Goal: Task Accomplishment & Management: Manage account settings

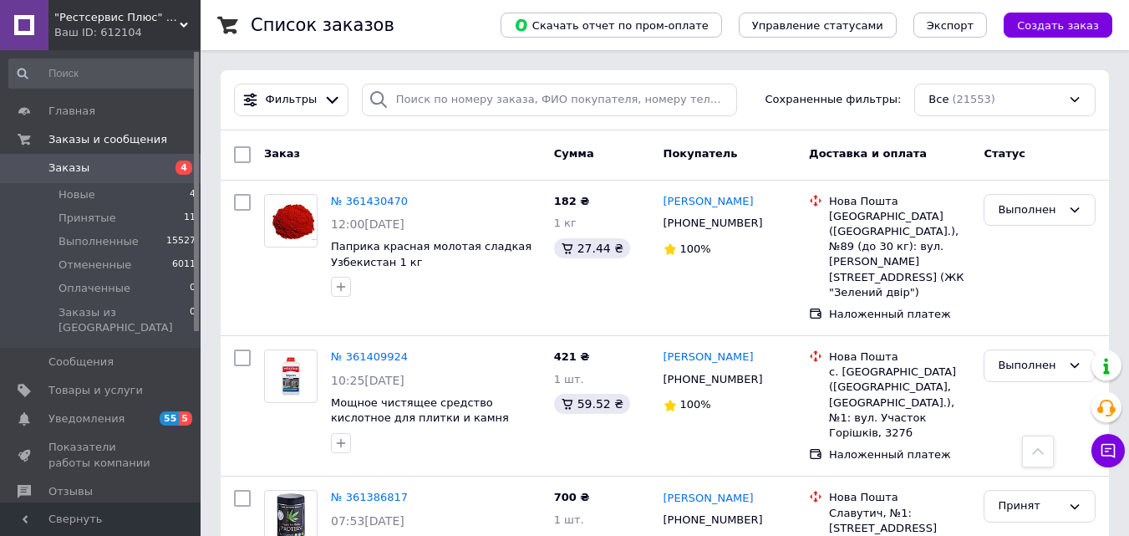
scroll to position [1421, 0]
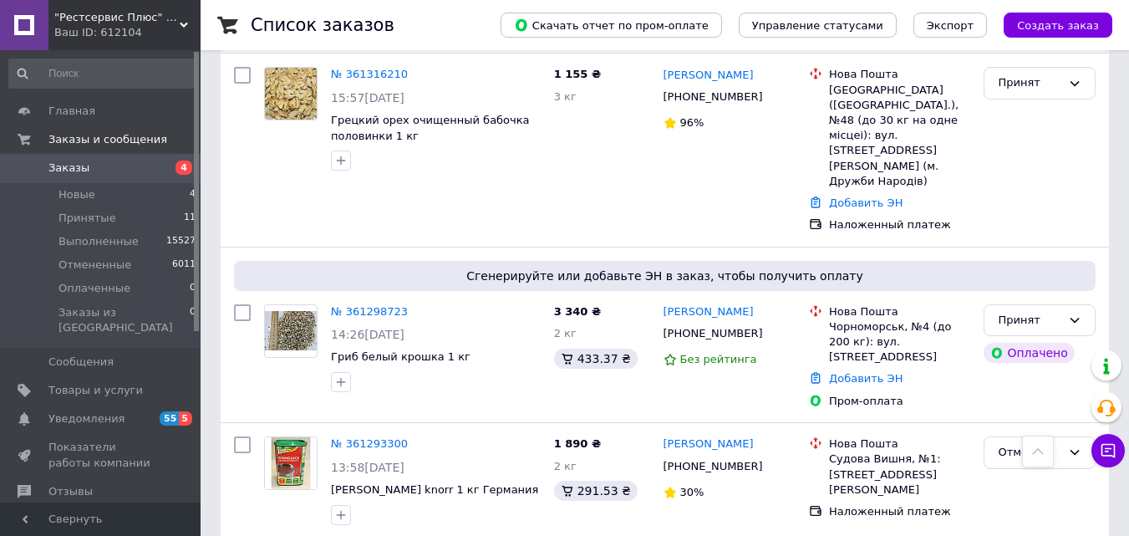
click at [133, 173] on span "Заказы" at bounding box center [101, 167] width 106 height 15
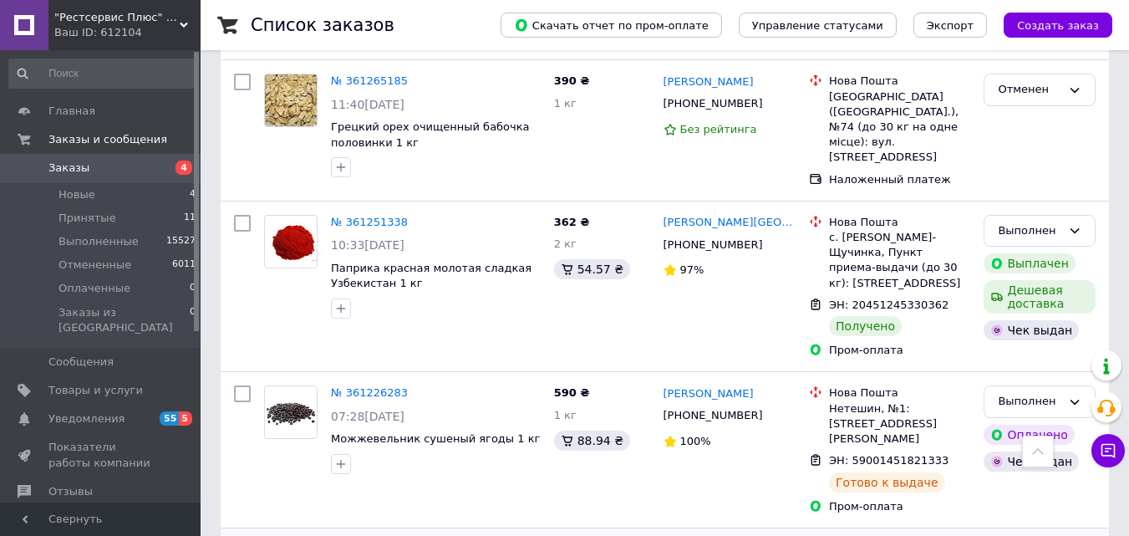
scroll to position [2454, 0]
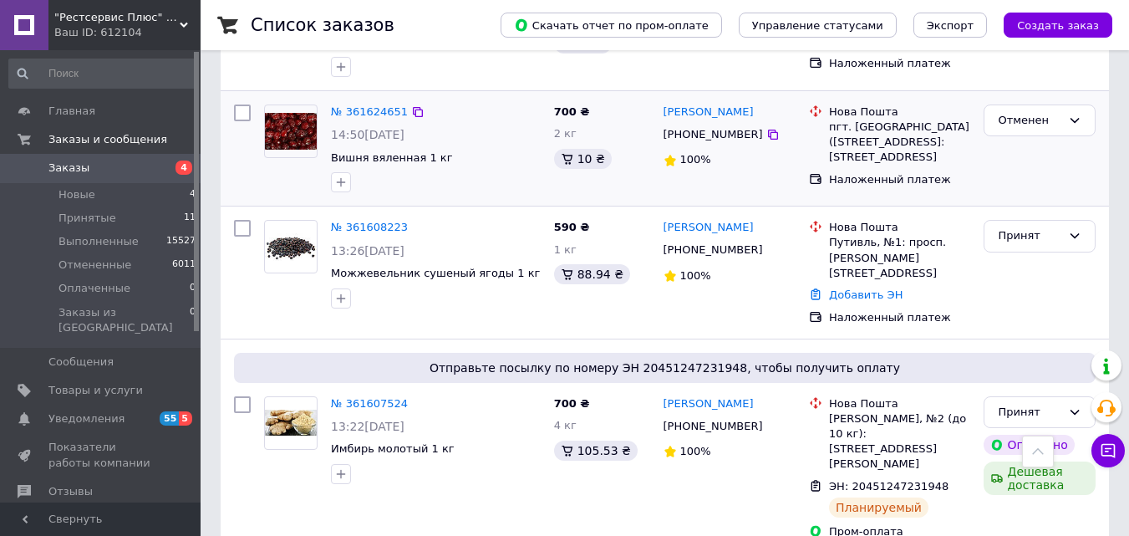
scroll to position [669, 0]
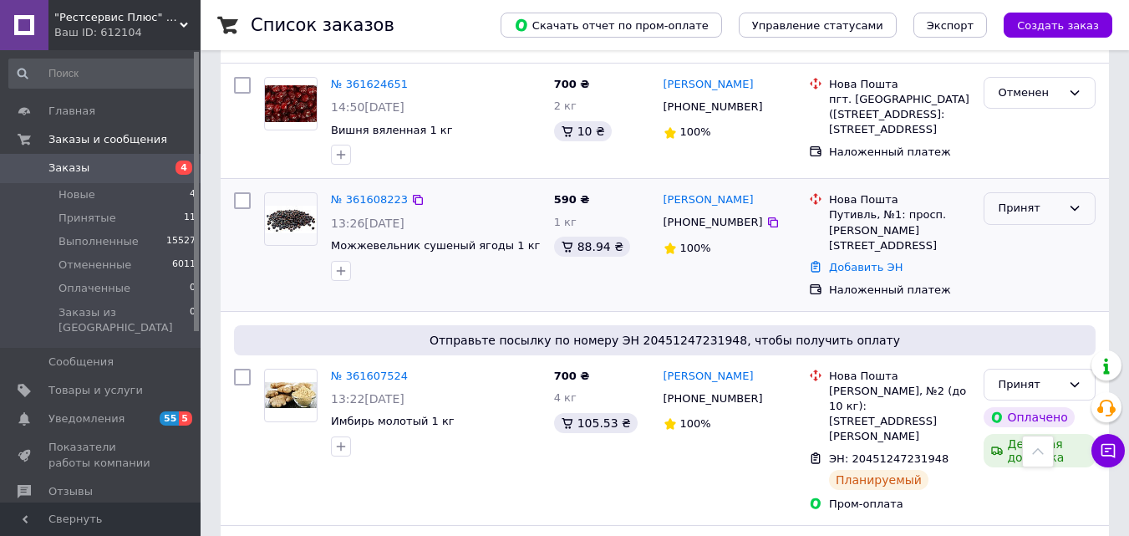
click at [1009, 217] on div "Принят" at bounding box center [1030, 209] width 64 height 18
click at [992, 257] on li "Выполнен" at bounding box center [1040, 243] width 110 height 31
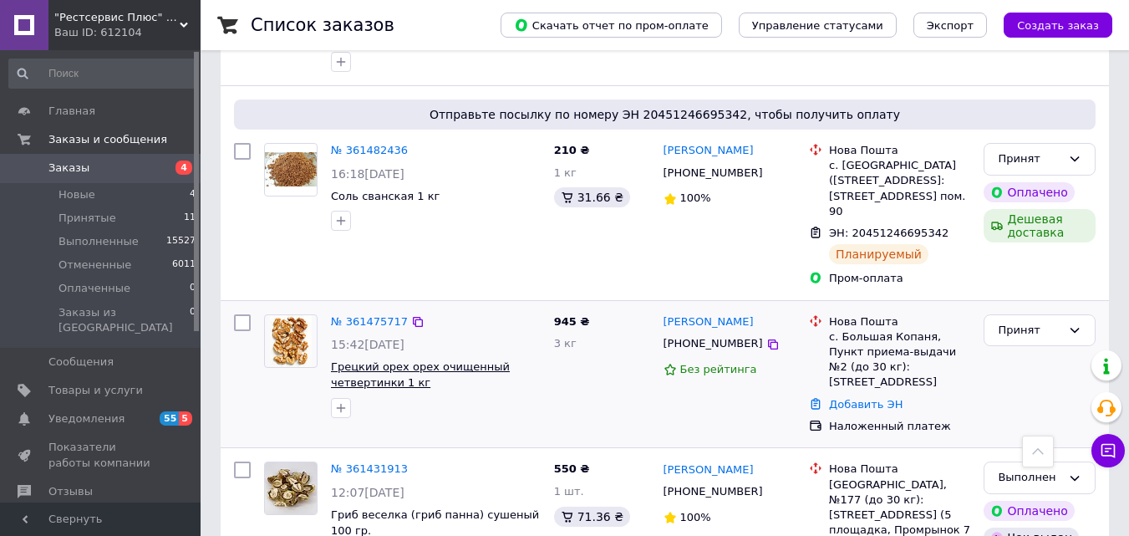
scroll to position [2610, 0]
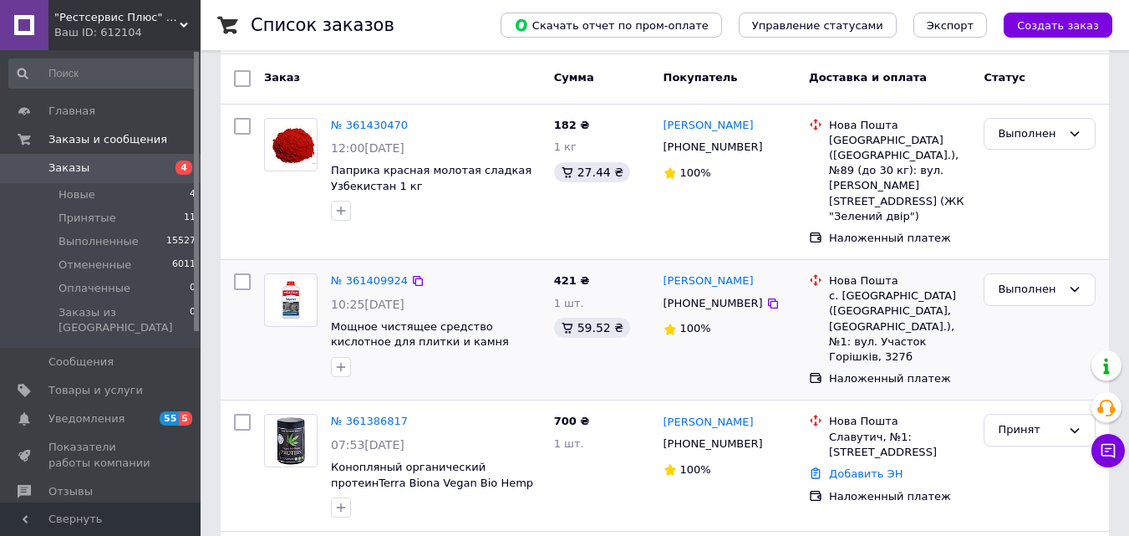
scroll to position [167, 0]
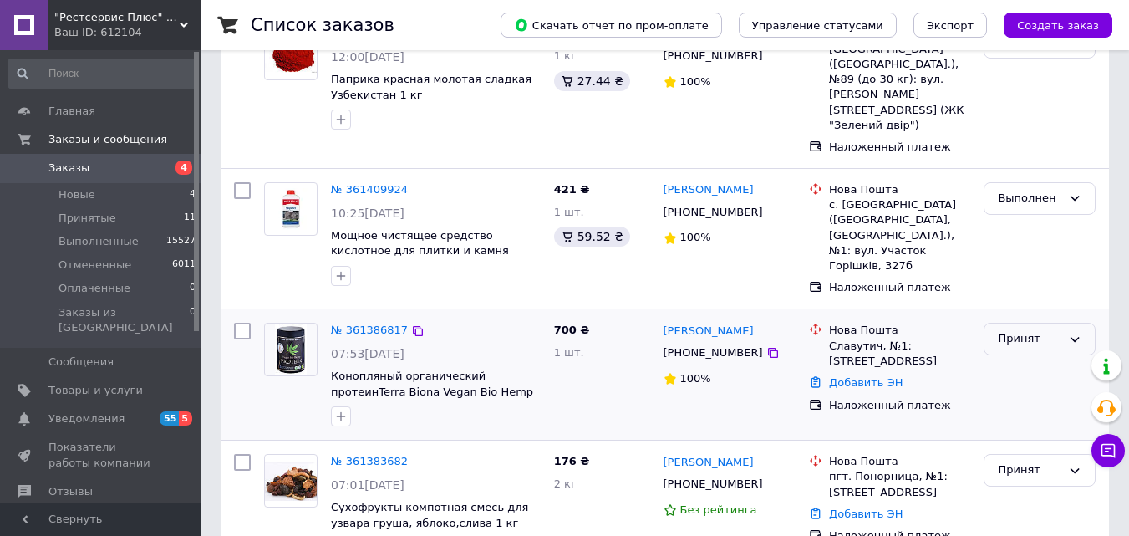
click at [1019, 330] on div "Принят" at bounding box center [1030, 339] width 64 height 18
click at [1012, 359] on li "Выполнен" at bounding box center [1040, 374] width 110 height 31
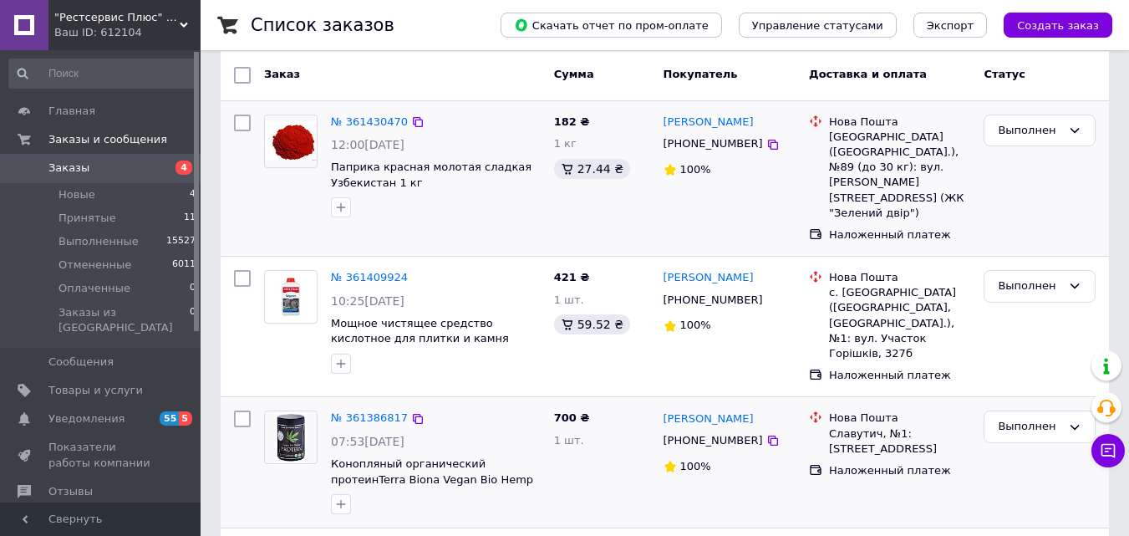
scroll to position [0, 0]
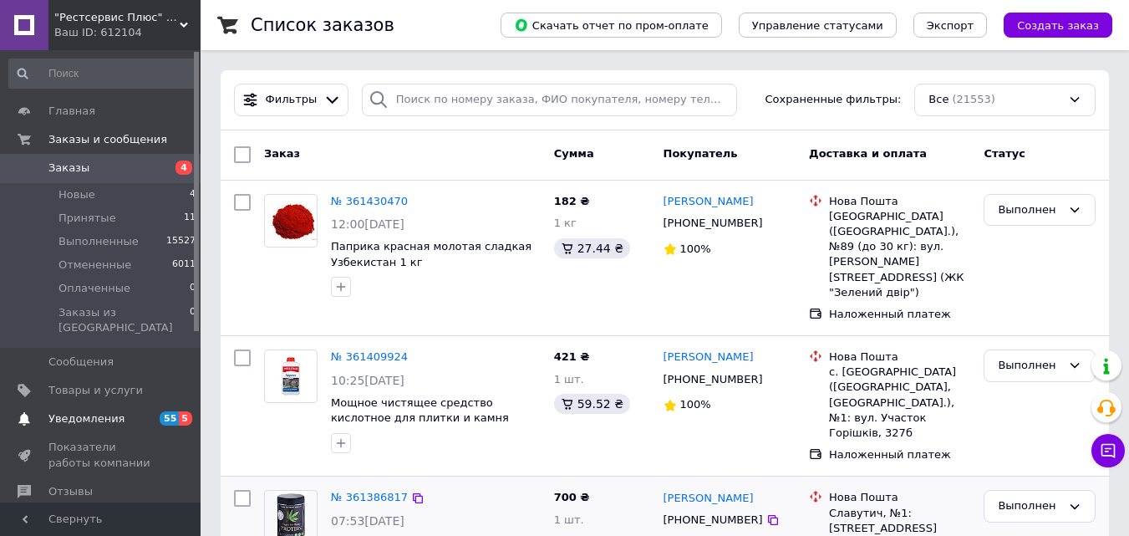
click at [107, 411] on span "Уведомления" at bounding box center [86, 418] width 76 height 15
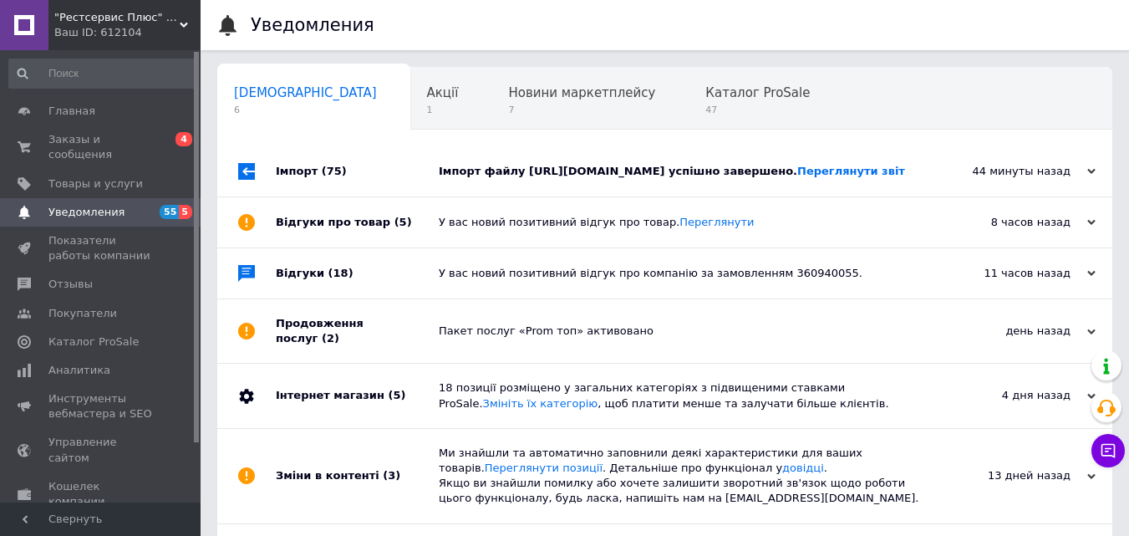
click at [510, 179] on div "Імпорт файлу [URL][DOMAIN_NAME] успішно завершено. Переглянути звіт" at bounding box center [684, 171] width 490 height 15
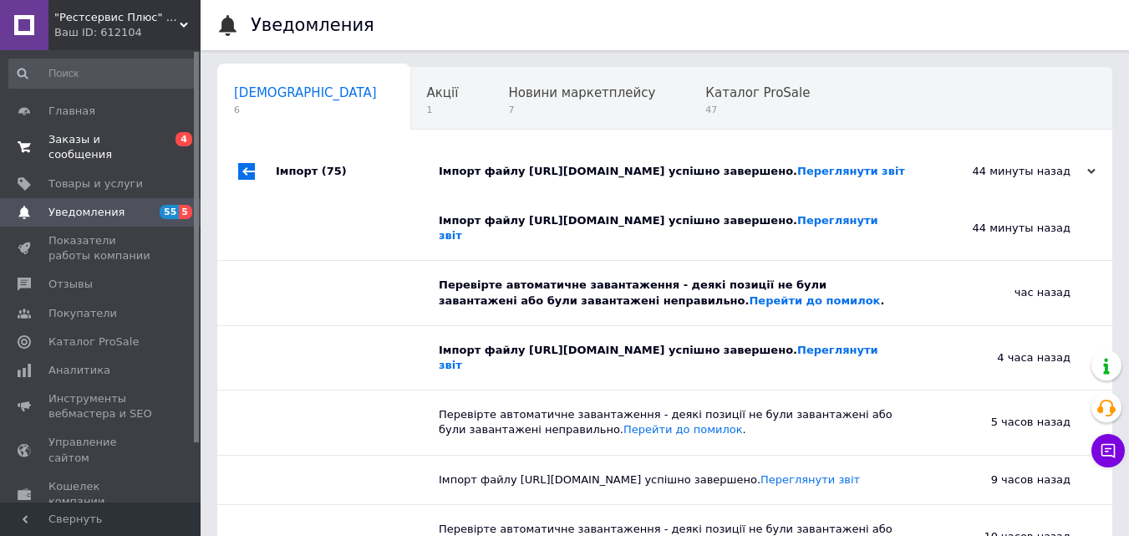
click at [105, 143] on span "Заказы и сообщения" at bounding box center [101, 147] width 106 height 30
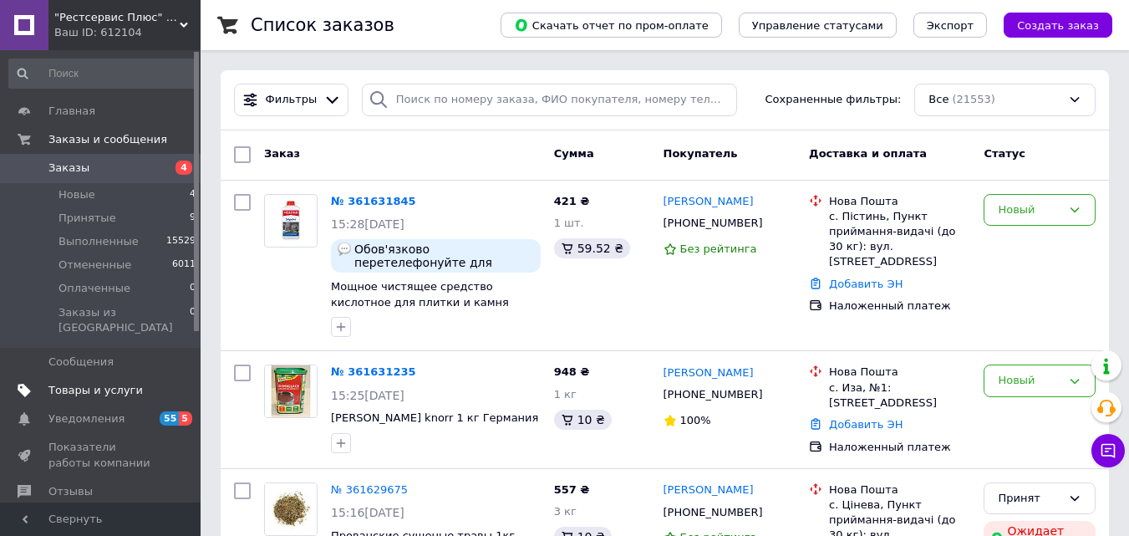
click at [102, 386] on link "Товары и услуги" at bounding box center [103, 390] width 206 height 28
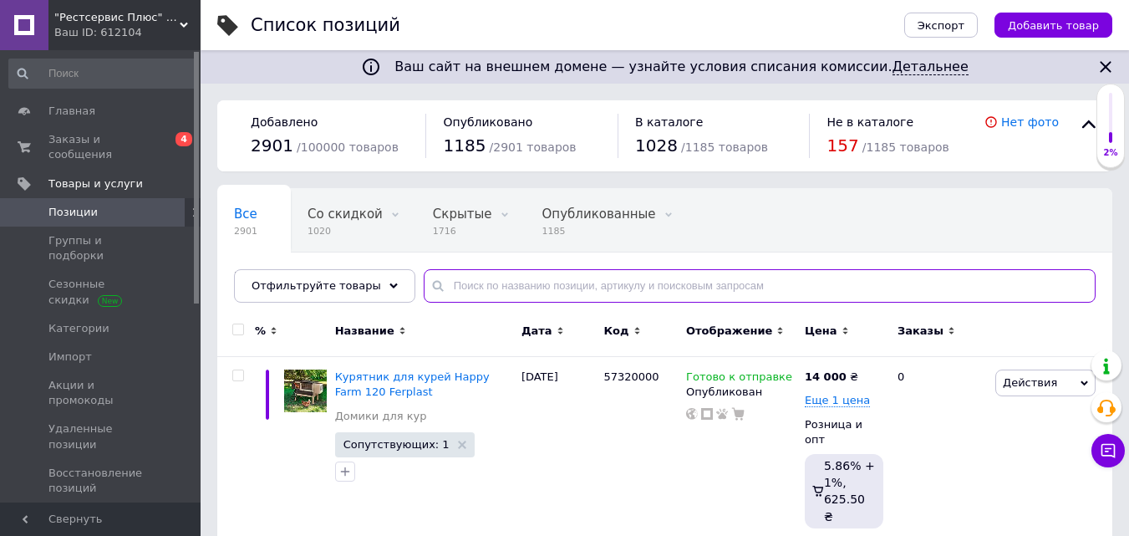
click at [506, 281] on input "text" at bounding box center [760, 285] width 672 height 33
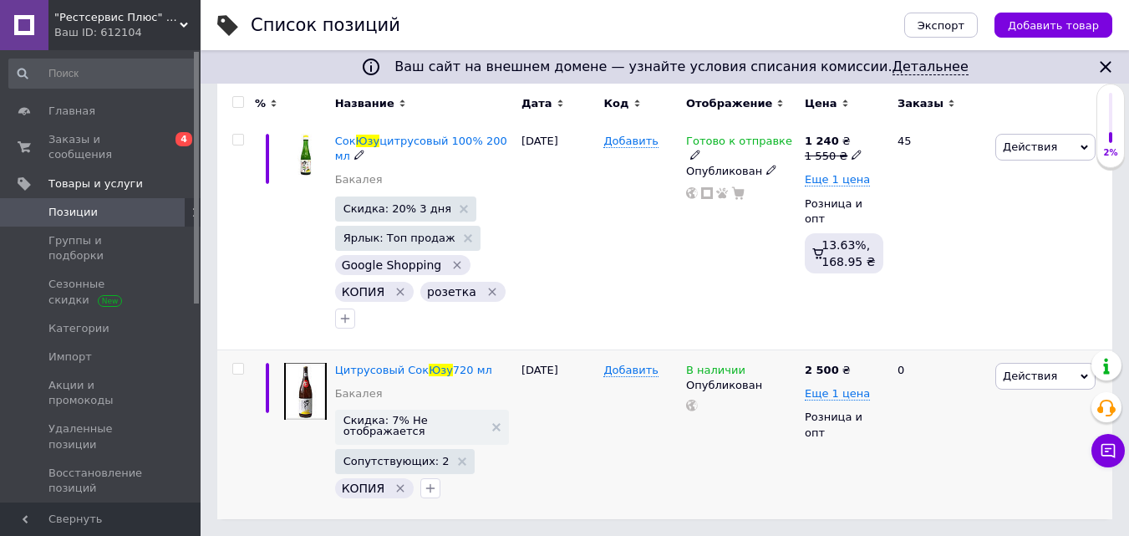
scroll to position [393, 0]
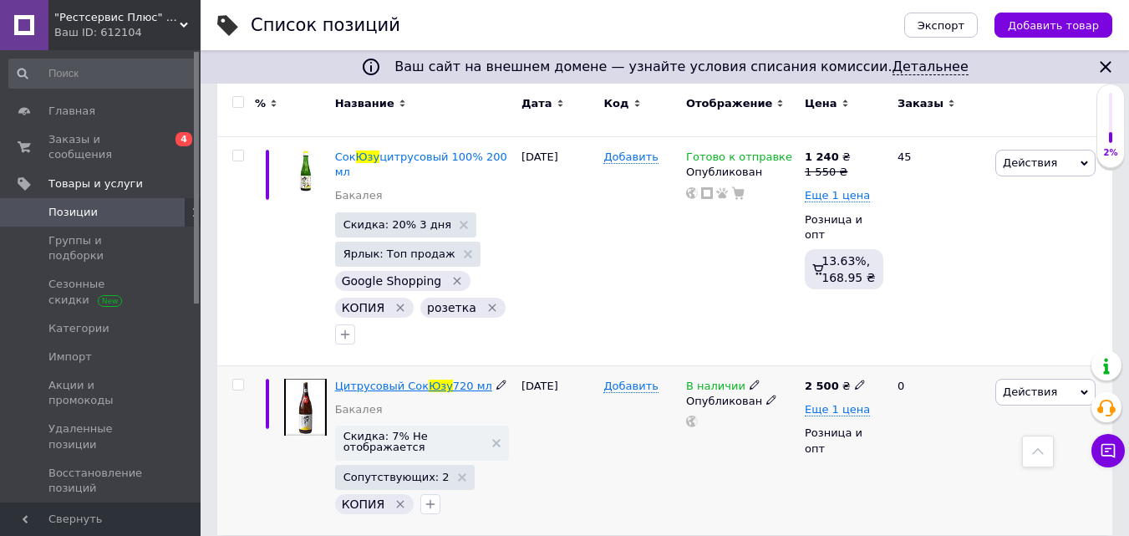
type input "юзу"
click at [429, 379] on span "Юзу" at bounding box center [441, 385] width 24 height 13
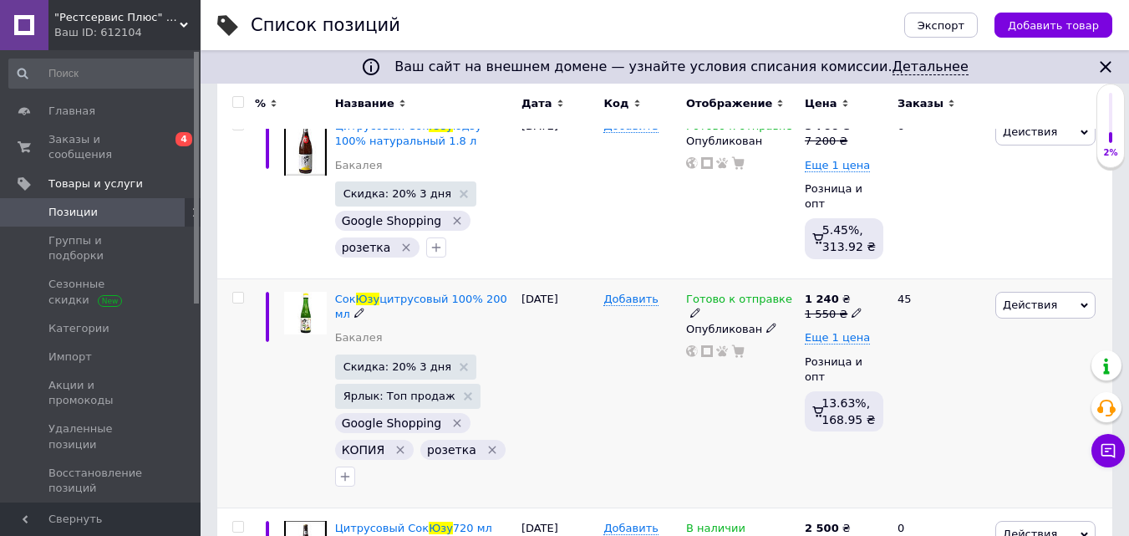
scroll to position [393, 0]
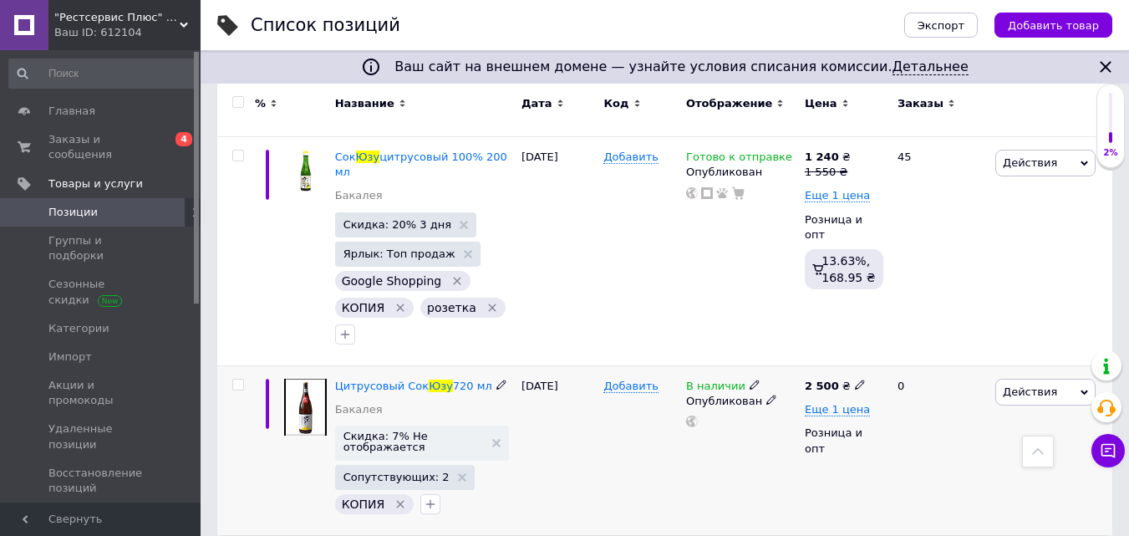
click at [1077, 379] on span "Действия" at bounding box center [1046, 392] width 100 height 27
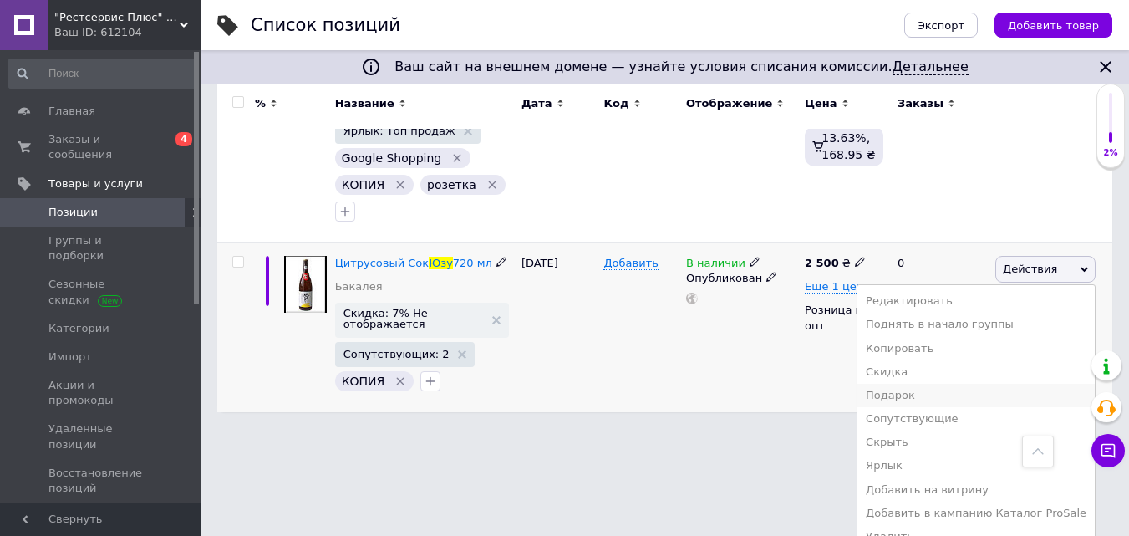
scroll to position [518, 0]
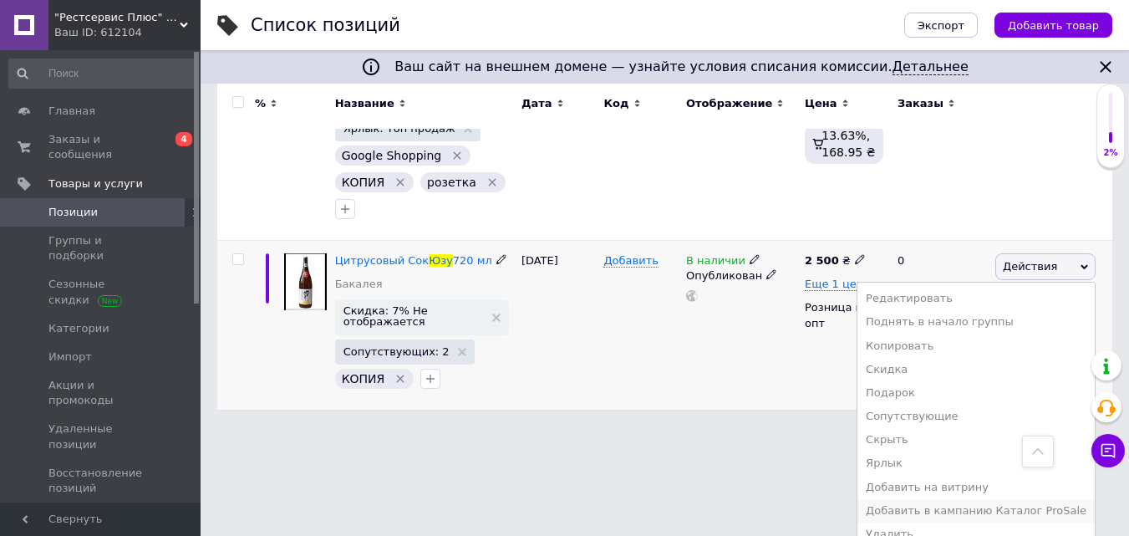
click at [955, 499] on li "Добавить в кампанию Каталог ProSale" at bounding box center [976, 510] width 237 height 23
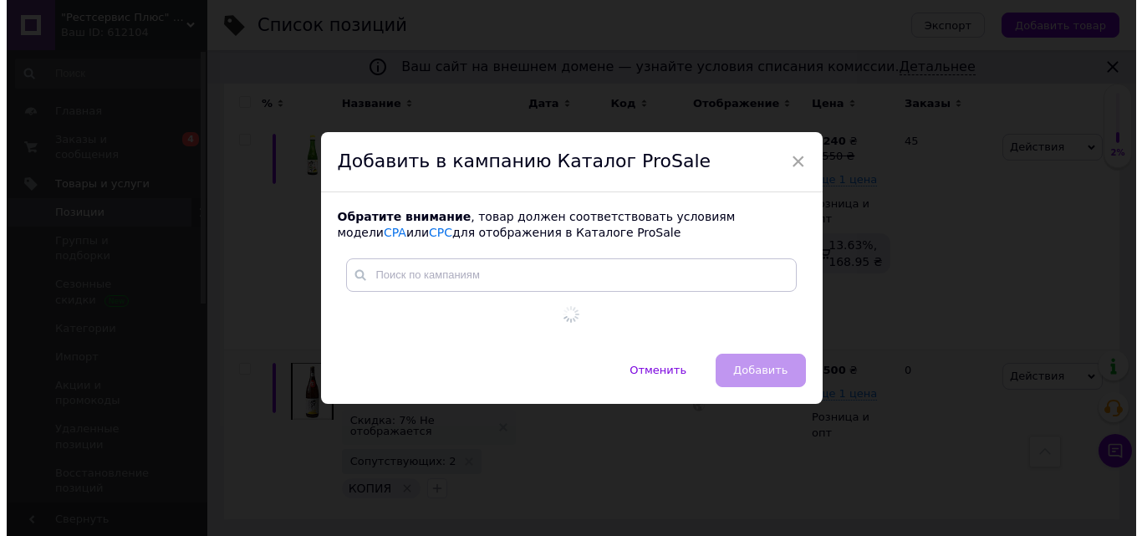
scroll to position [393, 0]
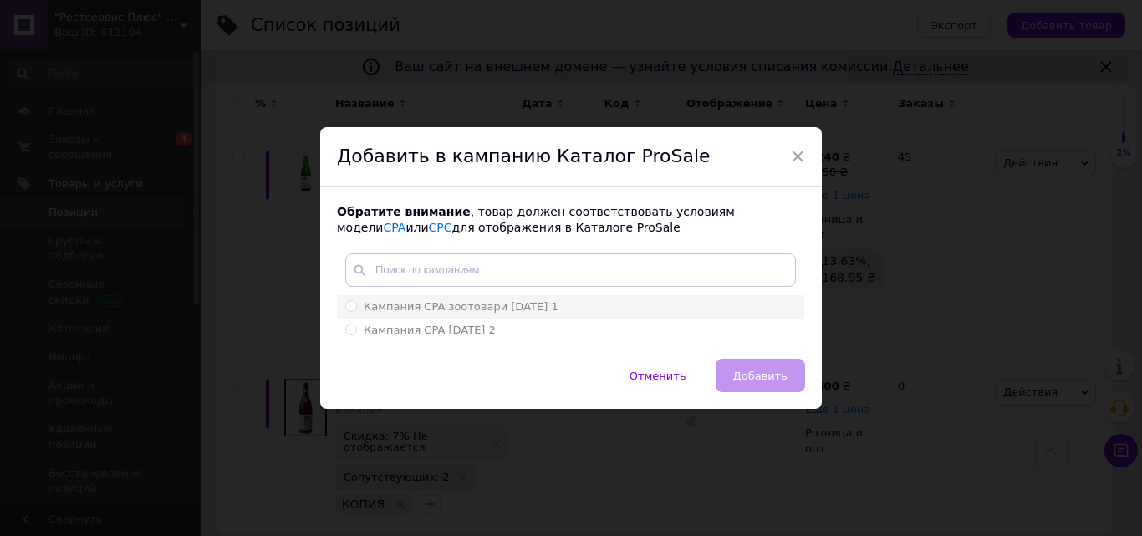
click at [440, 308] on span "Кампания CPA зоотовари [DATE] 1" at bounding box center [461, 306] width 195 height 13
click at [356, 308] on input "Кампания CPA зоотовари [DATE] 1" at bounding box center [350, 305] width 11 height 11
click at [372, 334] on span "Кампания CPA [DATE] 2" at bounding box center [430, 329] width 132 height 13
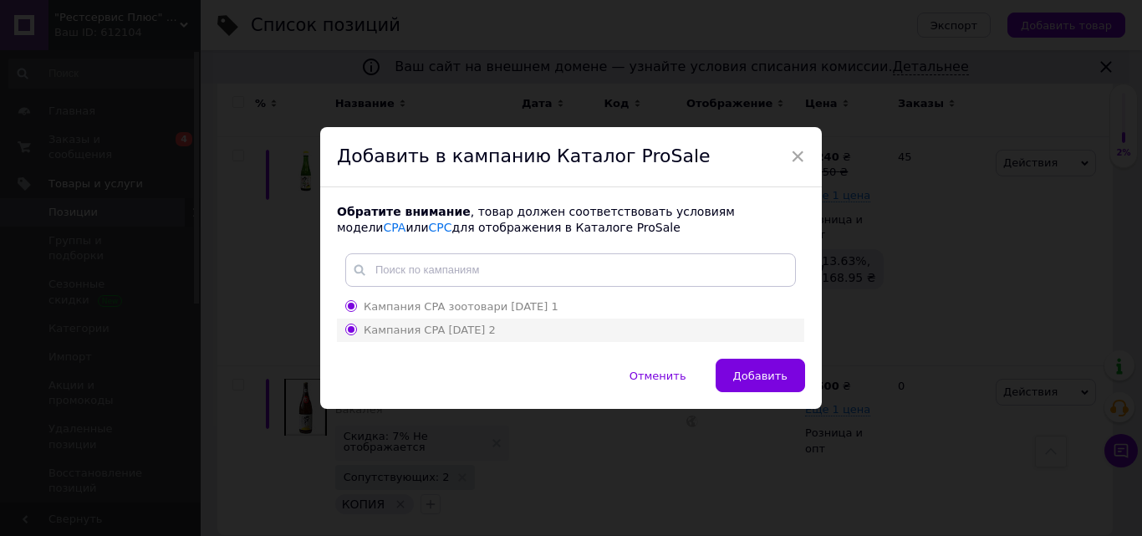
click at [356, 334] on input "Кампания CPA [DATE] 2" at bounding box center [350, 328] width 11 height 11
radio input "false"
radio input "true"
click at [391, 309] on span "Кампания CPA зоотовари [DATE] 1" at bounding box center [461, 306] width 195 height 13
click at [356, 309] on input "Кампания CPA зоотовари [DATE] 1" at bounding box center [350, 305] width 11 height 11
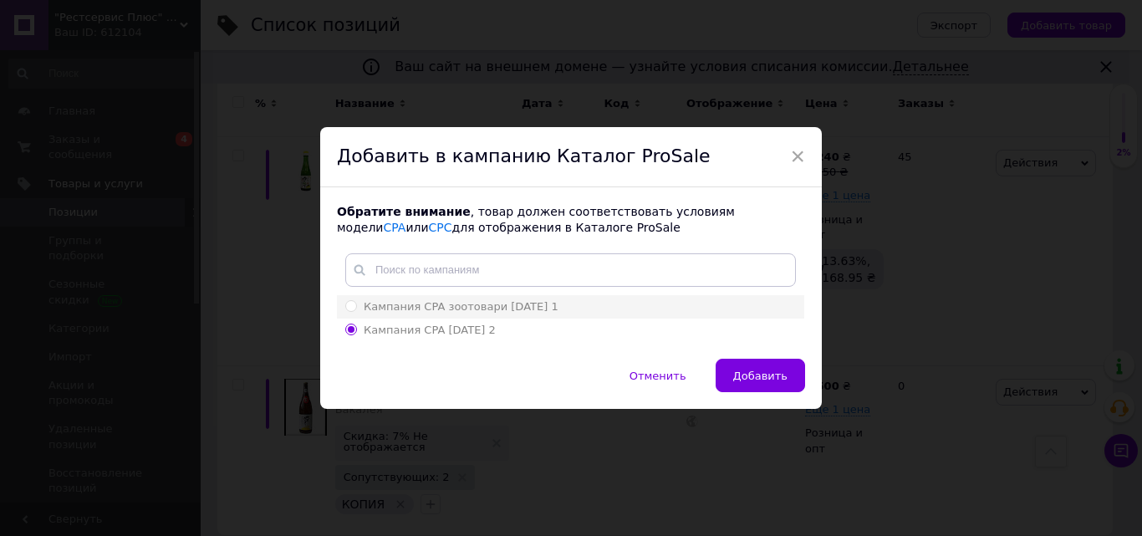
radio input "true"
radio input "false"
click at [766, 375] on span "Добавить" at bounding box center [760, 375] width 54 height 13
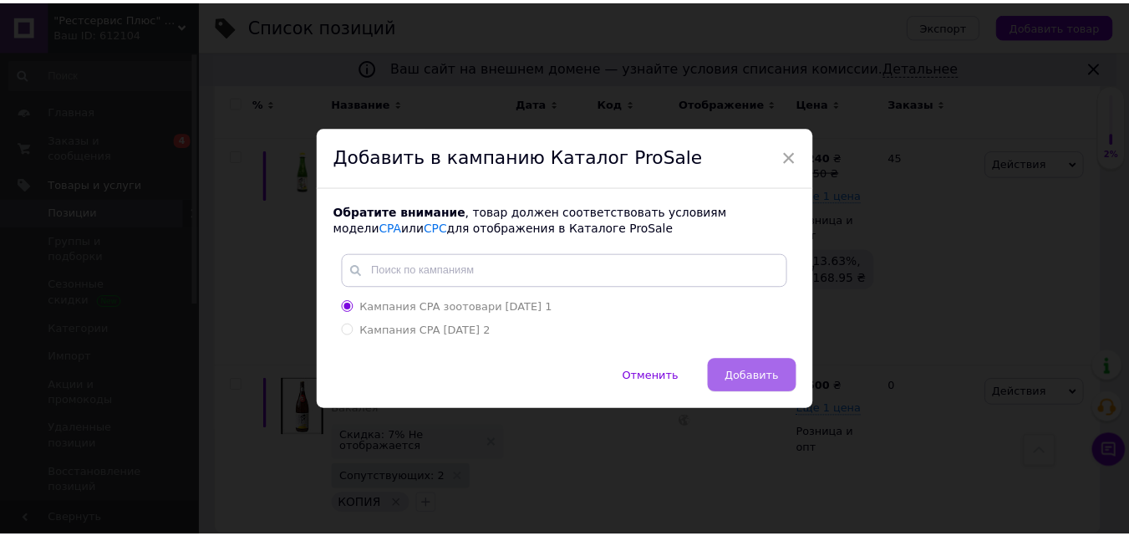
scroll to position [384, 0]
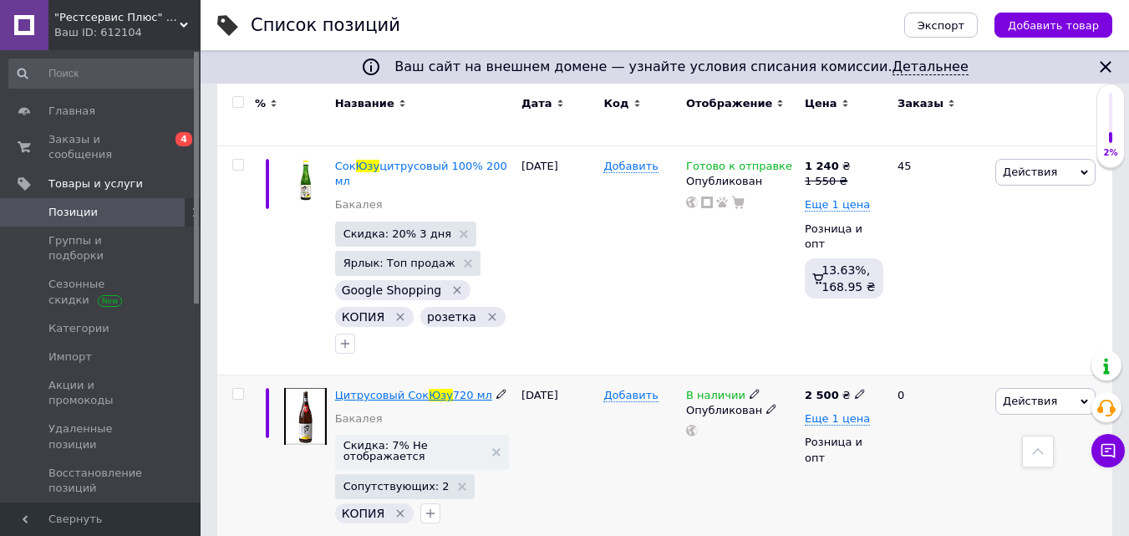
click at [396, 389] on span "Цитрусовый Сок" at bounding box center [382, 395] width 94 height 13
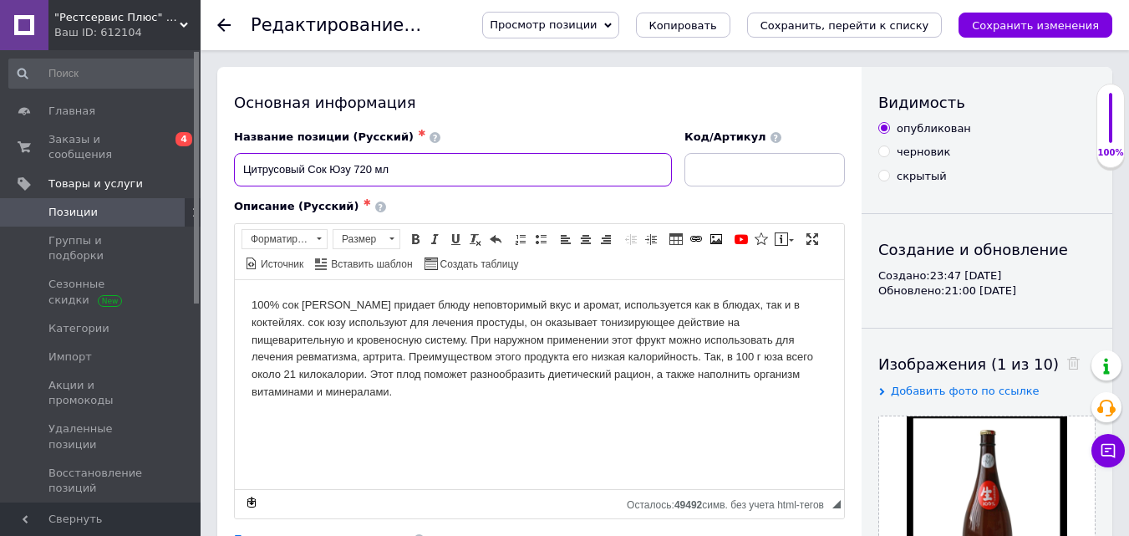
drag, startPoint x: 399, startPoint y: 170, endPoint x: 237, endPoint y: 166, distance: 162.2
click at [237, 166] on input "Цитрусовый Сок Юзу 720 мл" at bounding box center [453, 169] width 438 height 33
drag, startPoint x: 251, startPoint y: 303, endPoint x: 241, endPoint y: 302, distance: 10.2
click at [250, 303] on html "100% сок [PERSON_NAME] придает блюду неповторимый вкус и аромат, используется к…" at bounding box center [539, 348] width 609 height 138
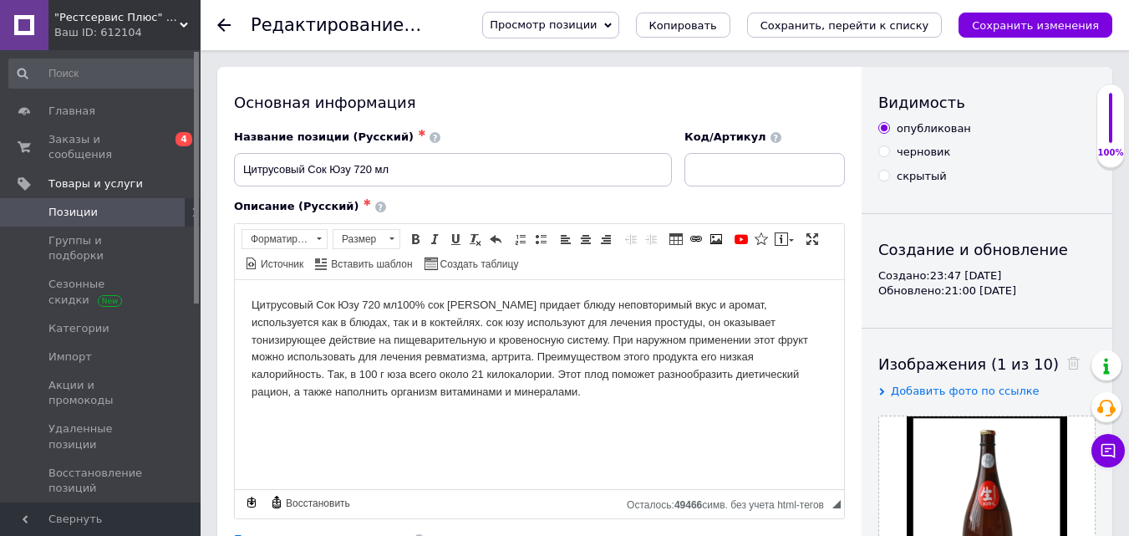
click at [445, 396] on body "Цитрусовый Сок Юзу 720 мл 100% сок юзу придает блюду неповторимый вкус и аромат…" at bounding box center [540, 348] width 576 height 104
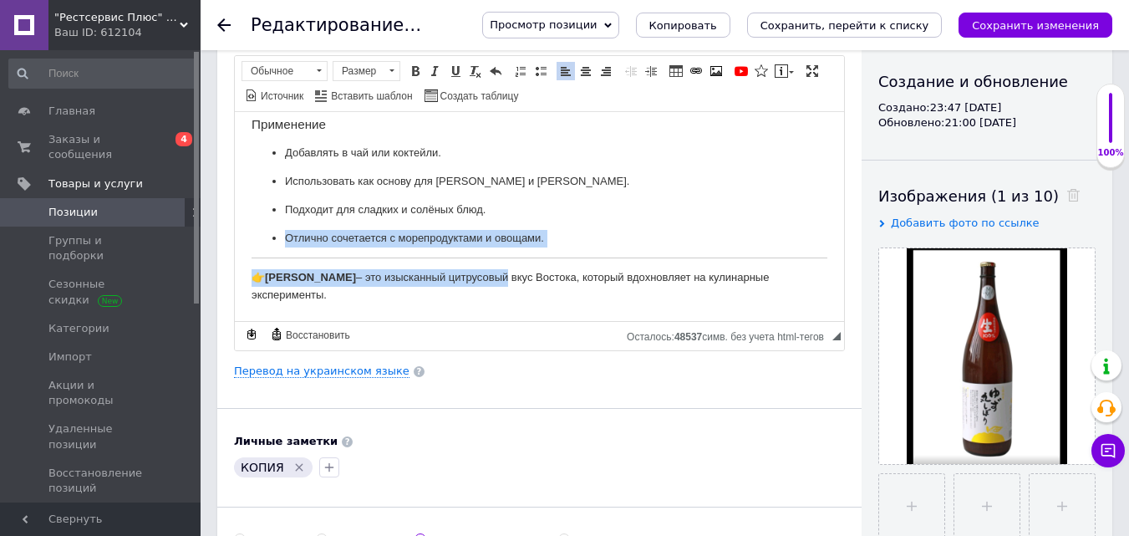
scroll to position [167, 0]
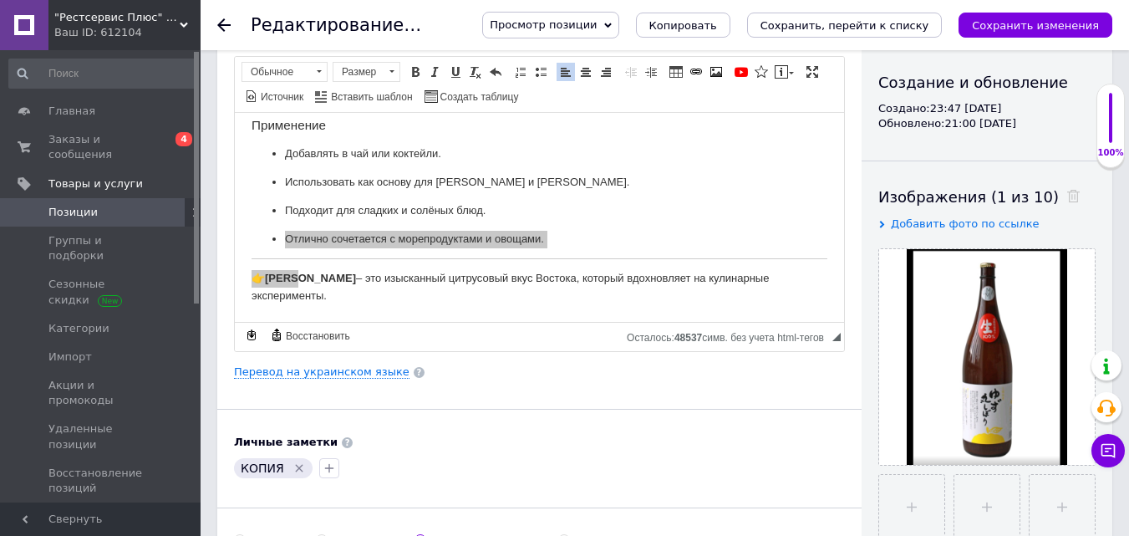
click at [298, 321] on html "Цитрусовый Сок Юзу 720 мл 100% сок юзу придает блюду неповторимый вкус и аромат…" at bounding box center [539, 14] width 609 height 613
click at [298, 466] on icon "Удалить метку" at bounding box center [300, 469] width 8 height 8
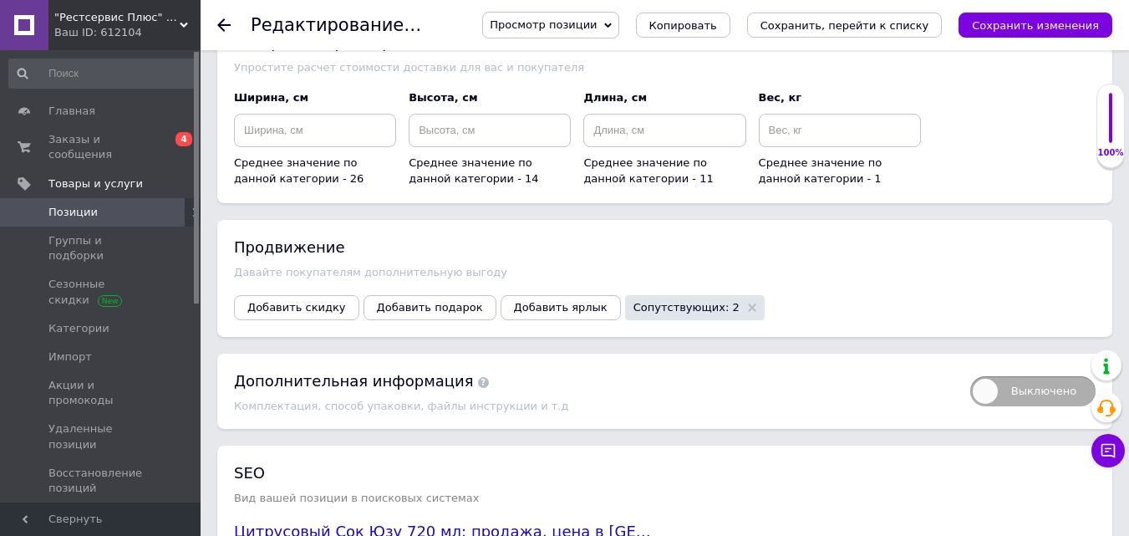
scroll to position [1839, 0]
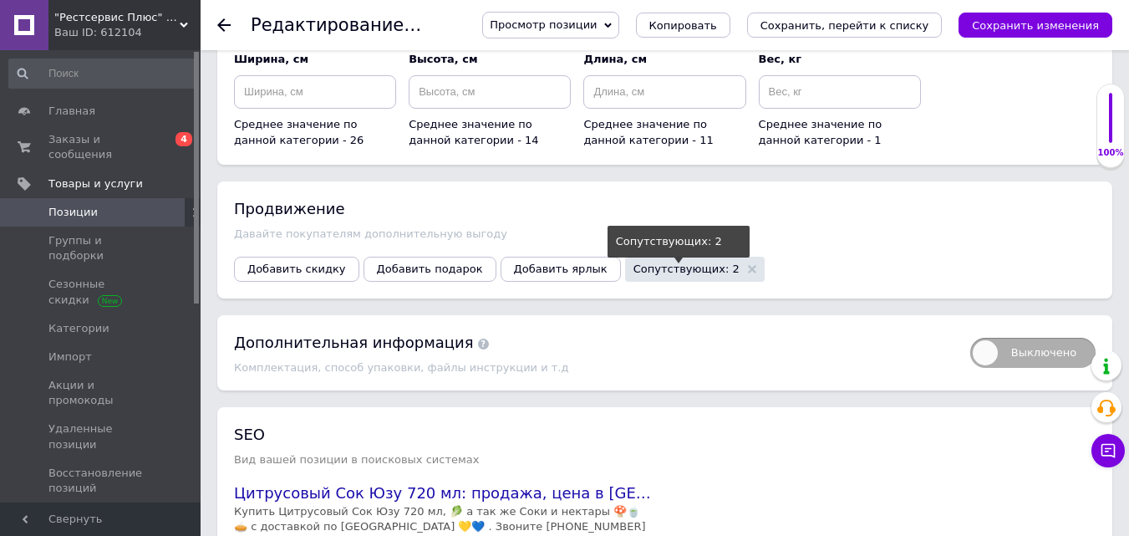
click at [644, 263] on span "Сопутствующих: 2" at bounding box center [687, 268] width 106 height 11
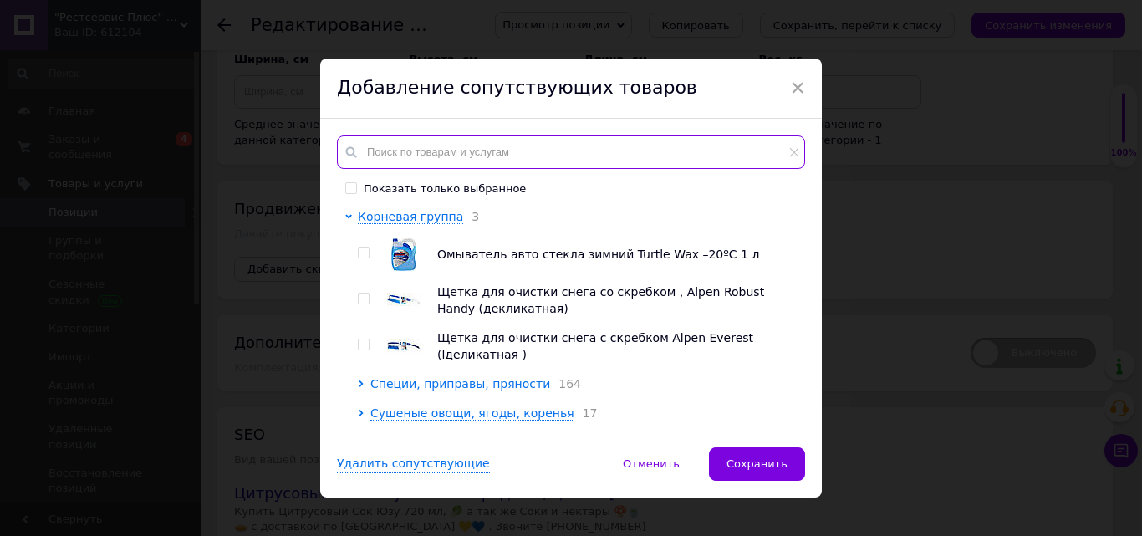
click at [449, 149] on input "text" at bounding box center [571, 151] width 468 height 33
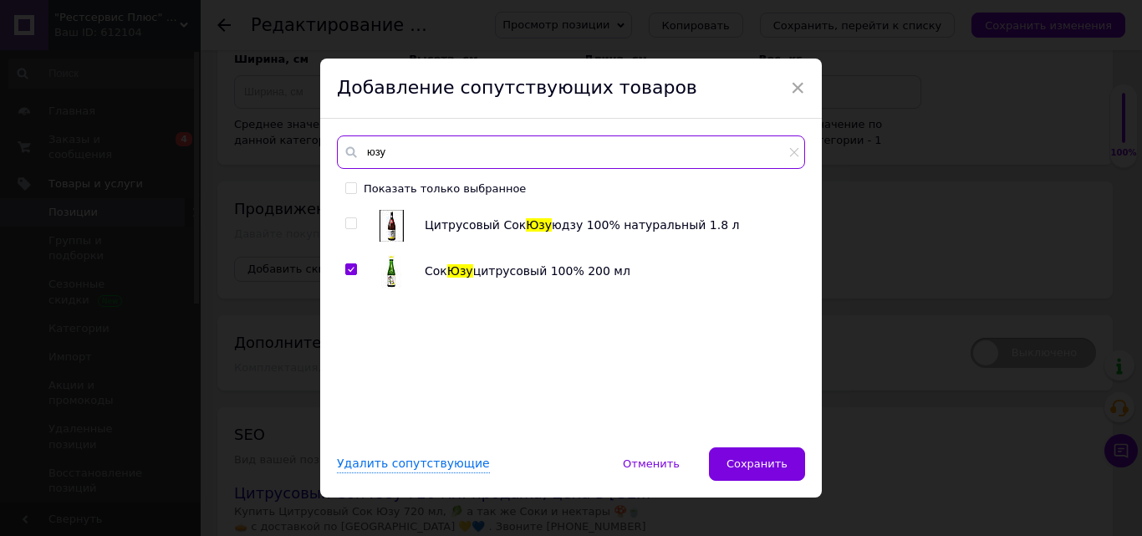
type input "юзу"
click at [342, 223] on div "Цитрусовый Сок Юзу юдзу 100% натуральный 1.8 л Сок Юзу цитрусовый 100% 200 мл" at bounding box center [570, 320] width 467 height 222
click at [345, 225] on input "checkbox" at bounding box center [350, 223] width 11 height 11
checkbox input "true"
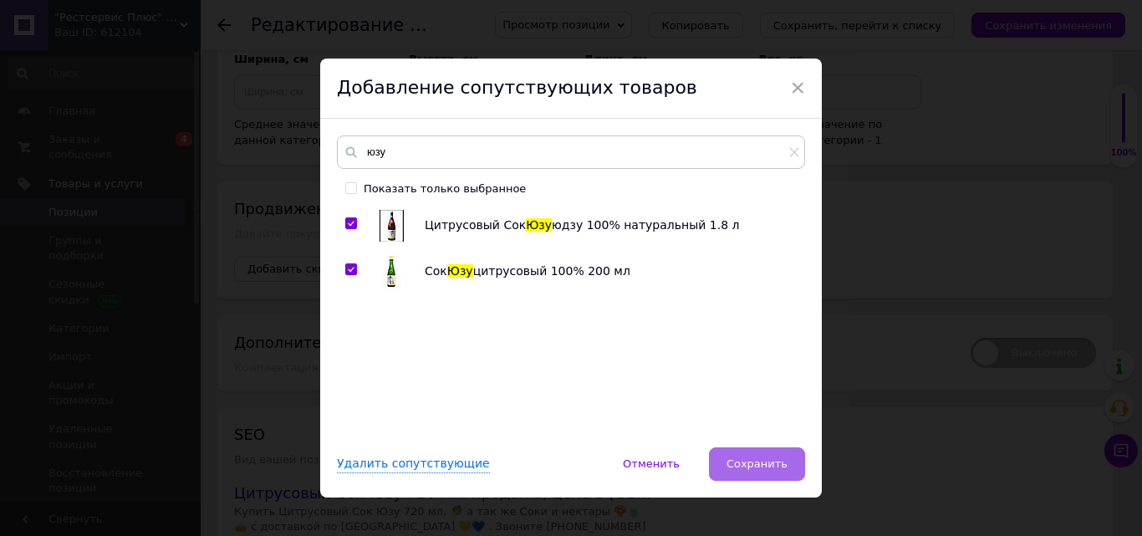
click at [757, 461] on span "Сохранить" at bounding box center [756, 463] width 61 height 13
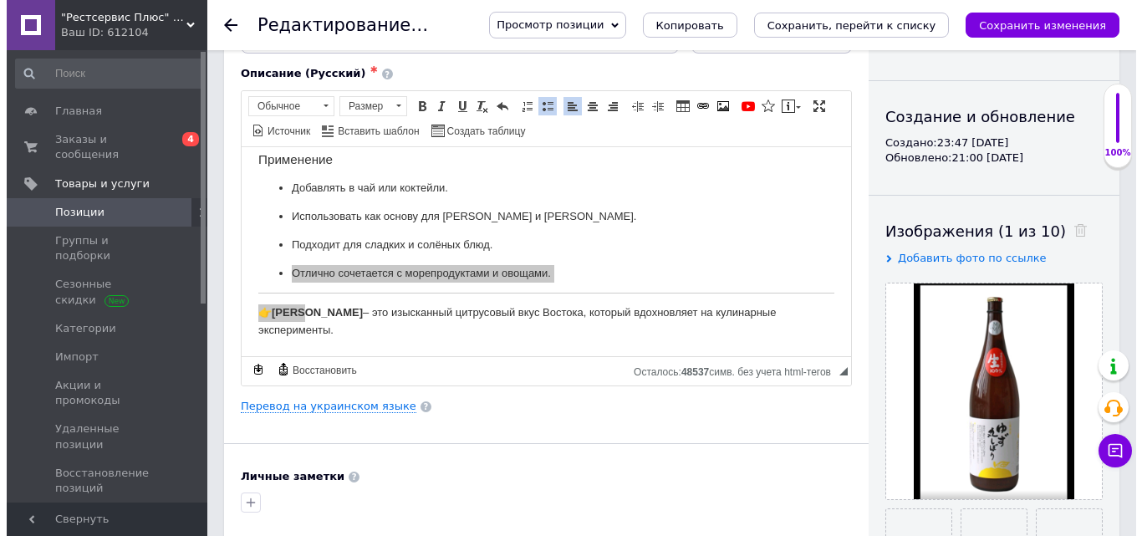
scroll to position [251, 0]
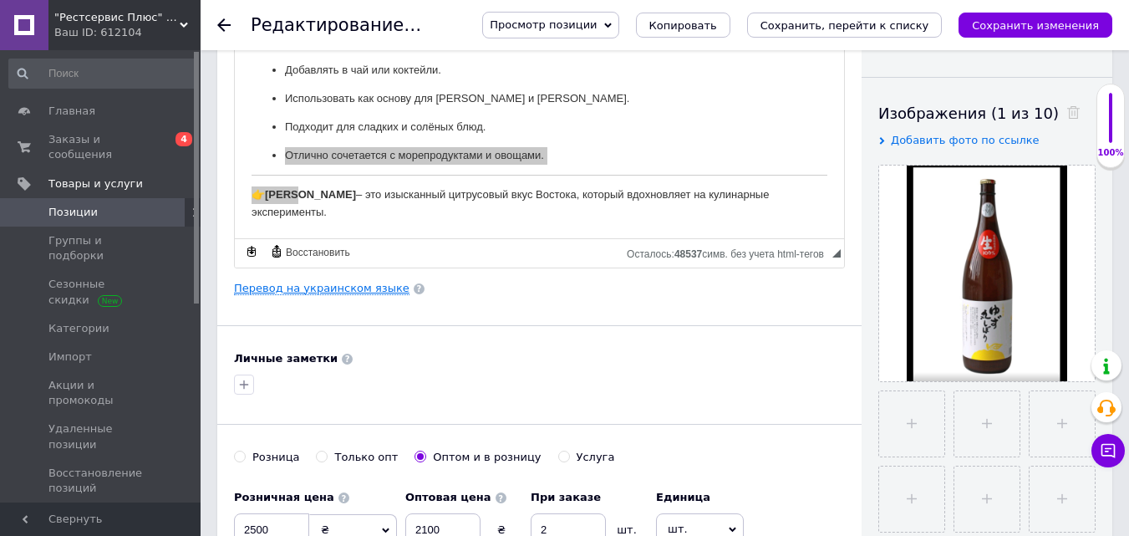
click at [344, 288] on link "Перевод на украинском языке" at bounding box center [322, 288] width 176 height 13
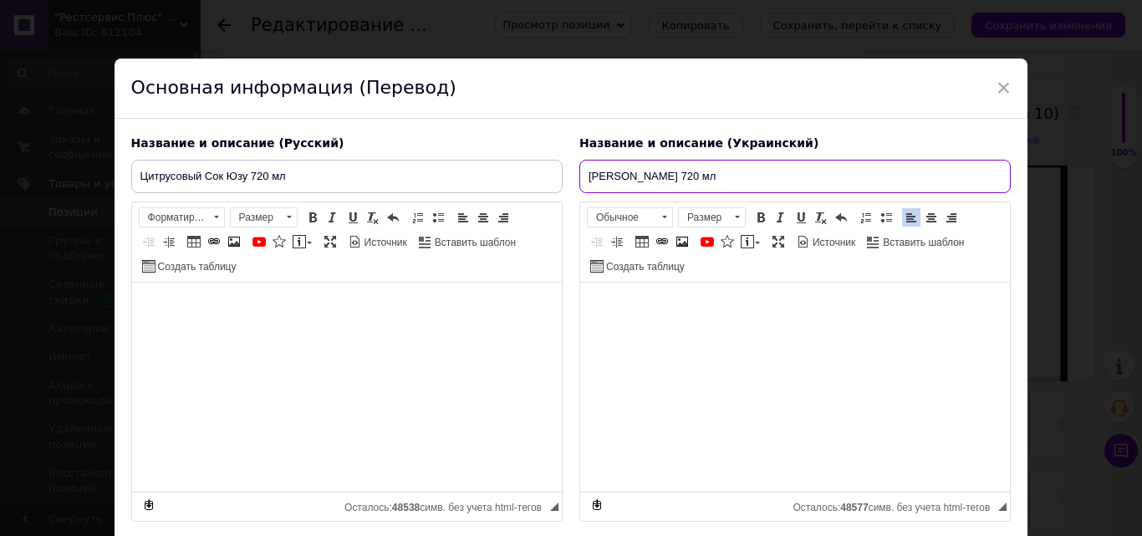
drag, startPoint x: 664, startPoint y: 176, endPoint x: 579, endPoint y: 183, distance: 84.7
click at [579, 183] on input "[PERSON_NAME] 720 мл" at bounding box center [794, 176] width 431 height 33
click at [585, 176] on input "[PERSON_NAME] 720 мл" at bounding box center [794, 176] width 431 height 33
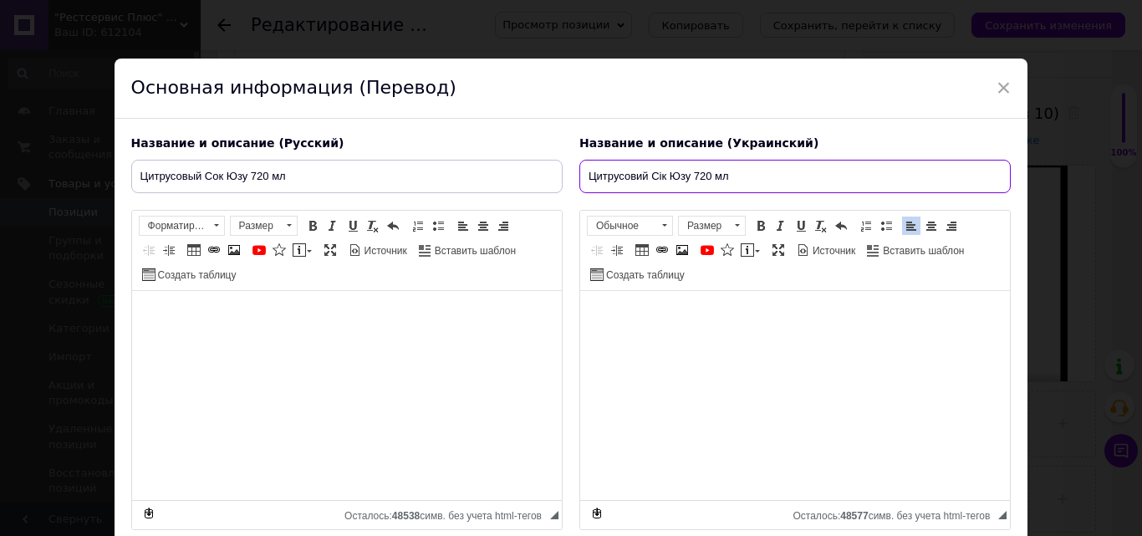
drag, startPoint x: 759, startPoint y: 174, endPoint x: 608, endPoint y: 186, distance: 151.8
click at [565, 187] on div "Название и описание (Русский) Цитрусовый Сок Юзу 720 мл Цитрусовый сок Юзу 720 …" at bounding box center [571, 333] width 897 height 412
type input "Цитрусовий Сік Юзу 720 мл"
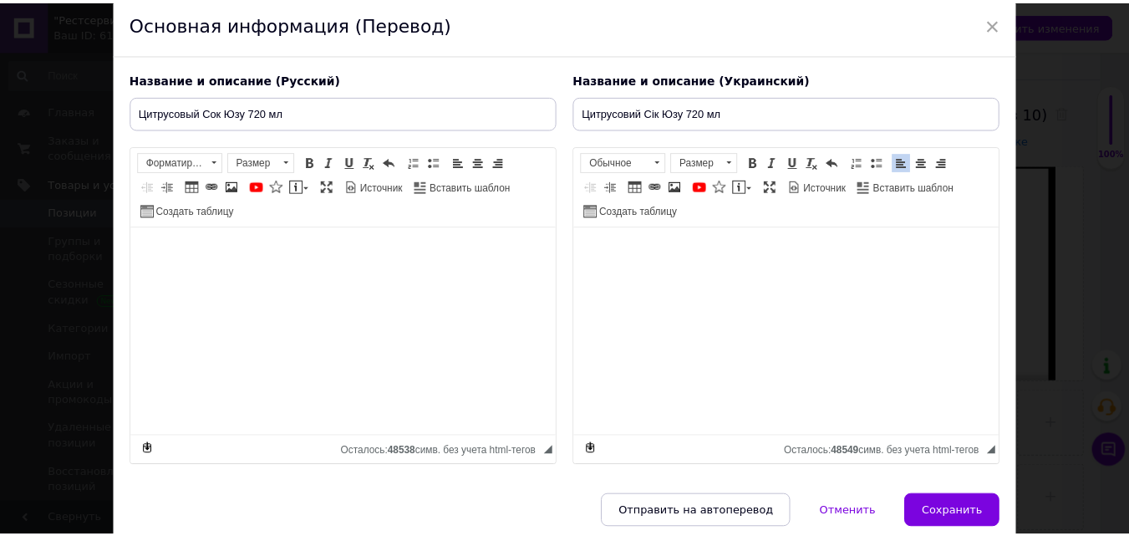
scroll to position [132, 0]
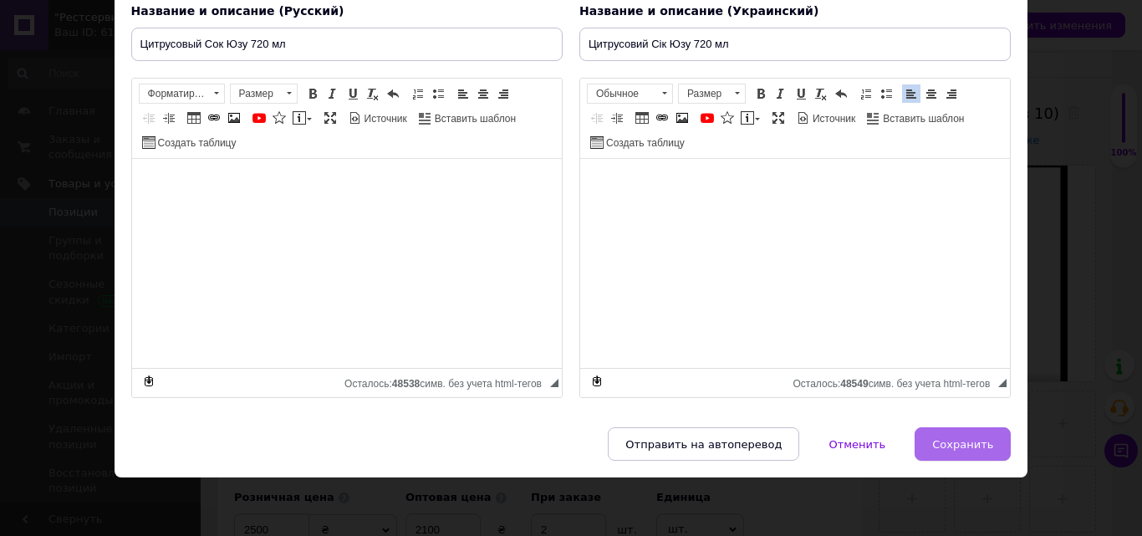
click at [965, 456] on button "Сохранить" at bounding box center [962, 443] width 96 height 33
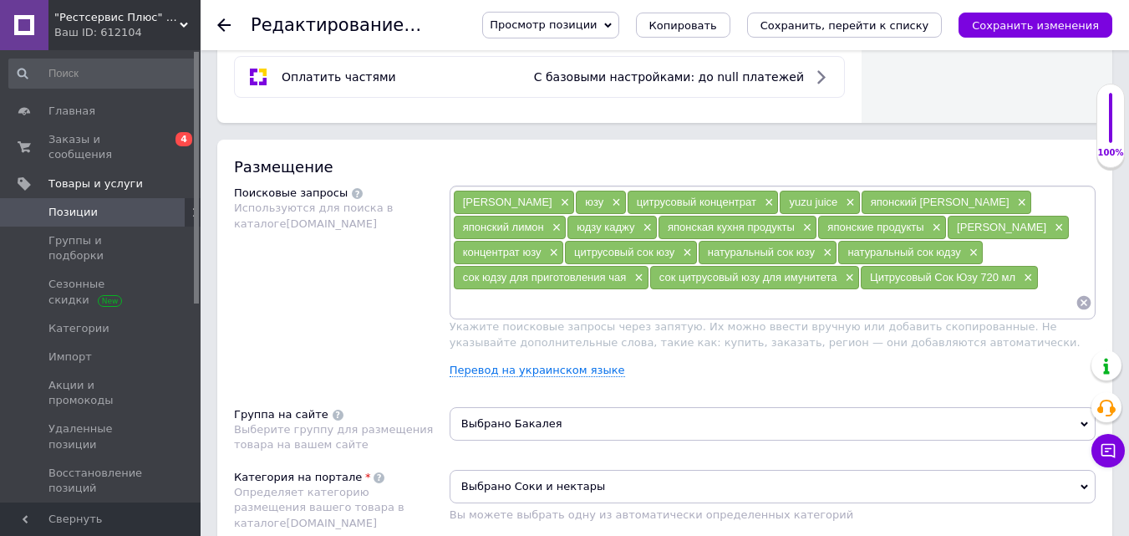
scroll to position [919, 0]
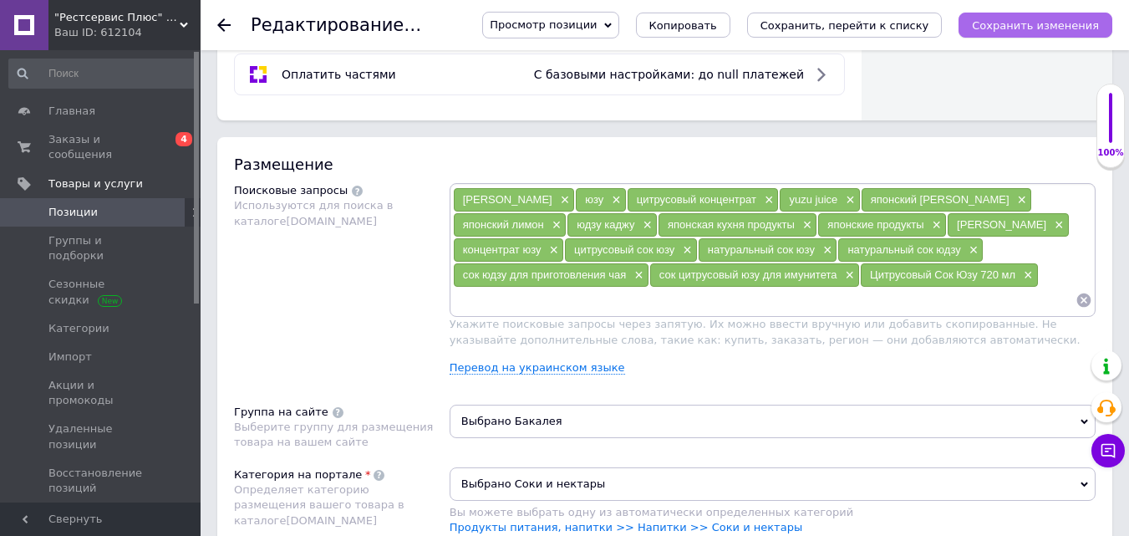
click at [1091, 34] on button "Сохранить изменения" at bounding box center [1036, 25] width 154 height 25
click at [526, 369] on link "Перевод на украинском языке" at bounding box center [538, 367] width 176 height 13
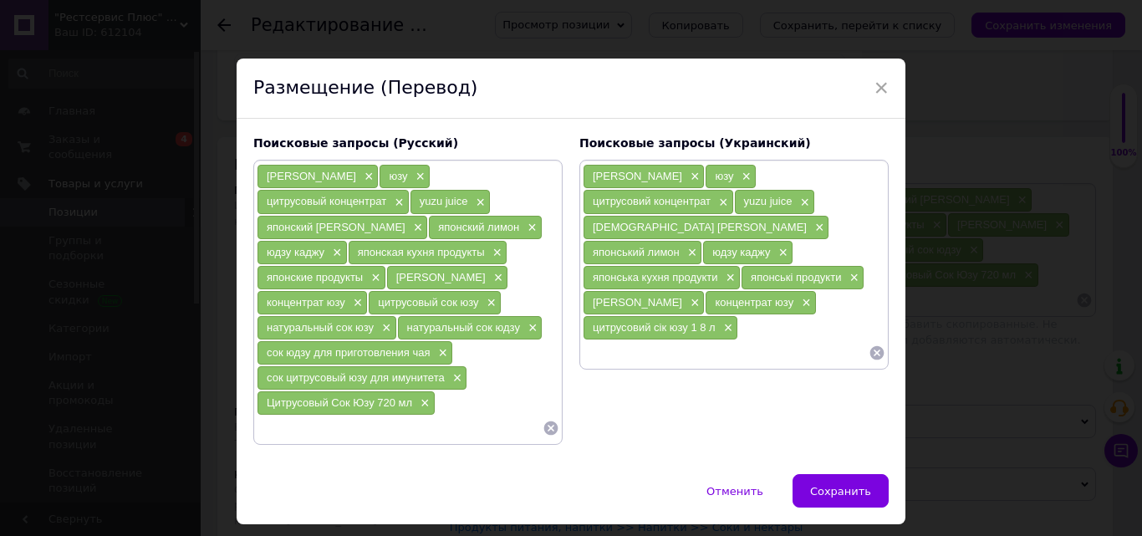
paste input "Цитрусовий Сік Юзу 720 мл"
type input "Цитрусовий Сік Юзу 720 мл"
click at [725, 321] on span "×" at bounding box center [726, 328] width 13 height 14
paste input "[PERSON_NAME] купити"
type input "[PERSON_NAME] купити"
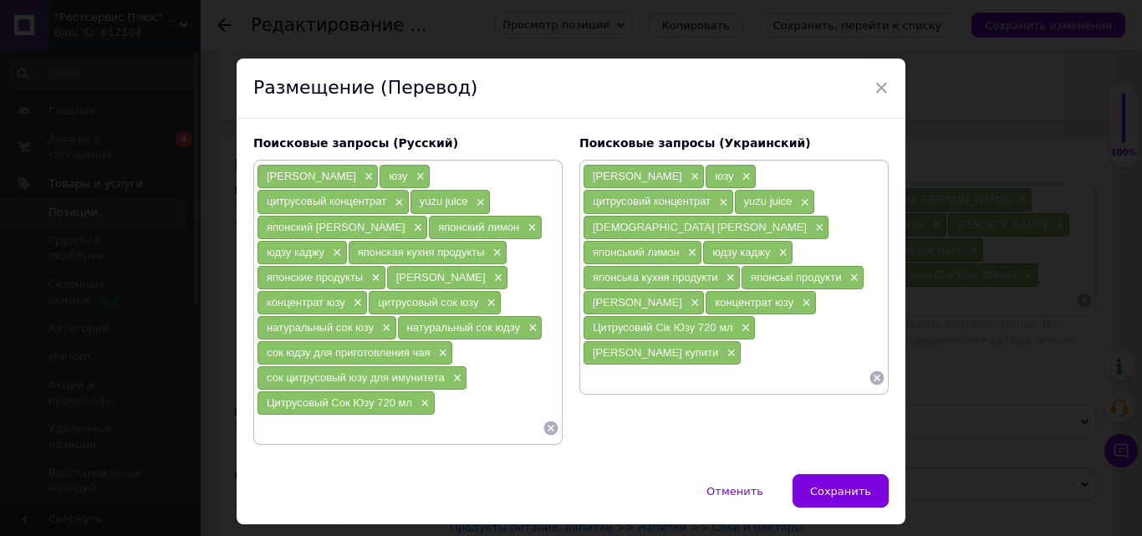
paste input "японський [PERSON_NAME]"
type input "японський [PERSON_NAME]"
paste input "екзотичний [PERSON_NAME]"
type input "екзотичний [PERSON_NAME]"
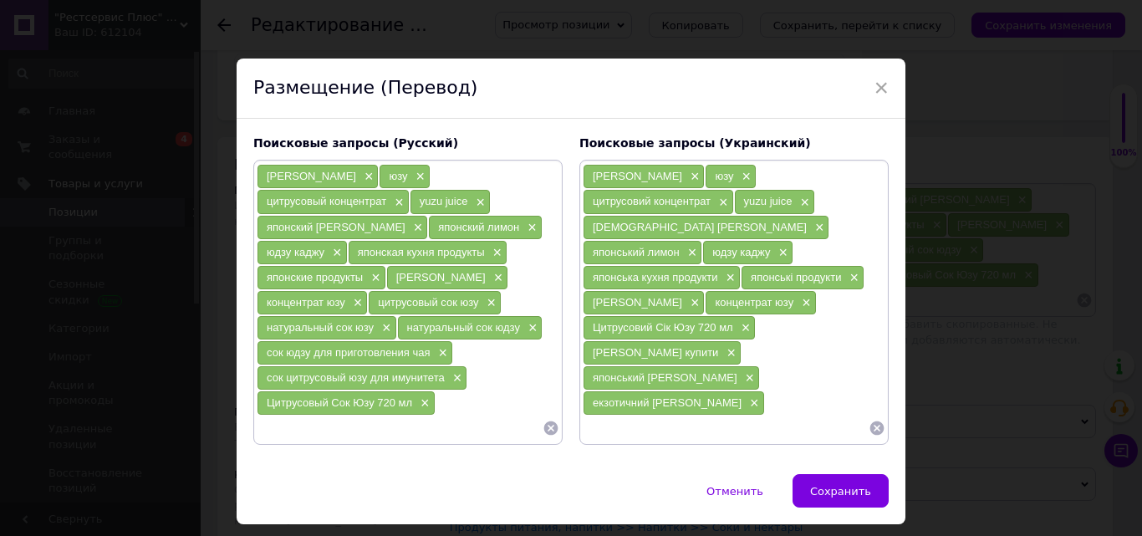
paste input "юзу для напоїв"
type input "юзу для напоїв"
paste input "юзу для соусів"
type input "юзу для соусів"
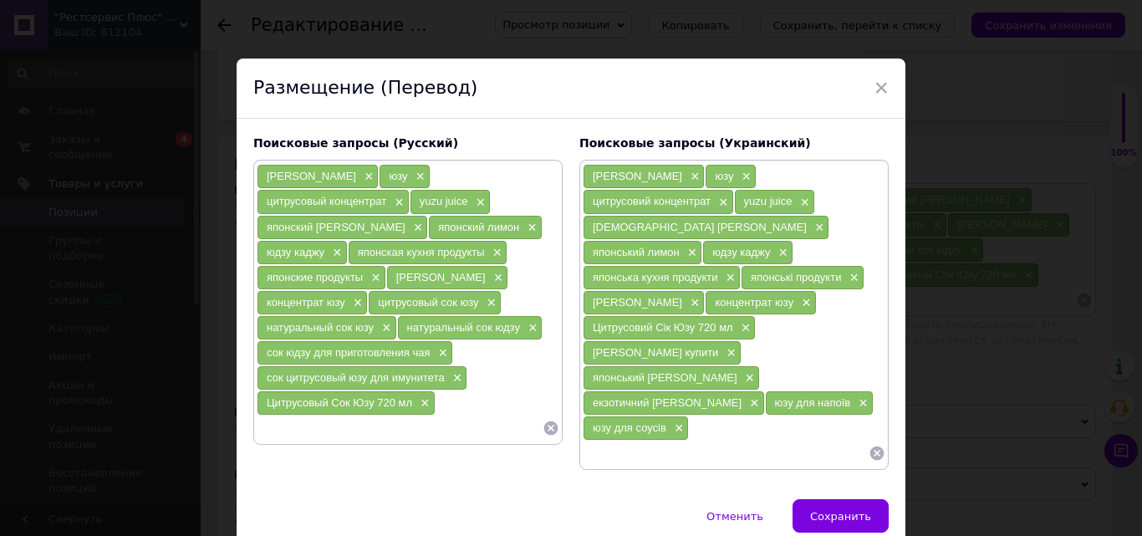
paste input "юзу для маринадів"
type input "юзу для маринадів"
paste input "юзу для десертів"
type input "юзу для десертів"
click at [775, 246] on span "×" at bounding box center [780, 253] width 13 height 14
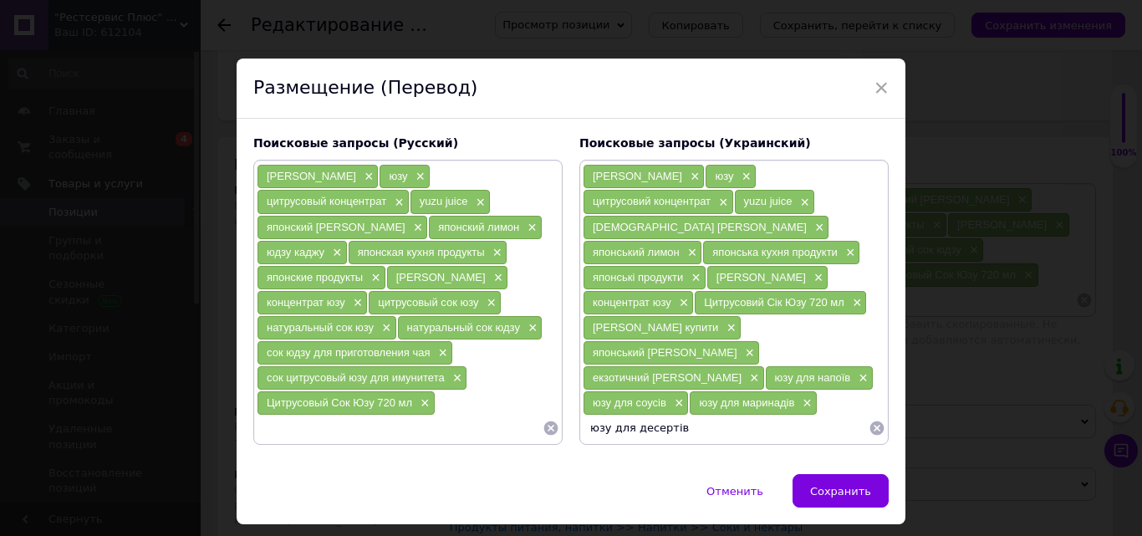
click at [670, 415] on input "юзу для десертів" at bounding box center [726, 427] width 286 height 25
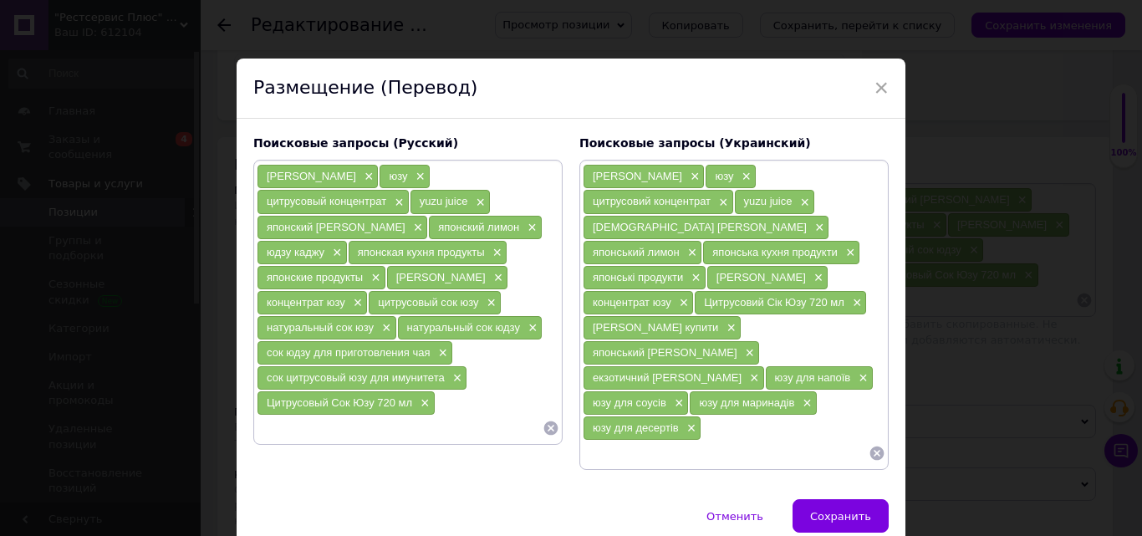
paste input "азійська кухня юзу"
type input "азійська кухня юзу"
paste input "юзу для кулінарії"
type input "юзу для кулінарії"
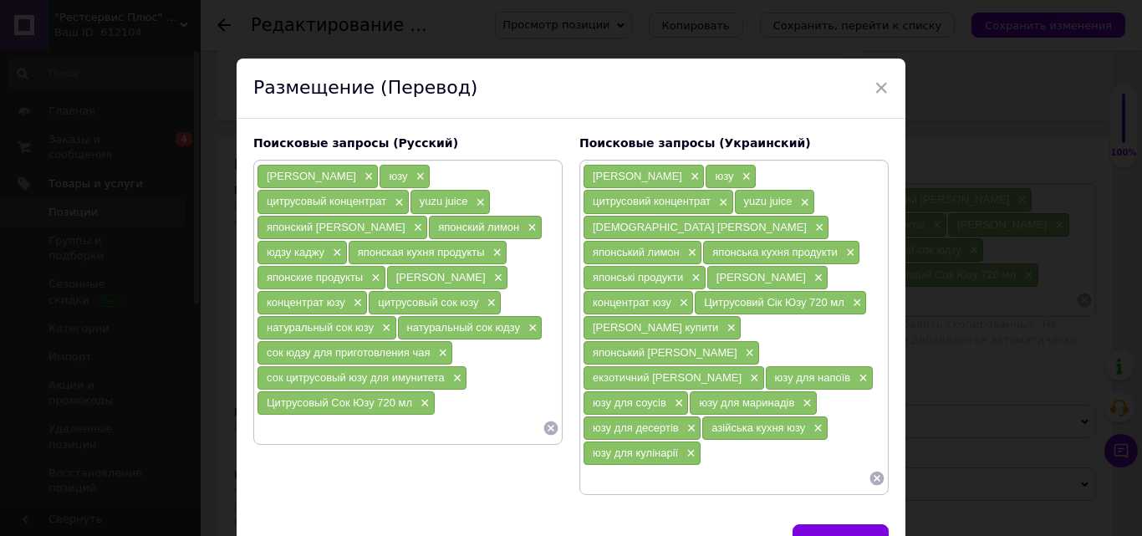
paste input "сік юзу 720 мл"
type input "сік юзу 720 мл"
click at [614, 466] on input at bounding box center [726, 478] width 286 height 25
paste input "сік юзу 720 мл"
drag, startPoint x: 624, startPoint y: 428, endPoint x: 701, endPoint y: 441, distance: 77.9
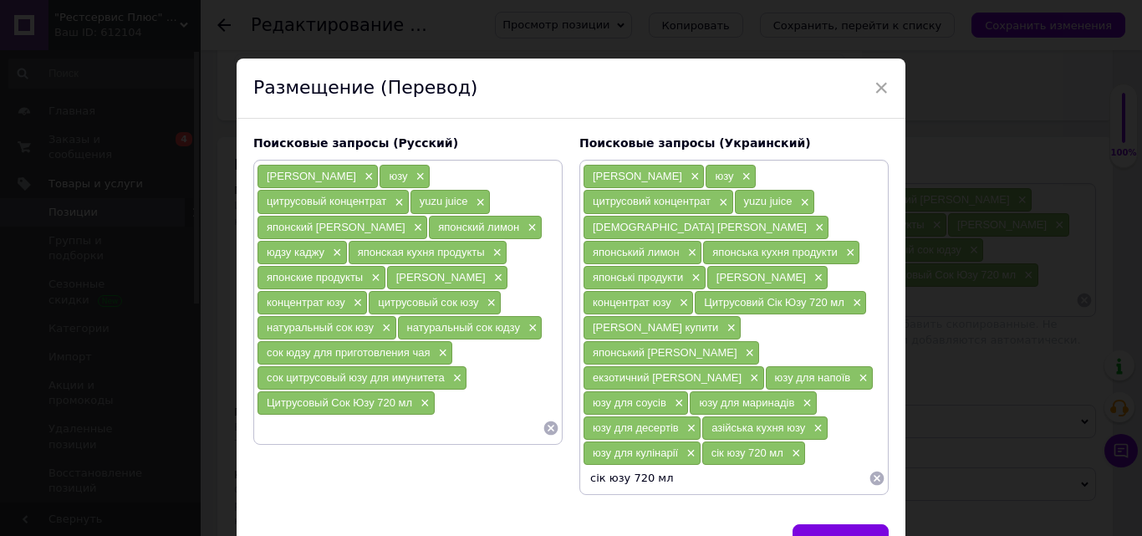
click at [701, 466] on input "сік юзу 720 мл" at bounding box center [726, 478] width 286 height 25
click at [683, 466] on input "[PERSON_NAME] купити в ынтернет магазині" at bounding box center [726, 478] width 286 height 25
type input "сік юзу купити в інтернет магазині"
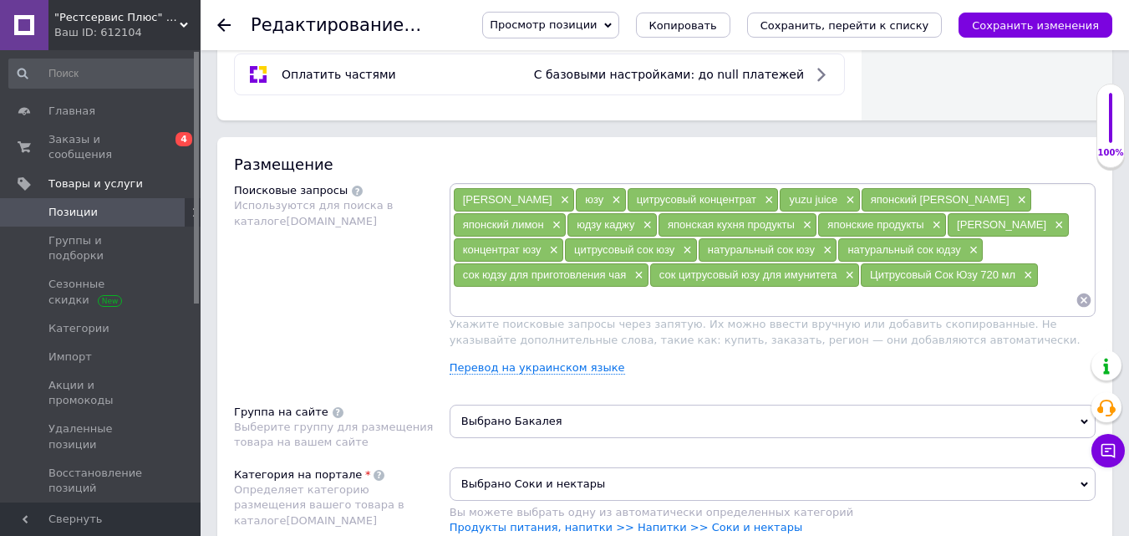
paste input "цитрусовый сок юдзу"
type input "цитрусовый сок юдзу"
paste input "натуральный сок юдзу"
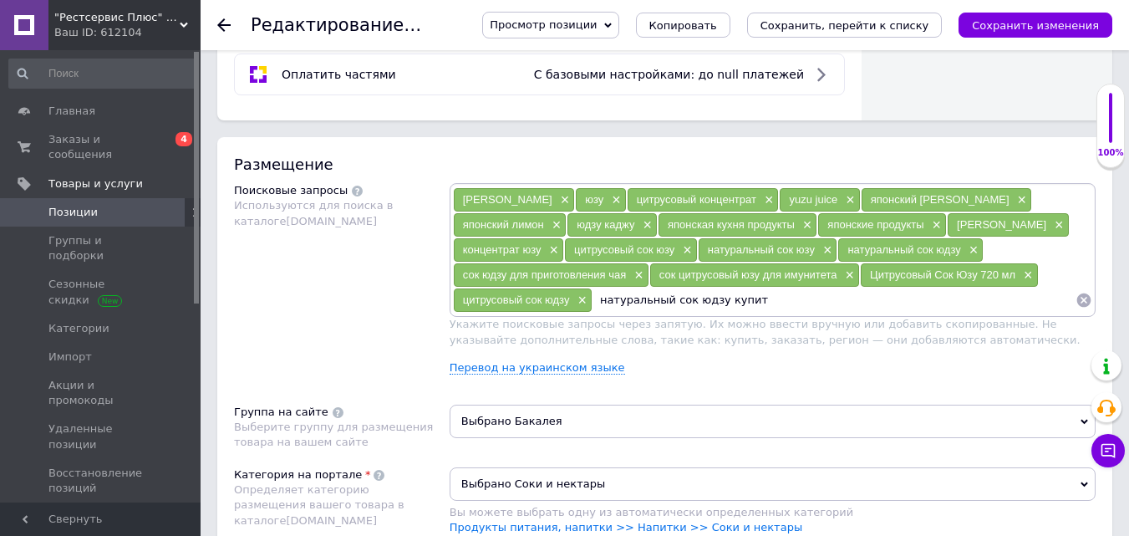
type input "натуральный сок юдзу купить"
paste input "юдзу для кулинарии"
type input "юдзу для кулинарии"
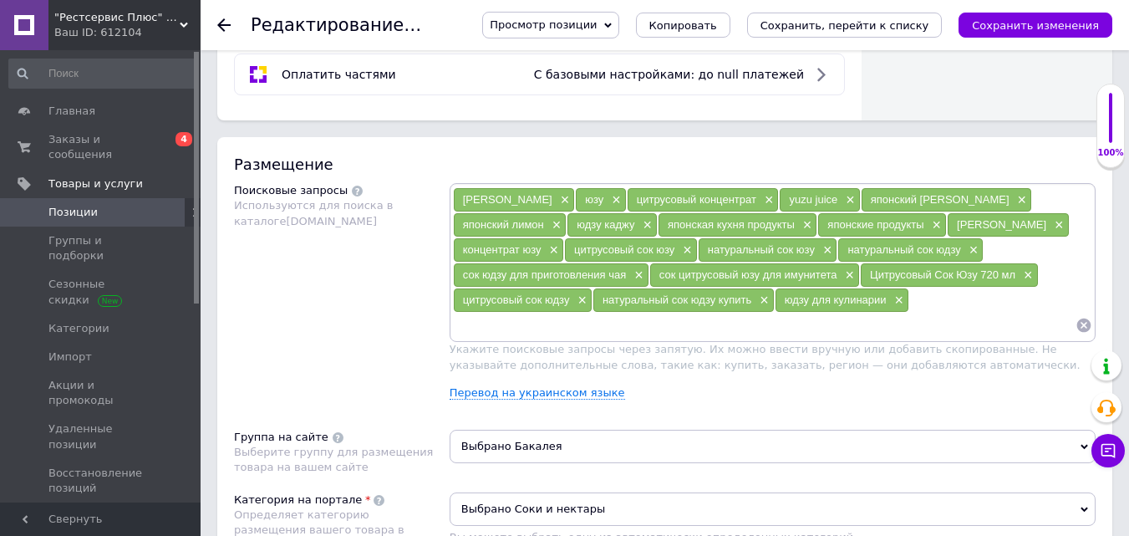
paste input "японский цитрус юдзу"
type input "японский цитрус юдзу"
drag, startPoint x: 493, startPoint y: 339, endPoint x: 471, endPoint y: 322, distance: 27.4
click at [471, 322] on input at bounding box center [764, 325] width 623 height 25
paste input "экзотический сок юдзу"
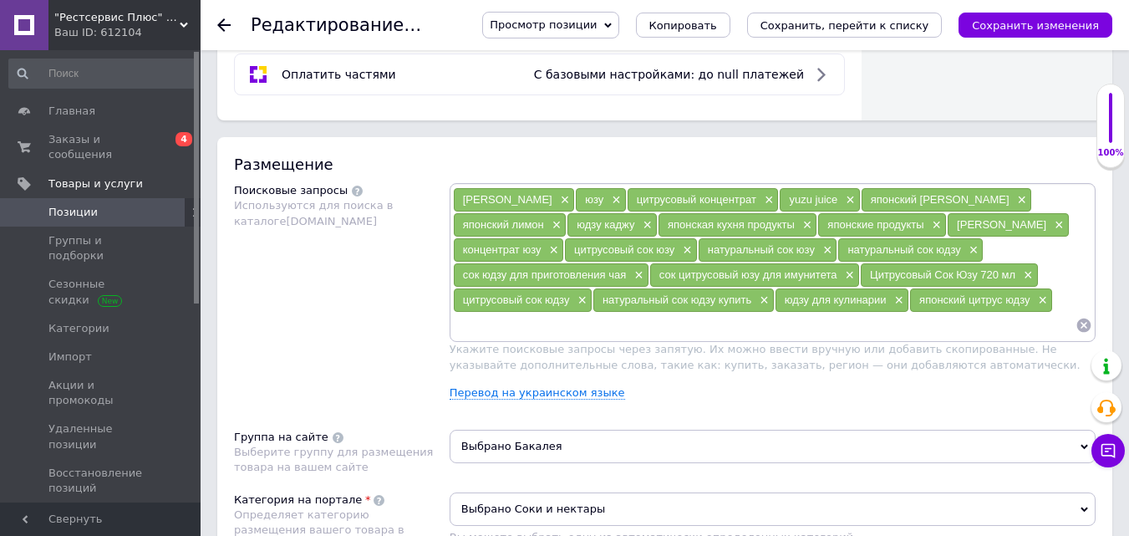
type input "экзотический сок юдзу"
paste input "юдзу для соусов"
type input "юдзу для соусов"
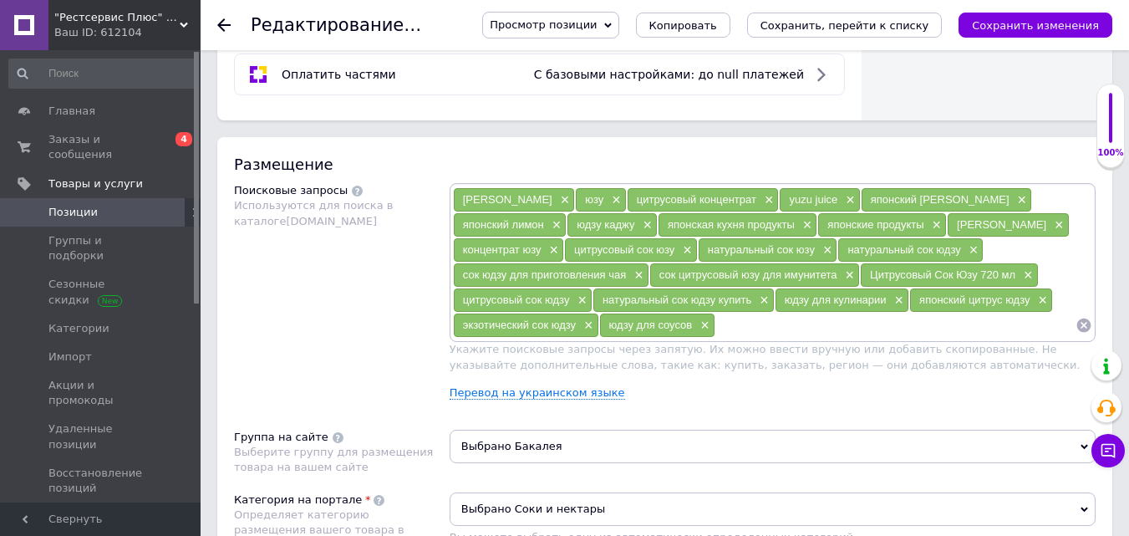
paste input "юдзу для соусов"
type input "юдзу для коктейлей"
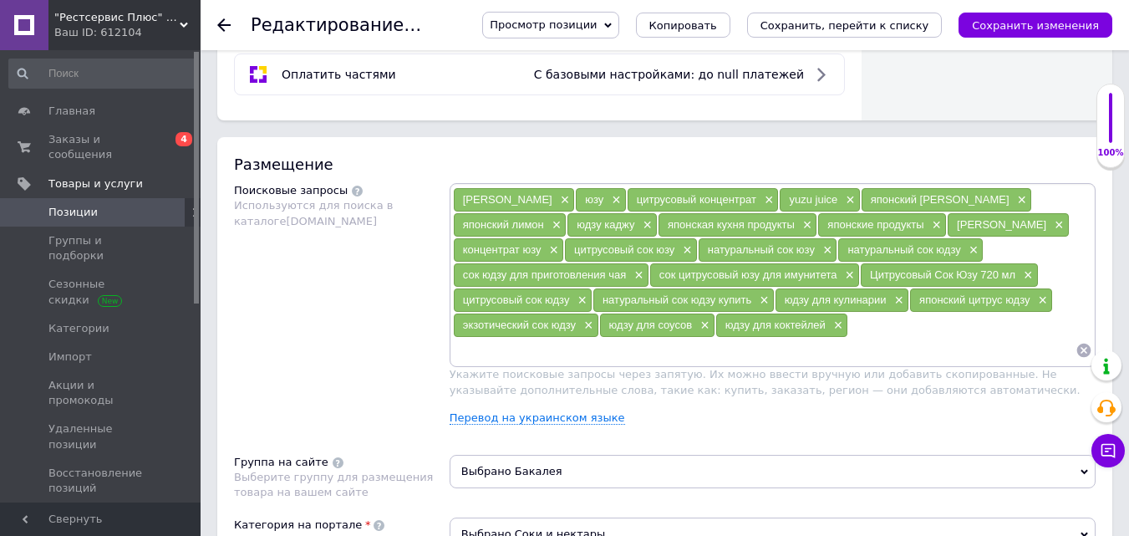
paste input "юдзу для соусов"
drag, startPoint x: 760, startPoint y: 327, endPoint x: 792, endPoint y: 332, distance: 32.2
click at [792, 338] on input "юдзу для соусов" at bounding box center [764, 350] width 623 height 25
type input "юдзу для маринада"
paste input "юдзу для десертов"
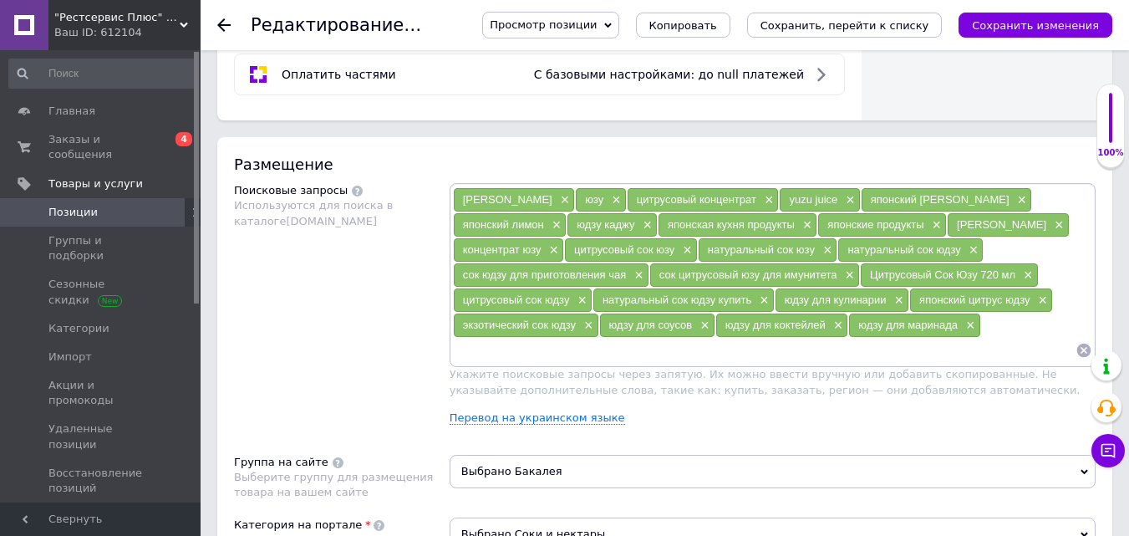
type input "юдзу для десертов"
paste input "азиатская кухня юдзу"
type input "азиатская кухня юдзу"
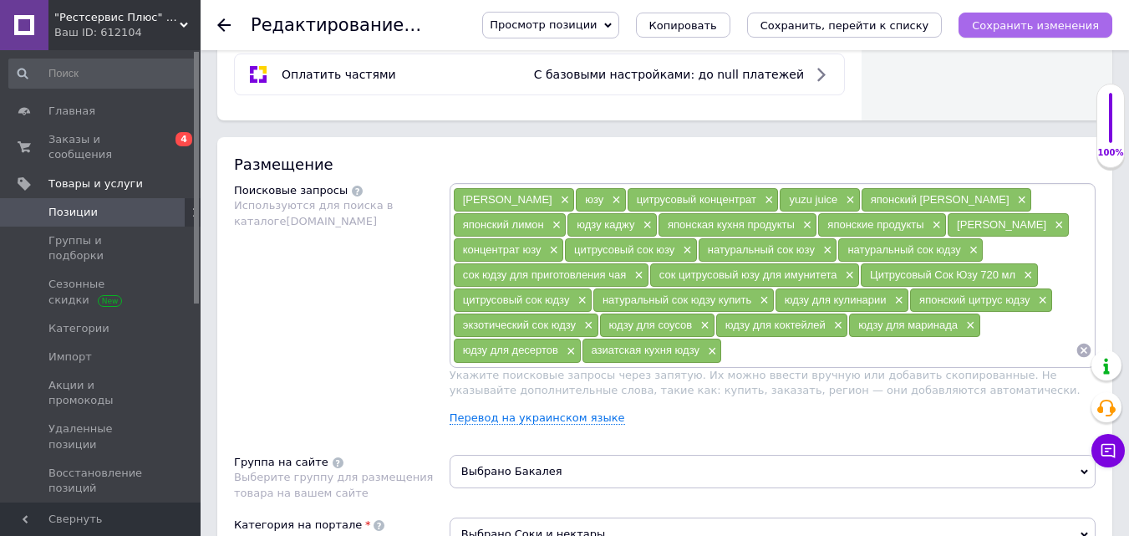
click at [1009, 30] on icon "Сохранить изменения" at bounding box center [1035, 25] width 127 height 13
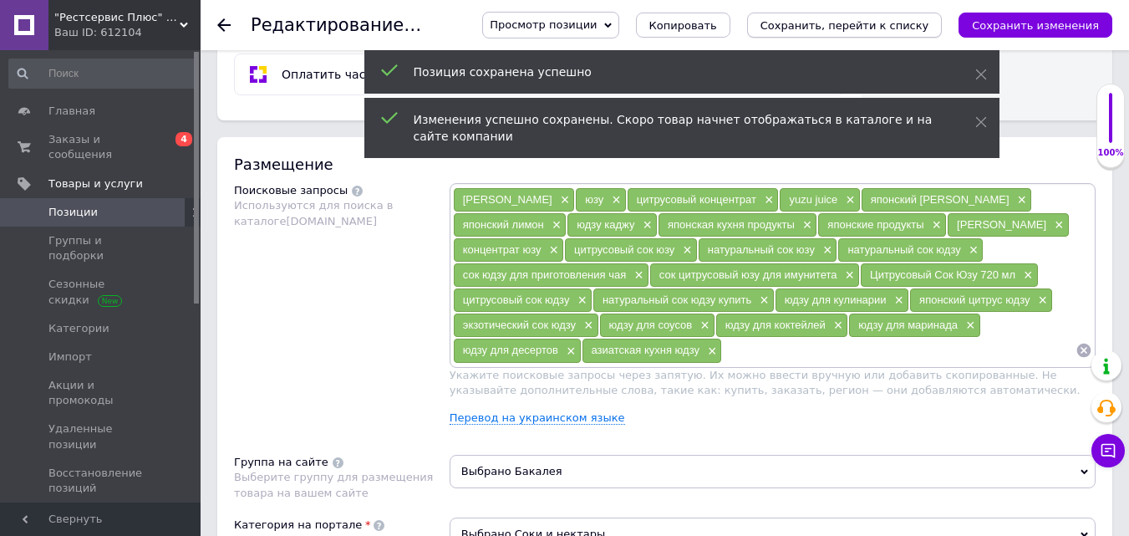
click at [840, 23] on icon "Сохранить, перейти к списку" at bounding box center [845, 25] width 169 height 13
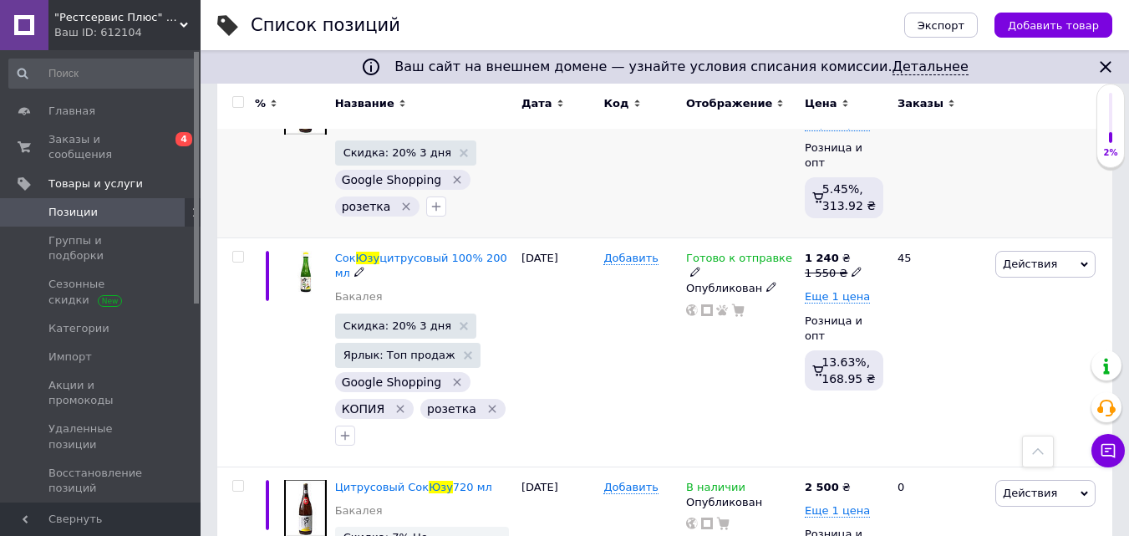
scroll to position [251, 0]
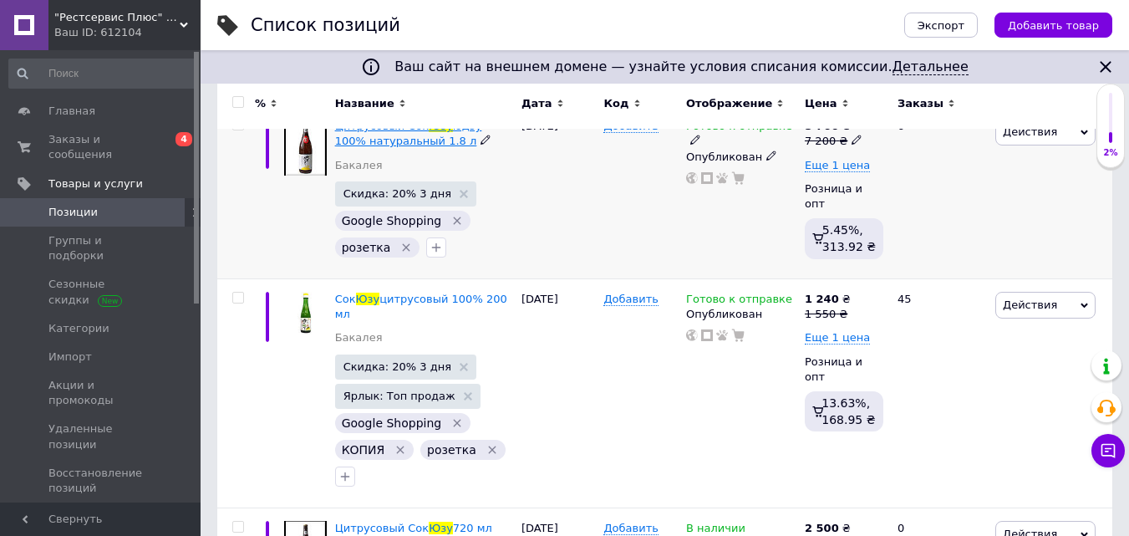
click at [406, 144] on span "юдзу 100% натуральный 1.8 л" at bounding box center [408, 134] width 147 height 28
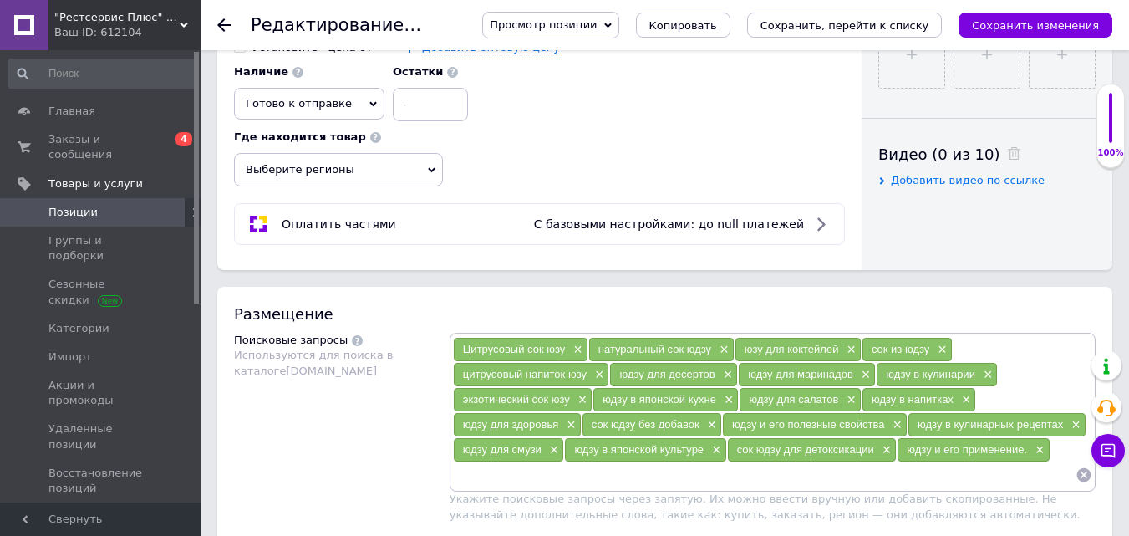
scroll to position [919, 0]
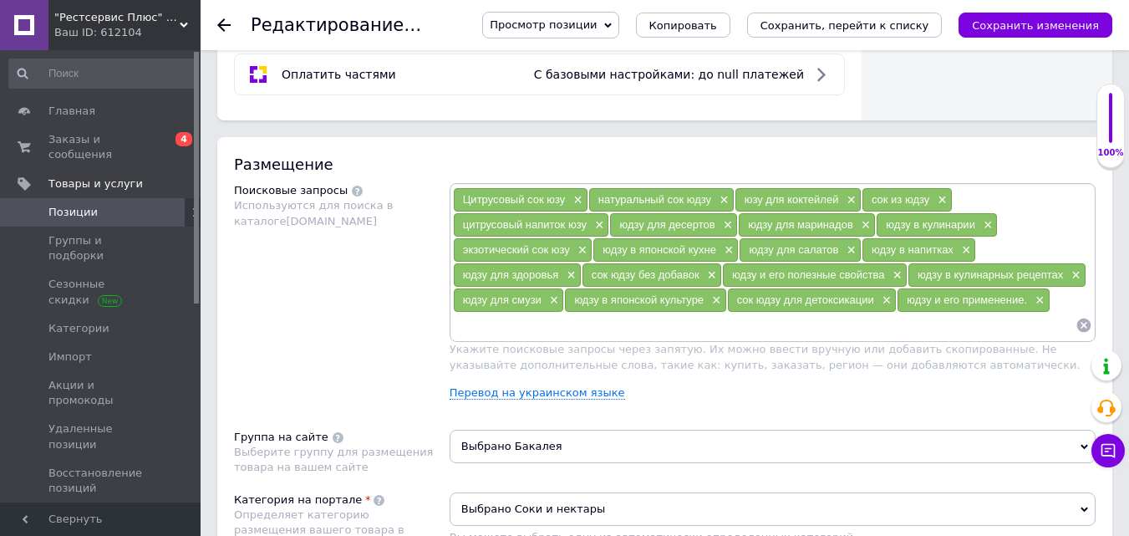
paste input "азиатская кухня юдзу"
type input "азиатская кухня юдзу"
click at [1010, 28] on icon "Сохранить изменения" at bounding box center [1035, 25] width 127 height 13
click at [862, 25] on icon "Сохранить, перейти к списку" at bounding box center [845, 25] width 169 height 13
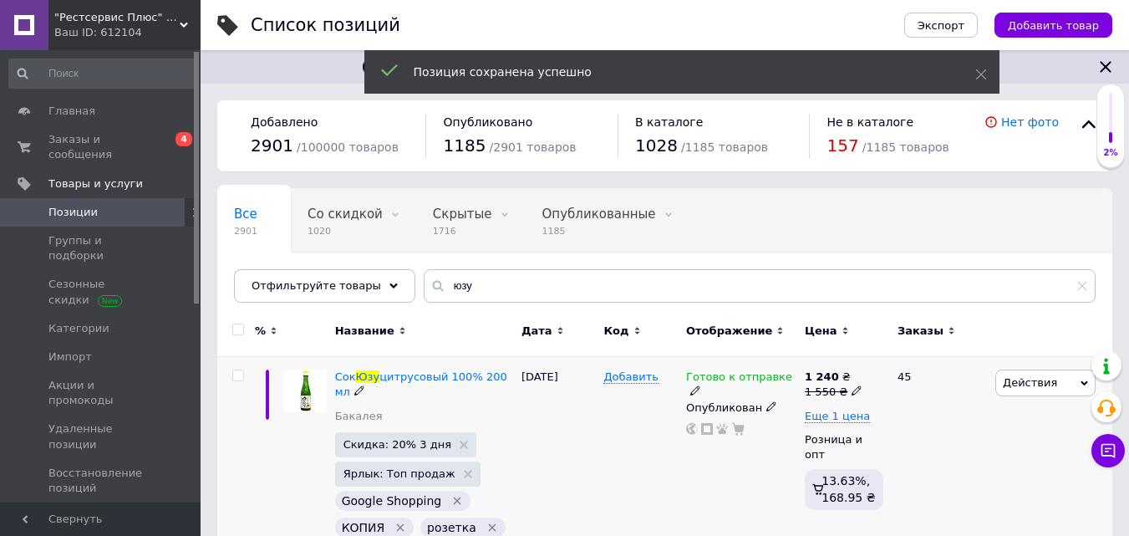
click at [240, 377] on input "checkbox" at bounding box center [237, 375] width 11 height 11
checkbox input "true"
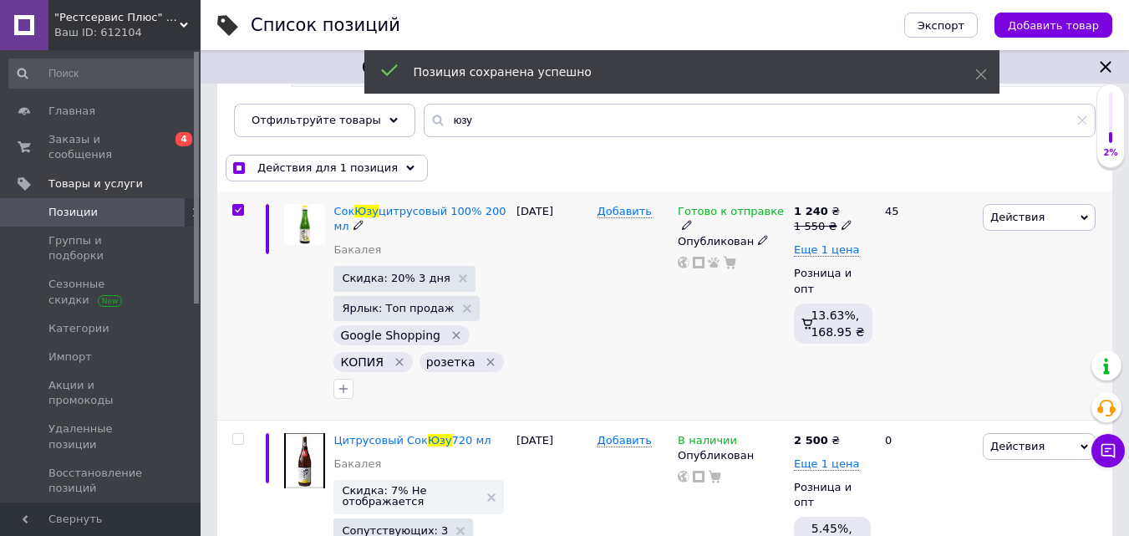
scroll to position [167, 0]
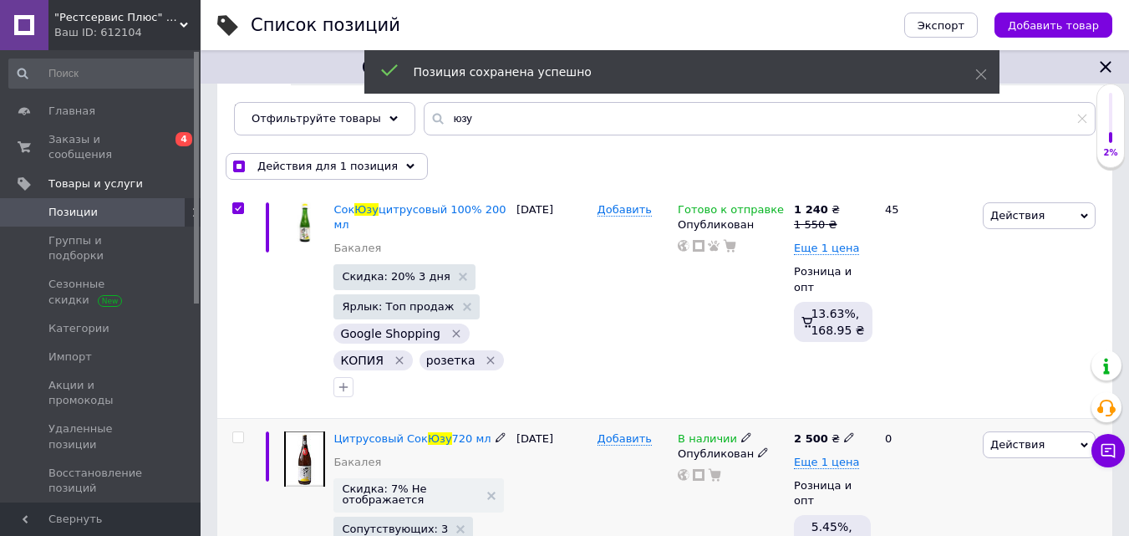
click at [237, 432] on input "checkbox" at bounding box center [237, 437] width 11 height 11
checkbox input "true"
click at [391, 161] on div "Действия для 2 позиции" at bounding box center [327, 166] width 203 height 27
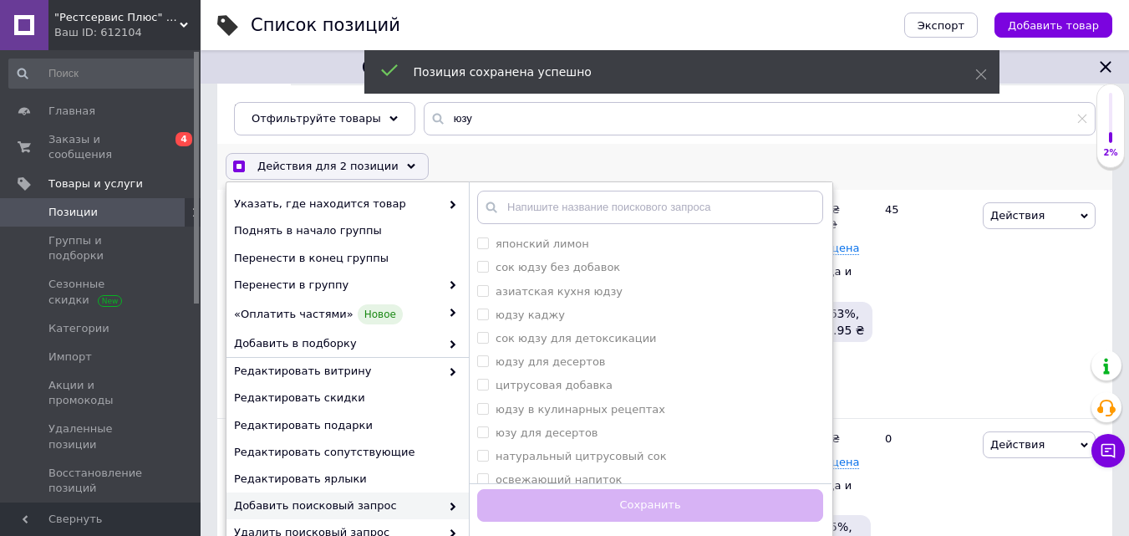
click at [340, 494] on div "Добавить поисковый запрос" at bounding box center [348, 505] width 242 height 27
click at [339, 499] on span "Добавить поисковый запрос" at bounding box center [337, 505] width 206 height 15
click at [339, 502] on span "Добавить поисковый запрос" at bounding box center [337, 505] width 206 height 15
checkbox input "true"
click at [483, 363] on десертов "юдзу для десертов" at bounding box center [482, 360] width 11 height 11
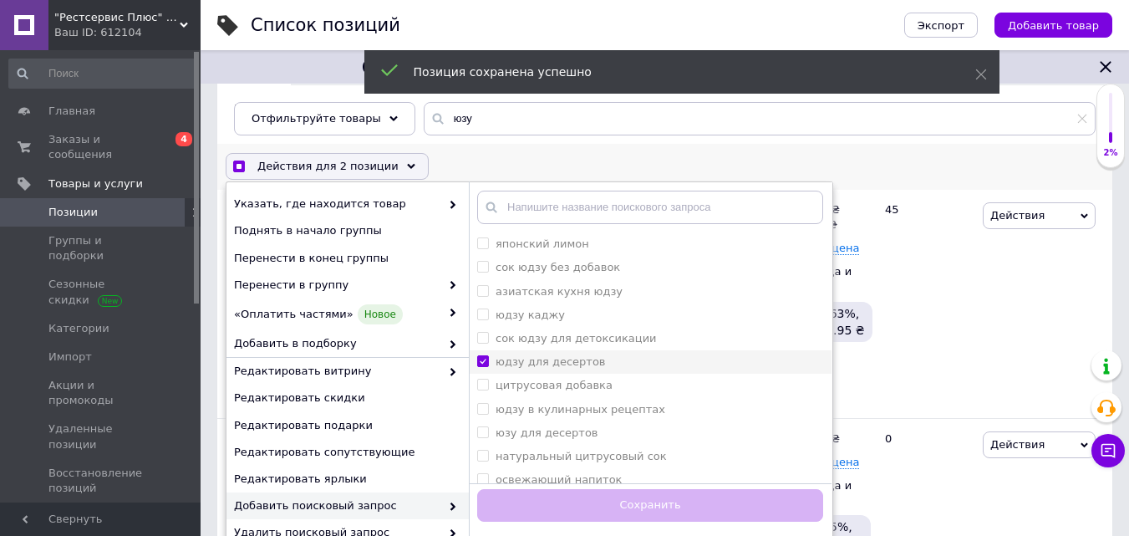
checkbox десертов "true"
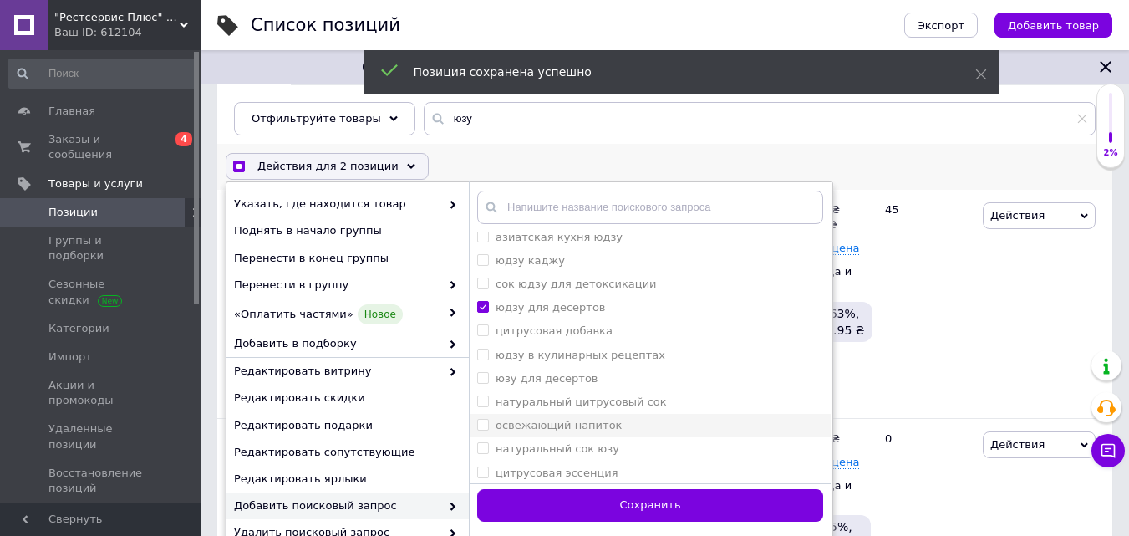
scroll to position [84, 0]
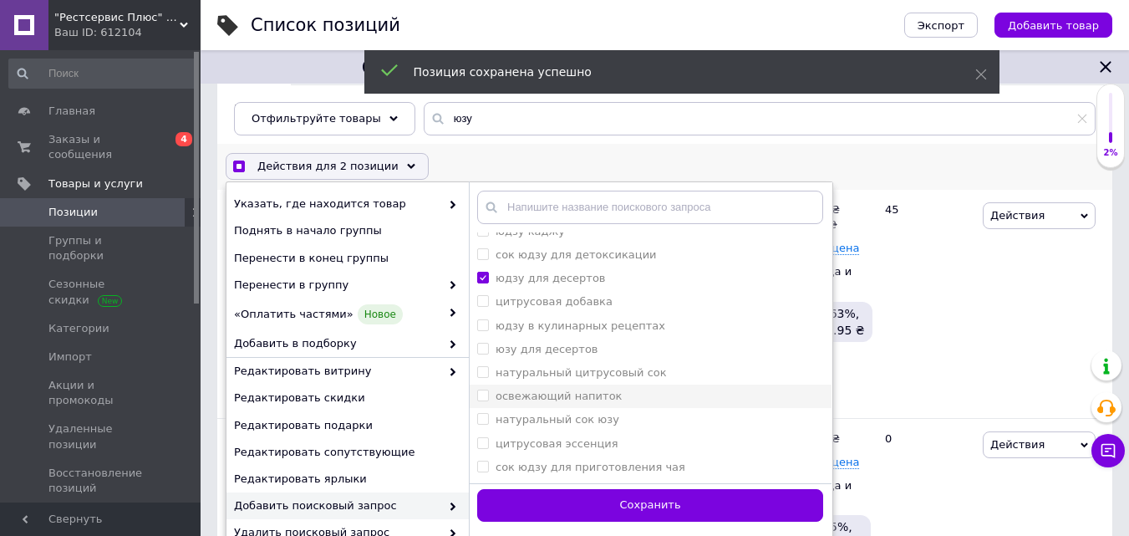
checkbox input "true"
click at [483, 421] on юзу "натуральный сок юзу" at bounding box center [482, 418] width 11 height 11
checkbox юзу "true"
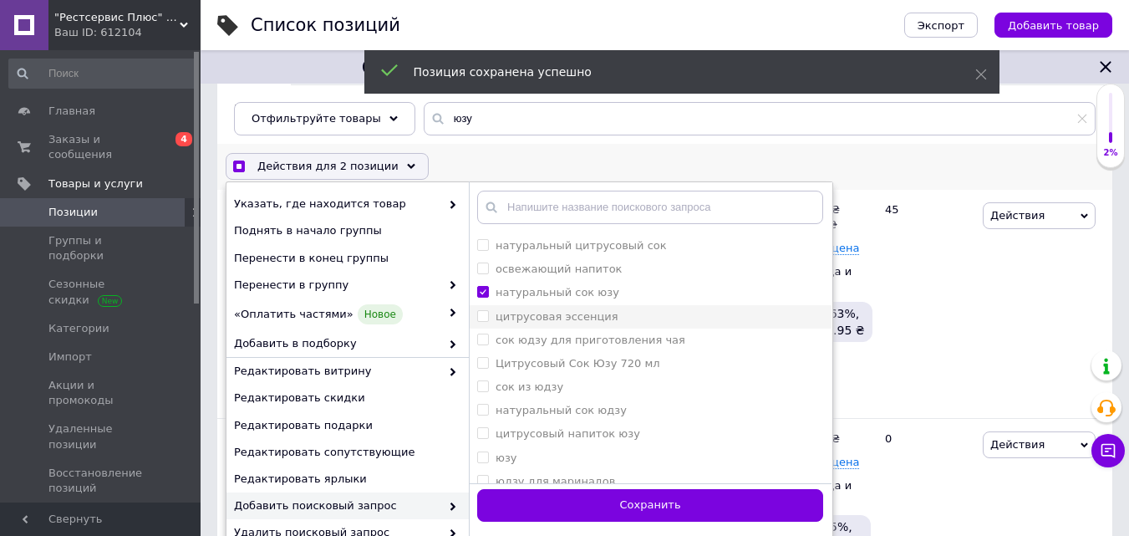
scroll to position [251, 0]
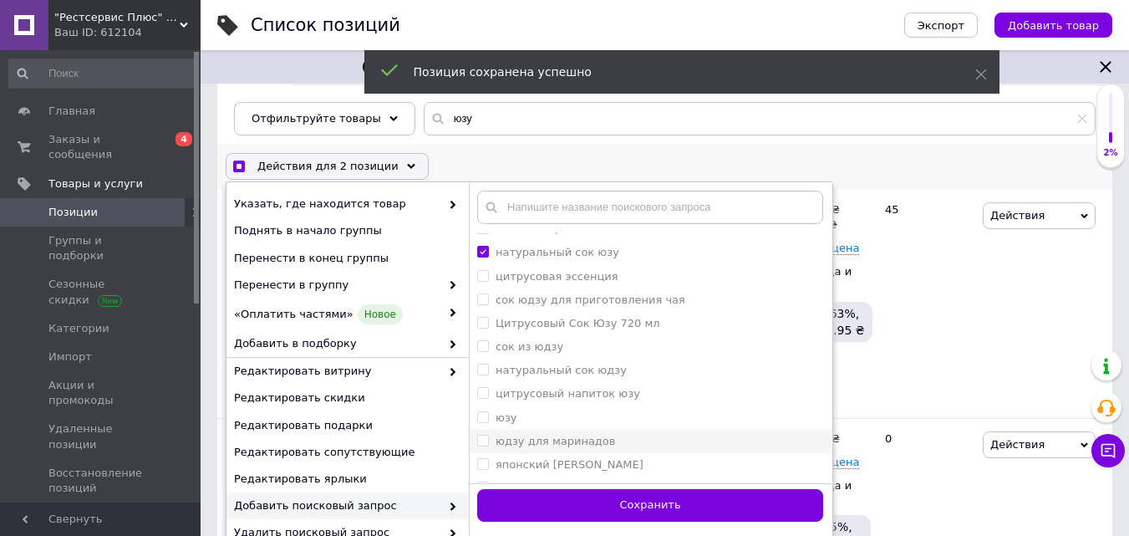
checkbox input "true"
click at [481, 438] on маринадов "юдзу для маринадов" at bounding box center [482, 440] width 11 height 11
checkbox маринадов "true"
click at [482, 466] on юзу "японский [PERSON_NAME]" at bounding box center [482, 463] width 11 height 11
checkbox юзу "true"
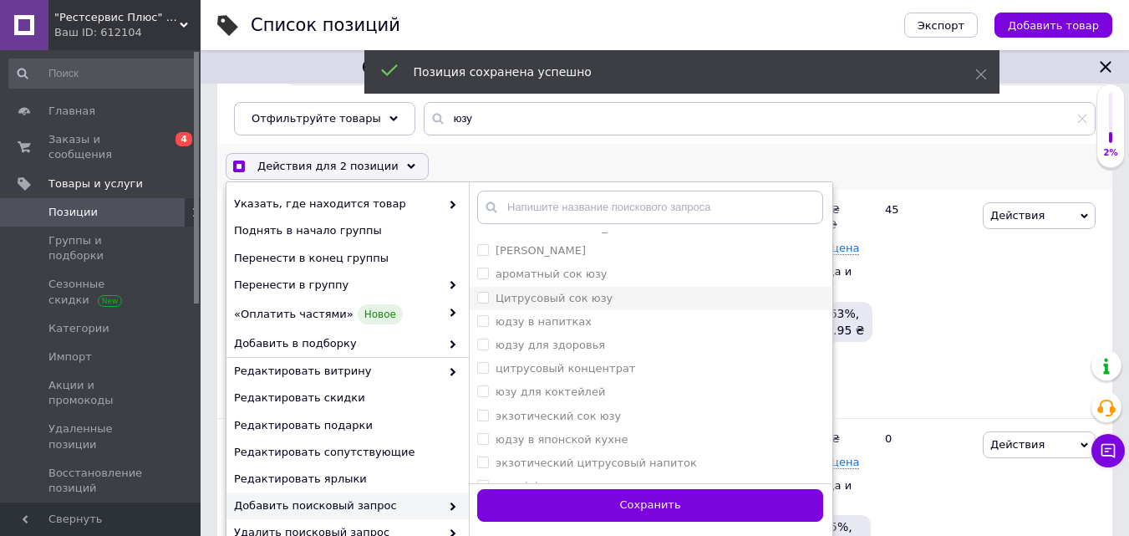
scroll to position [502, 0]
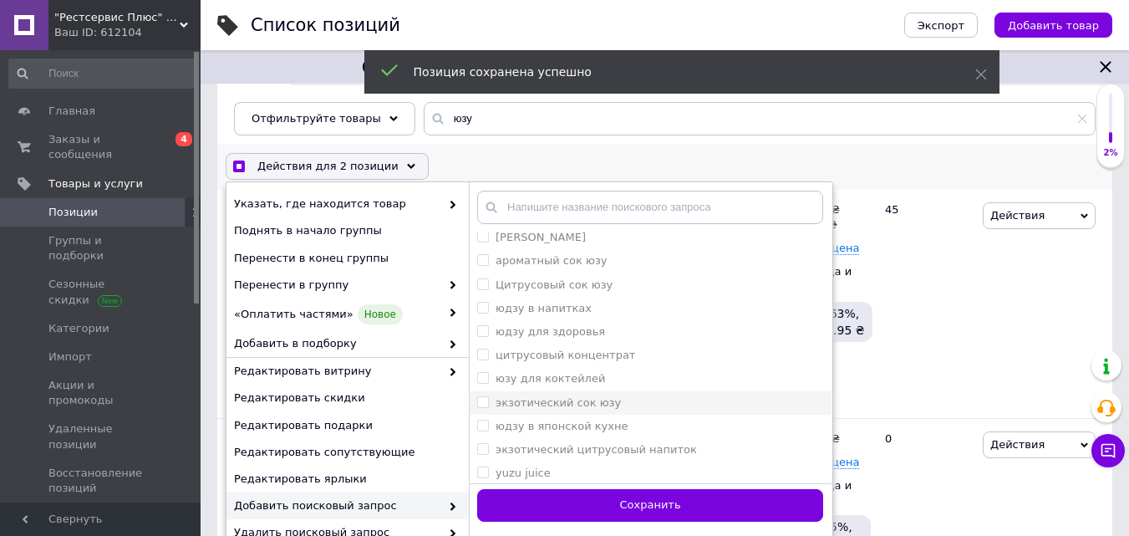
checkbox input "true"
click at [486, 405] on юзу "экзотический сок юзу" at bounding box center [482, 401] width 11 height 11
checkbox юзу "true"
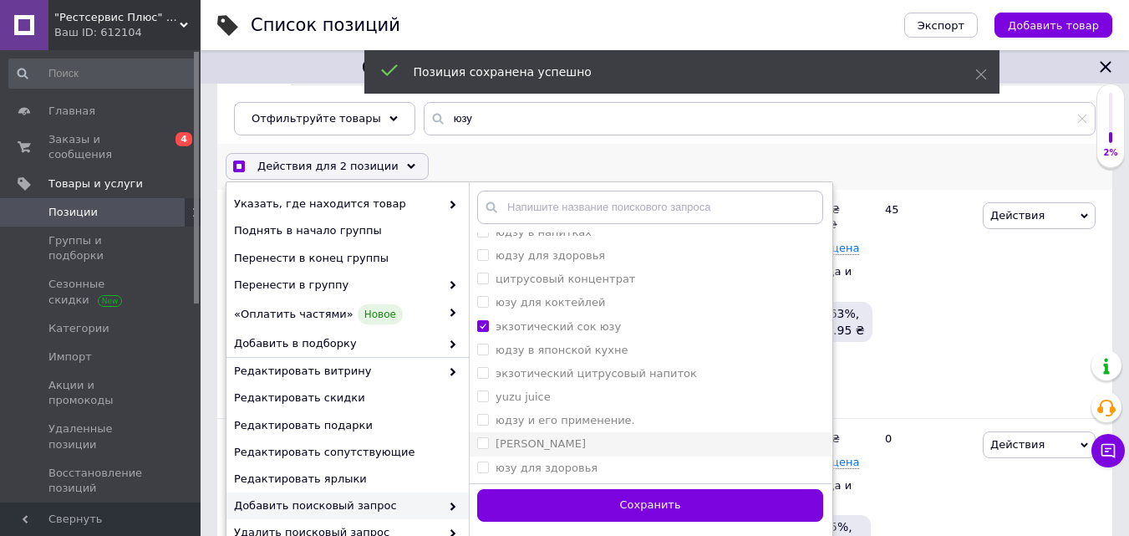
scroll to position [669, 0]
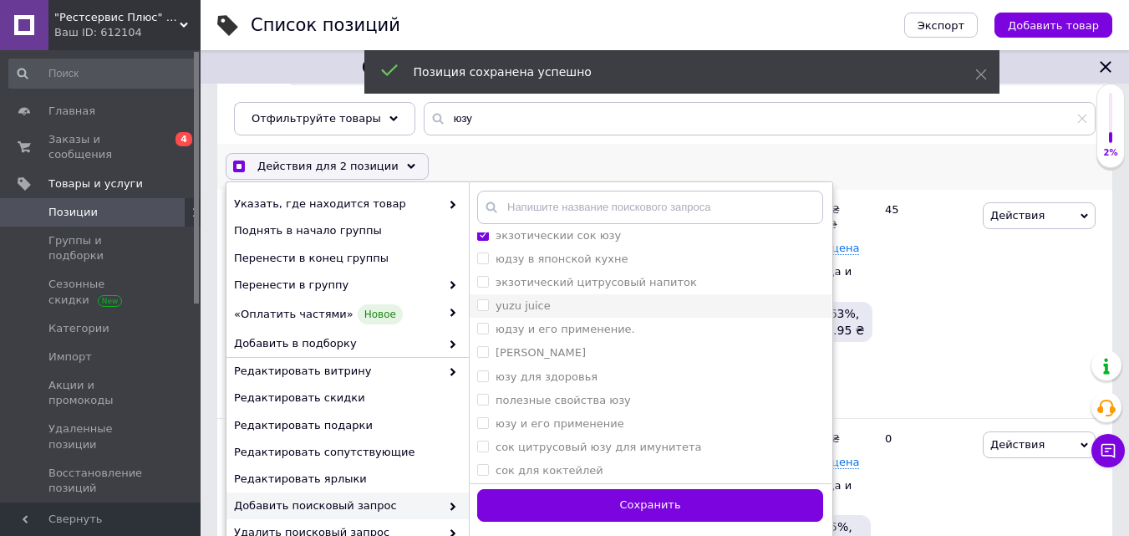
checkbox input "true"
click at [486, 310] on span at bounding box center [483, 305] width 12 height 12
click at [486, 310] on juice "yuzu juice" at bounding box center [482, 304] width 11 height 11
checkbox juice "false"
checkbox input "true"
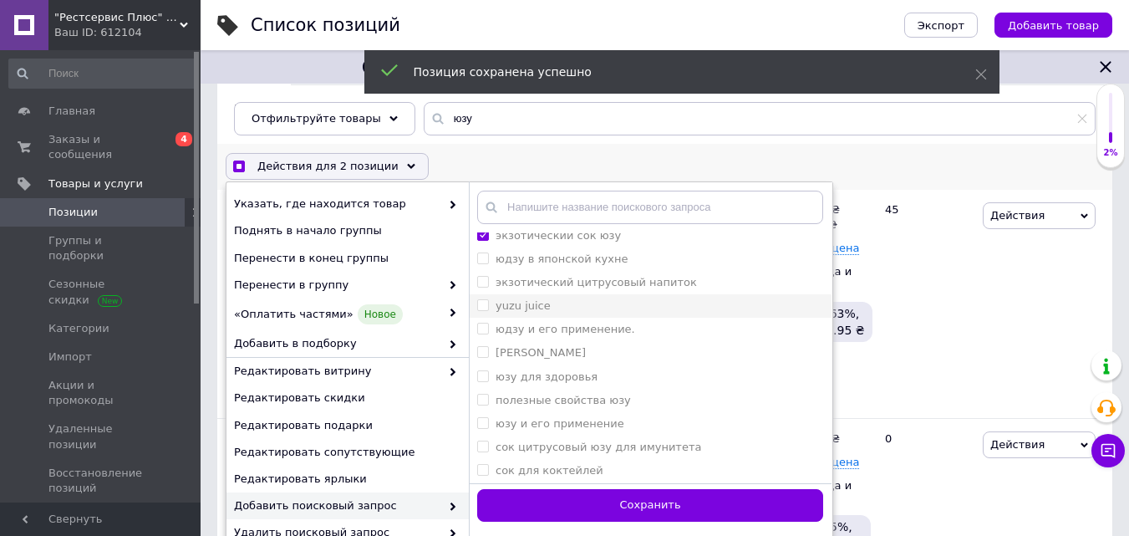
click at [479, 305] on juice "yuzu juice" at bounding box center [482, 304] width 11 height 11
checkbox juice "true"
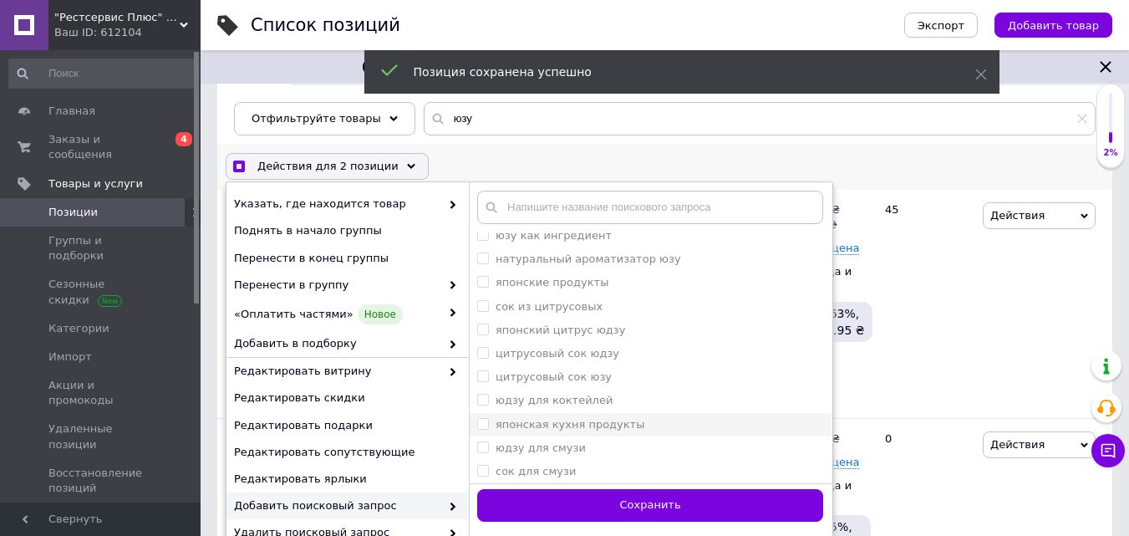
scroll to position [251, 0]
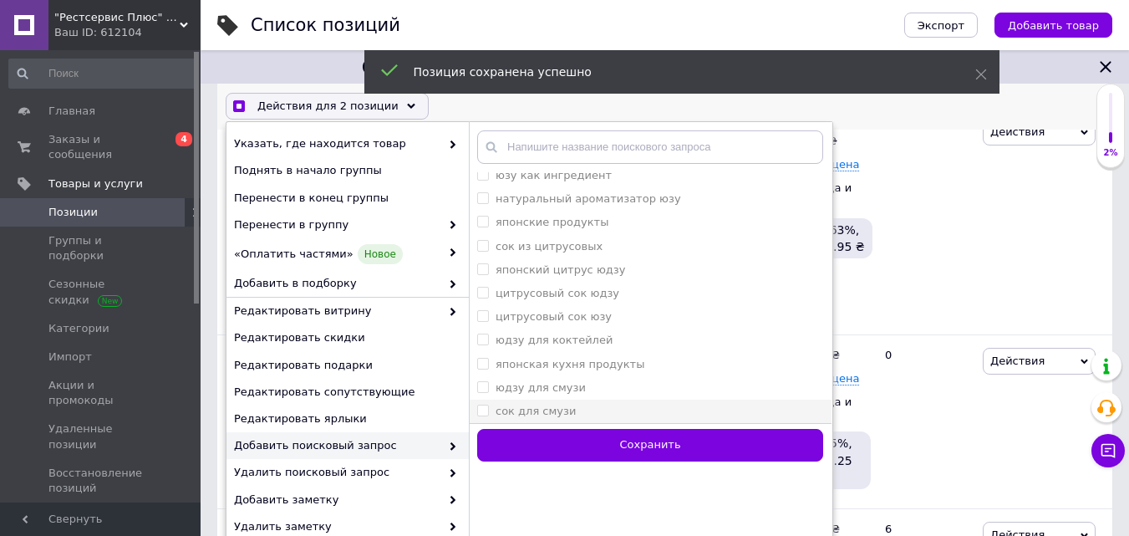
checkbox input "true"
click at [478, 410] on смузи "сок для смузи" at bounding box center [482, 410] width 11 height 11
checkbox смузи "true"
checkbox input "true"
click at [481, 388] on смузи "юдзу для смузи" at bounding box center [482, 386] width 11 height 11
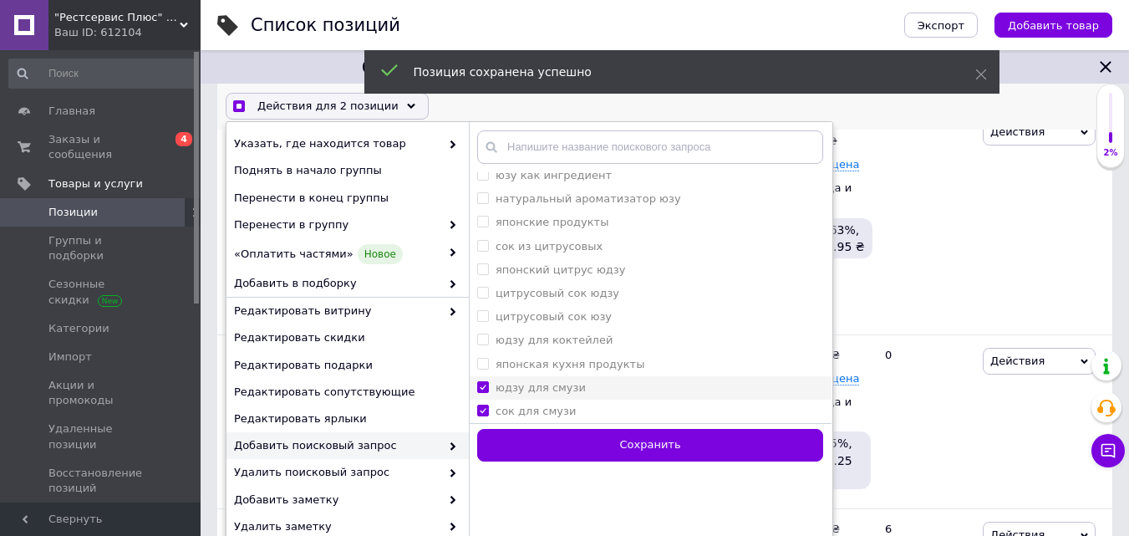
checkbox смузи "true"
click at [480, 364] on продукты "японская кухня продукты" at bounding box center [482, 363] width 11 height 11
checkbox продукты "true"
click at [486, 339] on коктейлей "юдзу для коктейлей" at bounding box center [482, 339] width 11 height 11
checkbox коктейлей "true"
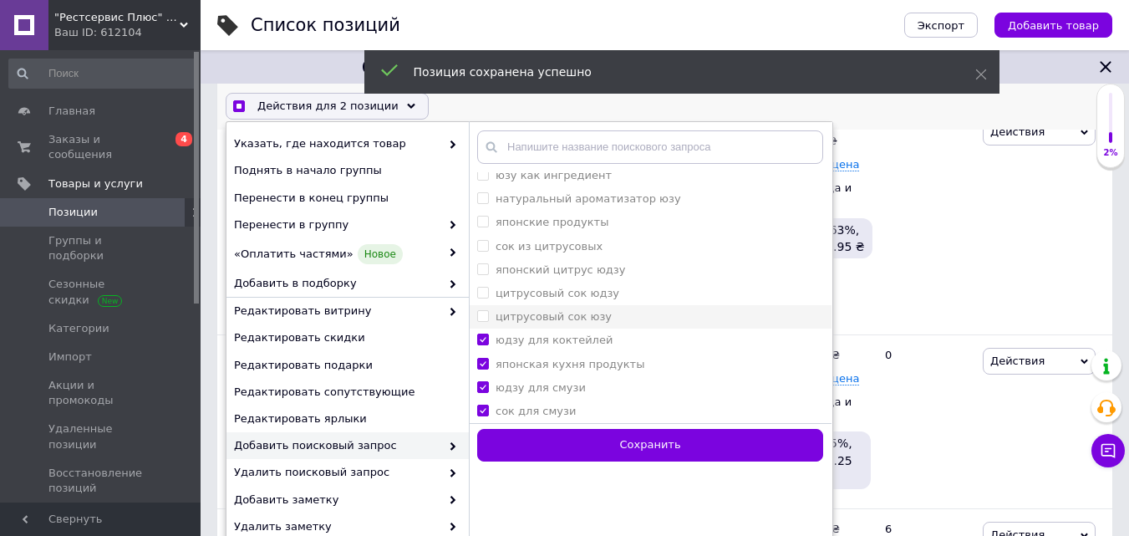
click at [481, 308] on li "цитрусовый сок юзу" at bounding box center [650, 316] width 363 height 23
checkbox юзу "true"
checkbox input "true"
click at [483, 293] on юдзу "цитрусовый сок юдзу" at bounding box center [482, 292] width 11 height 11
checkbox юдзу "true"
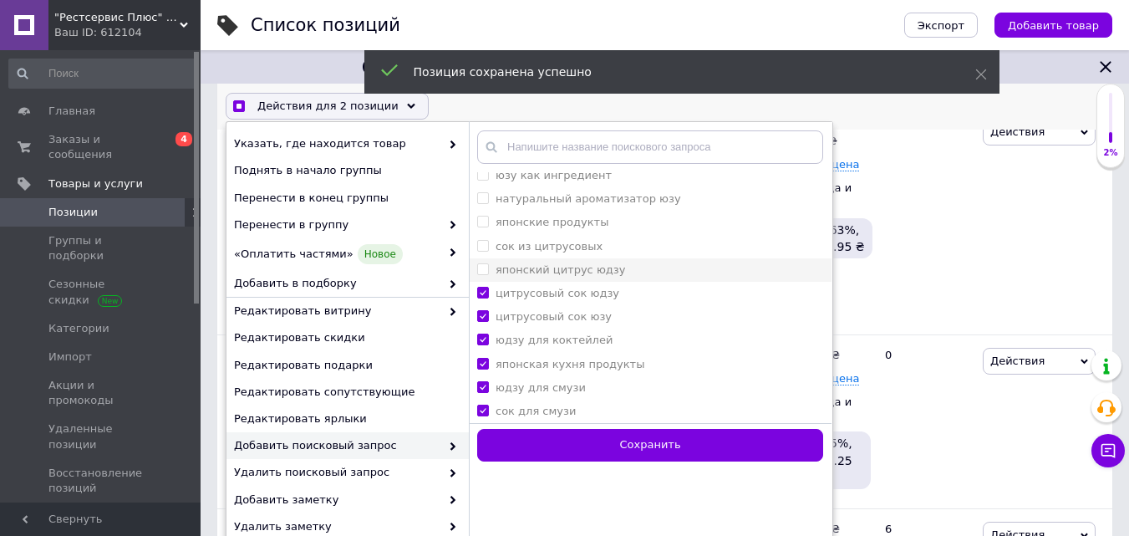
click at [485, 269] on юдзу "японский цитрус юдзу" at bounding box center [482, 268] width 11 height 11
checkbox юдзу "true"
click at [485, 246] on цитрусовых "сок из цитрусовых" at bounding box center [482, 245] width 11 height 11
checkbox цитрусовых "true"
click at [488, 224] on label "японские продукты" at bounding box center [542, 223] width 131 height 15
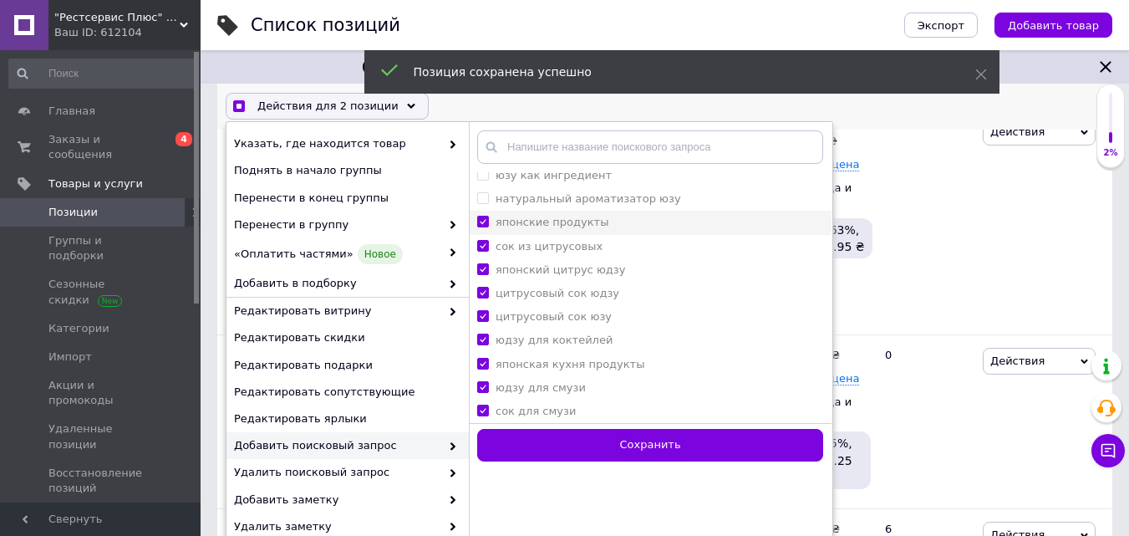
click at [488, 224] on продукты "японские продукты" at bounding box center [482, 221] width 11 height 11
checkbox продукты "false"
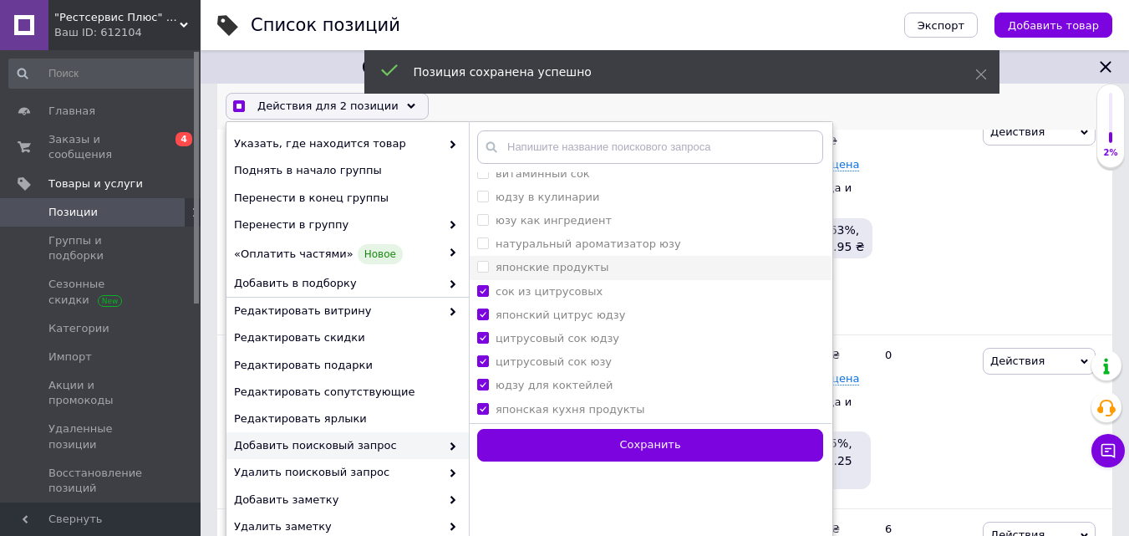
scroll to position [1150, 0]
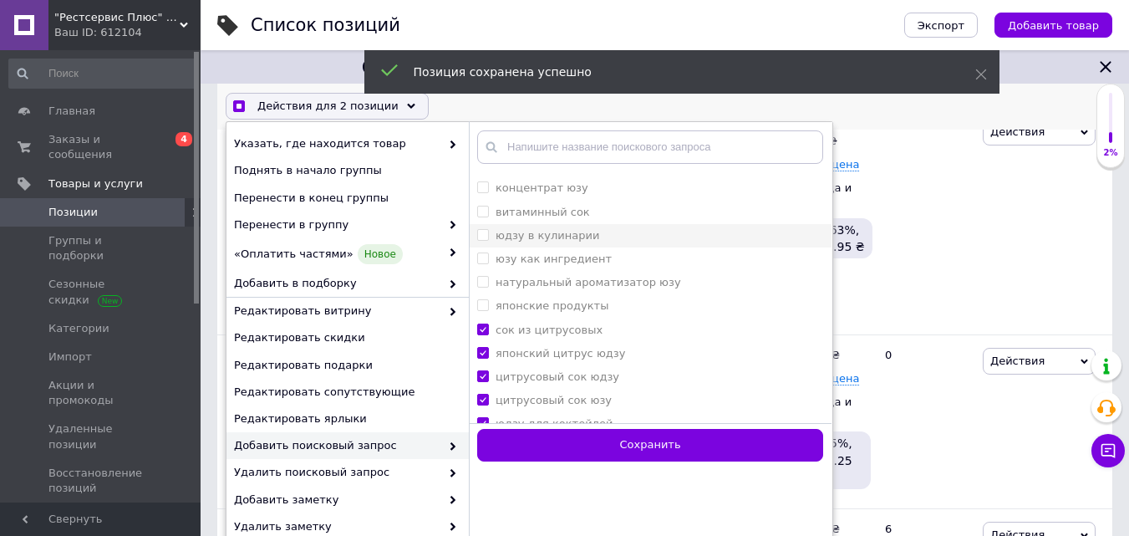
checkbox input "true"
click at [482, 305] on продукты "японские продукты" at bounding box center [482, 305] width 11 height 11
checkbox продукты "true"
click at [485, 279] on юзу "натуральный ароматизатор юзу" at bounding box center [482, 281] width 11 height 11
checkbox юзу "true"
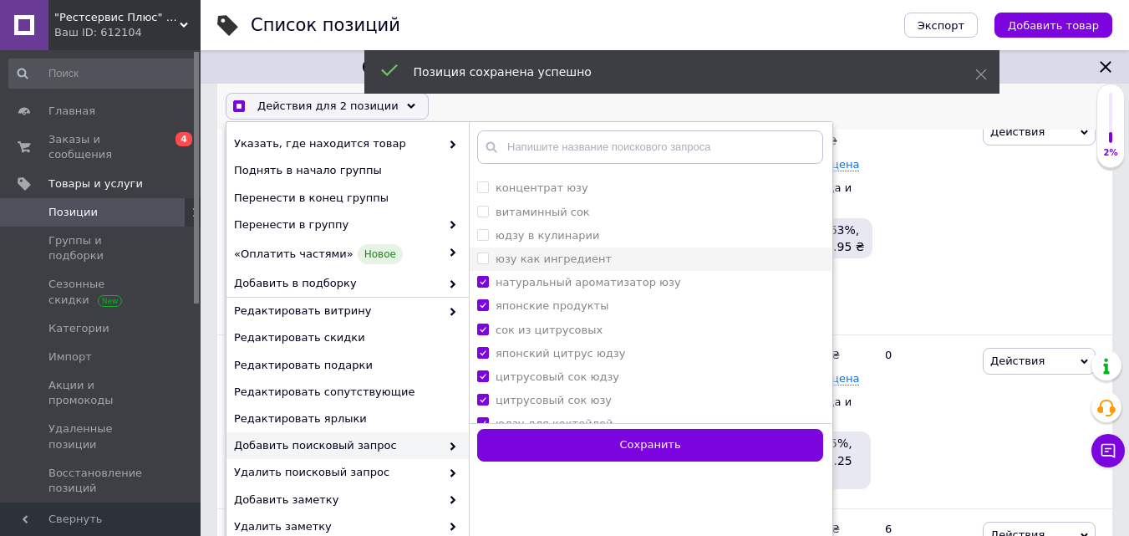
click at [490, 254] on label "юзу как ингредиент" at bounding box center [544, 259] width 135 height 15
click at [488, 254] on ингредиент "юзу как ингредиент" at bounding box center [482, 257] width 11 height 11
checkbox ингредиент "false"
checkbox input "true"
click at [481, 257] on ингредиент "юзу как ингредиент" at bounding box center [482, 257] width 11 height 11
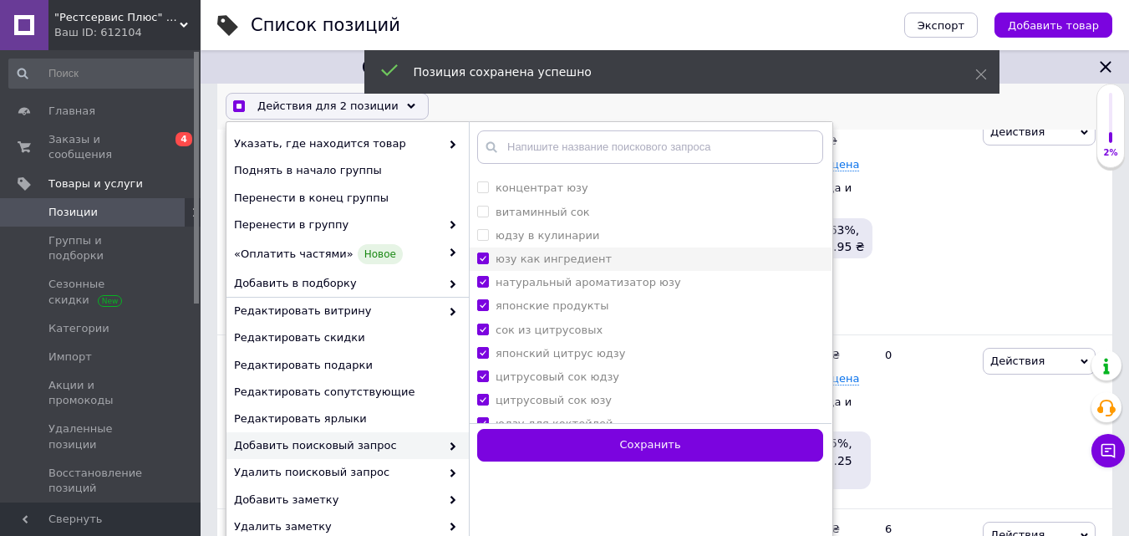
checkbox ингредиент "true"
checkbox input "true"
drag, startPoint x: 479, startPoint y: 235, endPoint x: 486, endPoint y: 206, distance: 29.4
click at [480, 232] on кулинарии "юдзу в кулинарии" at bounding box center [482, 234] width 11 height 11
checkbox кулинарии "true"
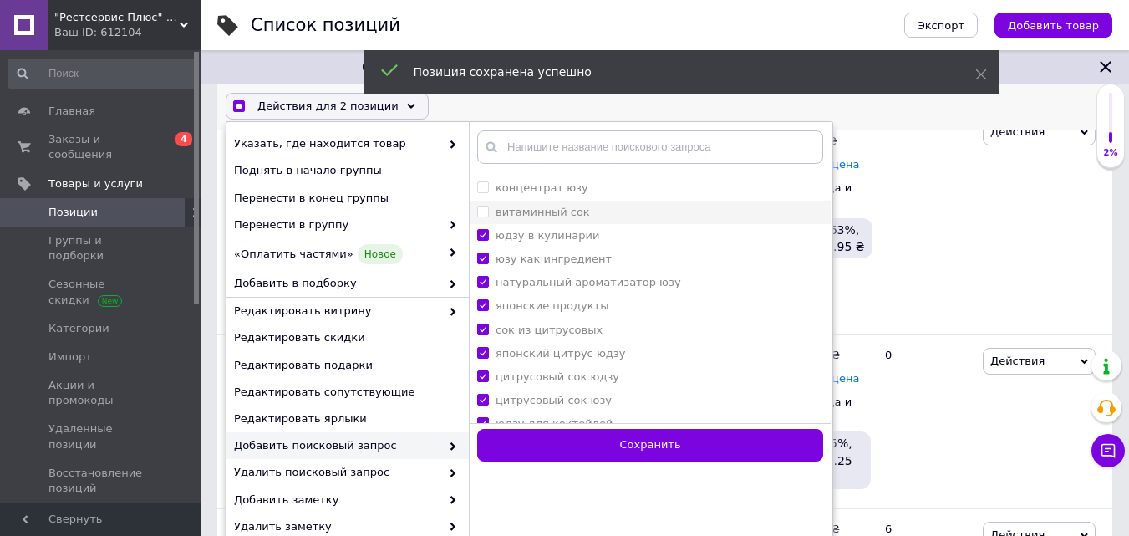
click at [488, 206] on span at bounding box center [483, 212] width 12 height 12
click at [488, 206] on сок "витаминный сок" at bounding box center [482, 211] width 11 height 11
checkbox сок "false"
checkbox input "true"
drag, startPoint x: 480, startPoint y: 214, endPoint x: 481, endPoint y: 199, distance: 15.1
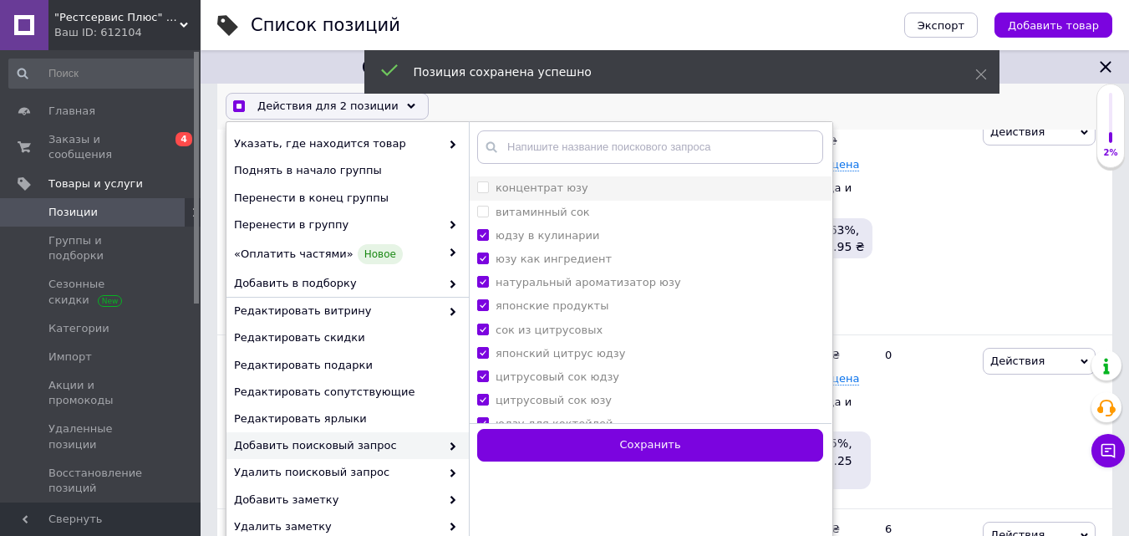
click at [480, 213] on сок "витаминный сок" at bounding box center [482, 211] width 11 height 11
checkbox сок "true"
checkbox input "true"
click at [481, 191] on юзу "концентрат юзу" at bounding box center [482, 187] width 11 height 11
checkbox юзу "true"
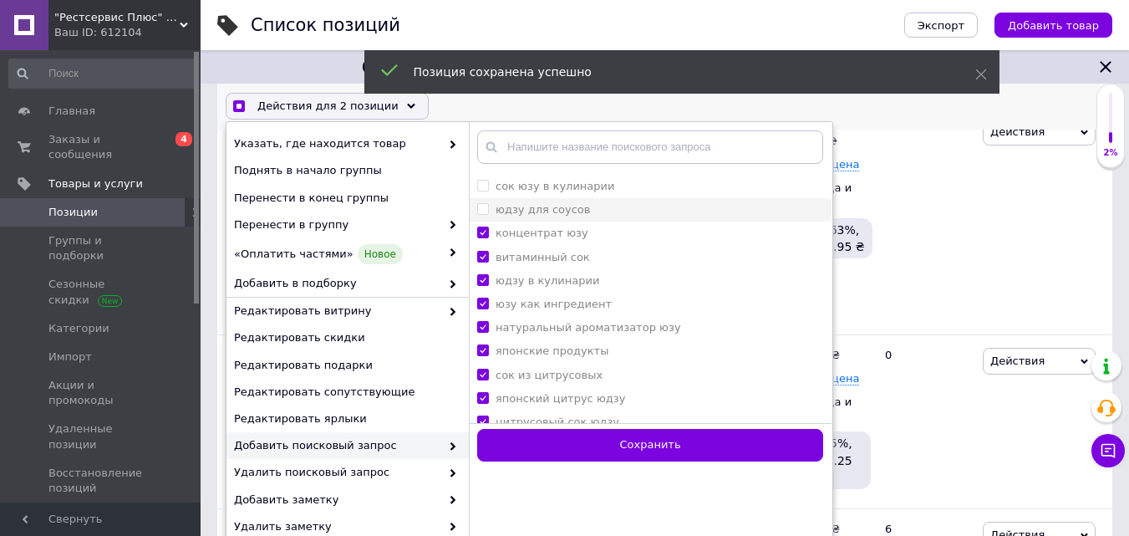
scroll to position [1067, 0]
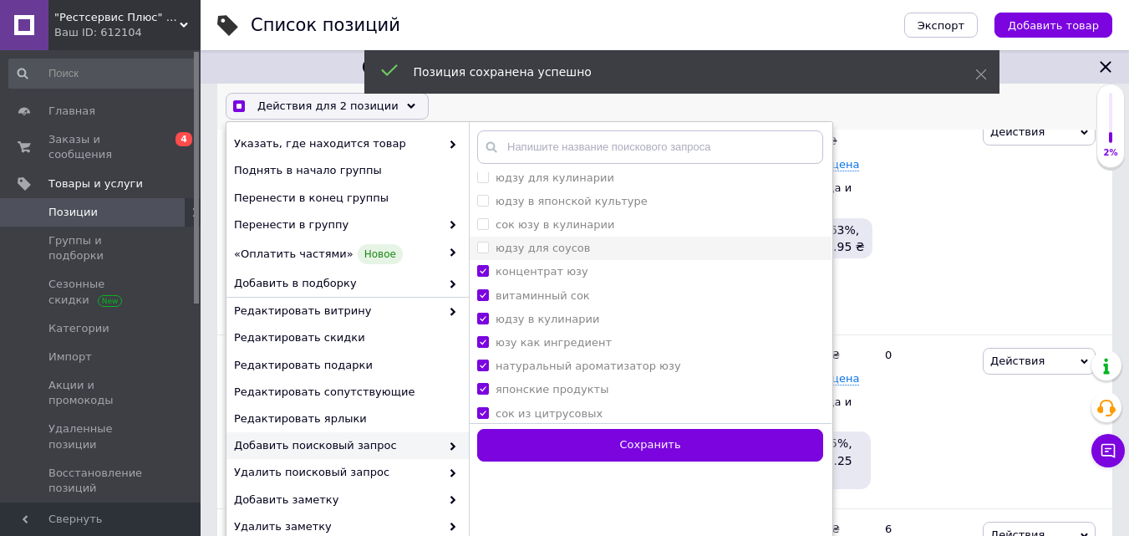
checkbox input "true"
click at [487, 242] on соусов "юдзу для соусов" at bounding box center [482, 247] width 11 height 11
checkbox соусов "true"
checkbox input "true"
click at [482, 221] on кулинарии "сок юзу в кулинарии" at bounding box center [482, 223] width 11 height 11
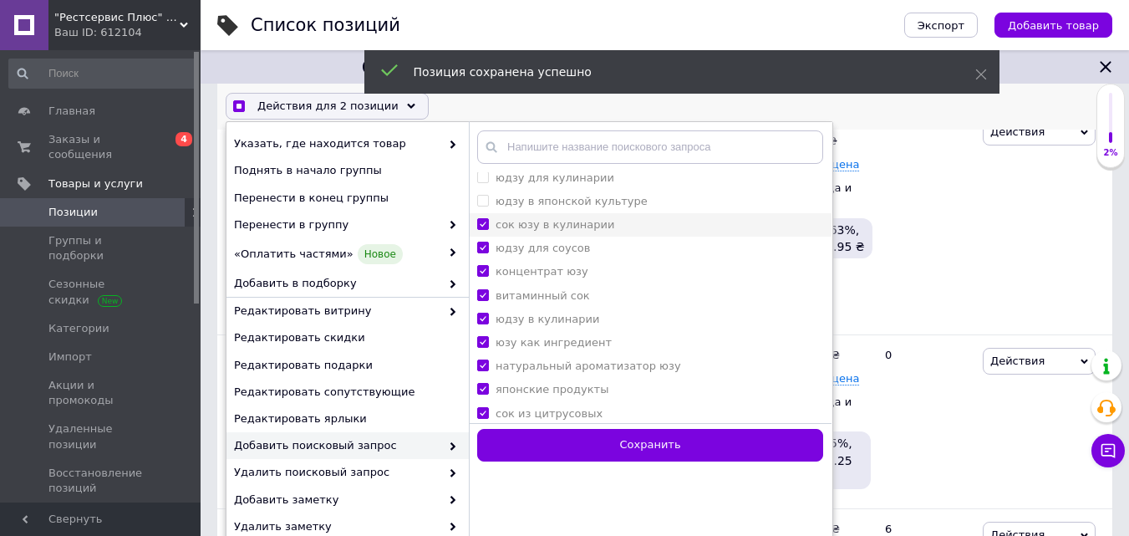
checkbox кулинарии "true"
checkbox input "true"
drag, startPoint x: 476, startPoint y: 202, endPoint x: 480, endPoint y: 181, distance: 21.2
click at [477, 191] on li "юдзу в японской культуре" at bounding box center [650, 201] width 363 height 23
checkbox культуре "true"
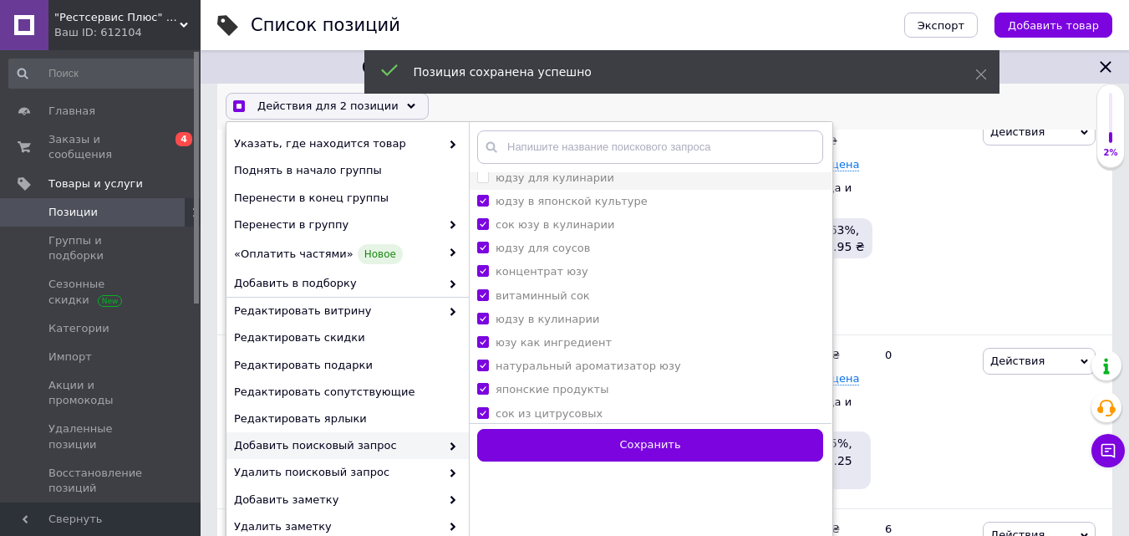
checkbox input "true"
click at [480, 180] on кулинарии "юдзу для кулинарии" at bounding box center [482, 176] width 11 height 11
checkbox кулинарии "true"
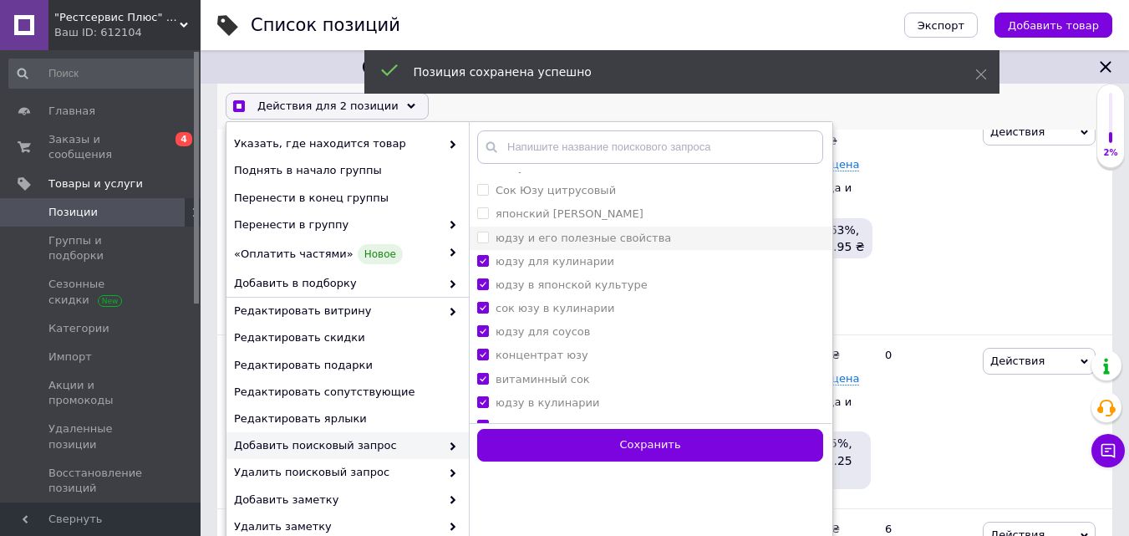
checkbox input "true"
drag, startPoint x: 481, startPoint y: 241, endPoint x: 481, endPoint y: 205, distance: 35.9
click at [481, 232] on свойства "юдзу и его полезные свойства" at bounding box center [482, 237] width 11 height 11
checkbox свойства "true"
click at [481, 203] on li "японский [PERSON_NAME]" at bounding box center [650, 214] width 363 height 23
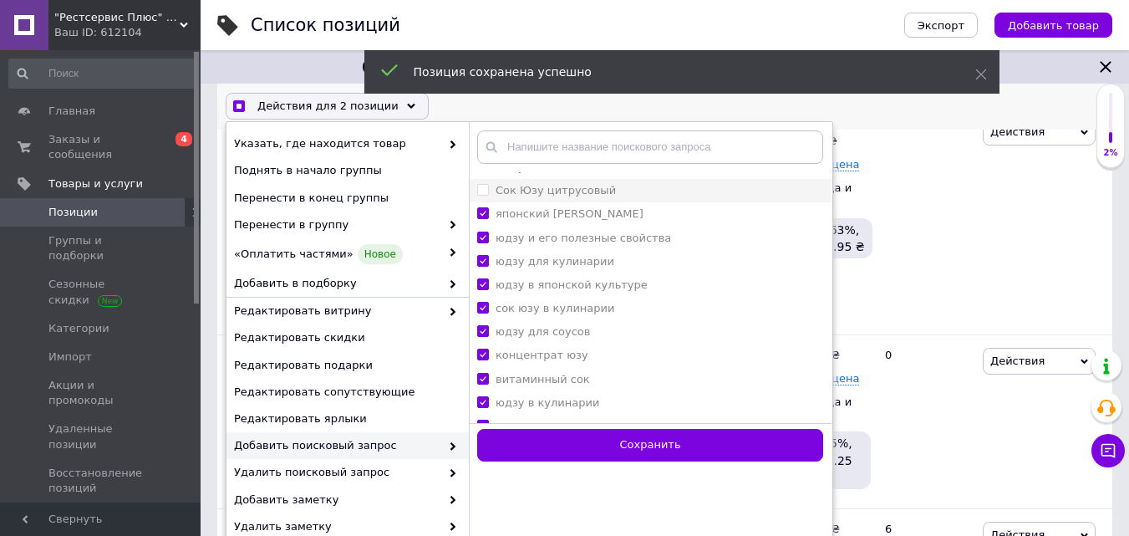
checkbox input "true"
checkbox Юзу "true"
checkbox input "true"
click at [481, 186] on цитрусовый "Сок Юзу цитрусовый" at bounding box center [482, 189] width 11 height 11
checkbox цитрусовый "true"
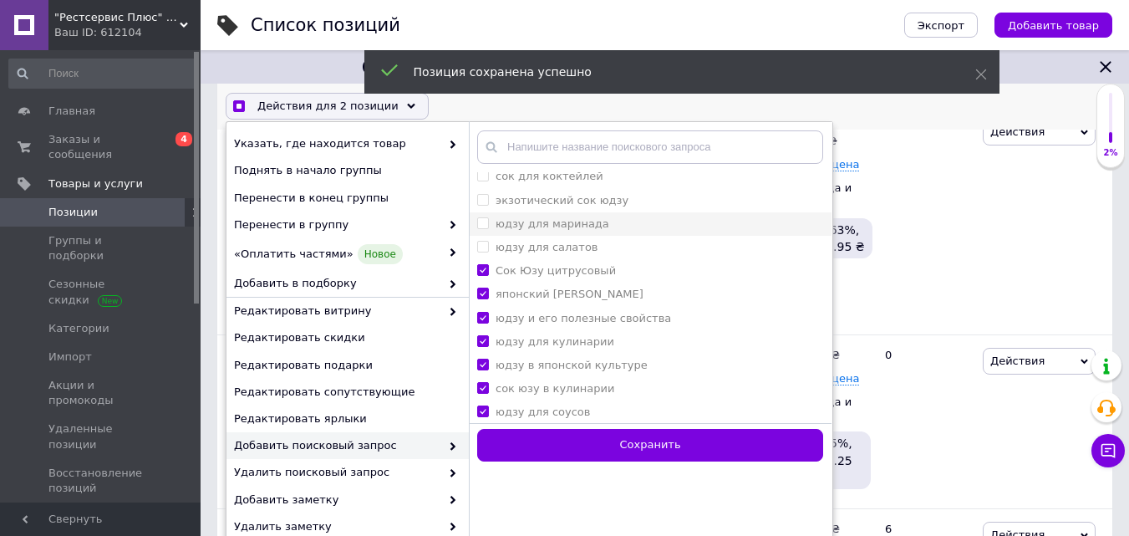
scroll to position [899, 0]
checkbox input "true"
click at [479, 252] on салатов "юдзу для салатов" at bounding box center [482, 249] width 11 height 11
checkbox салатов "true"
checkbox input "true"
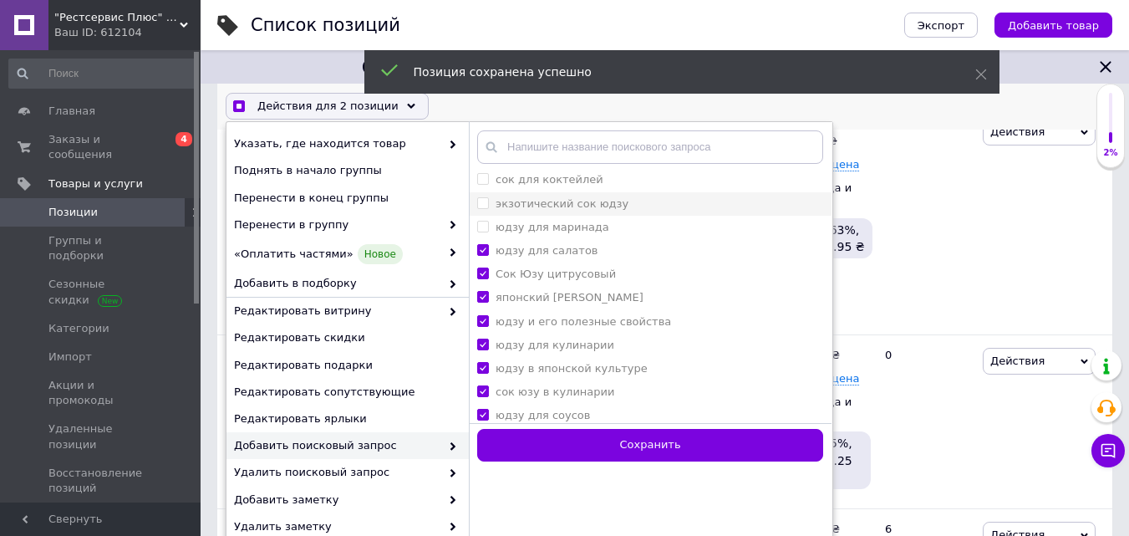
drag, startPoint x: 483, startPoint y: 227, endPoint x: 483, endPoint y: 204, distance: 23.4
click at [483, 220] on label "юдзу для маринада" at bounding box center [543, 227] width 132 height 15
click at [483, 221] on маринада "юдзу для маринада" at bounding box center [482, 226] width 11 height 11
checkbox маринада "false"
checkbox input "true"
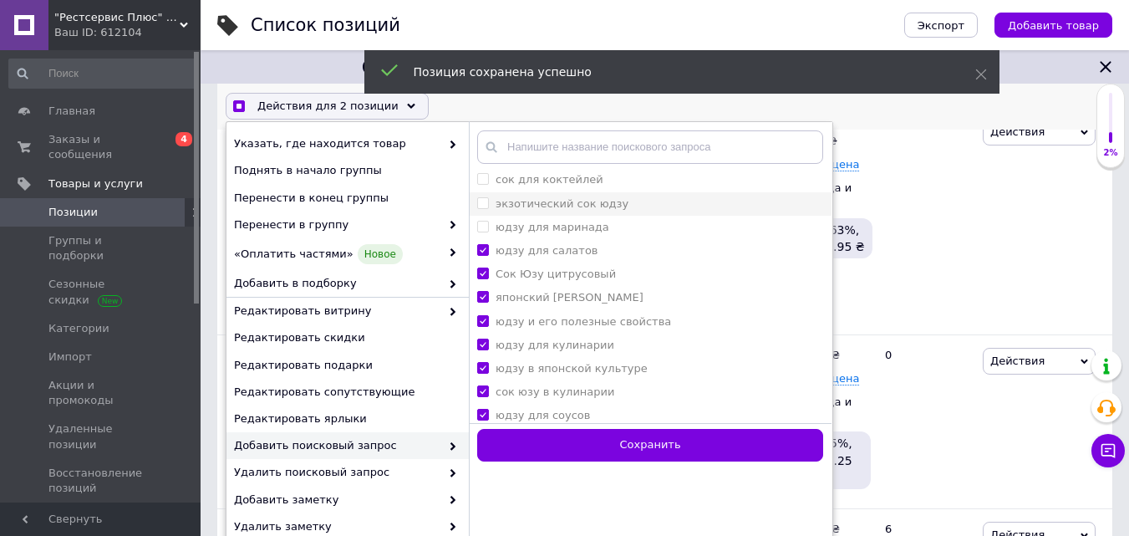
click at [482, 201] on юдзу "экзотический сок юдзу" at bounding box center [482, 202] width 11 height 11
checkbox юдзу "true"
checkbox input "true"
click at [486, 181] on коктейлей "сок для коктейлей" at bounding box center [482, 179] width 11 height 11
checkbox коктейлей "true"
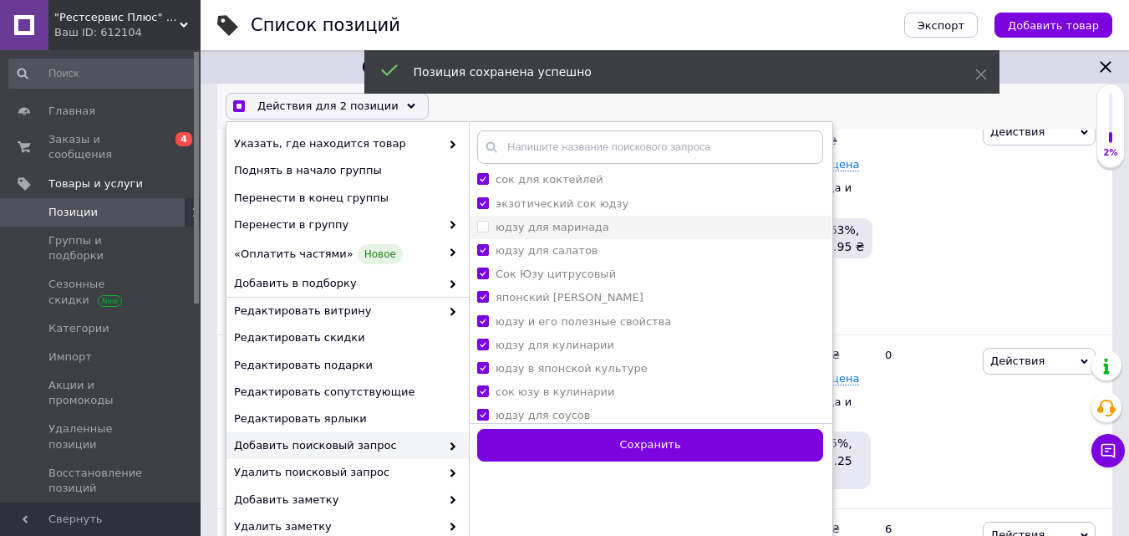
checkbox input "true"
click at [486, 227] on маринада "юдзу для маринада" at bounding box center [482, 226] width 11 height 11
checkbox маринада "true"
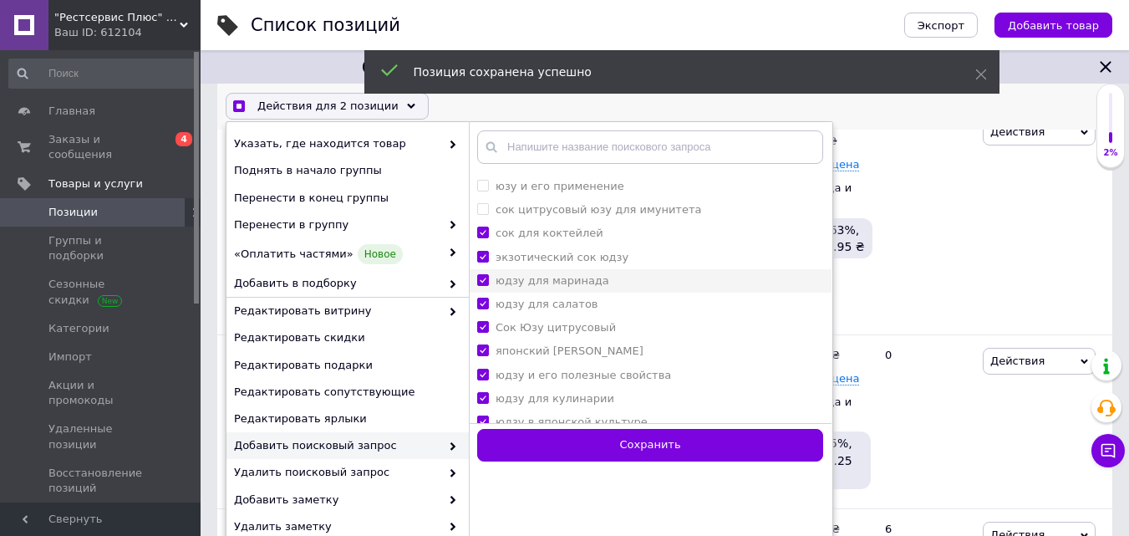
scroll to position [816, 0]
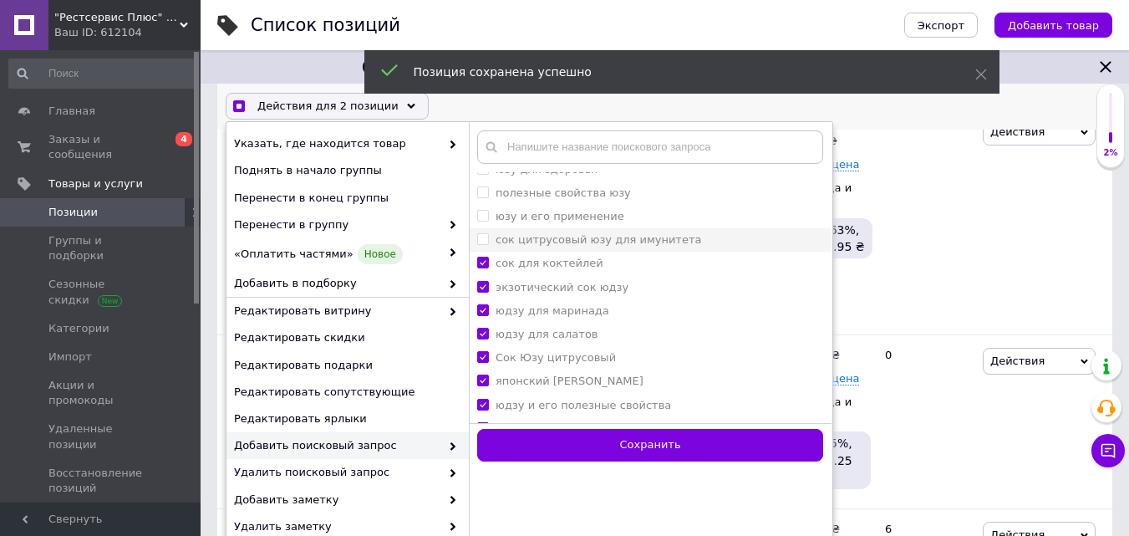
checkbox input "true"
click at [483, 237] on имунитета "сок цитрусовый юзу для имунитета" at bounding box center [482, 238] width 11 height 11
checkbox имунитета "true"
drag, startPoint x: 483, startPoint y: 215, endPoint x: 485, endPoint y: 196, distance: 18.5
click at [483, 211] on применение "юзу и его применение" at bounding box center [482, 215] width 11 height 11
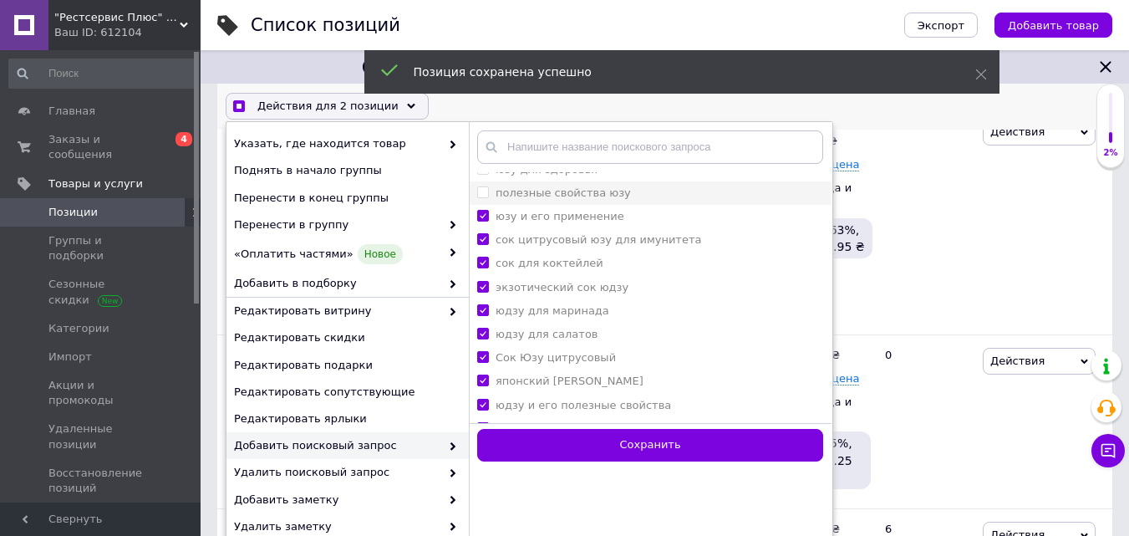
checkbox применение "true"
click at [486, 191] on юзу "полезные свойства юзу" at bounding box center [482, 191] width 11 height 11
checkbox юзу "true"
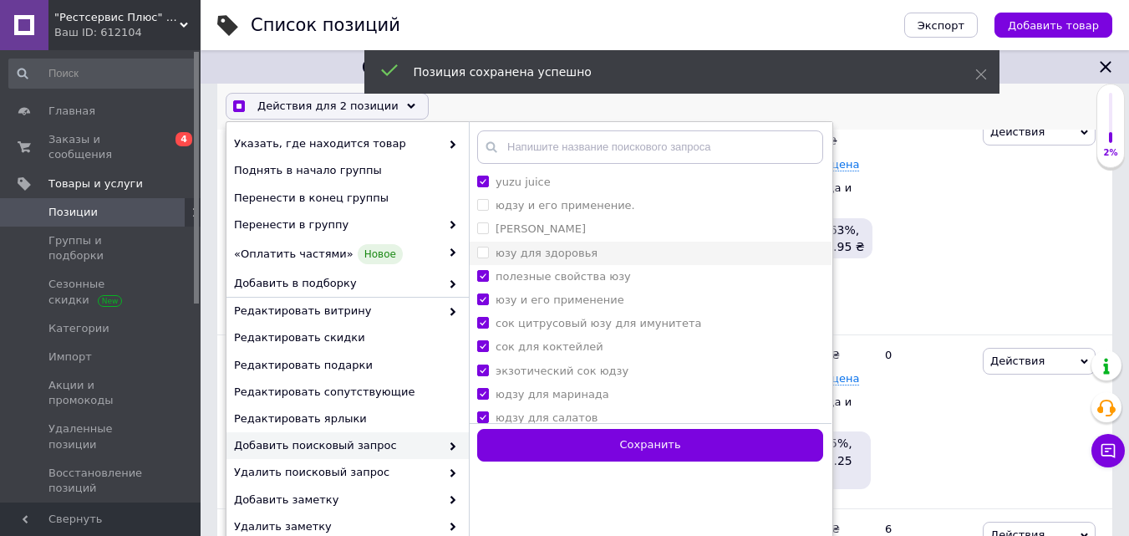
checkbox input "true"
drag, startPoint x: 486, startPoint y: 252, endPoint x: 486, endPoint y: 232, distance: 20.9
click at [486, 252] on здоровья "юзу для здоровья" at bounding box center [482, 252] width 11 height 11
checkbox здоровья "true"
click at [486, 227] on юзу "[PERSON_NAME]" at bounding box center [482, 228] width 11 height 11
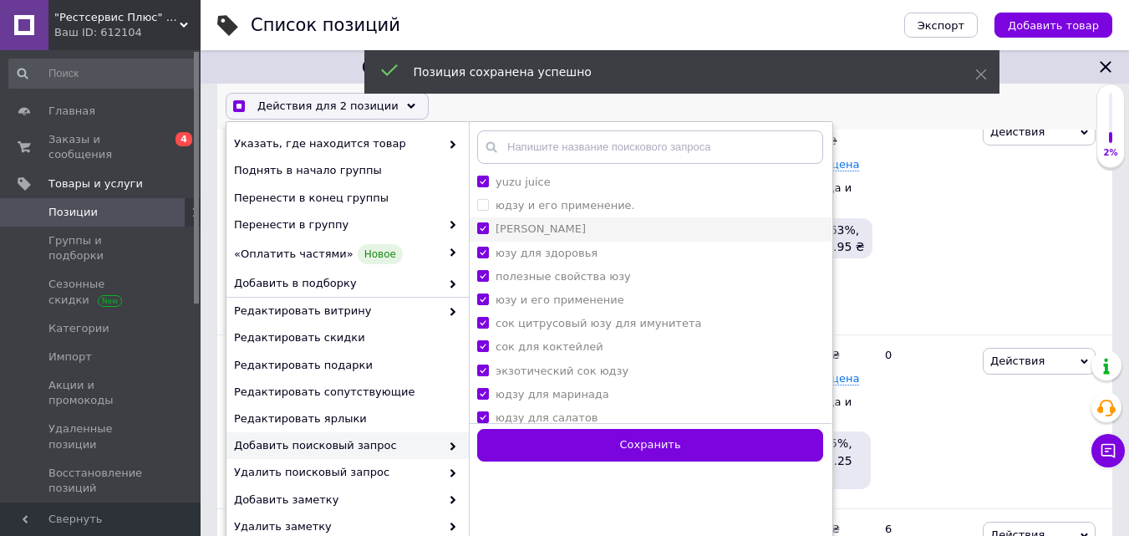
checkbox юзу "true"
checkbox input "true"
drag, startPoint x: 481, startPoint y: 202, endPoint x: 484, endPoint y: 220, distance: 17.9
click at [483, 206] on применение\ "юдзу и его применение." at bounding box center [482, 205] width 11 height 11
checkbox применение\ "true"
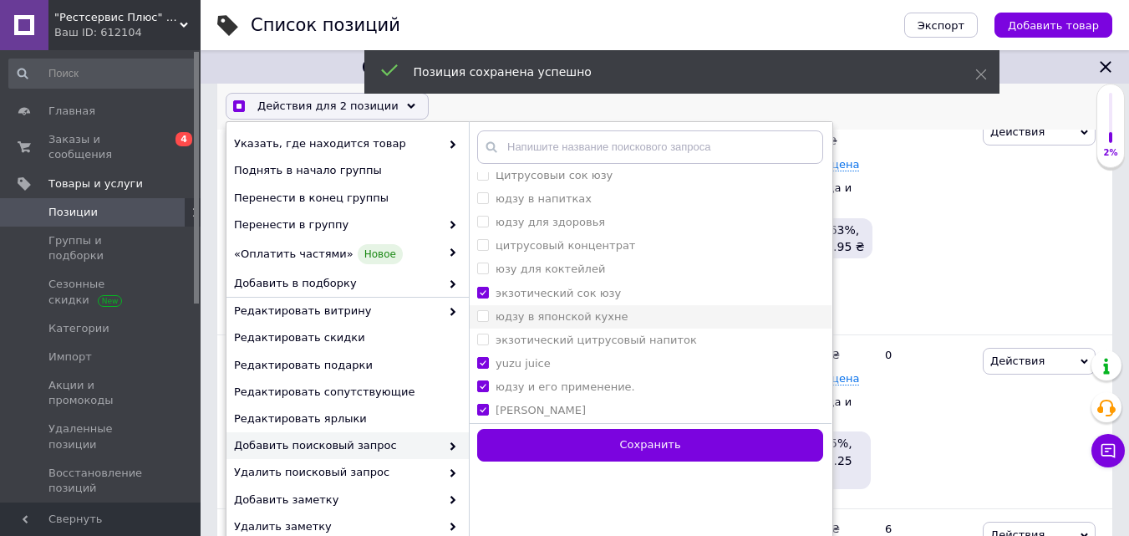
scroll to position [565, 0]
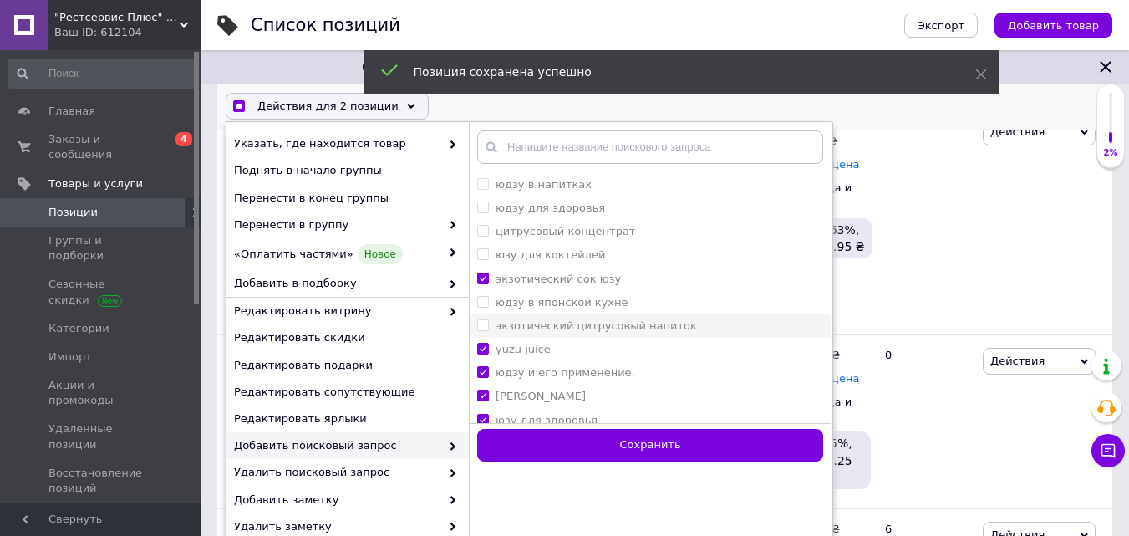
checkbox input "true"
drag, startPoint x: 486, startPoint y: 322, endPoint x: 484, endPoint y: 298, distance: 23.5
click at [486, 315] on li "экзотический цитрусовый напиток" at bounding box center [650, 325] width 363 height 23
checkbox напиток "true"
click at [484, 296] on кухне "юдзу в японской кухне" at bounding box center [482, 301] width 11 height 11
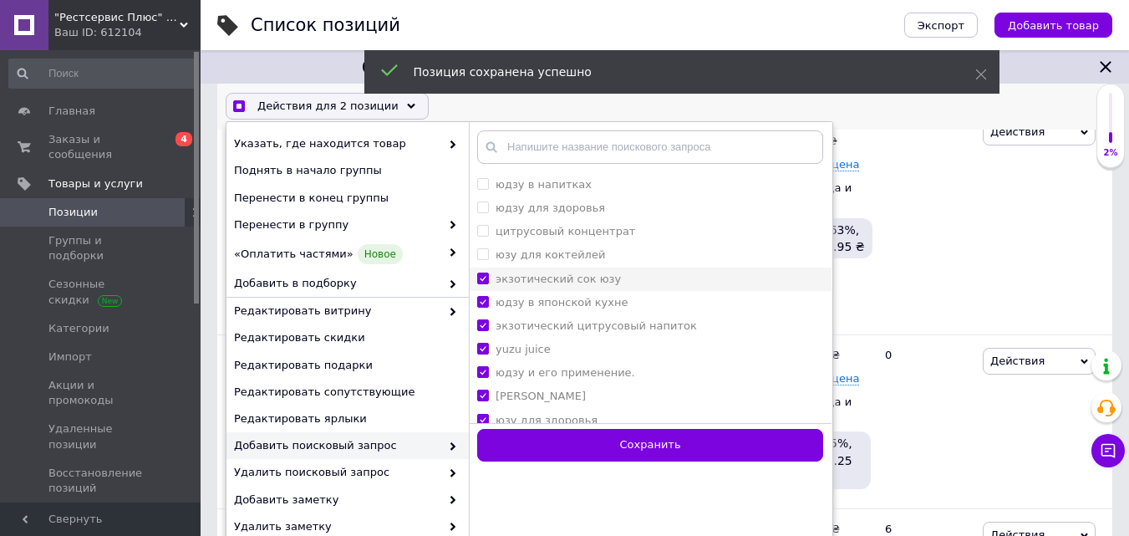
checkbox кухне "true"
drag, startPoint x: 476, startPoint y: 257, endPoint x: 484, endPoint y: 243, distance: 15.3
click at [477, 256] on li "юзу для коктейлей" at bounding box center [650, 255] width 363 height 23
checkbox коктейлей "true"
click at [487, 229] on концентрат "цитрусовый концентрат" at bounding box center [482, 230] width 11 height 11
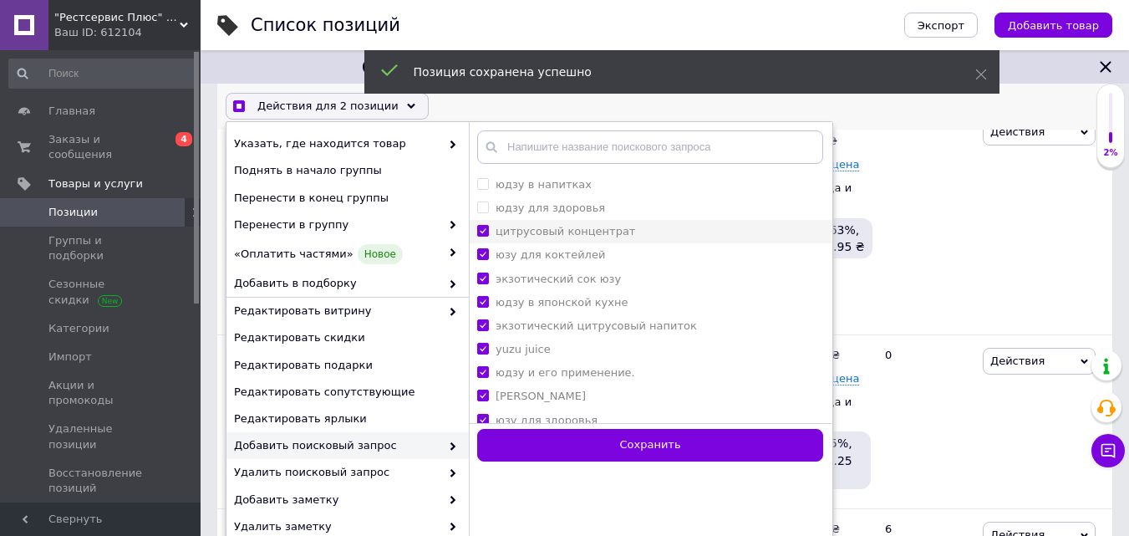
checkbox концентрат "true"
drag, startPoint x: 483, startPoint y: 206, endPoint x: 487, endPoint y: 239, distance: 32.9
click at [481, 207] on здоровья "юдзу для здоровья" at bounding box center [482, 206] width 11 height 11
checkbox здоровья "true"
drag, startPoint x: 583, startPoint y: 440, endPoint x: 573, endPoint y: 435, distance: 11.2
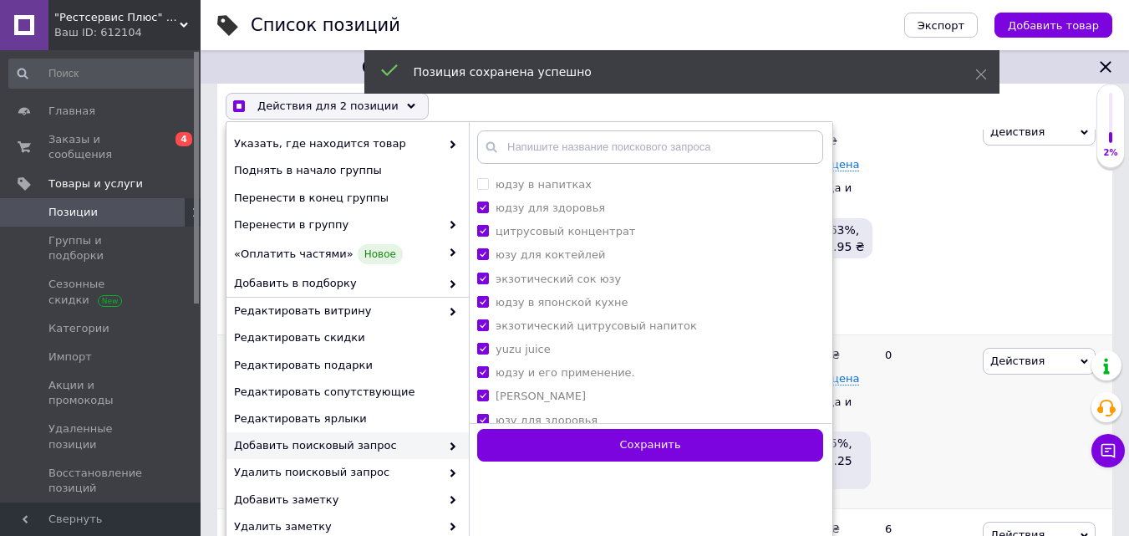
click at [580, 440] on button "Сохранить" at bounding box center [650, 446] width 346 height 33
checkbox input "false"
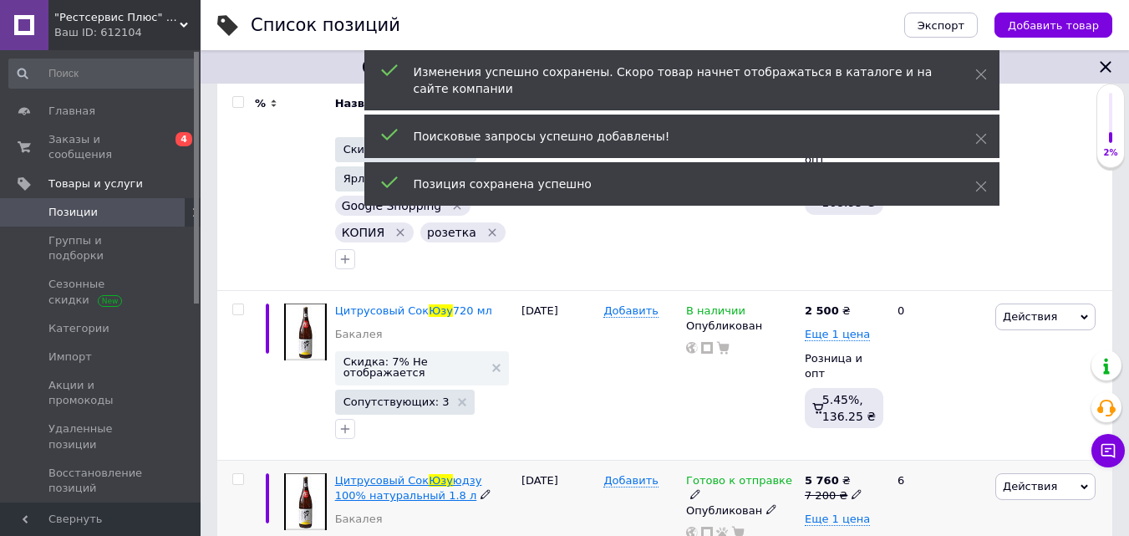
scroll to position [393, 0]
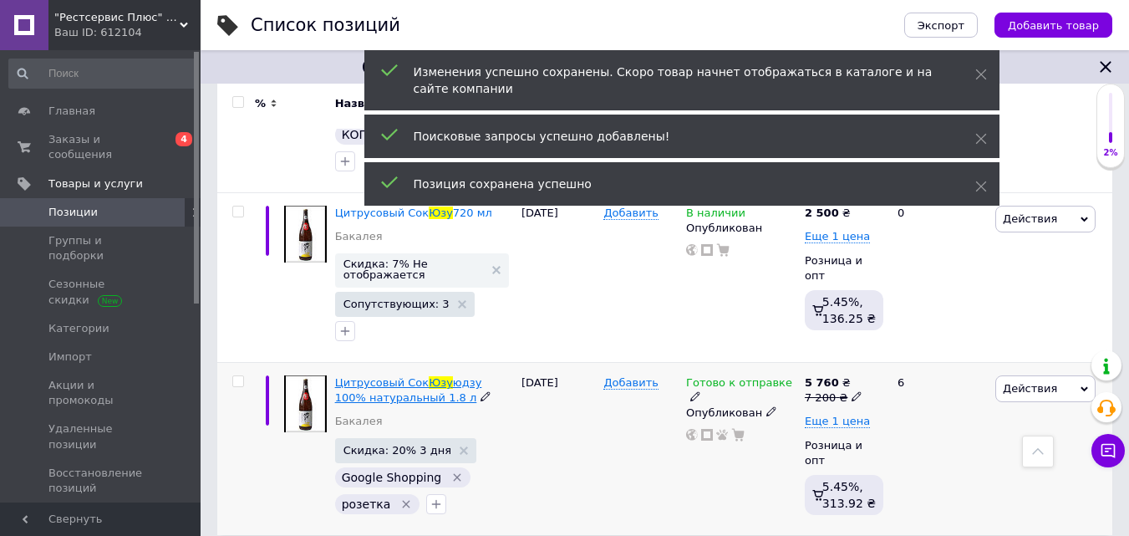
click at [420, 376] on span "Цитрусовый Сок" at bounding box center [382, 382] width 94 height 13
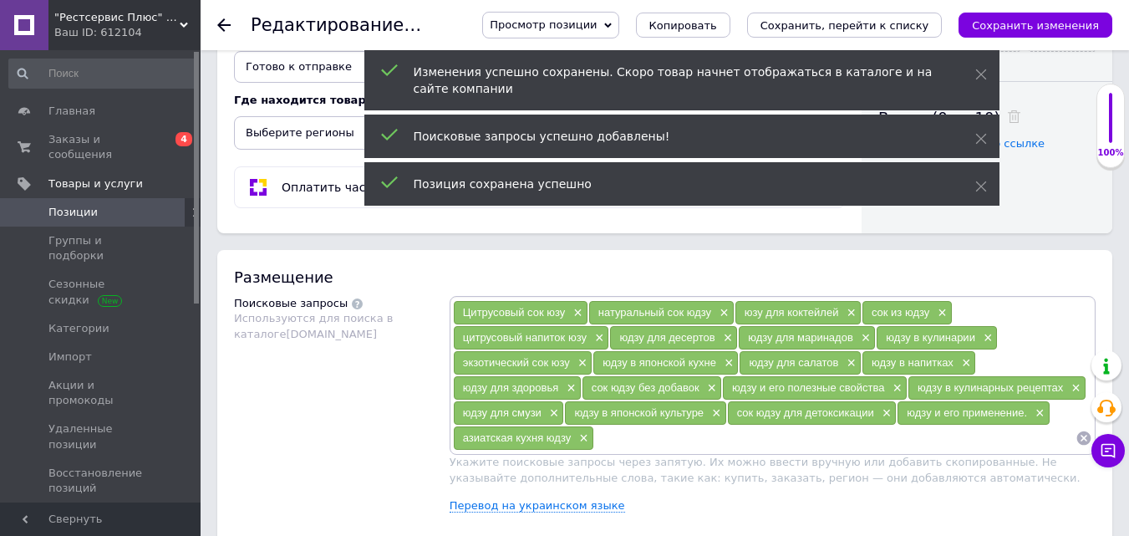
scroll to position [836, 0]
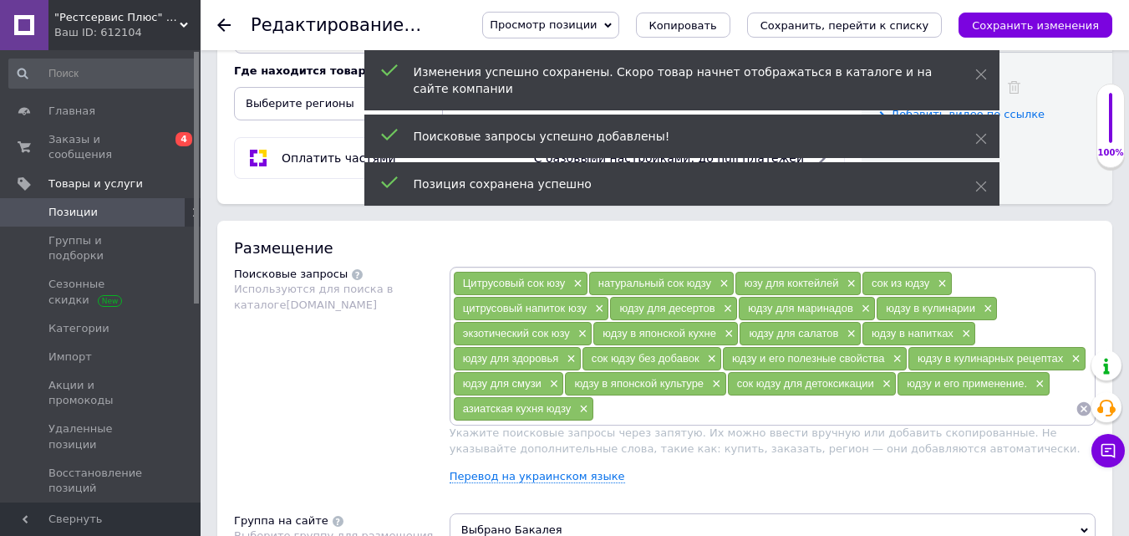
click at [88, 205] on span "Позиции" at bounding box center [72, 212] width 49 height 15
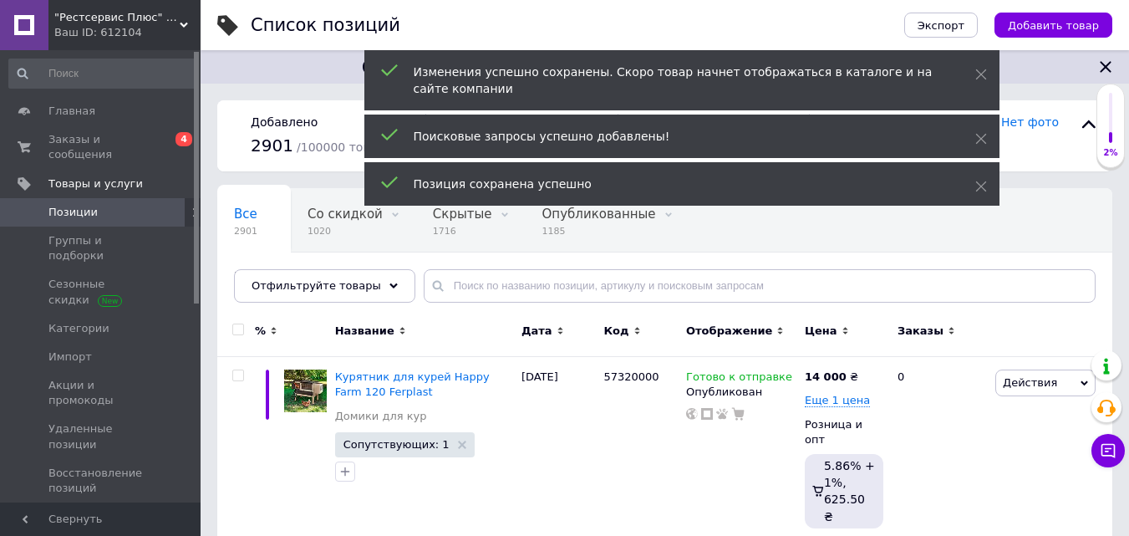
click at [0, 198] on link "Позиции" at bounding box center [103, 212] width 206 height 28
click at [539, 279] on input "text" at bounding box center [760, 285] width 672 height 33
type input "юзу"
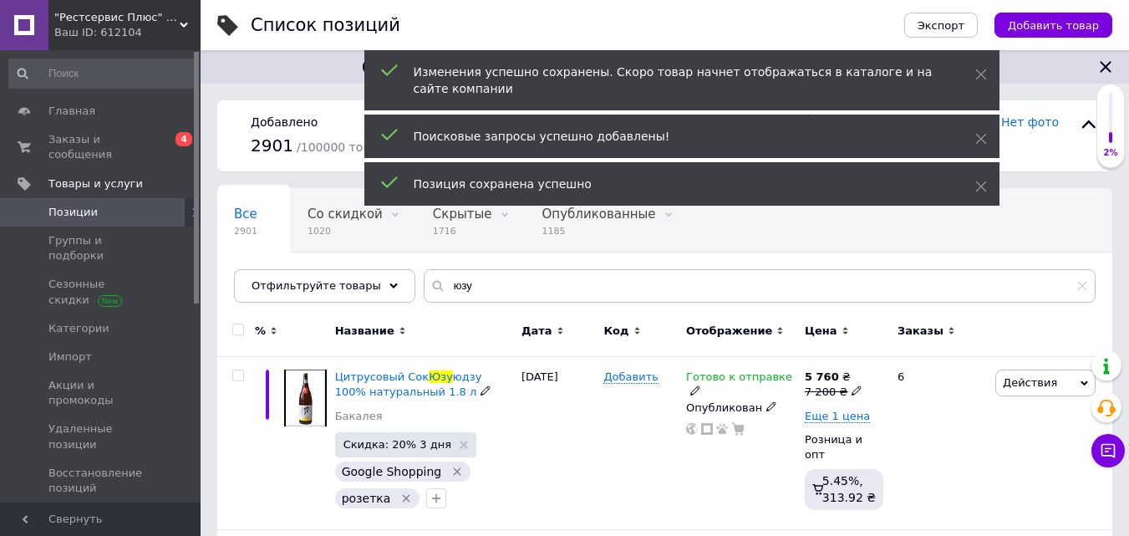
click at [430, 374] on span "Юзу" at bounding box center [441, 376] width 24 height 13
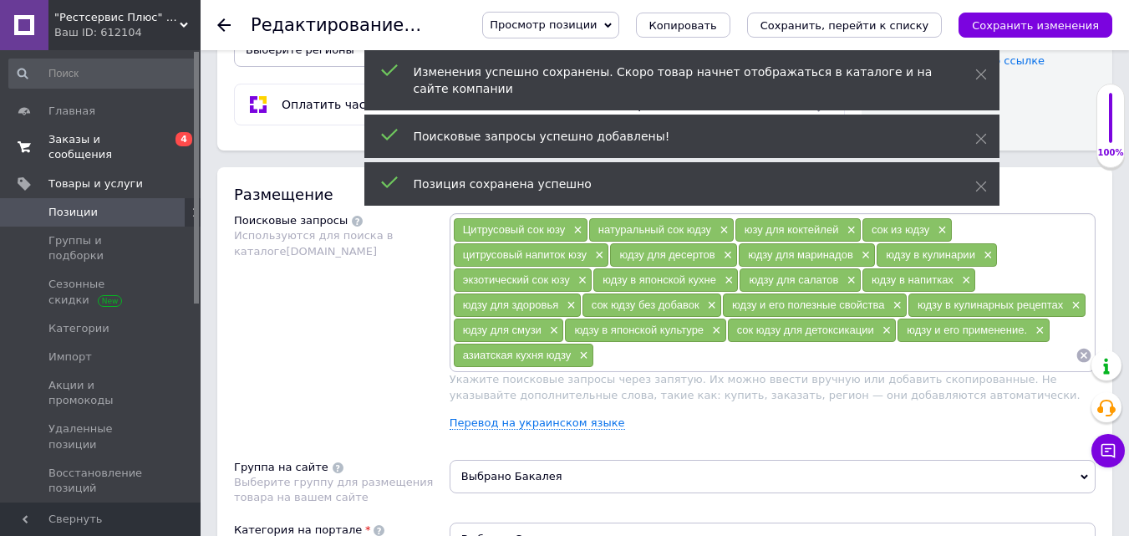
scroll to position [669, 0]
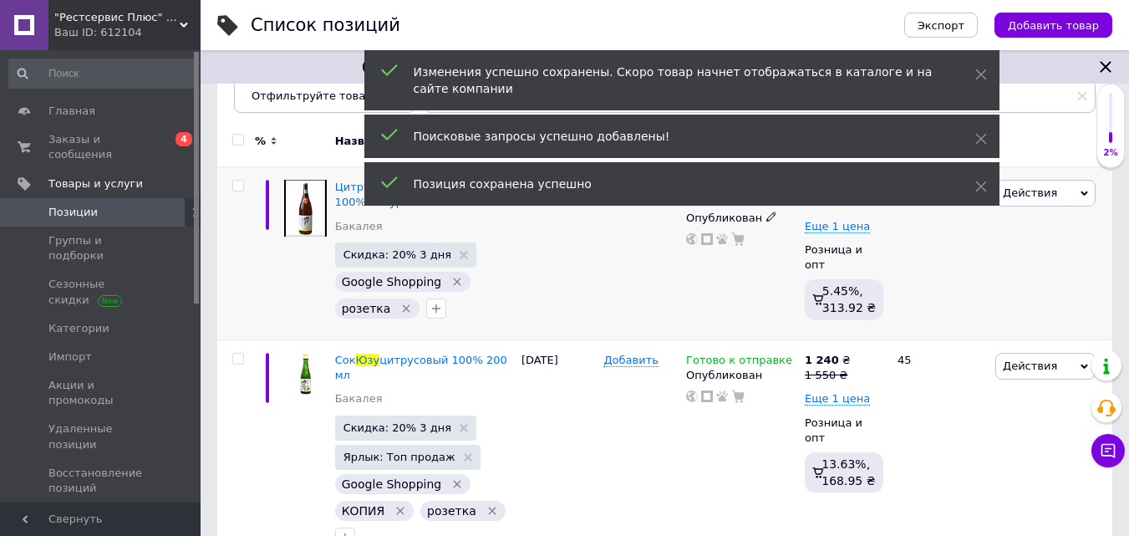
scroll to position [334, 0]
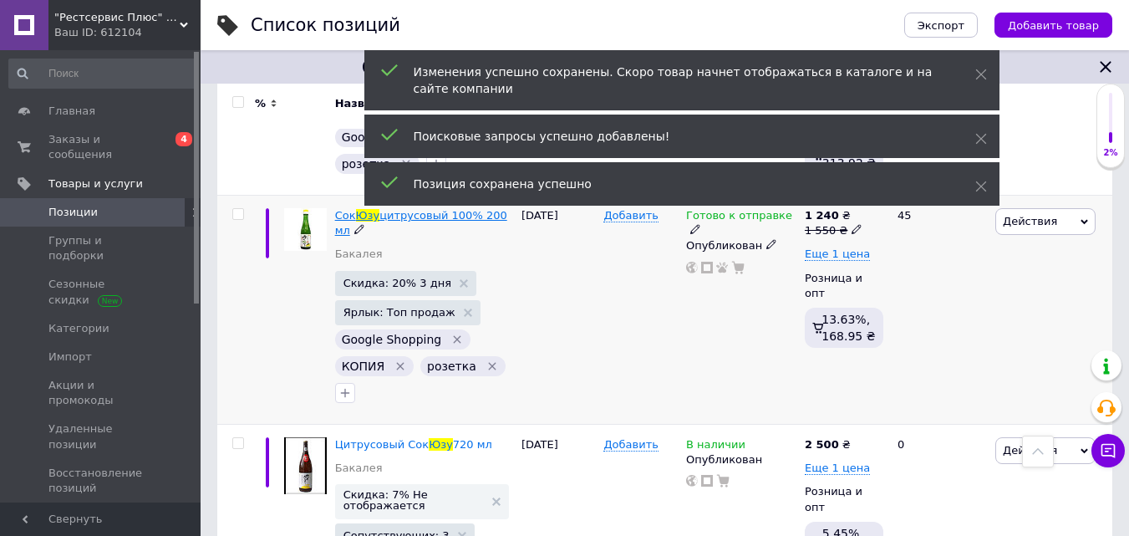
click at [394, 214] on span "цитрусовый 100% 200 мл" at bounding box center [421, 223] width 172 height 28
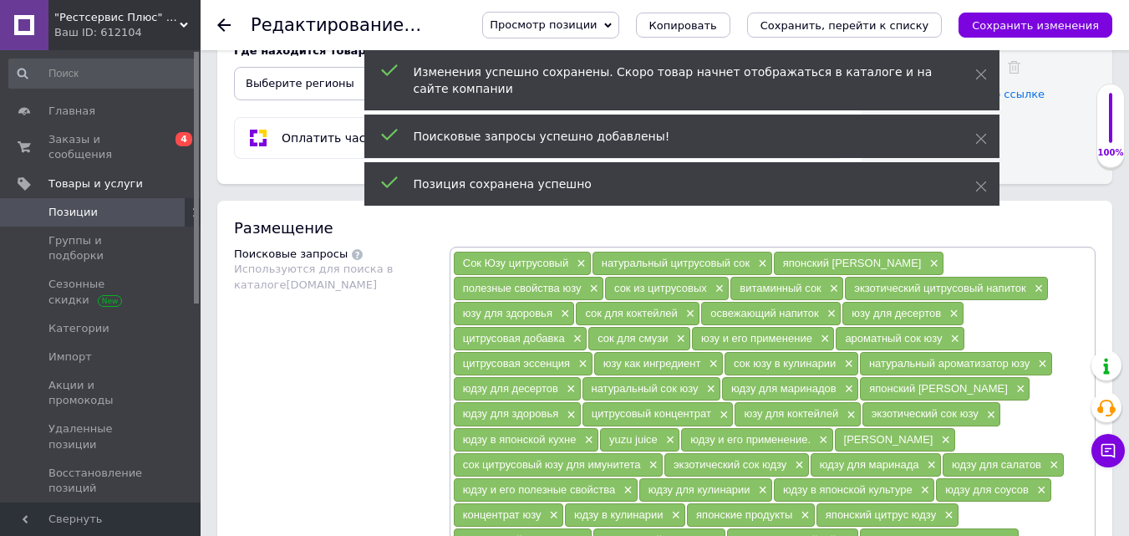
scroll to position [752, 0]
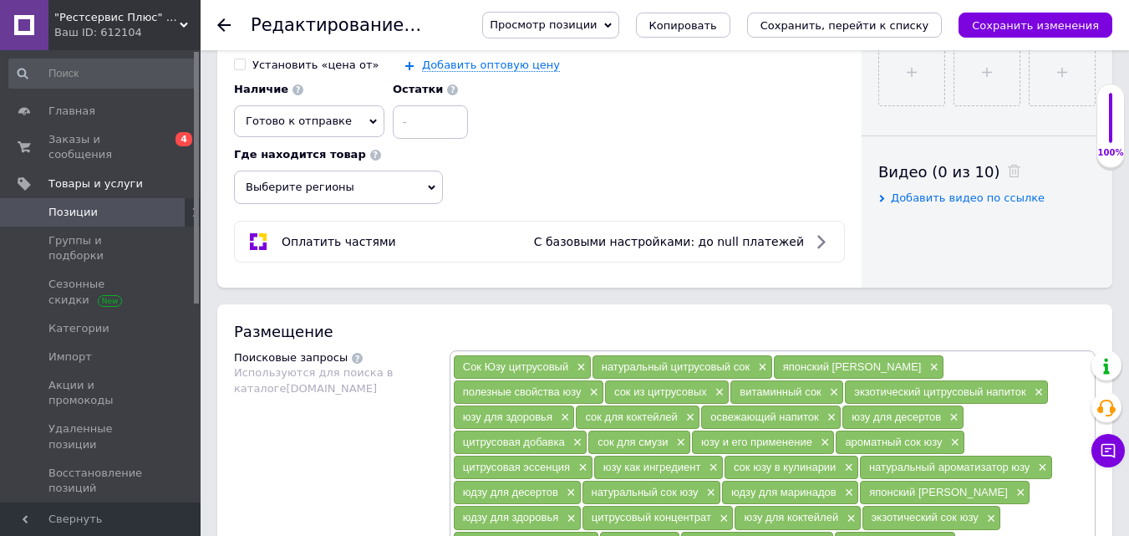
click at [118, 205] on span "Позиции" at bounding box center [101, 212] width 106 height 15
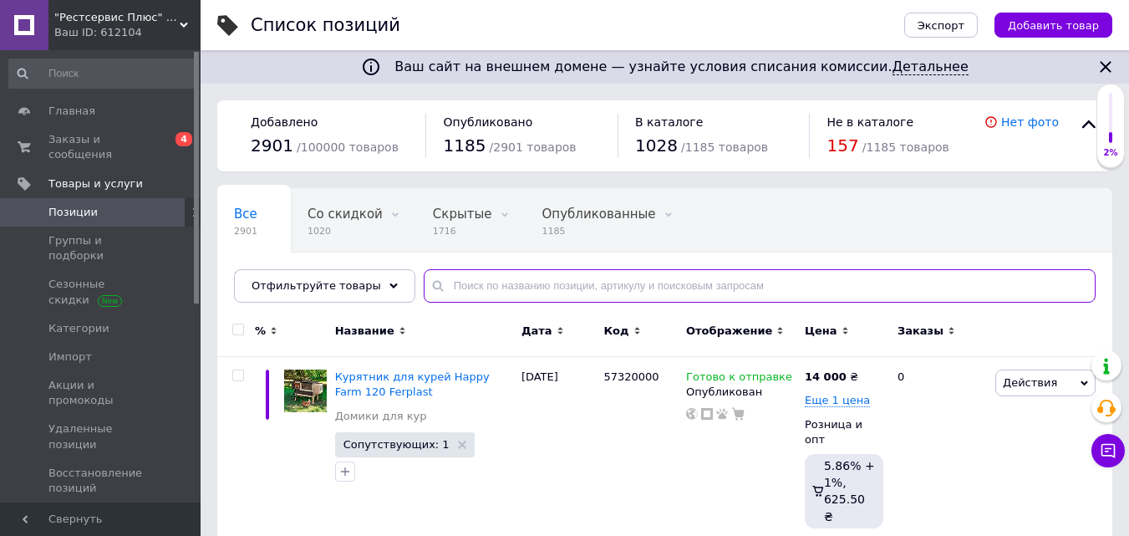
drag, startPoint x: 490, startPoint y: 285, endPoint x: 500, endPoint y: 278, distance: 12.5
click at [491, 282] on input "text" at bounding box center [760, 285] width 672 height 33
type input "юзу"
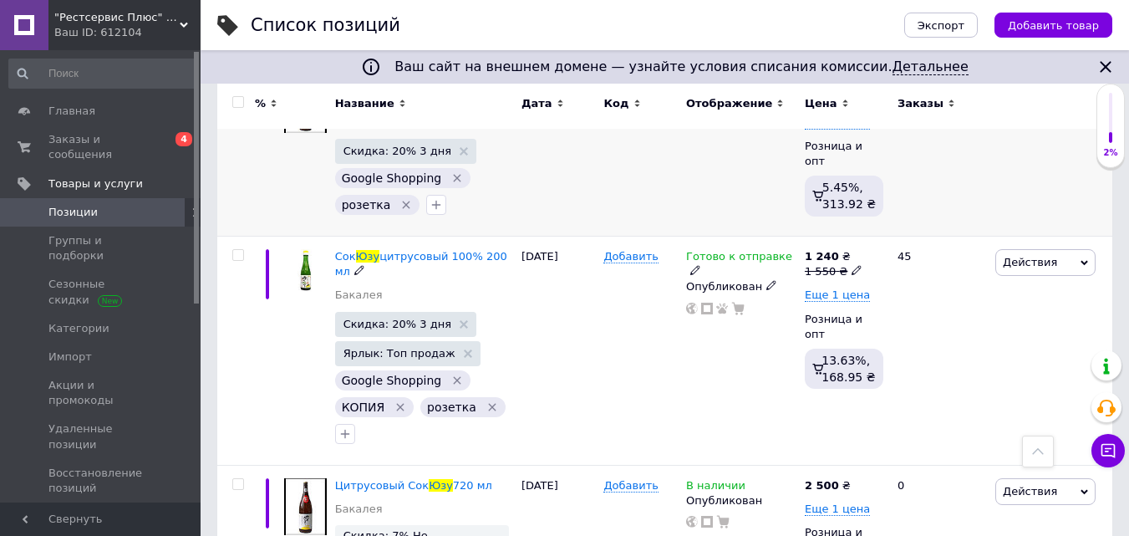
scroll to position [226, 0]
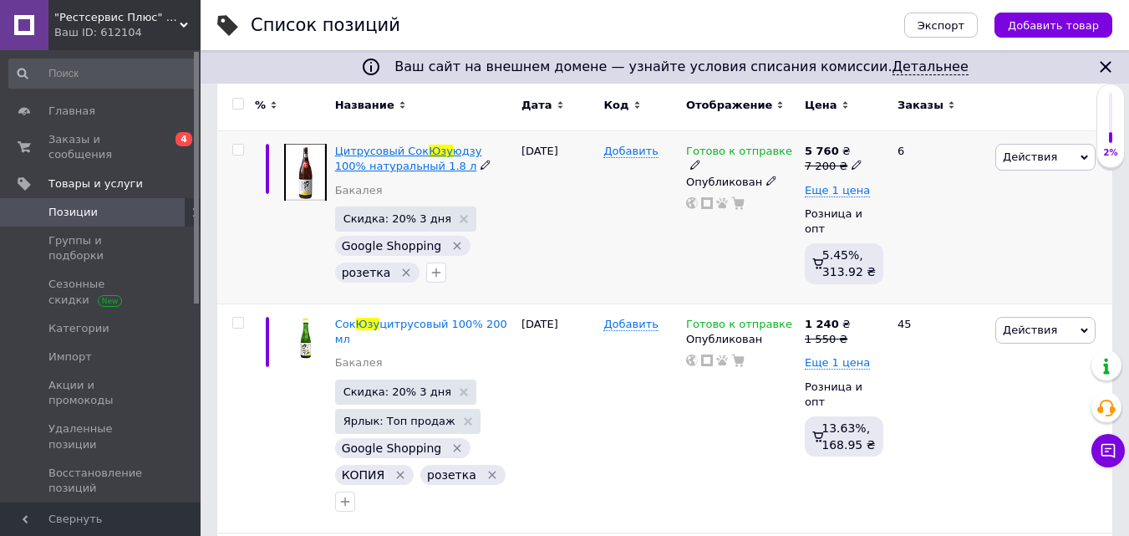
click at [405, 150] on span "Цитрусовый Сок" at bounding box center [382, 151] width 94 height 13
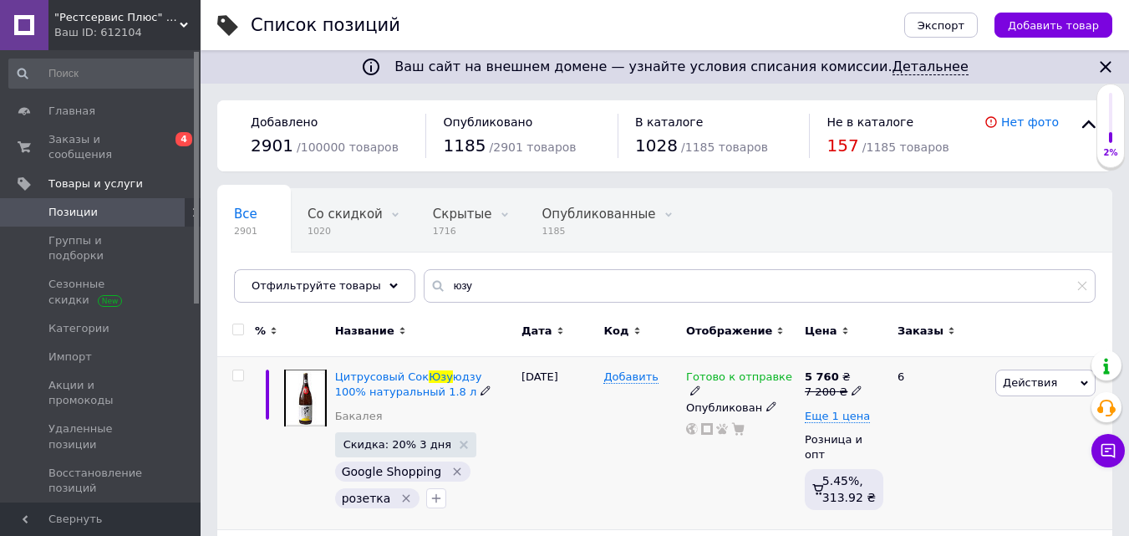
click at [241, 374] on input "checkbox" at bounding box center [237, 375] width 11 height 11
checkbox input "true"
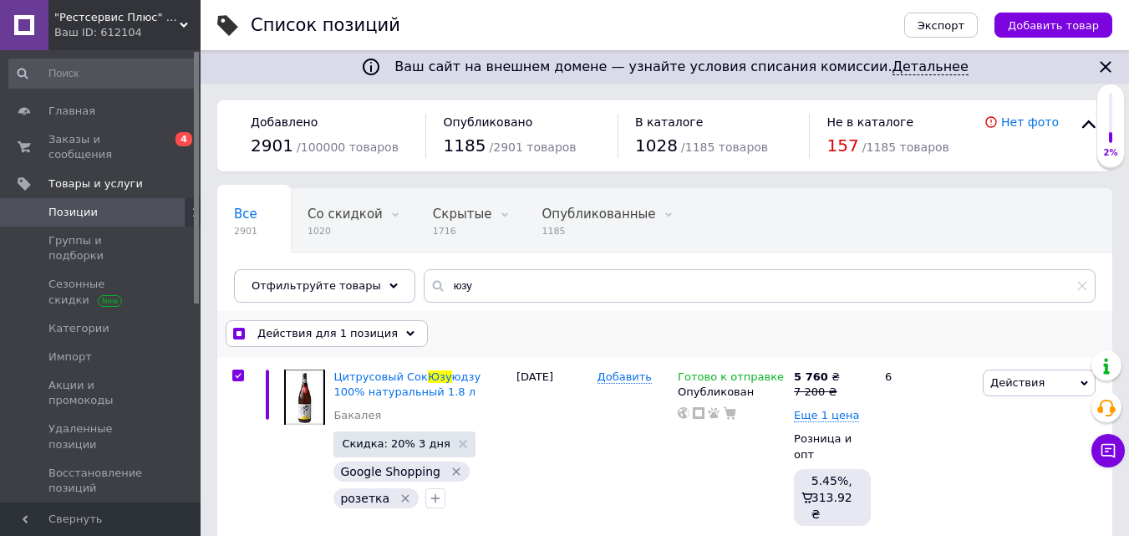
click at [406, 336] on icon at bounding box center [410, 333] width 8 height 8
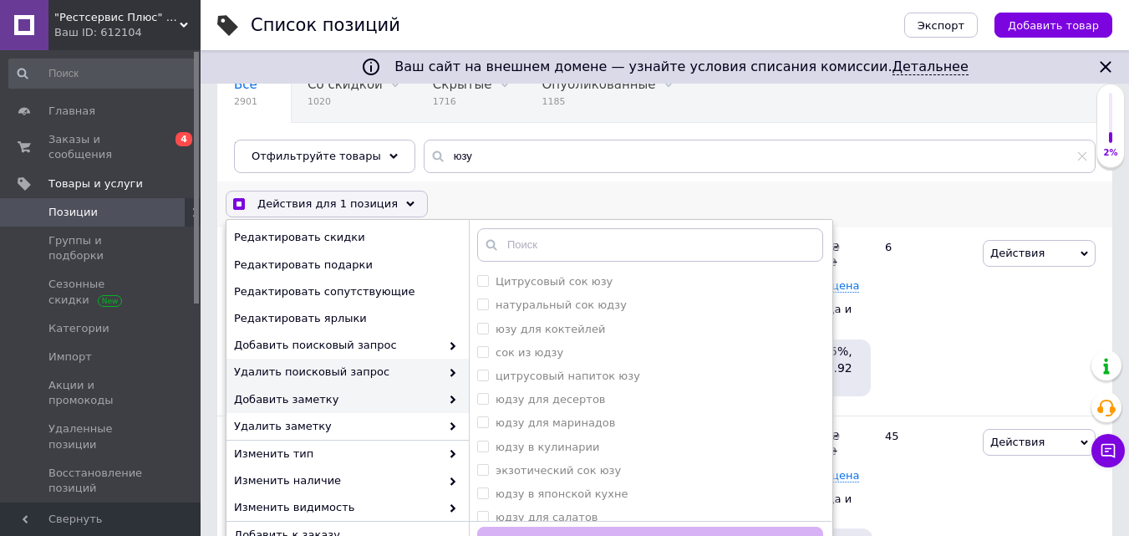
scroll to position [167, 0]
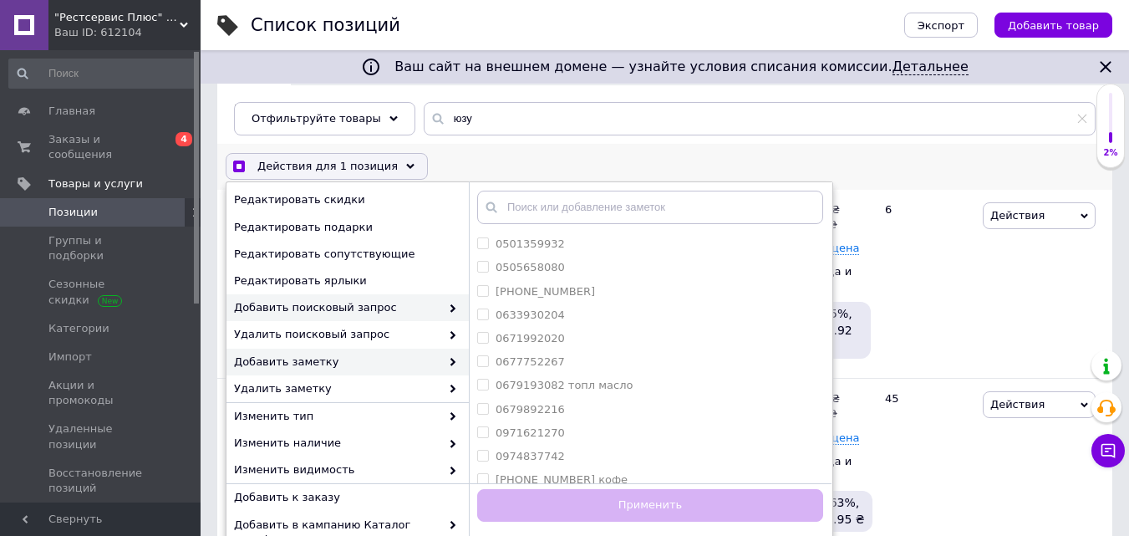
click at [387, 308] on span "Добавить поисковый запрос" at bounding box center [337, 307] width 206 height 15
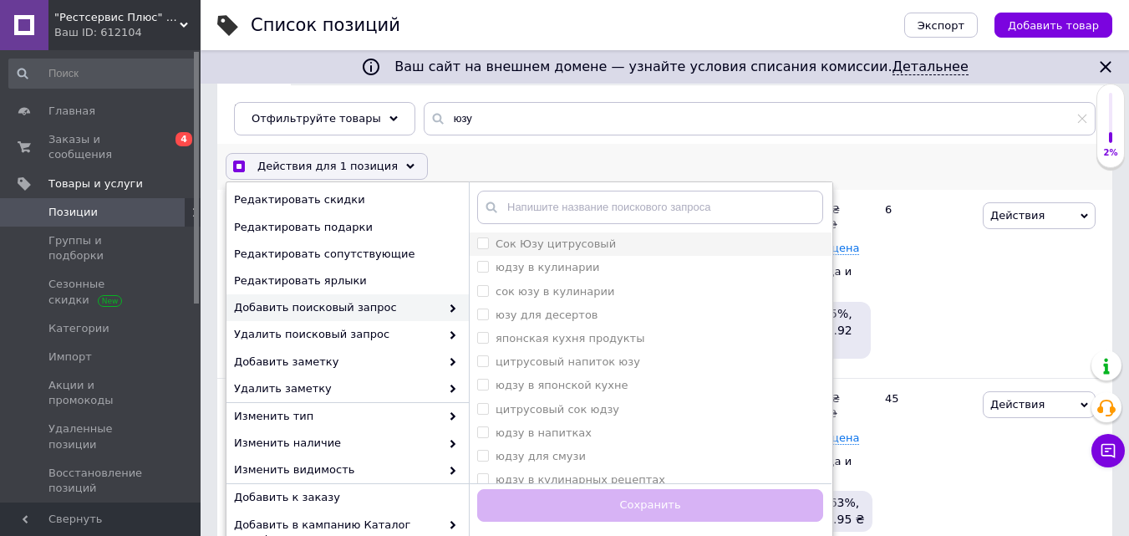
checkbox input "true"
click at [489, 247] on label "Сок Юзу цитрусовый" at bounding box center [546, 244] width 139 height 15
click at [488, 247] on цитрусовый "Сок Юзу цитрусовый" at bounding box center [482, 242] width 11 height 11
checkbox цитрусовый "false"
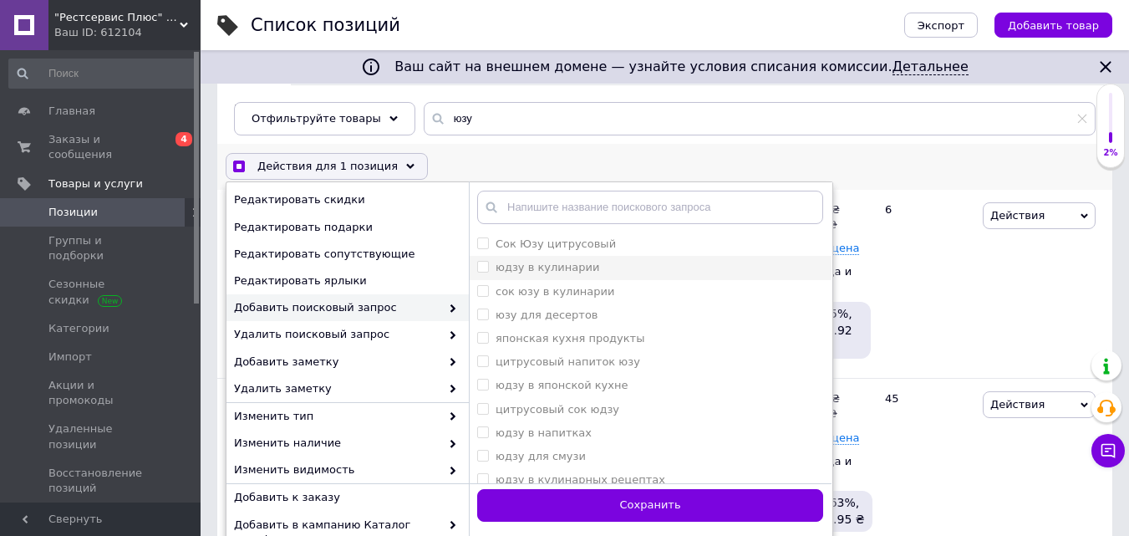
click at [485, 272] on кулинарии "юдзу в кулинарии" at bounding box center [482, 266] width 11 height 11
checkbox кулинарии "true"
click at [483, 241] on цитрусовый "Сок Юзу цитрусовый" at bounding box center [482, 242] width 11 height 11
checkbox цитрусовый "true"
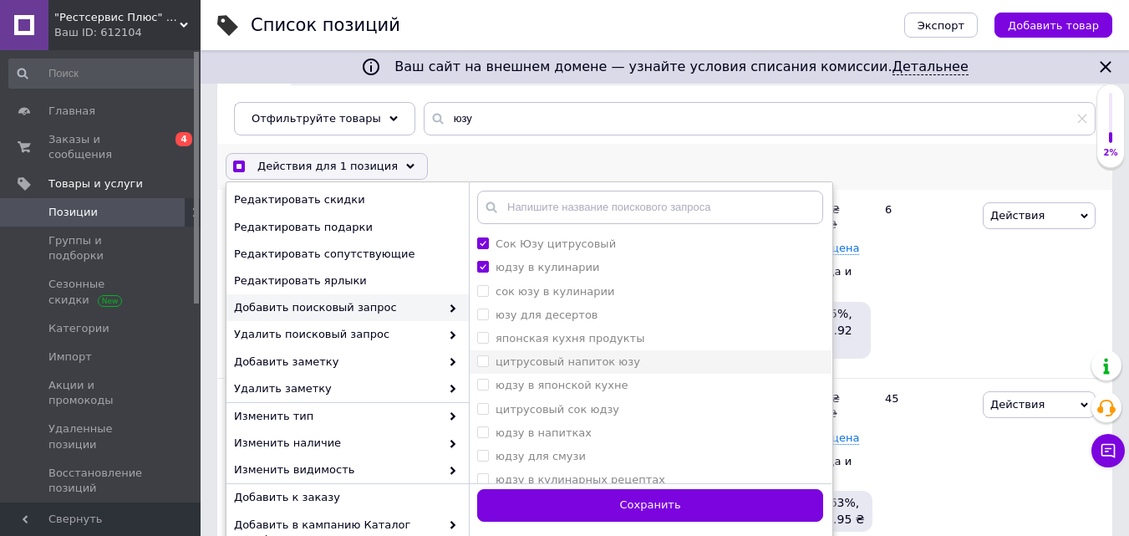
checkbox input "true"
click at [481, 363] on юзу "цитрусовый напиток юзу" at bounding box center [482, 360] width 11 height 11
checkbox юзу "true"
click at [480, 387] on кухне "юдзу в японской кухне" at bounding box center [482, 384] width 11 height 11
checkbox кухне "true"
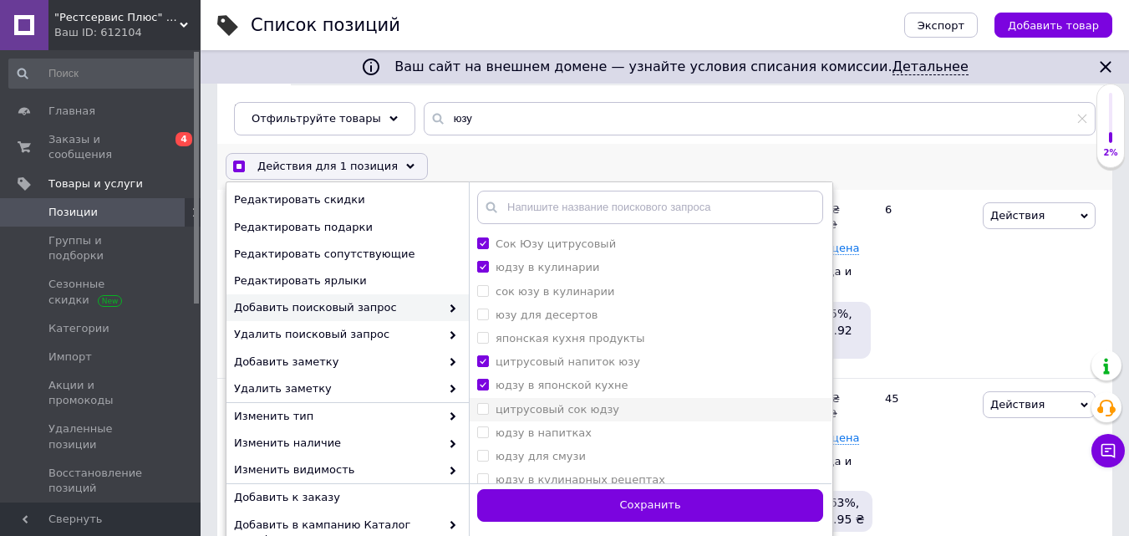
checkbox input "true"
click at [487, 412] on юдзу "цитрусовый сок юдзу" at bounding box center [482, 408] width 11 height 11
checkbox юдзу "true"
click at [483, 442] on li "юдзу в напитках" at bounding box center [650, 432] width 363 height 23
checkbox напитках "true"
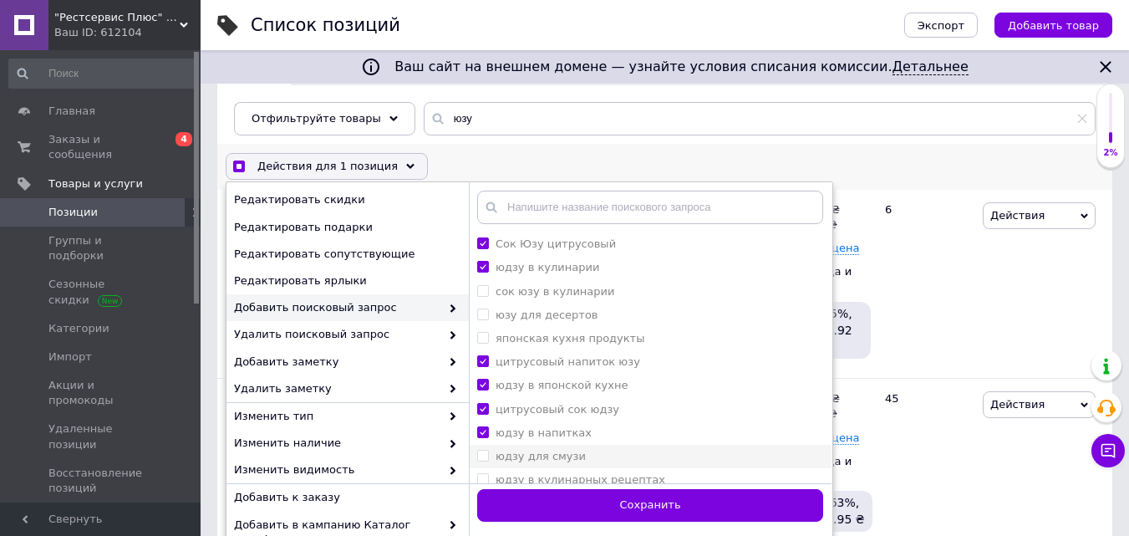
click at [482, 459] on смузи "юдзу для смузи" at bounding box center [482, 455] width 11 height 11
checkbox смузи "true"
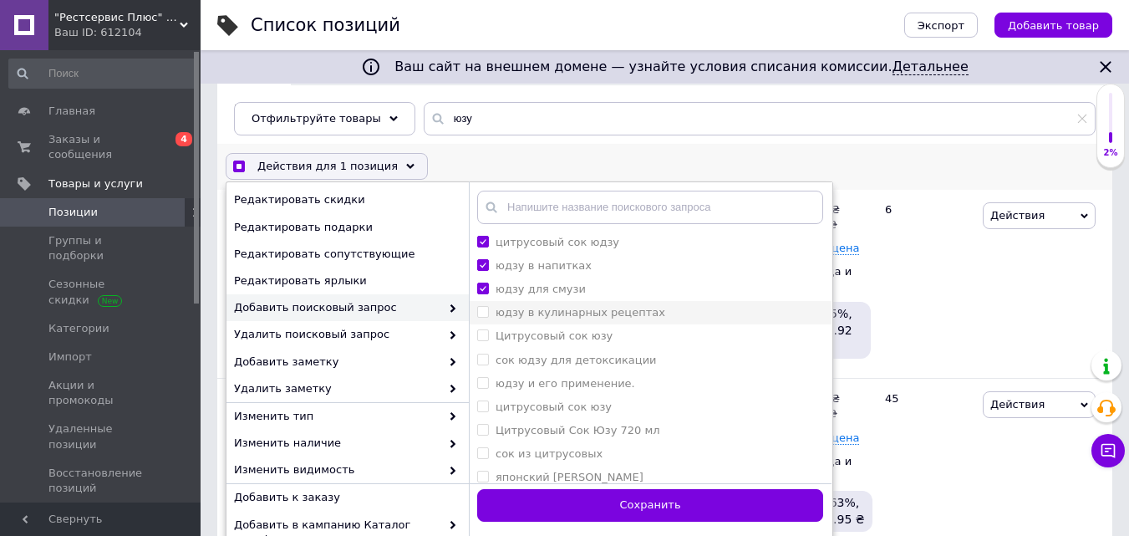
checkbox input "true"
click at [483, 313] on рецептах "юдзу в кулинарных рецептах" at bounding box center [482, 311] width 11 height 11
checkbox рецептах "true"
click at [482, 339] on юзу "Цитрусовый сок юзу" at bounding box center [482, 334] width 11 height 11
checkbox юзу "true"
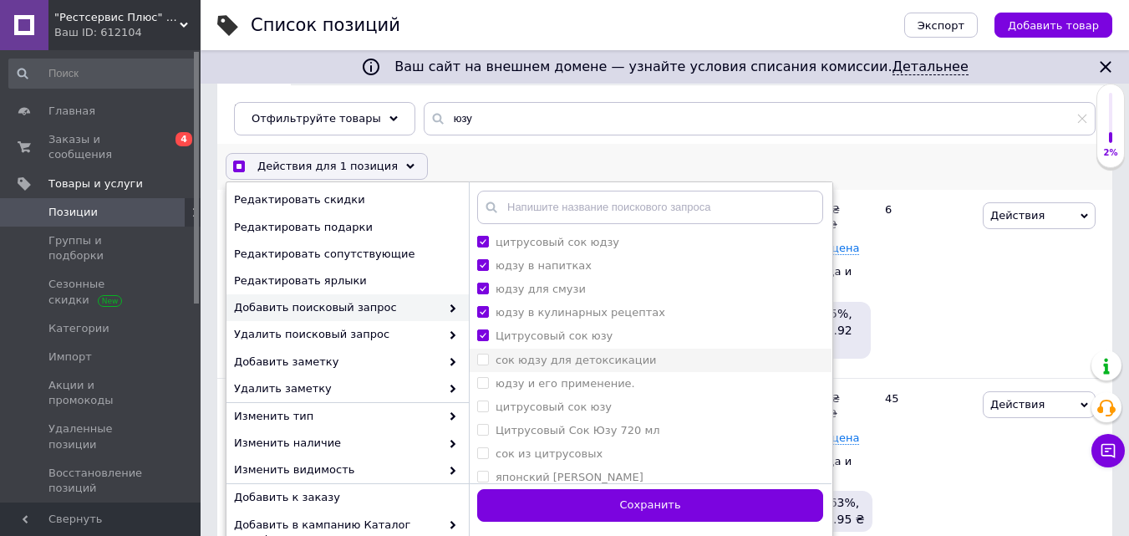
checkbox input "true"
click at [489, 363] on label "сок юдзу для детоксикации" at bounding box center [567, 360] width 180 height 15
click at [488, 363] on детоксикации "сок юдзу для детоксикации" at bounding box center [482, 359] width 11 height 11
click at [486, 360] on детоксикации "сок юдзу для детоксикации" at bounding box center [482, 359] width 11 height 11
checkbox детоксикации "true"
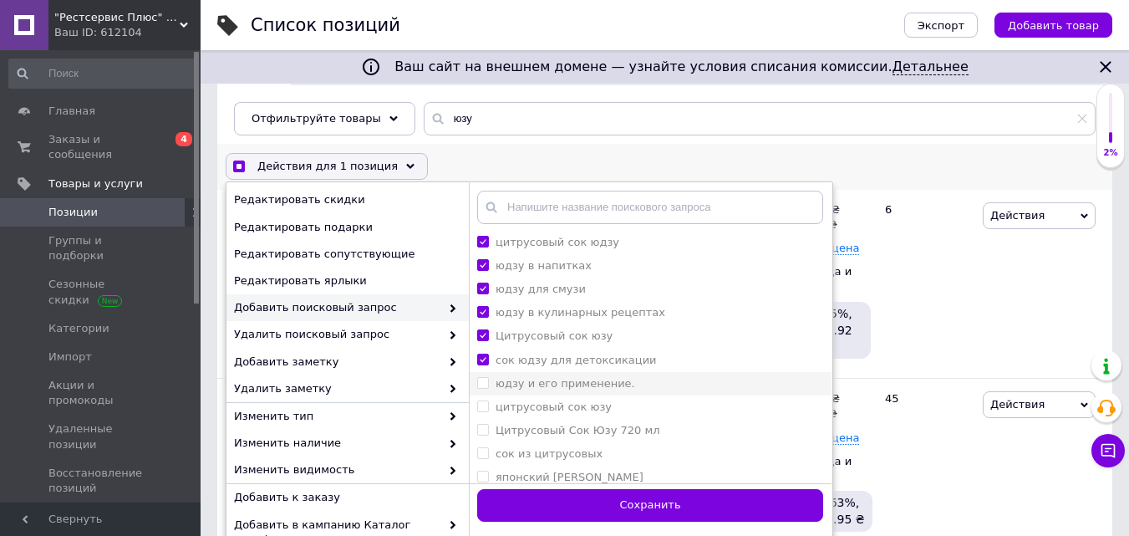
click at [485, 387] on применение\ "юдзу и его применение." at bounding box center [482, 382] width 11 height 11
checkbox применение\ "true"
click at [486, 406] on юзу "цитрусовый сок юзу" at bounding box center [482, 405] width 11 height 11
checkbox юзу "true"
checkbox input "true"
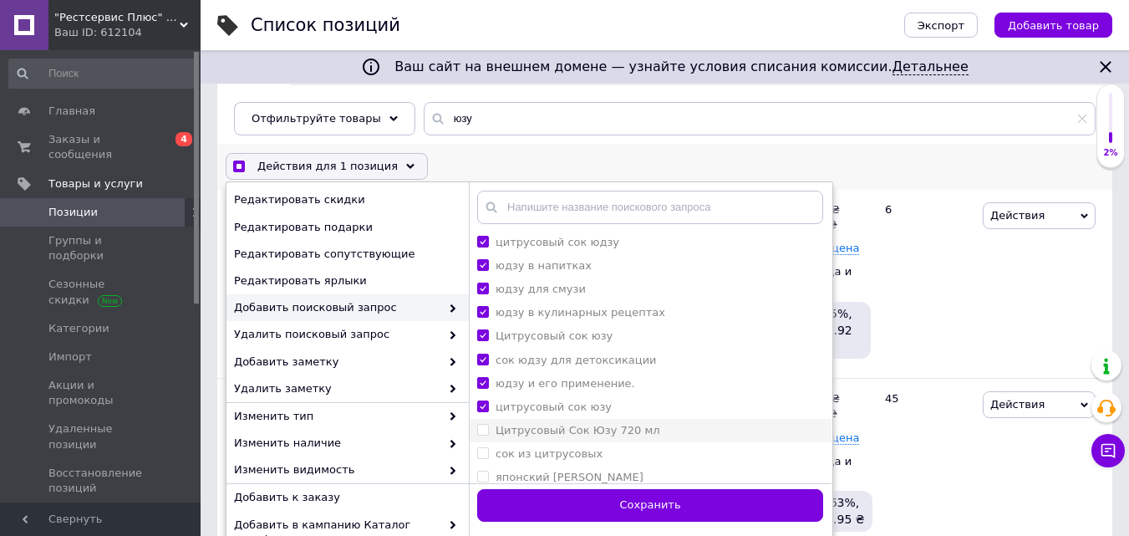
click at [481, 436] on label "Цитрусовый Сок Юзу 720 мл" at bounding box center [568, 430] width 183 height 15
click at [481, 435] on мл "Цитрусовый Сок Юзу 720 мл" at bounding box center [482, 429] width 11 height 11
checkbox мл "false"
checkbox input "true"
click at [486, 451] on цитрусовых "сок из цитрусовых" at bounding box center [482, 452] width 11 height 11
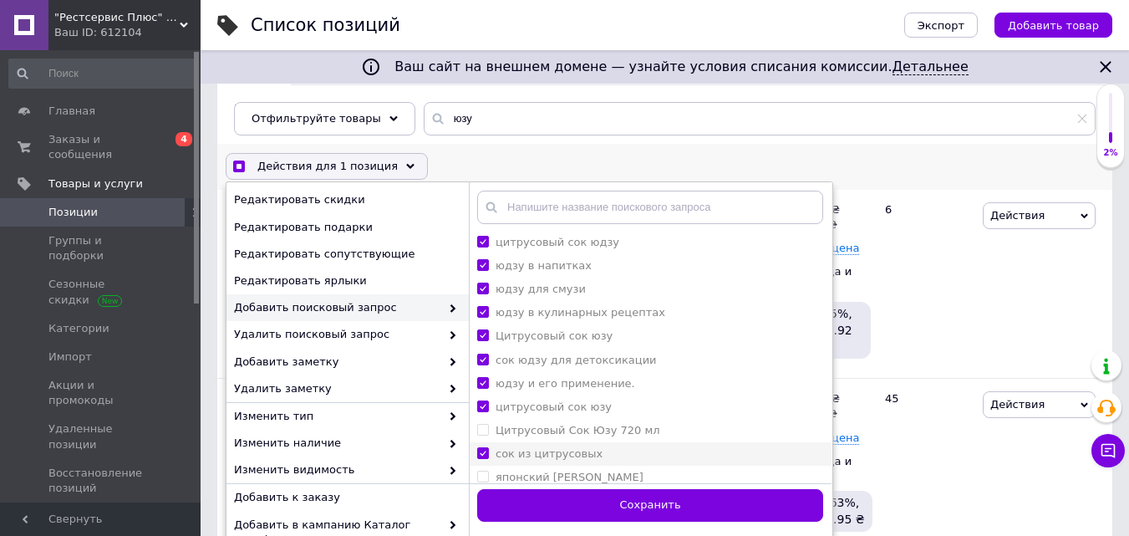
checkbox цитрусовых "true"
click at [481, 426] on мл "Цитрусовый Сок Юзу 720 мл" at bounding box center [482, 429] width 11 height 11
checkbox мл "true"
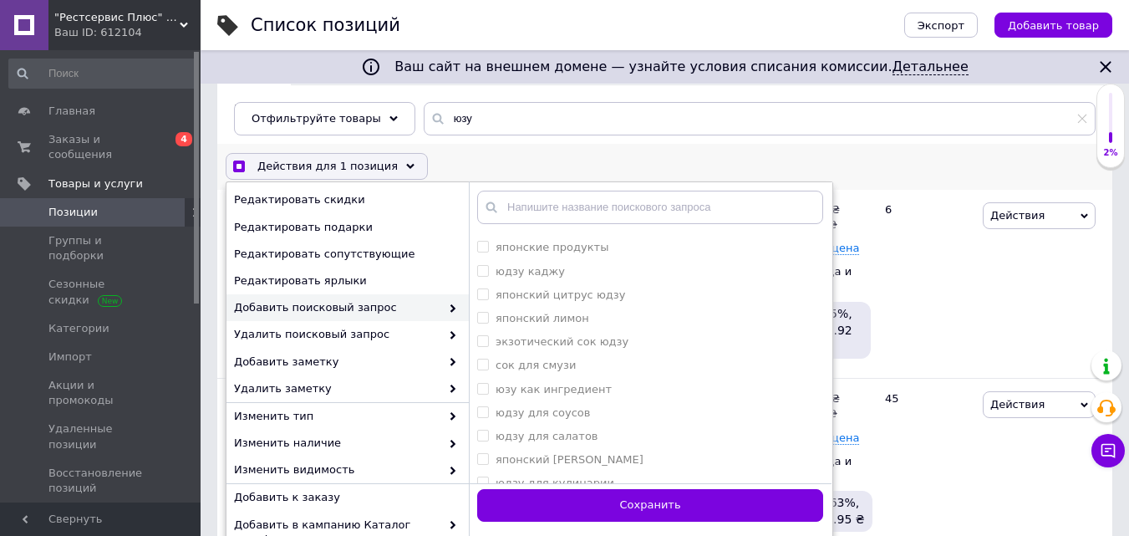
scroll to position [1234, 0]
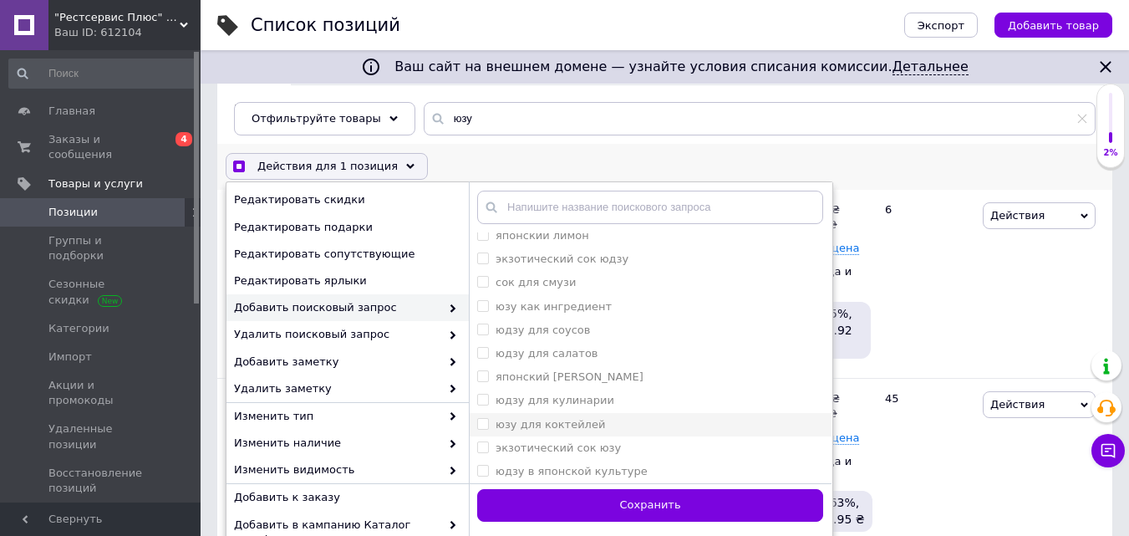
checkbox input "true"
drag, startPoint x: 483, startPoint y: 472, endPoint x: 482, endPoint y: 454, distance: 18.4
click at [483, 469] on культуре "юдзу в японской культуре" at bounding box center [482, 470] width 11 height 11
checkbox культуре "true"
click at [486, 446] on юзу "экзотический сок юзу" at bounding box center [482, 446] width 11 height 11
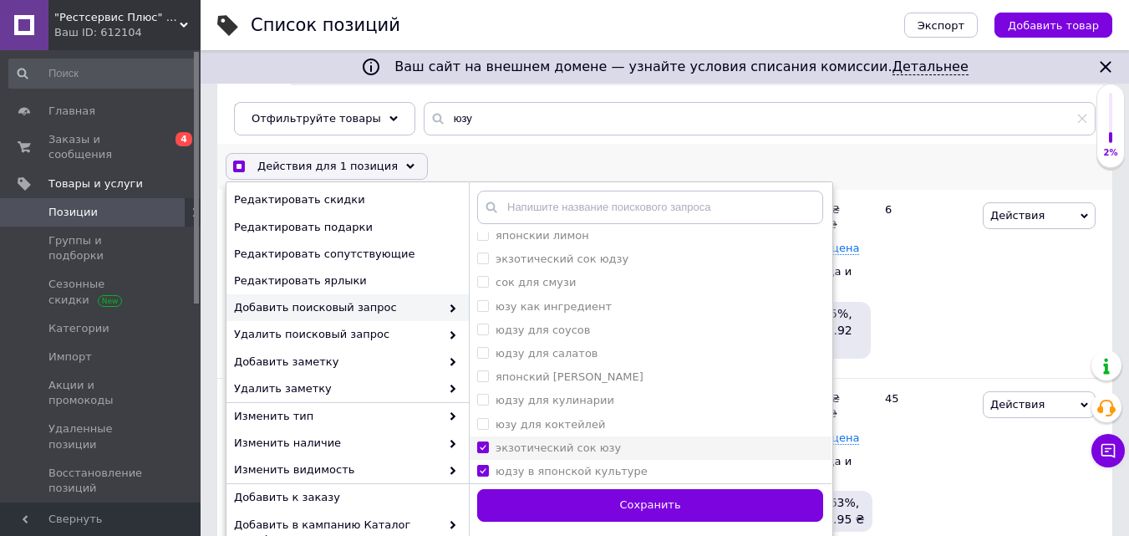
checkbox юзу "true"
checkbox input "true"
drag, startPoint x: 479, startPoint y: 421, endPoint x: 479, endPoint y: 408, distance: 13.4
click at [479, 419] on коктейлей "юзу для коктейлей" at bounding box center [482, 423] width 11 height 11
checkbox коктейлей "true"
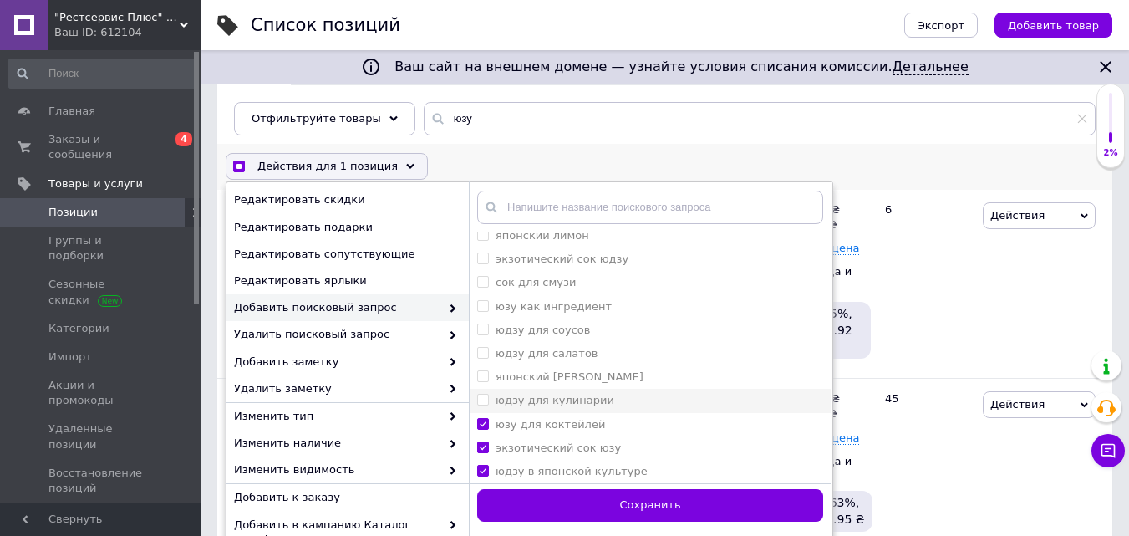
click at [481, 395] on кулинарии "юдзу для кулинарии" at bounding box center [482, 399] width 11 height 11
checkbox кулинарии "true"
checkbox input "true"
drag, startPoint x: 486, startPoint y: 374, endPoint x: 487, endPoint y: 354, distance: 20.1
click at [488, 374] on label "японский [PERSON_NAME]" at bounding box center [560, 376] width 166 height 15
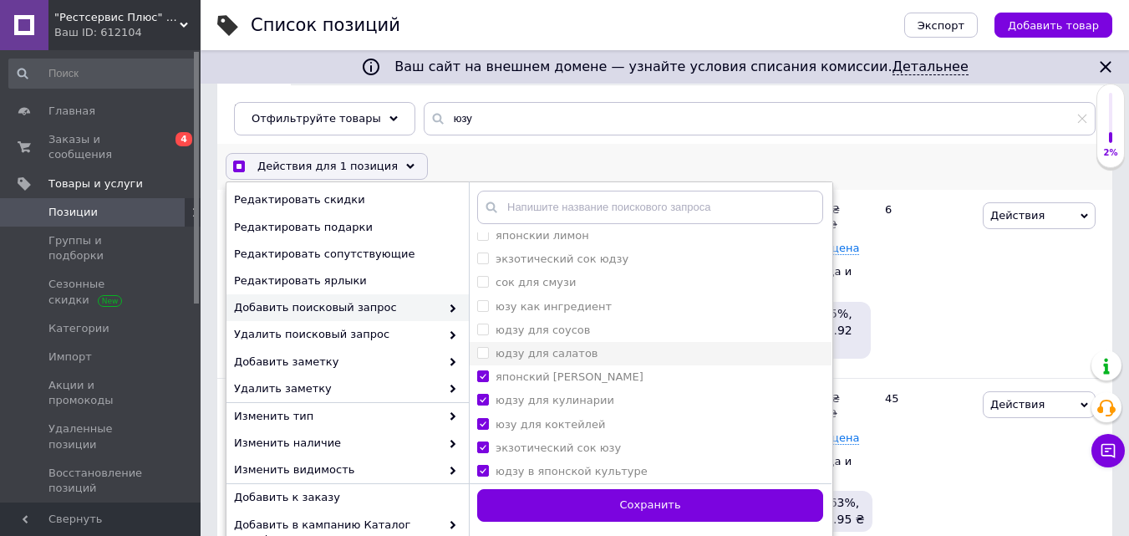
click at [488, 374] on юзу "японский [PERSON_NAME]" at bounding box center [482, 375] width 11 height 11
checkbox юзу "false"
checkbox input "true"
drag, startPoint x: 487, startPoint y: 352, endPoint x: 473, endPoint y: 338, distance: 20.1
click at [486, 349] on салатов "юдзу для салатов" at bounding box center [482, 352] width 11 height 11
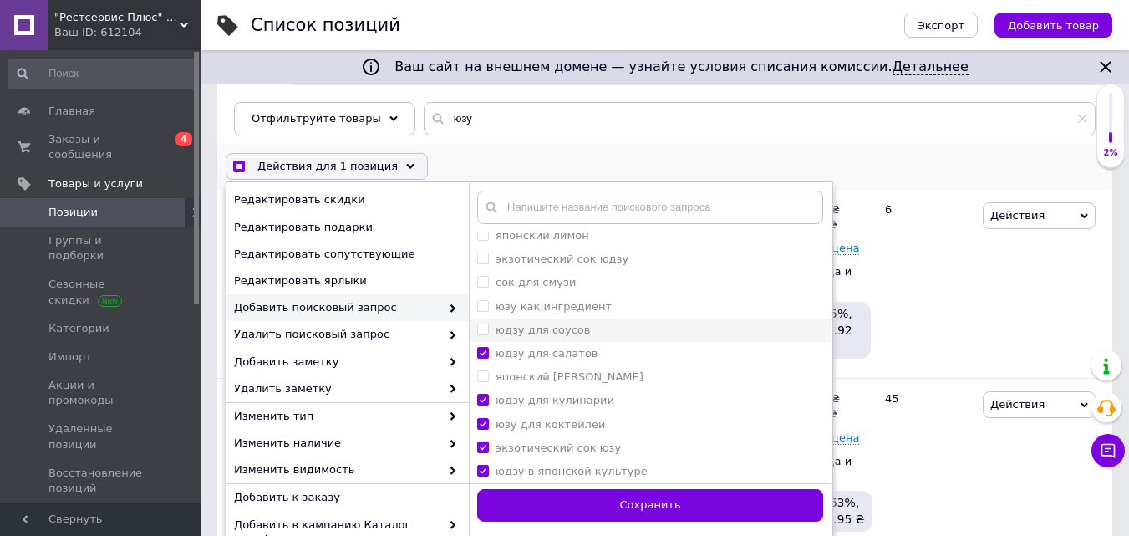
checkbox салатов "true"
checkbox input "true"
drag, startPoint x: 483, startPoint y: 327, endPoint x: 477, endPoint y: 360, distance: 33.9
click at [483, 328] on соусов "юдзу для соусов" at bounding box center [482, 328] width 11 height 11
checkbox соусов "true"
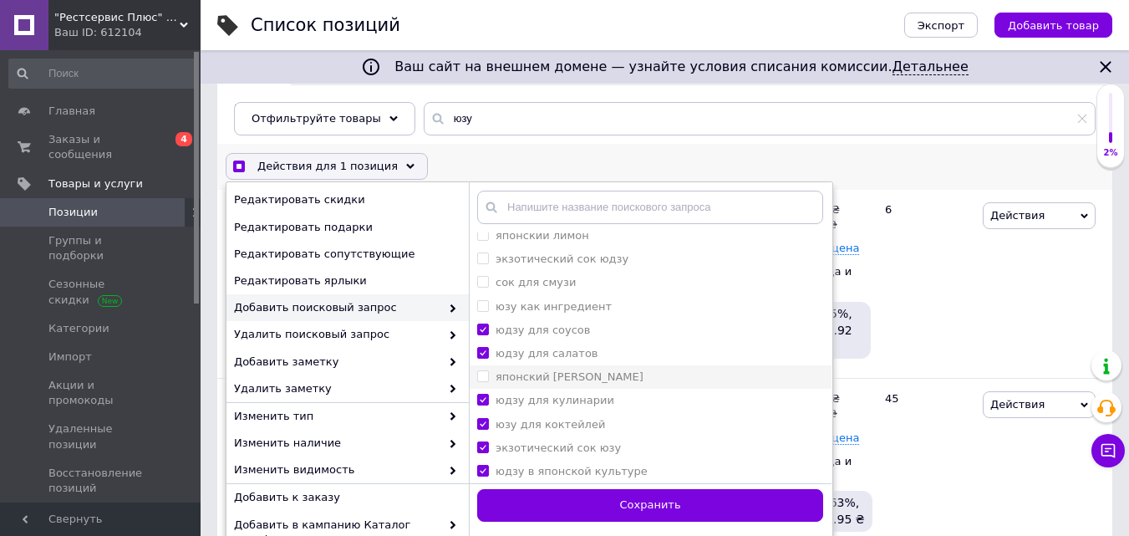
click at [477, 381] on span at bounding box center [483, 376] width 12 height 12
click at [477, 381] on юзу "японский [PERSON_NAME]" at bounding box center [482, 375] width 11 height 11
click at [481, 375] on юзу "японский [PERSON_NAME]" at bounding box center [482, 375] width 11 height 11
checkbox юзу "true"
checkbox input "true"
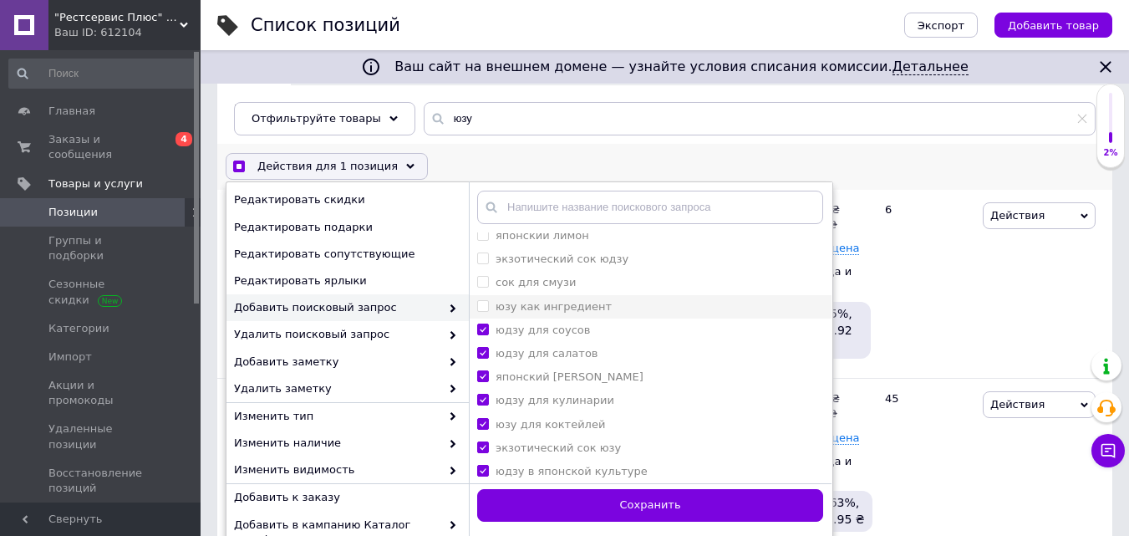
click at [481, 303] on ингредиент "юзу как ингредиент" at bounding box center [482, 305] width 11 height 11
checkbox ингредиент "true"
checkbox input "true"
click at [481, 282] on смузи "сок для смузи" at bounding box center [482, 281] width 11 height 11
checkbox смузи "true"
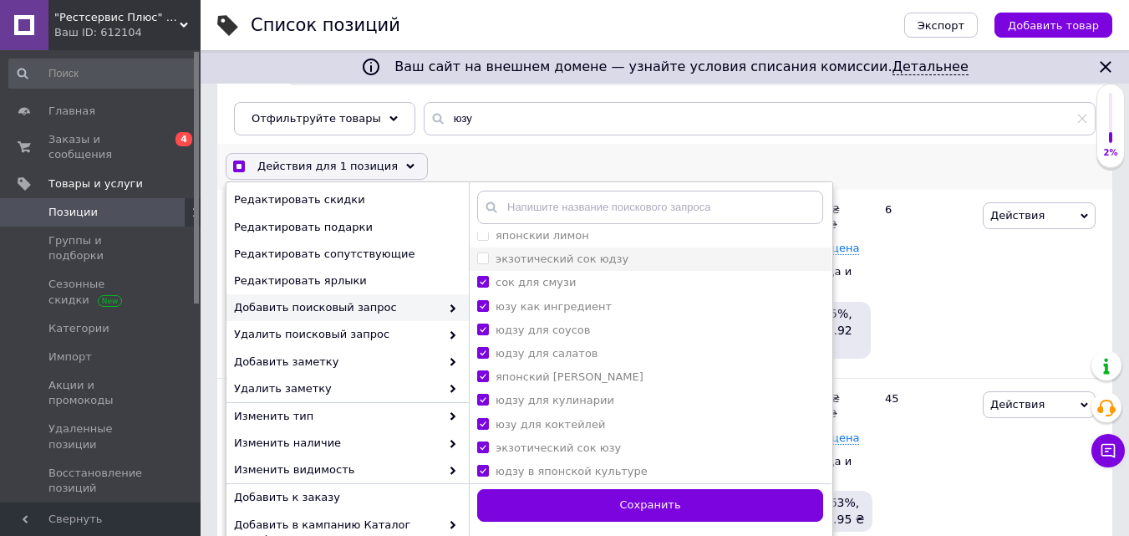
click at [486, 259] on юдзу "экзотический сок юдзу" at bounding box center [482, 257] width 11 height 11
checkbox юдзу "true"
checkbox input "true"
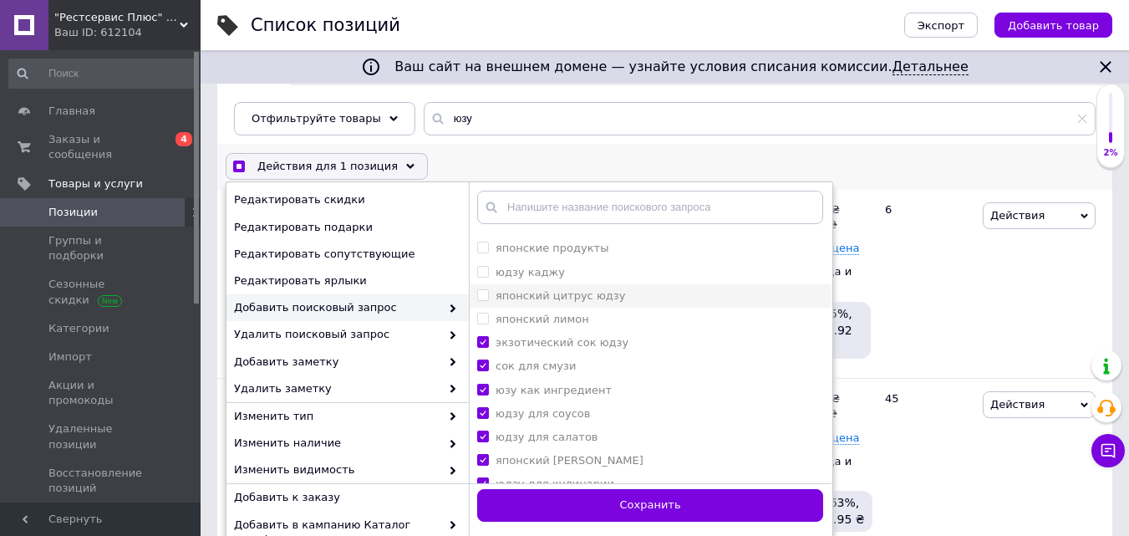
drag, startPoint x: 481, startPoint y: 319, endPoint x: 490, endPoint y: 305, distance: 16.5
click at [481, 318] on лимон "японский лимон" at bounding box center [482, 318] width 11 height 11
checkbox лимон "true"
checkbox input "true"
click at [487, 295] on юдзу "японский цитрус юдзу" at bounding box center [482, 294] width 11 height 11
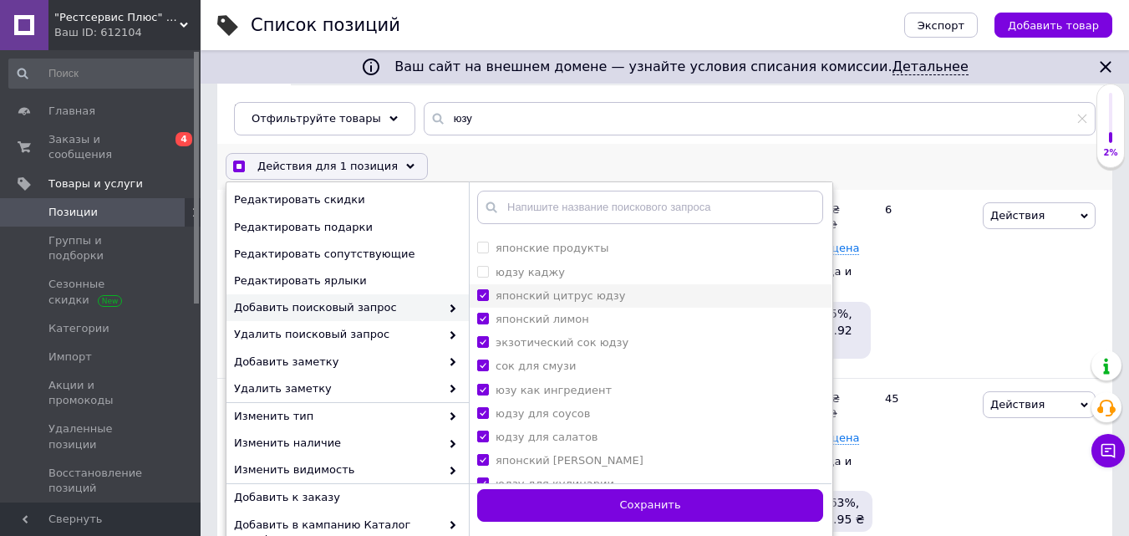
checkbox юдзу "true"
drag, startPoint x: 486, startPoint y: 276, endPoint x: 486, endPoint y: 267, distance: 9.2
click at [486, 275] on каджу "юдзу каджу" at bounding box center [482, 271] width 11 height 11
checkbox каджу "true"
checkbox input "true"
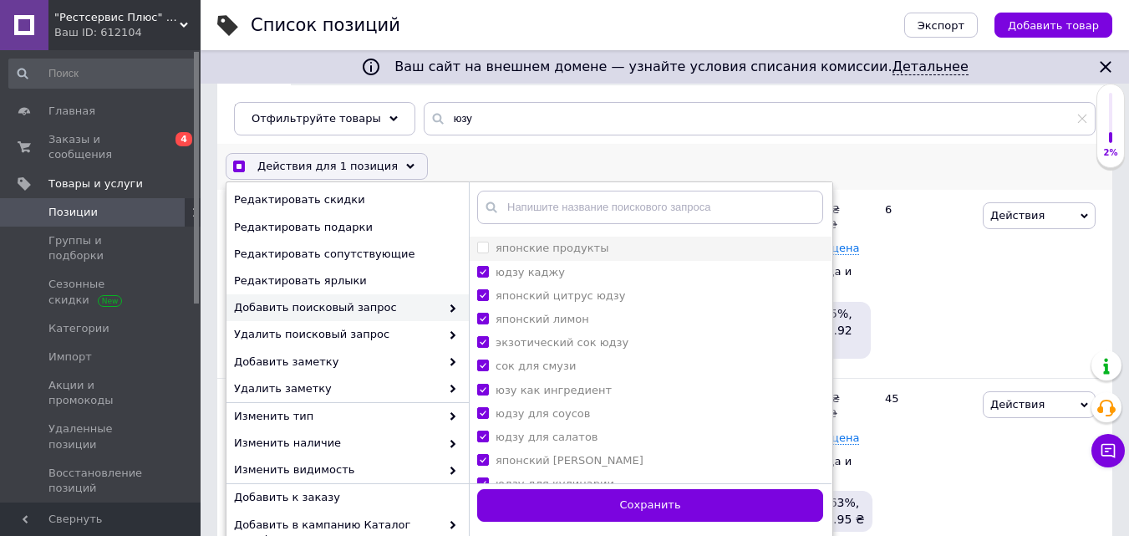
click at [486, 253] on span at bounding box center [483, 248] width 12 height 12
click at [486, 252] on продукты "японские продукты" at bounding box center [482, 247] width 11 height 11
checkbox продукты "false"
checkbox input "true"
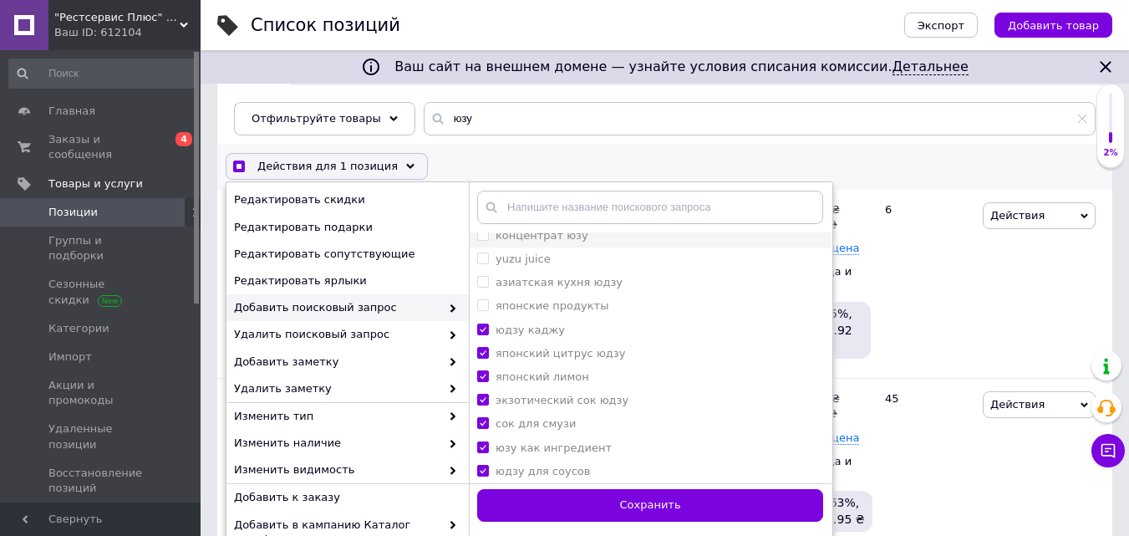
scroll to position [1067, 0]
click at [483, 327] on продукты "японские продукты" at bounding box center [482, 330] width 11 height 11
checkbox продукты "true"
drag, startPoint x: 482, startPoint y: 307, endPoint x: 486, endPoint y: 292, distance: 15.4
click at [483, 302] on юдзу "азиатская кухня юдзу" at bounding box center [482, 307] width 11 height 11
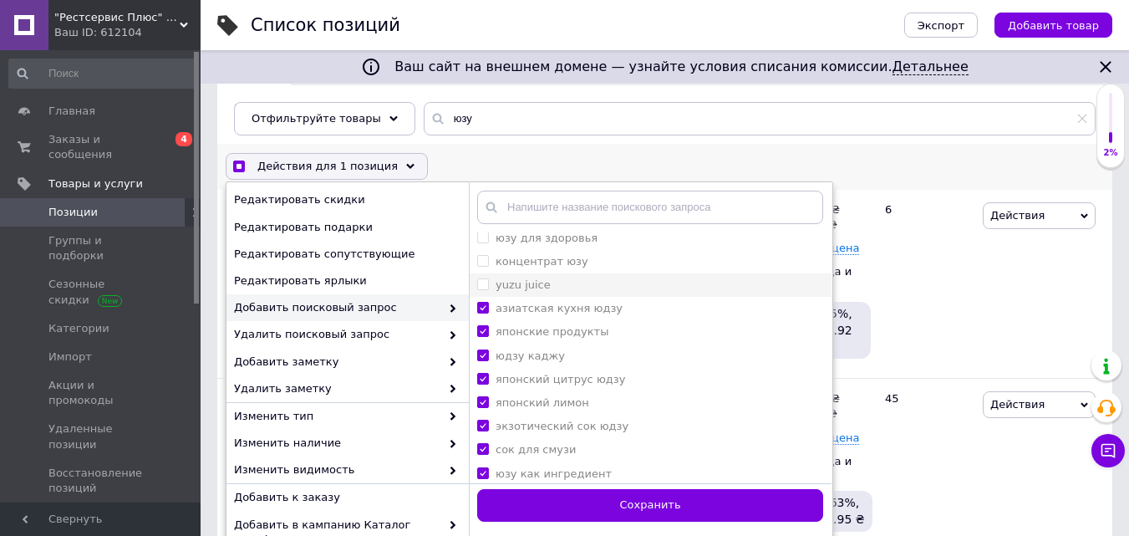
checkbox юдзу "true"
click at [485, 282] on juice "yuzu juice" at bounding box center [482, 283] width 11 height 11
checkbox juice "true"
checkbox input "true"
click at [482, 258] on юзу "концентрат юзу" at bounding box center [482, 260] width 11 height 11
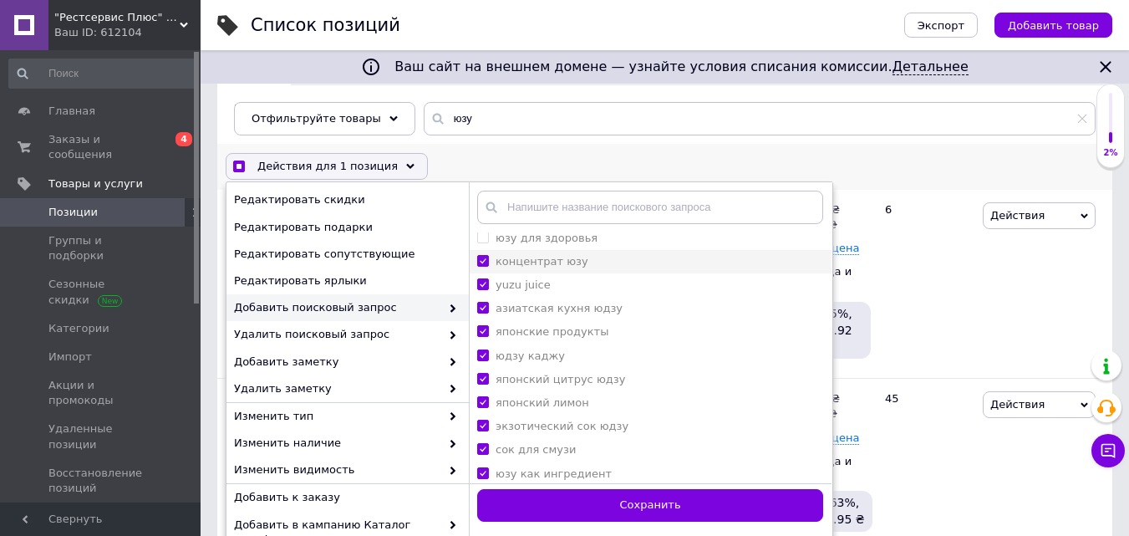
checkbox юзу "true"
checkbox input "true"
click at [484, 237] on здоровья "юзу для здоровья" at bounding box center [482, 237] width 11 height 11
checkbox здоровья "true"
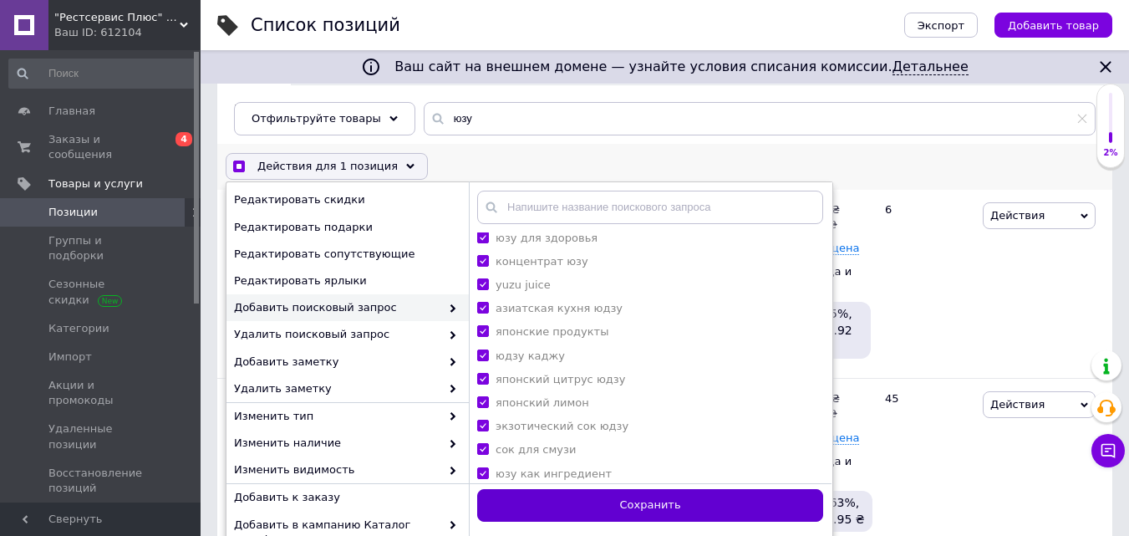
checkbox input "true"
click at [597, 501] on button "Сохранить" at bounding box center [650, 505] width 346 height 33
checkbox input "false"
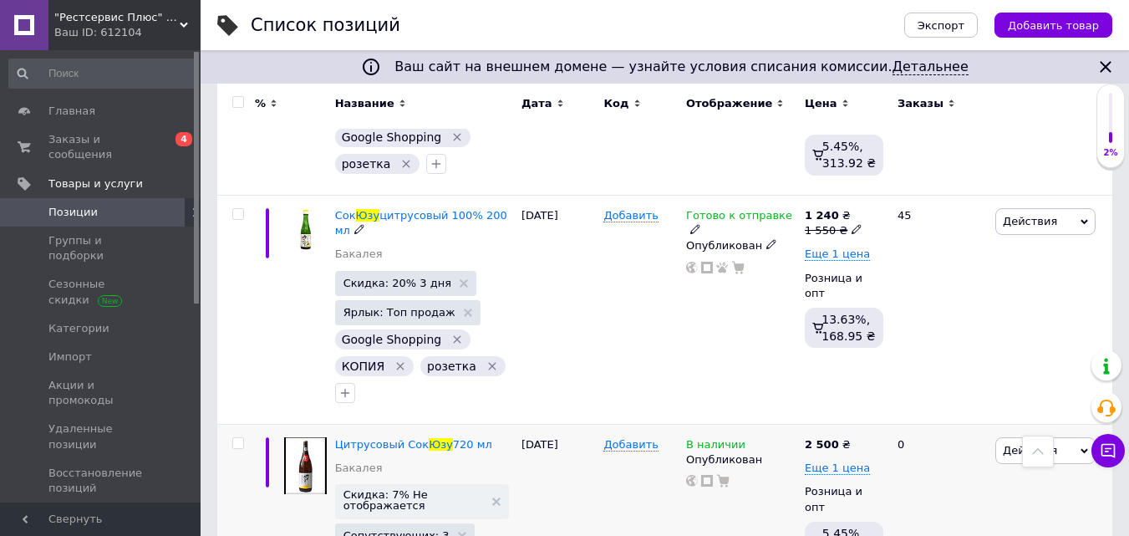
scroll to position [393, 0]
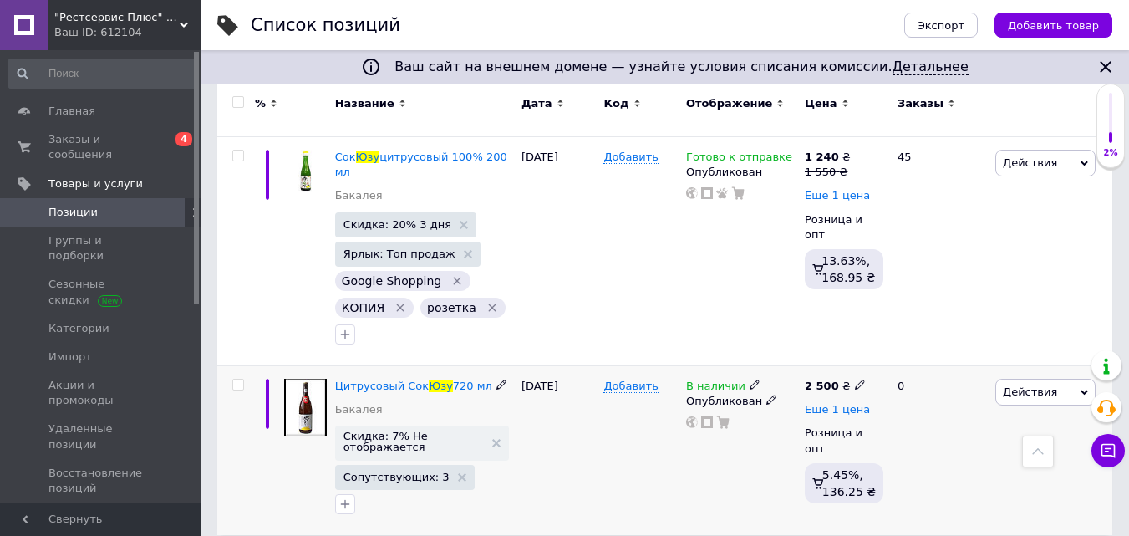
click at [390, 379] on span "Цитрусовый Сок" at bounding box center [382, 385] width 94 height 13
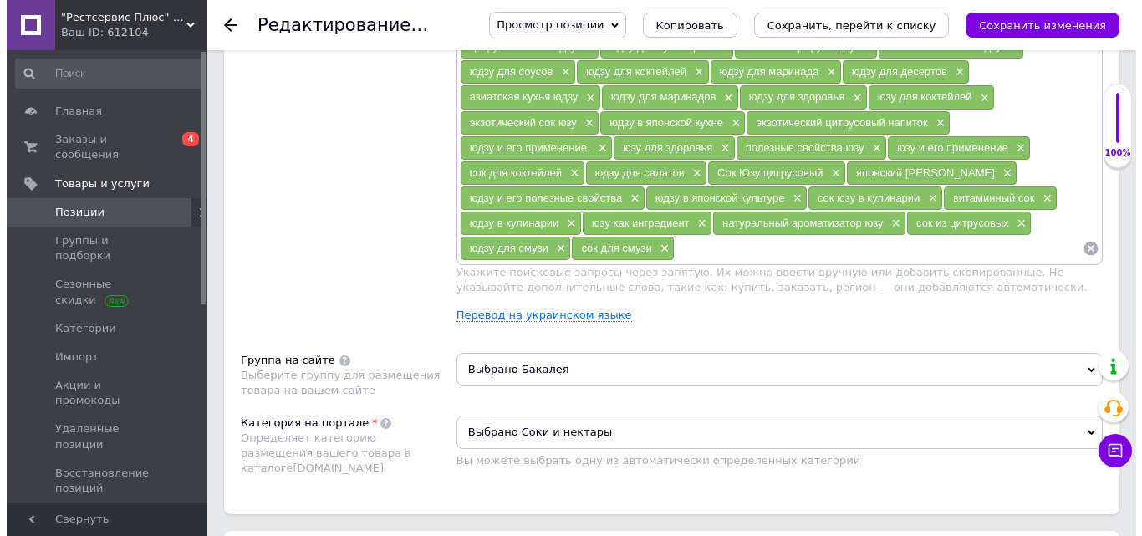
scroll to position [1254, 0]
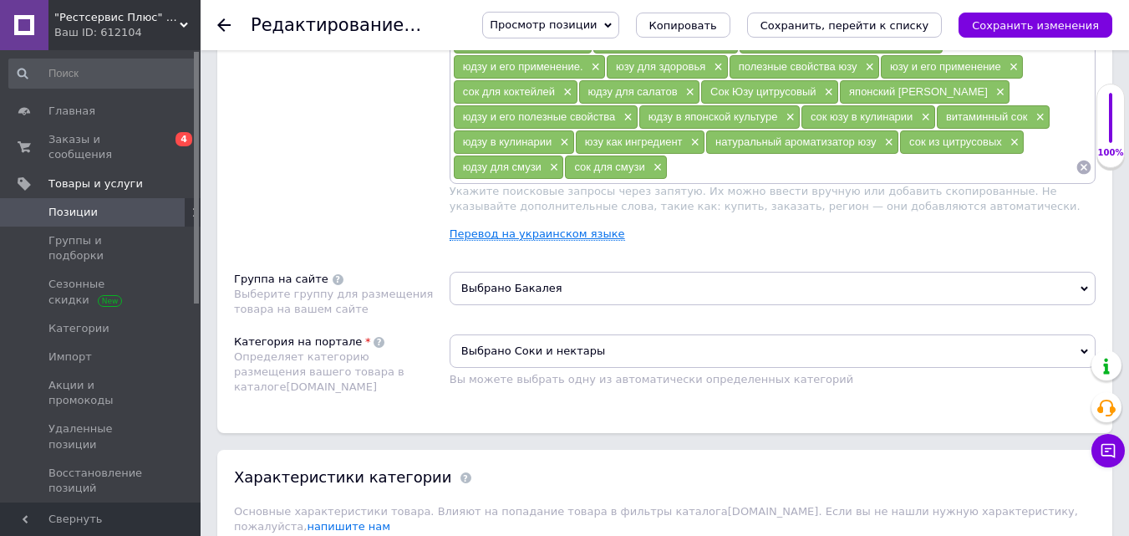
click at [557, 233] on link "Перевод на украинском языке" at bounding box center [538, 233] width 176 height 13
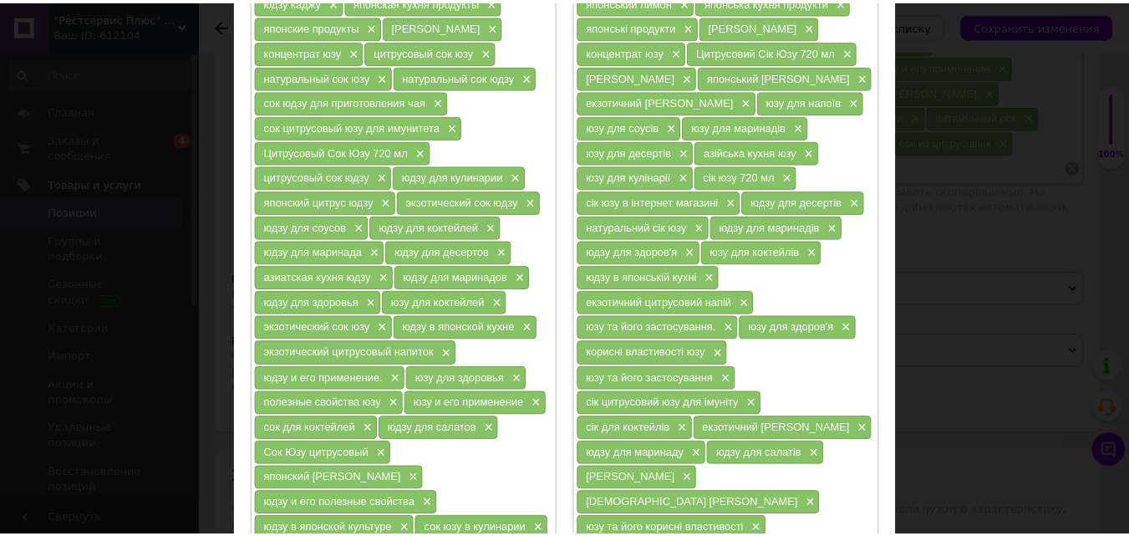
scroll to position [502, 0]
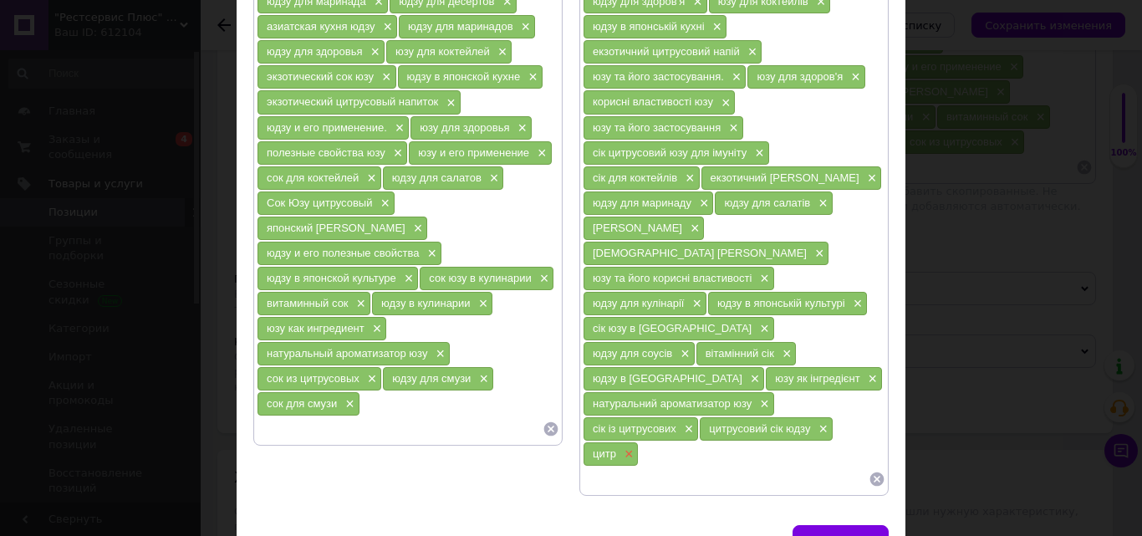
click at [620, 447] on span "×" at bounding box center [626, 454] width 13 height 14
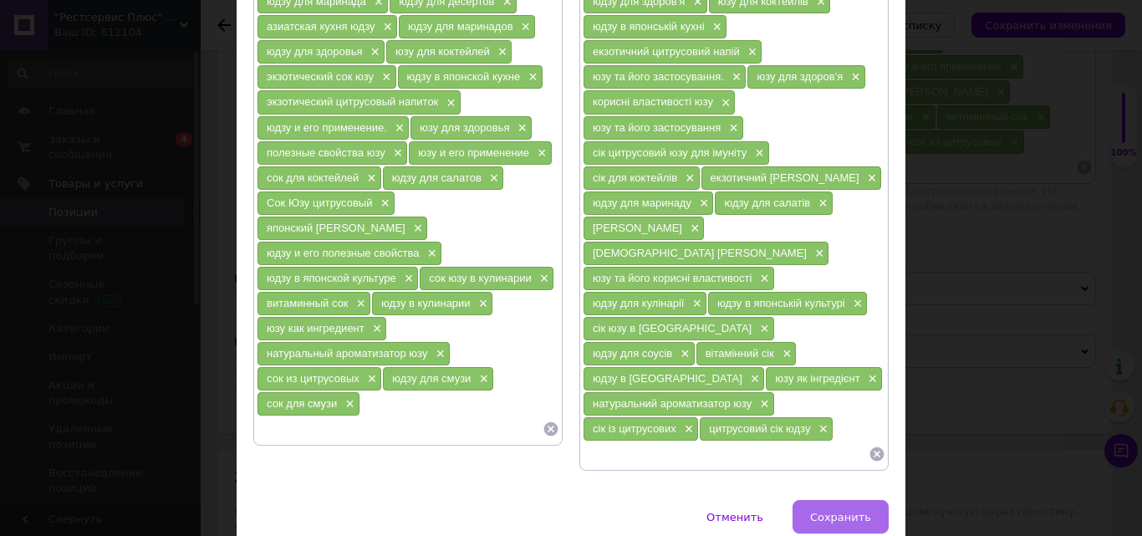
click at [846, 500] on button "Сохранить" at bounding box center [840, 516] width 96 height 33
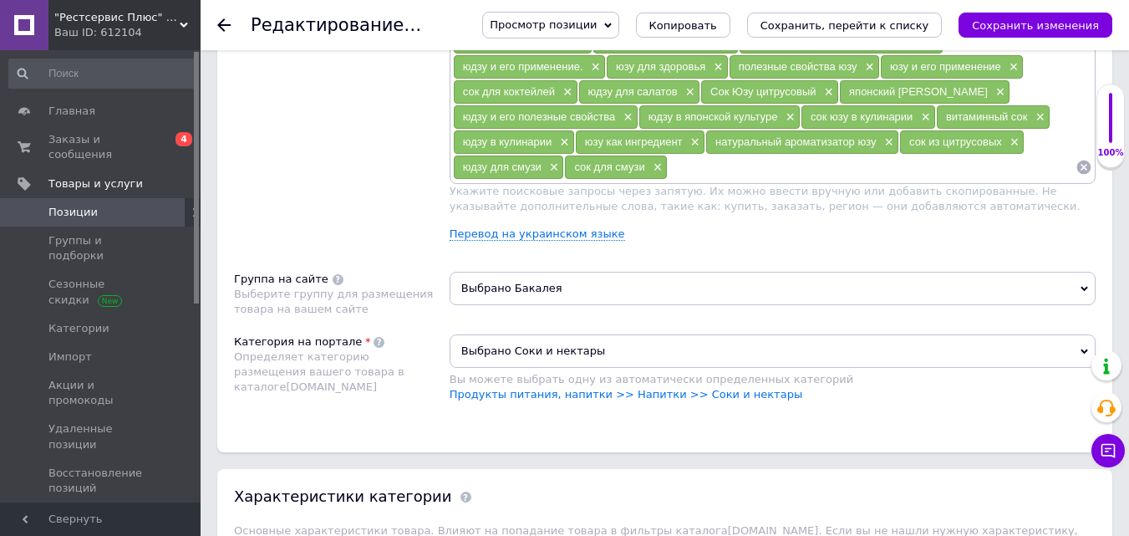
click at [119, 206] on link "Позиции" at bounding box center [103, 212] width 206 height 28
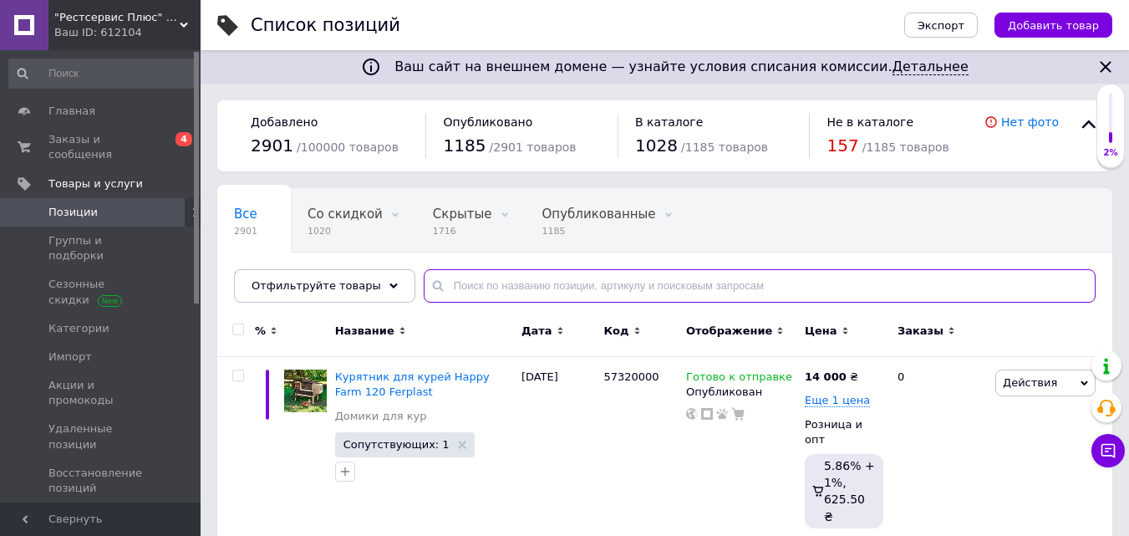
click at [503, 278] on input "text" at bounding box center [760, 285] width 672 height 33
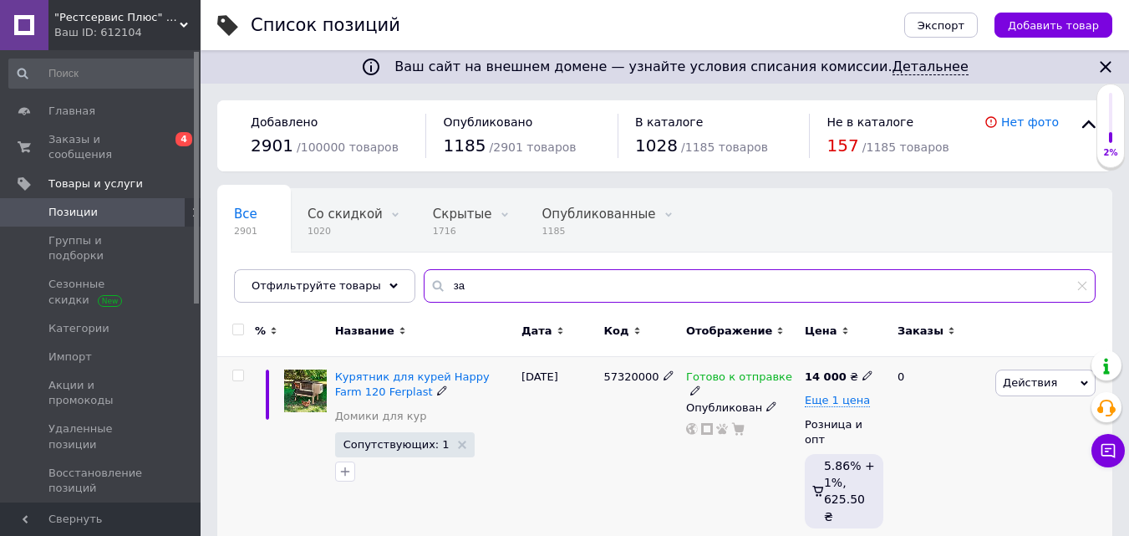
type input "з"
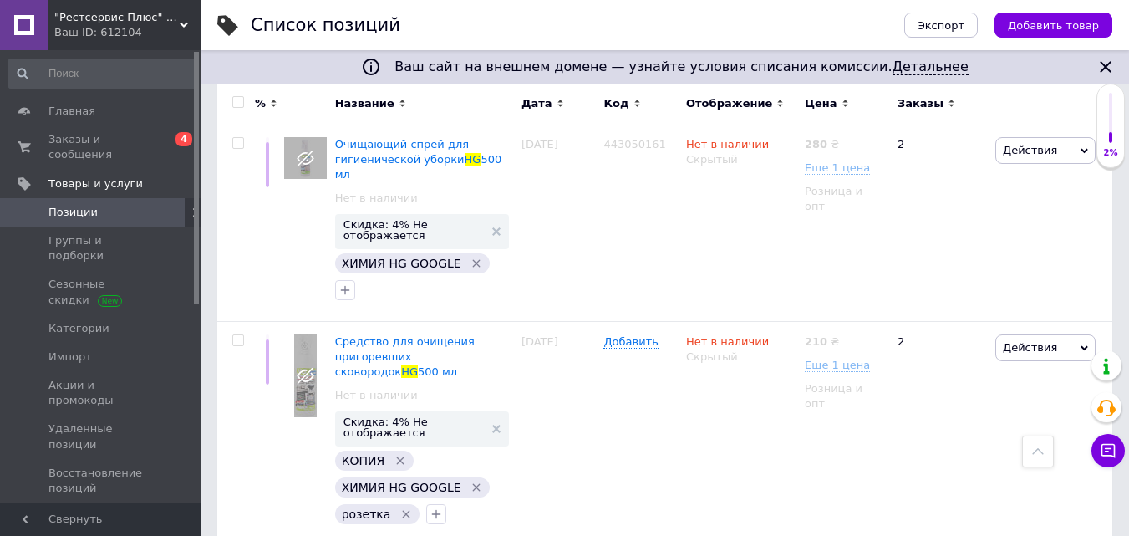
scroll to position [3267, 0]
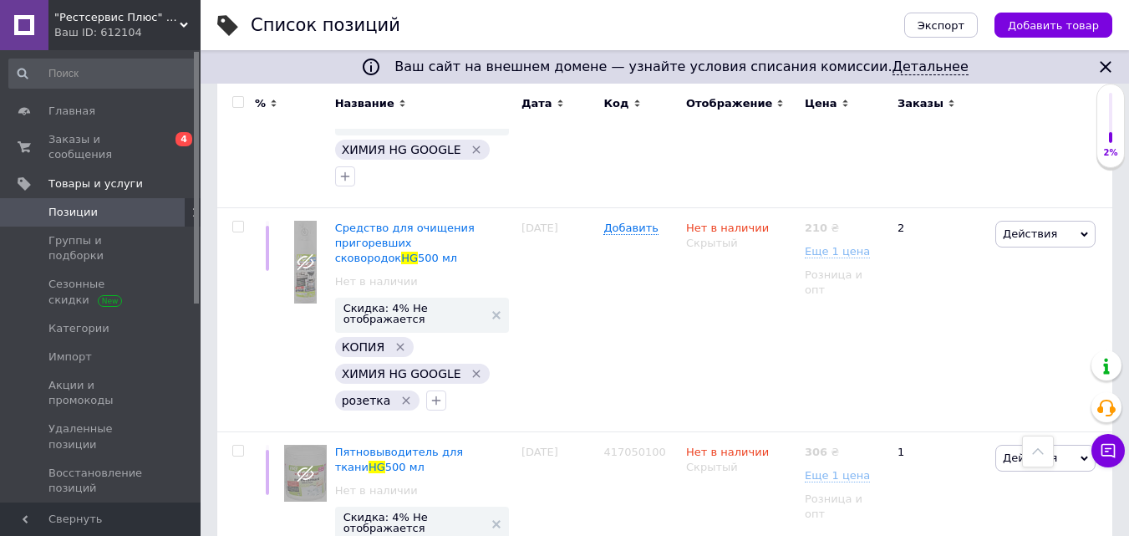
type input "hg"
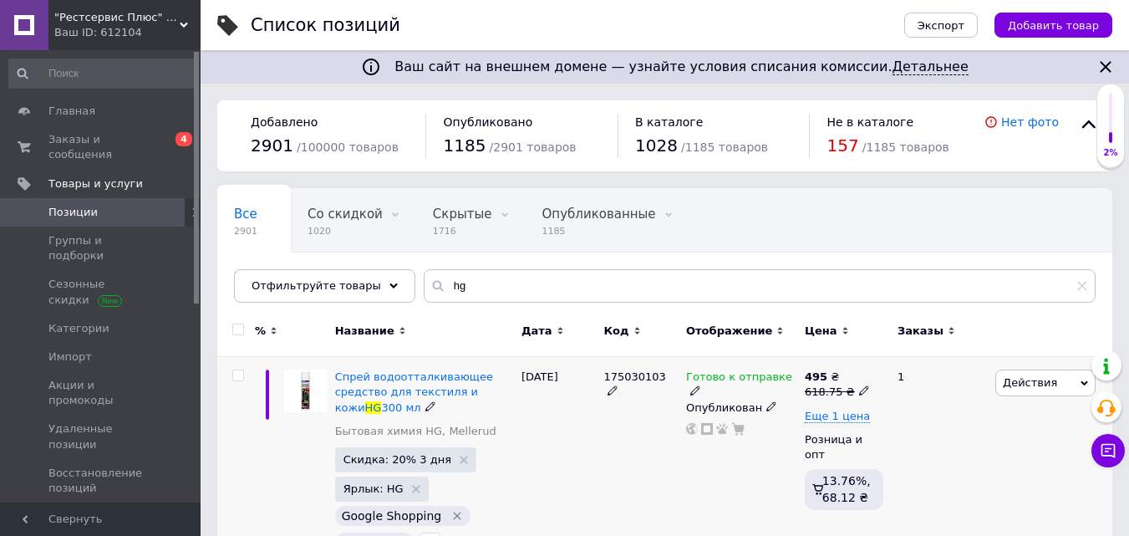
click at [234, 377] on input "checkbox" at bounding box center [237, 375] width 11 height 11
checkbox input "true"
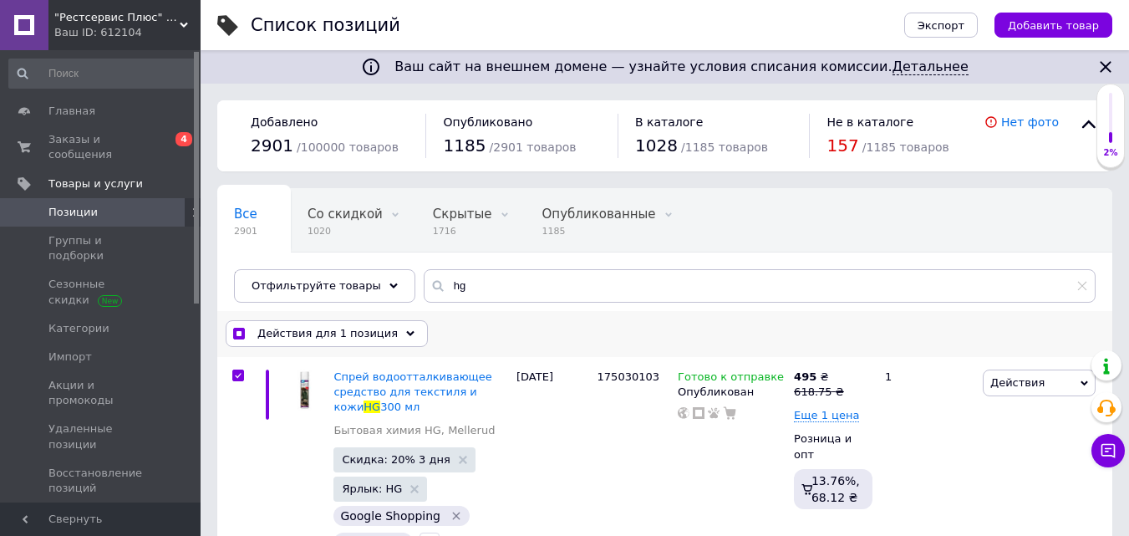
click at [397, 332] on div "Действия для 1 позиция" at bounding box center [327, 333] width 202 height 27
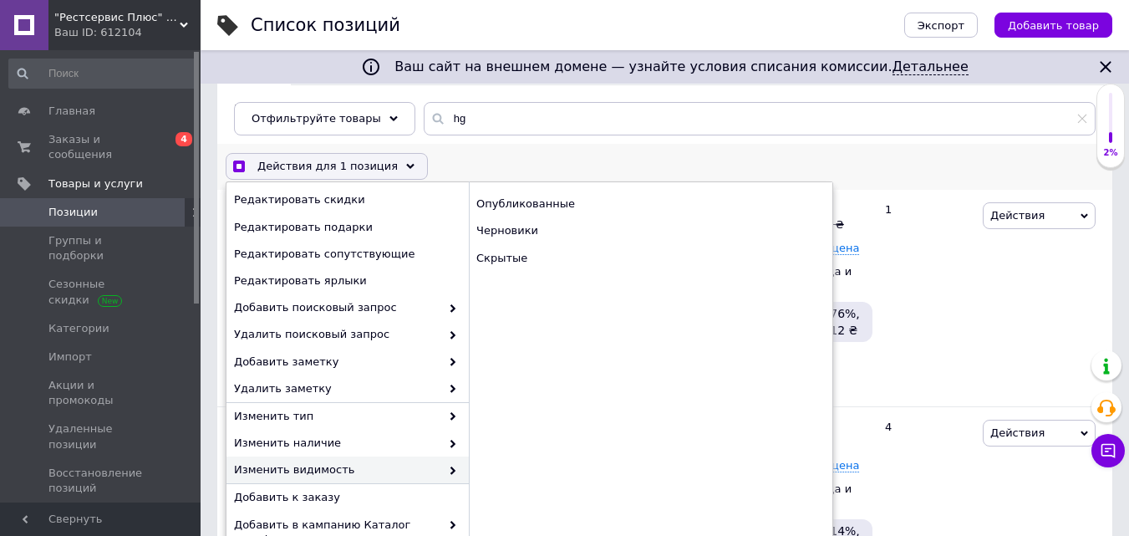
scroll to position [251, 0]
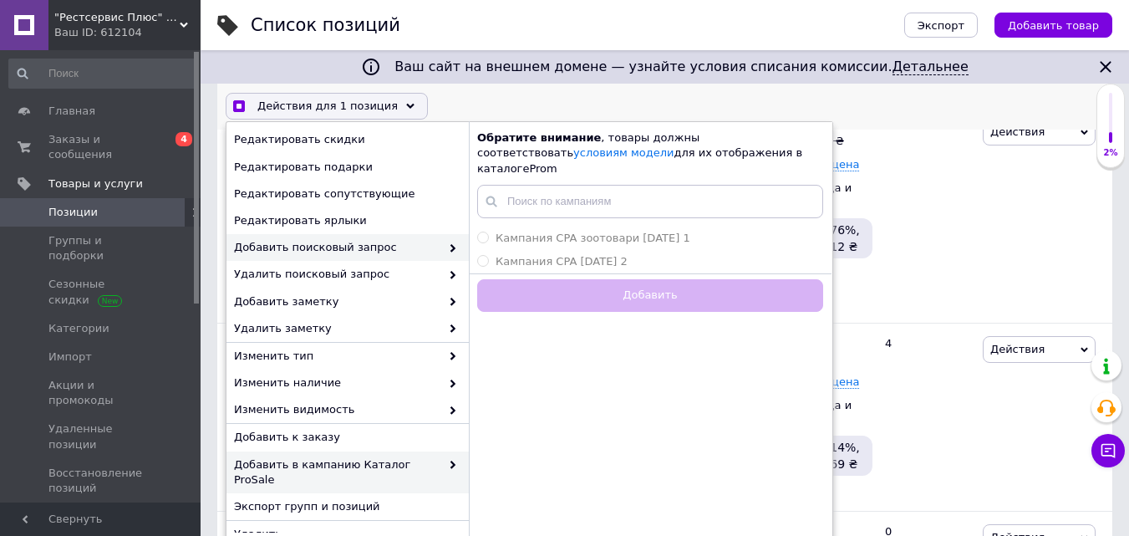
click at [358, 249] on span "Добавить поисковый запрос" at bounding box center [337, 247] width 206 height 15
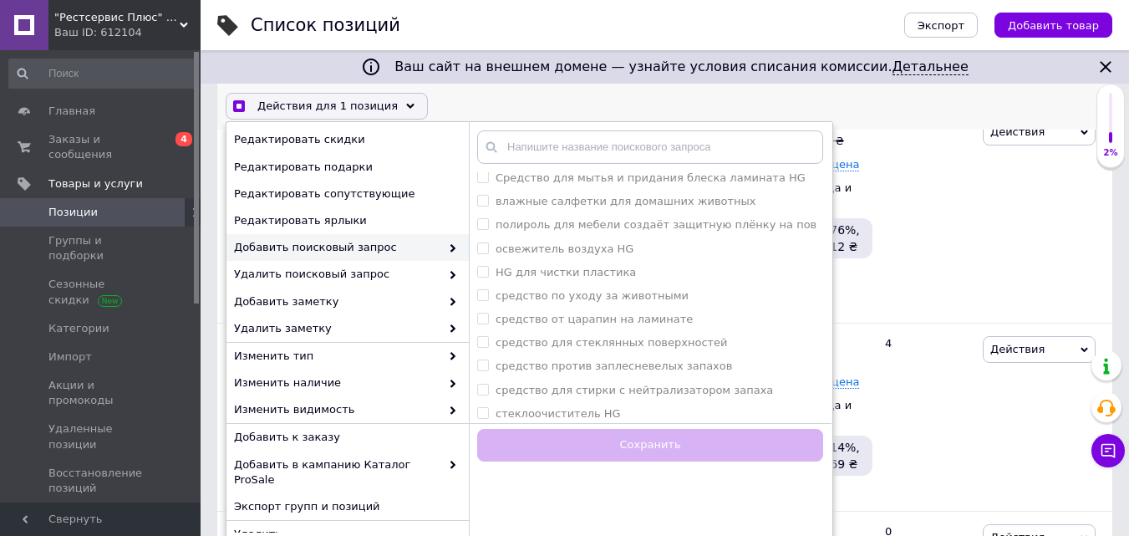
scroll to position [2842, 0]
click at [929, 183] on div "1" at bounding box center [927, 214] width 104 height 217
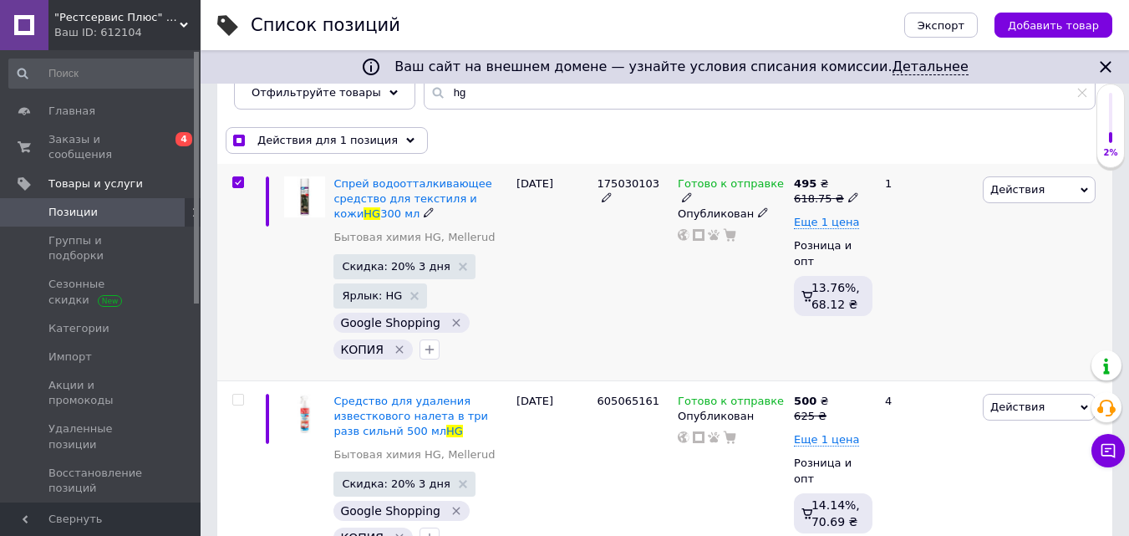
scroll to position [167, 0]
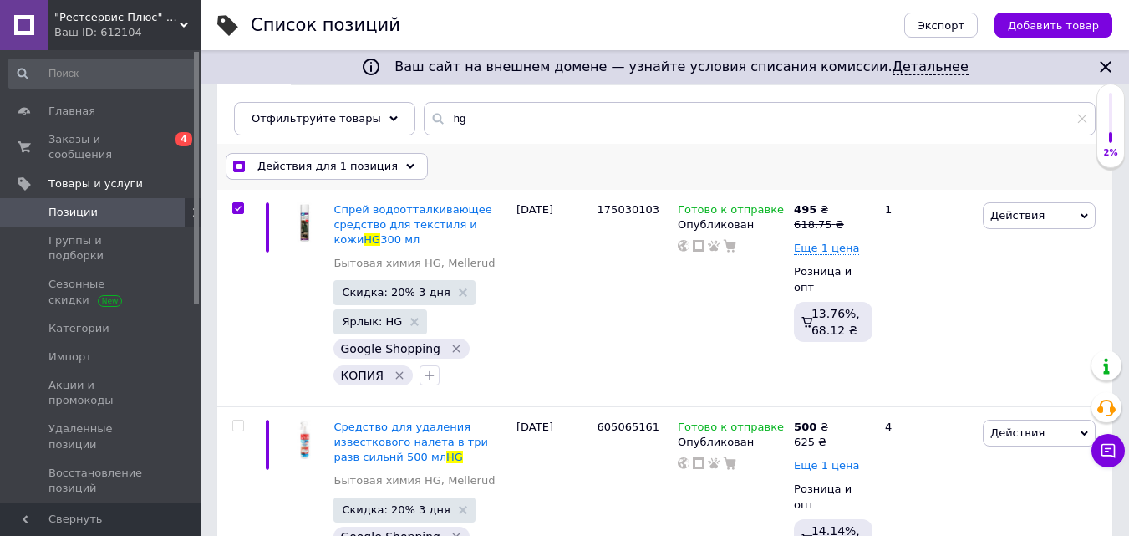
click at [406, 171] on icon at bounding box center [410, 166] width 8 height 8
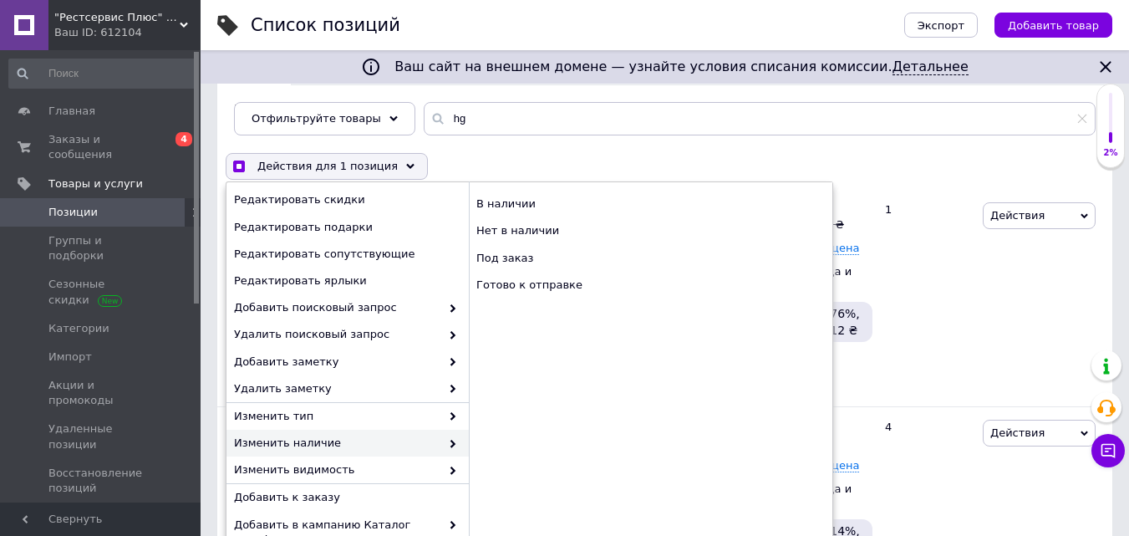
click at [690, 139] on div "Все 2901 Со скидкой 1020 Удалить Редактировать Скрытые 1716 Удалить Редактирова…" at bounding box center [664, 87] width 895 height 138
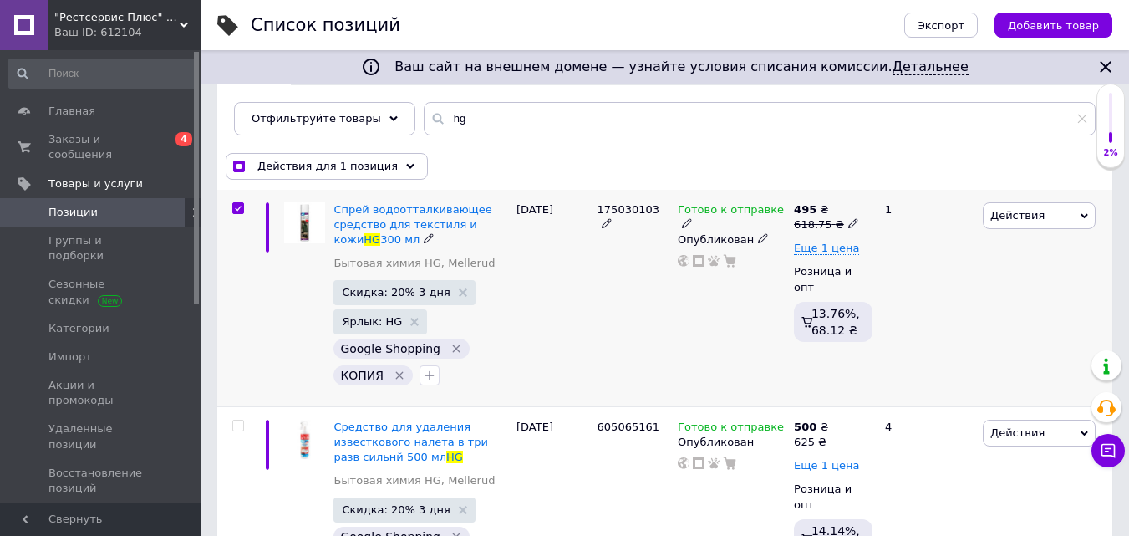
click at [244, 206] on div at bounding box center [238, 208] width 33 height 12
checkbox input "true"
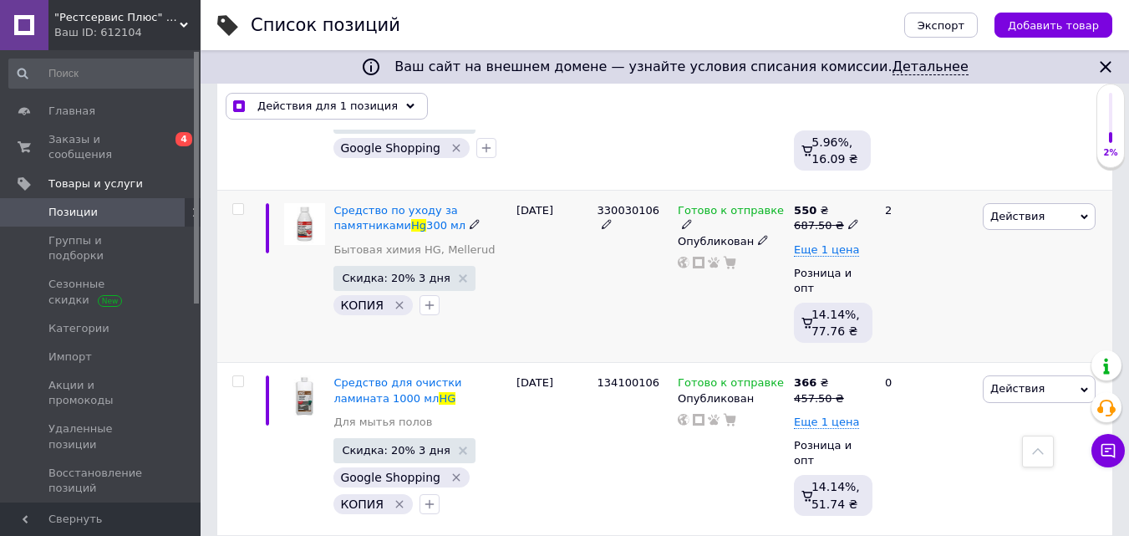
scroll to position [836, 0]
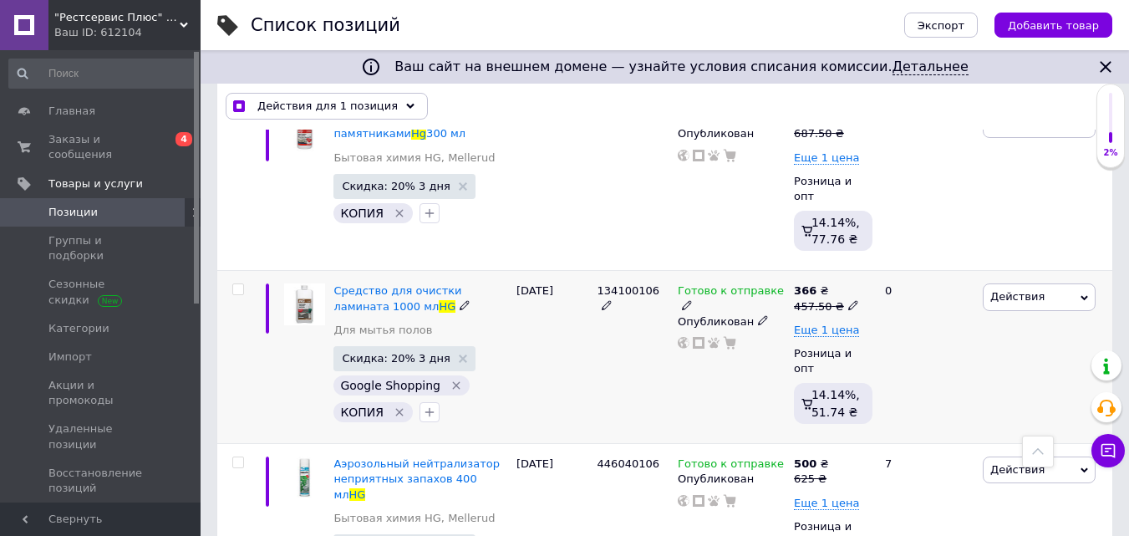
click at [240, 284] on input "checkbox" at bounding box center [237, 289] width 11 height 11
checkbox input "true"
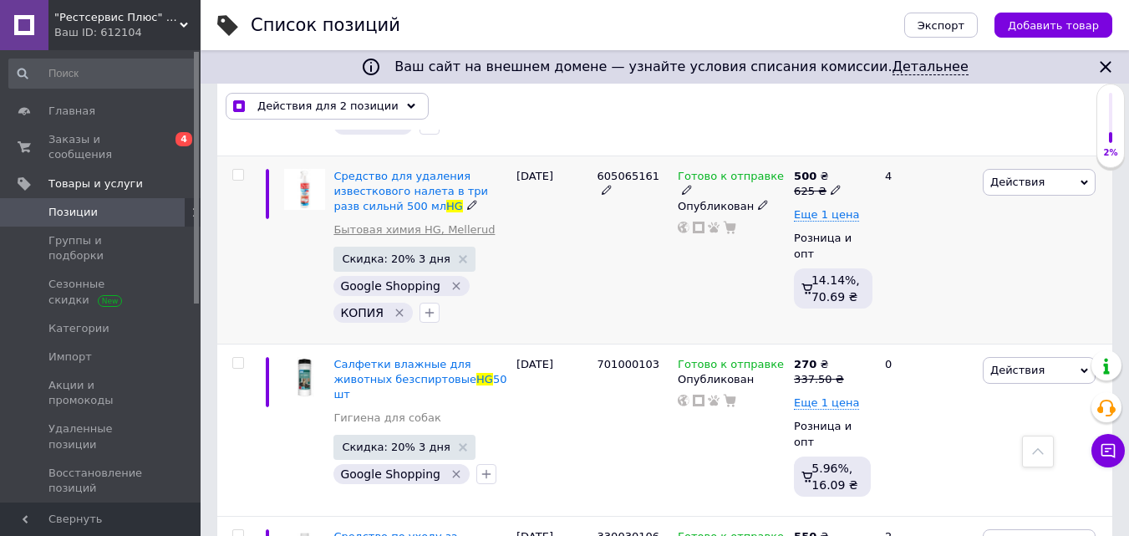
scroll to position [0, 0]
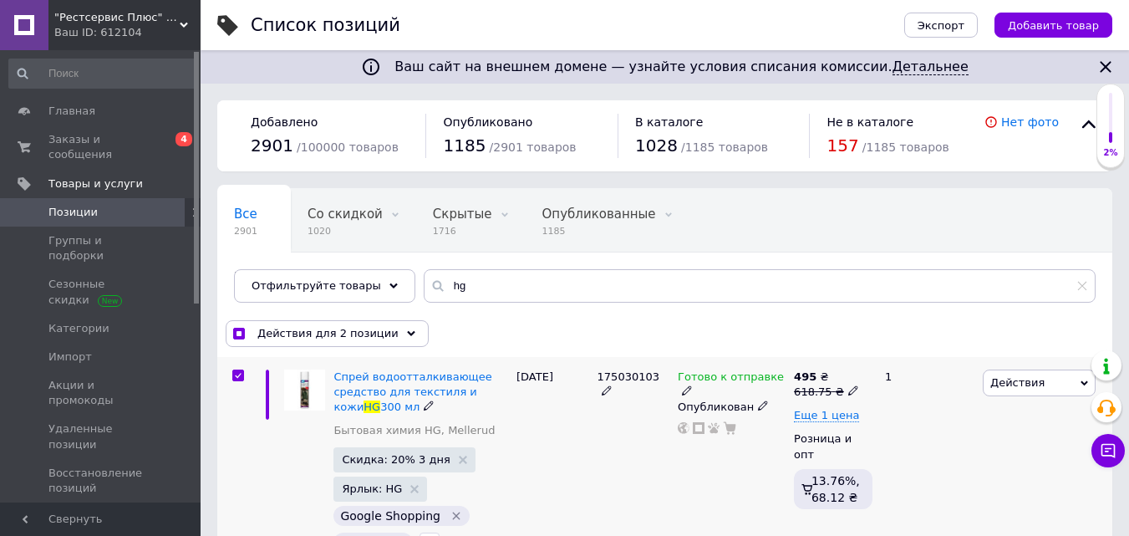
click at [238, 376] on input "checkbox" at bounding box center [237, 375] width 11 height 11
checkbox input "false"
click at [406, 333] on use at bounding box center [410, 333] width 8 height 5
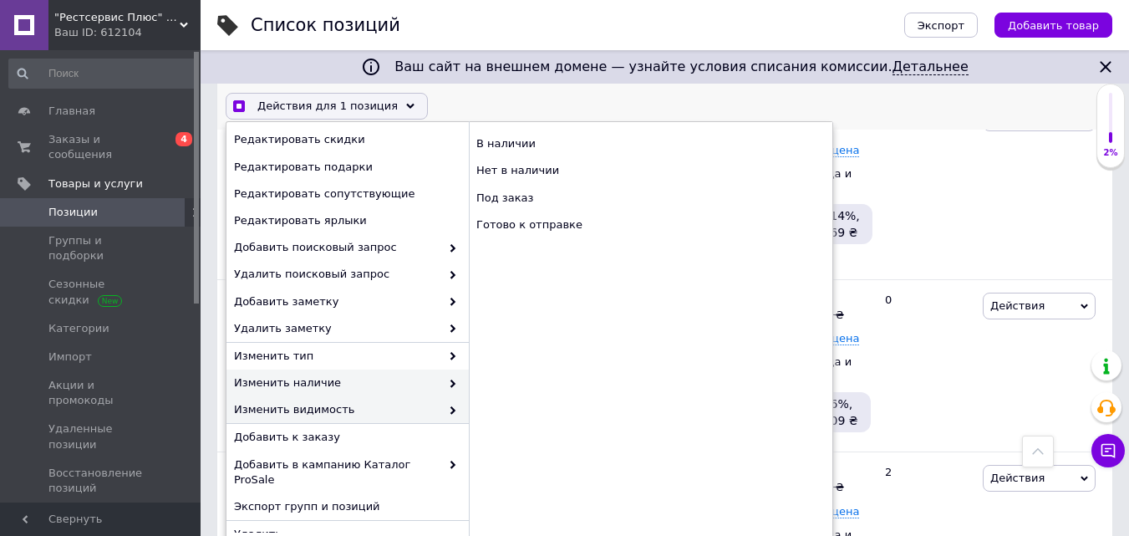
scroll to position [502, 0]
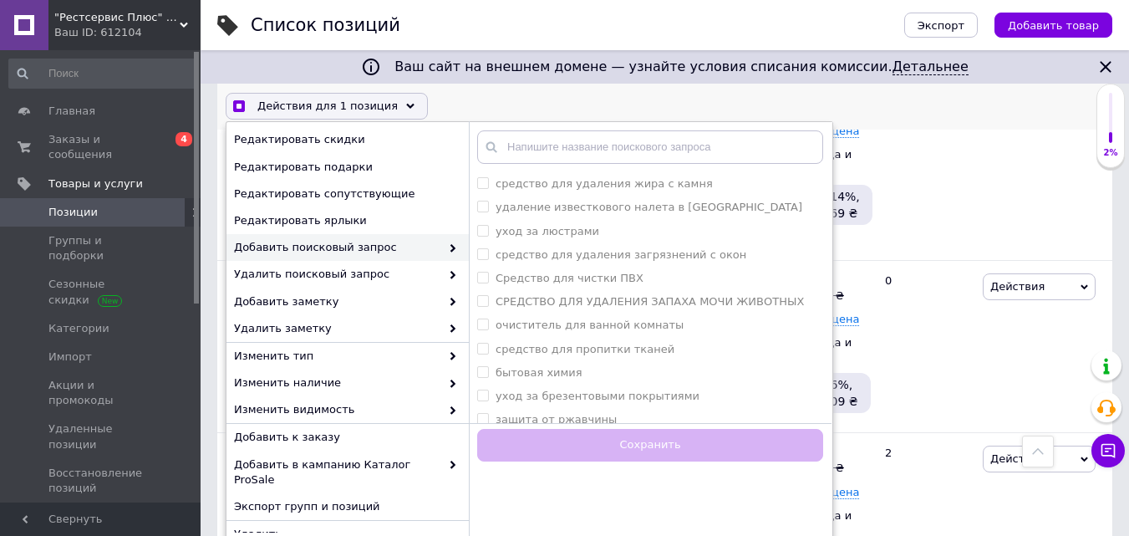
click at [357, 247] on span "Добавить поисковый запрос" at bounding box center [337, 247] width 206 height 15
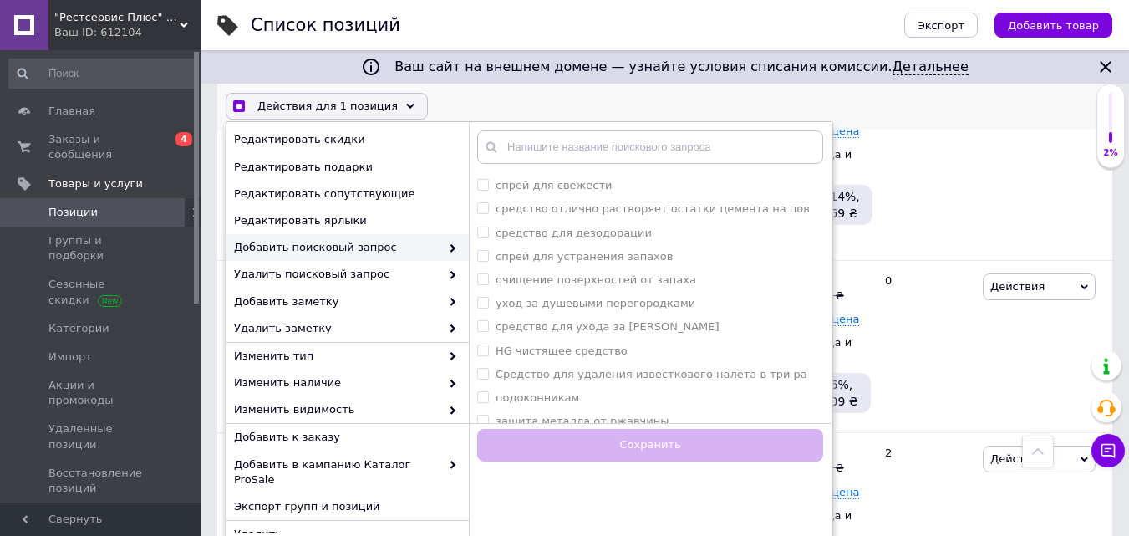
scroll to position [7523, 0]
click at [1011, 156] on div "Действия Редактировать Поднять в начало группы Копировать Скидка Подарок Сопутс…" at bounding box center [1046, 166] width 134 height 188
checkbox input "true"
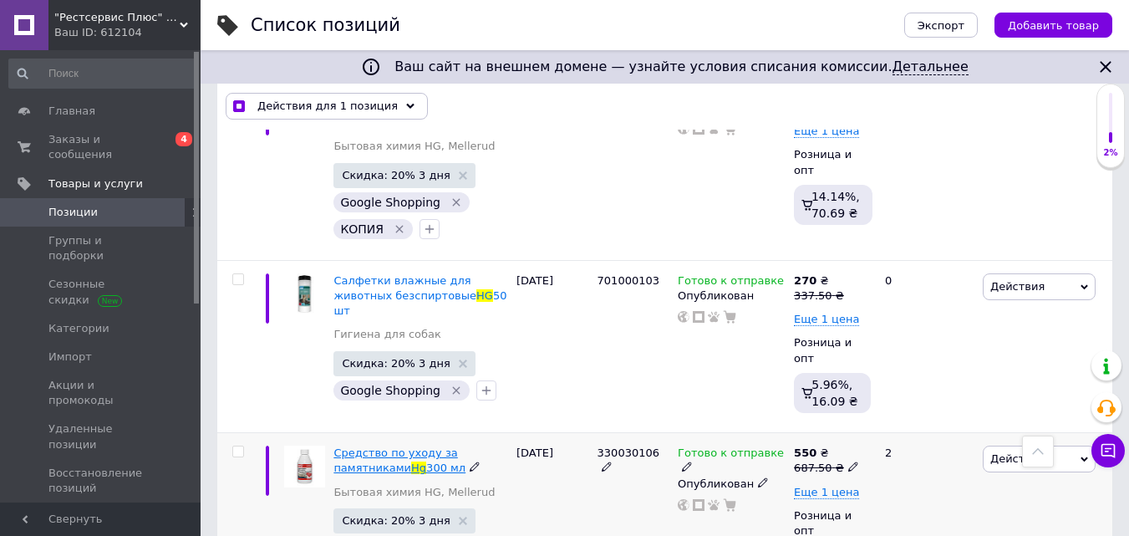
click at [390, 446] on span "Средство по уходу за памятниками" at bounding box center [396, 460] width 124 height 28
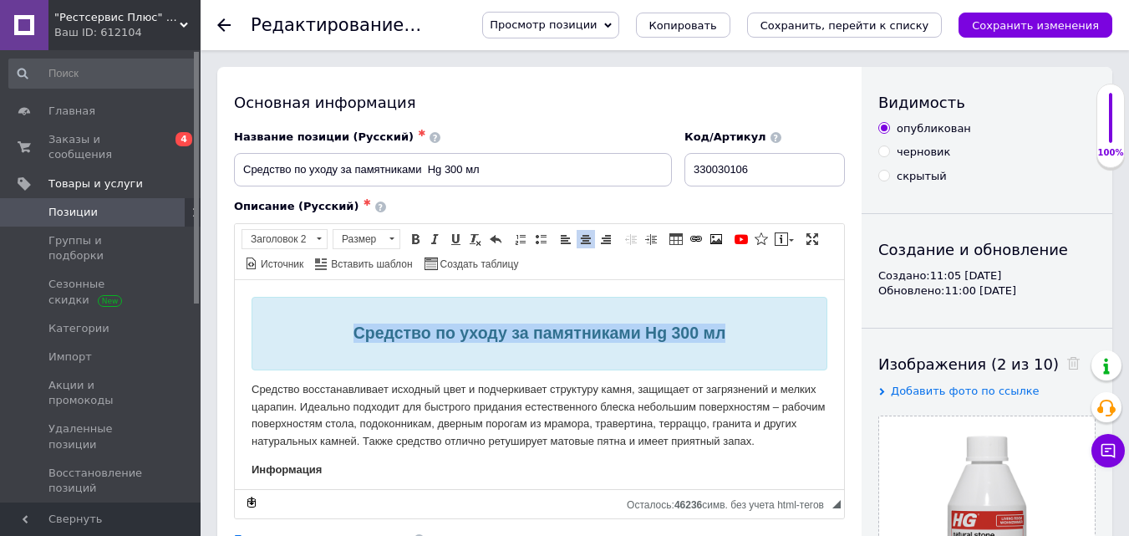
drag, startPoint x: 346, startPoint y: 329, endPoint x: 741, endPoint y: 334, distance: 394.6
click at [741, 334] on h2 "Средство по уходу за памятниками Hg 300 мл" at bounding box center [539, 332] width 549 height 19
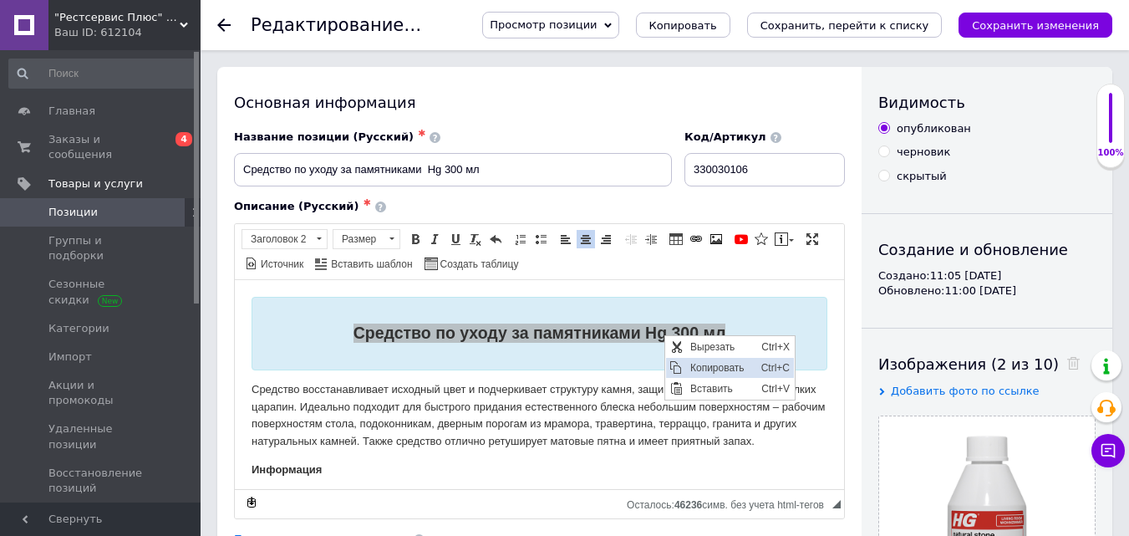
click at [693, 361] on span "Копировать" at bounding box center [721, 367] width 71 height 20
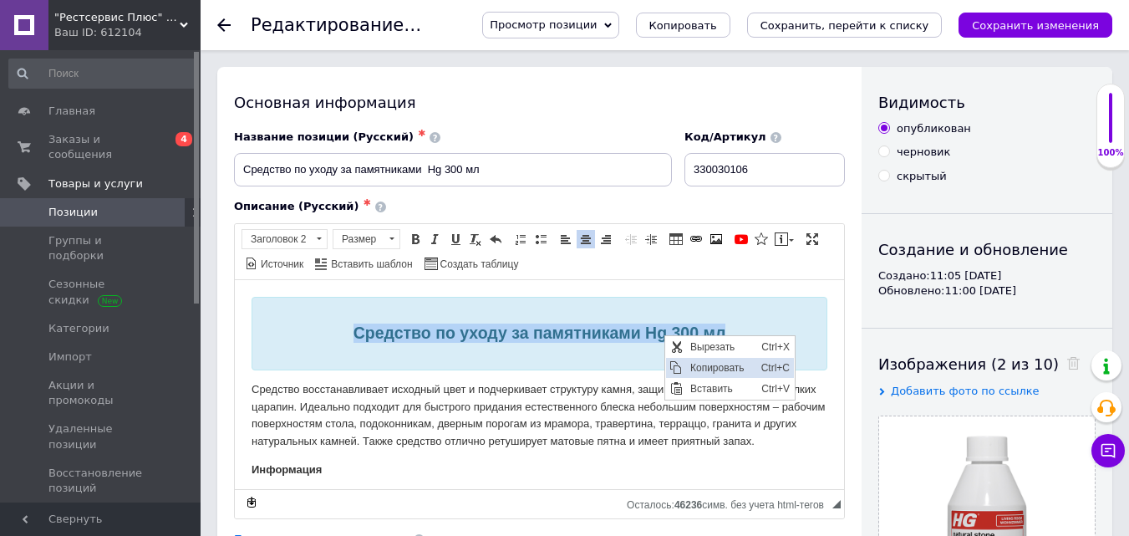
copy span "Средство по уходу за памятниками Hg 300 мл"
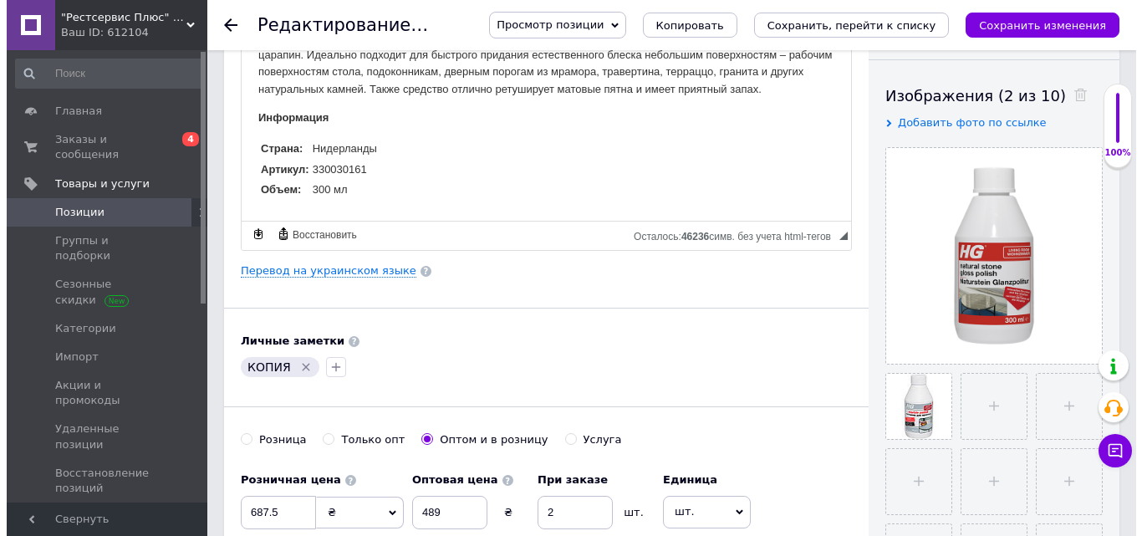
scroll to position [334, 0]
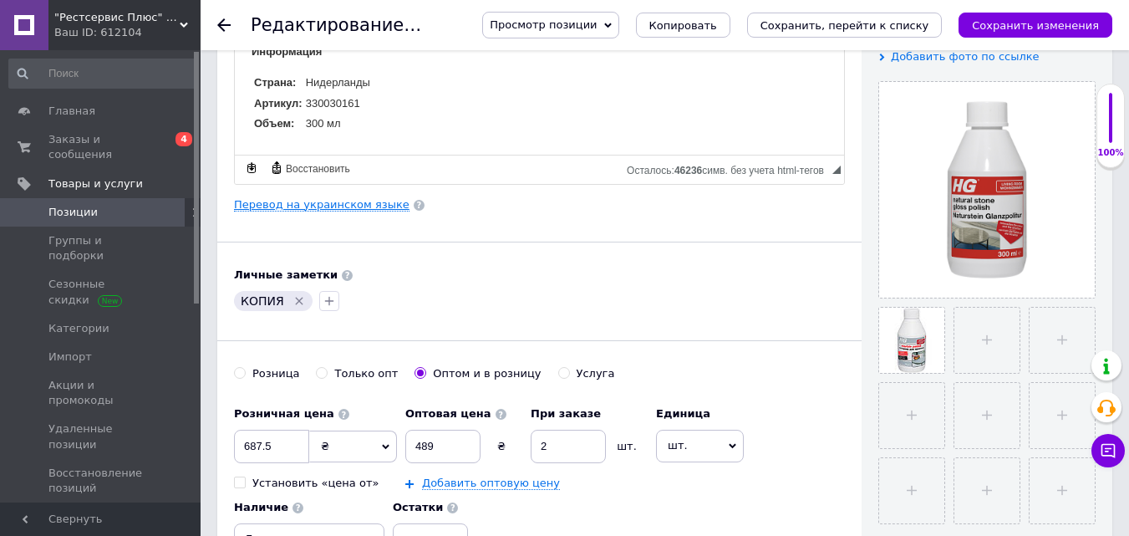
click at [300, 206] on link "Перевод на украинском языке" at bounding box center [322, 204] width 176 height 13
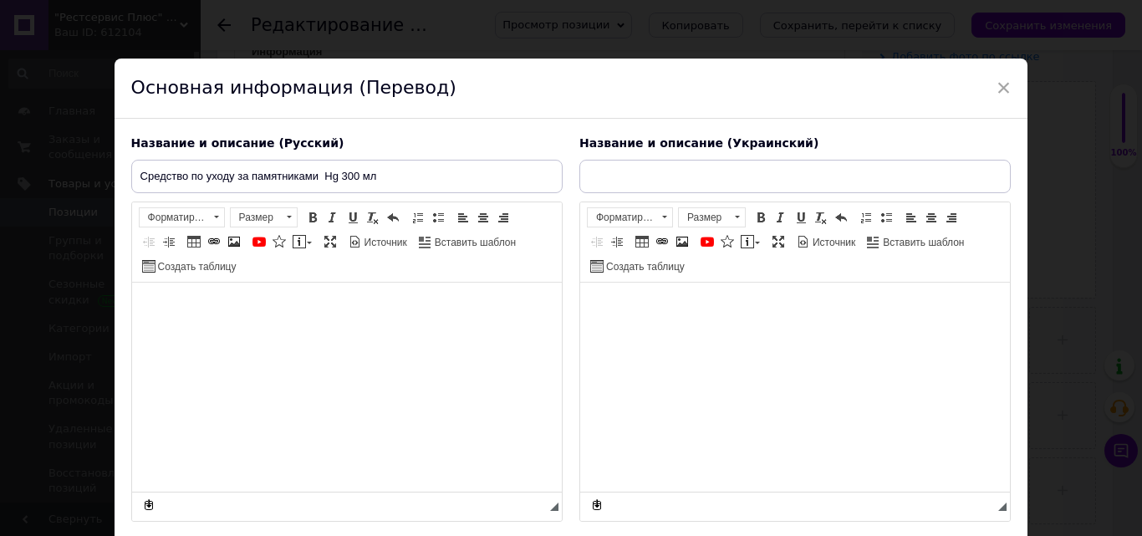
type input "Засіб для догляду за пам'ятниками Hg 300 мл"
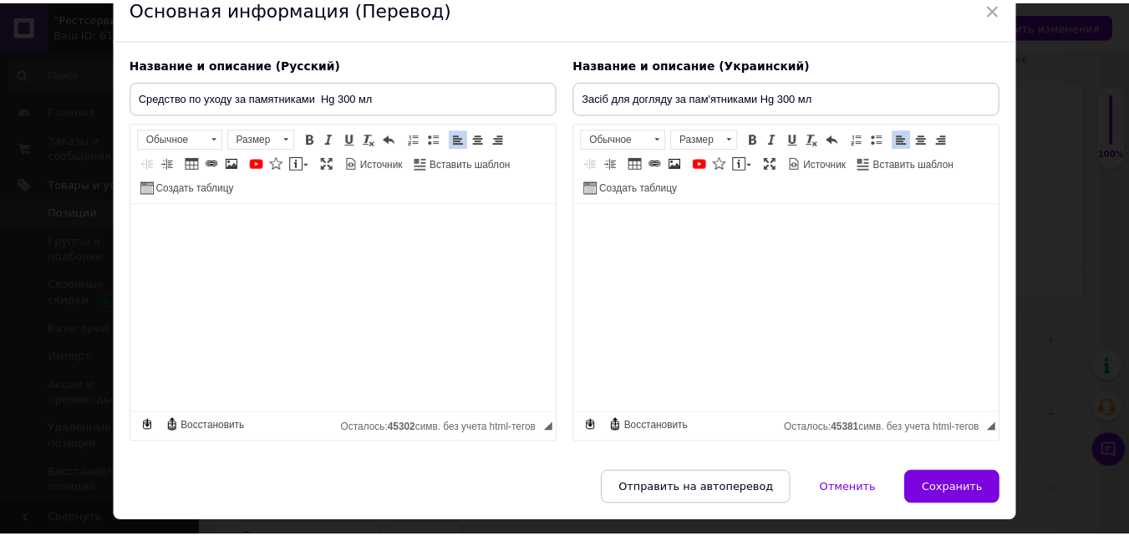
scroll to position [124, 0]
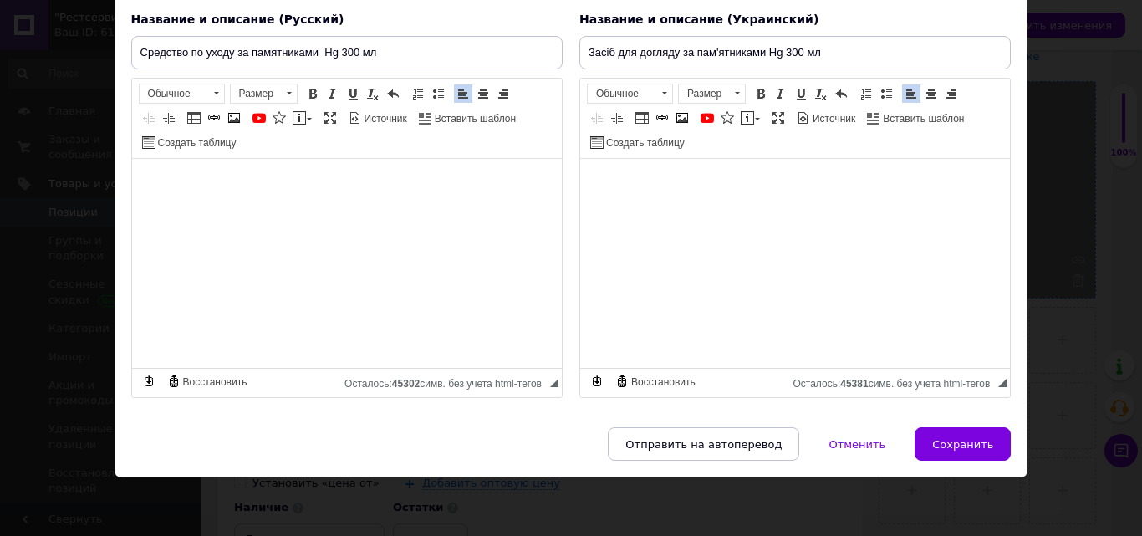
drag, startPoint x: 939, startPoint y: 447, endPoint x: 1077, endPoint y: 140, distance: 337.5
click at [939, 446] on span "Сохранить" at bounding box center [962, 444] width 61 height 13
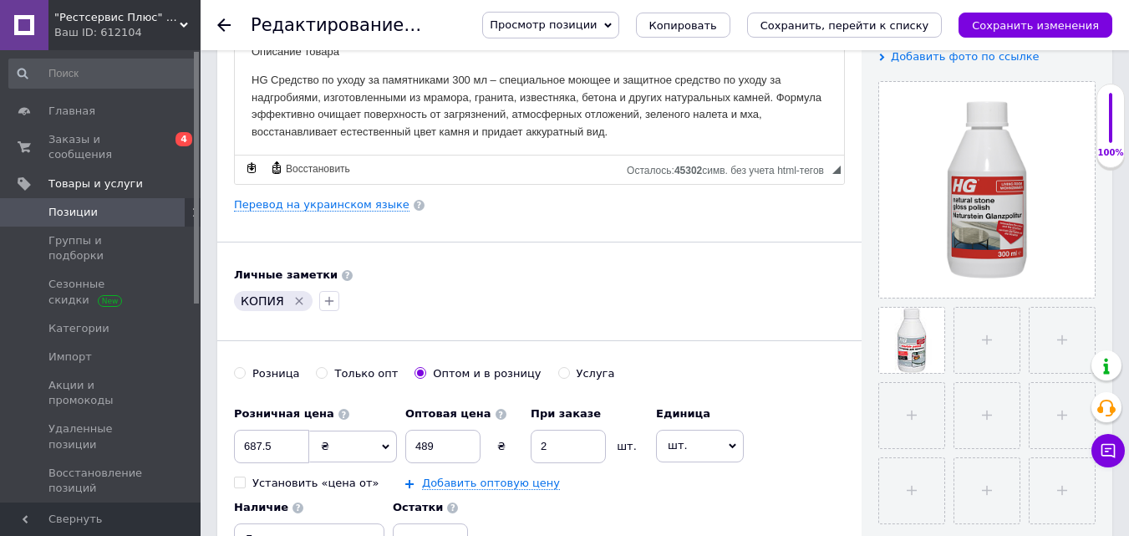
scroll to position [84, 0]
click at [911, 26] on icon "Сохранить, перейти к списку" at bounding box center [845, 25] width 169 height 13
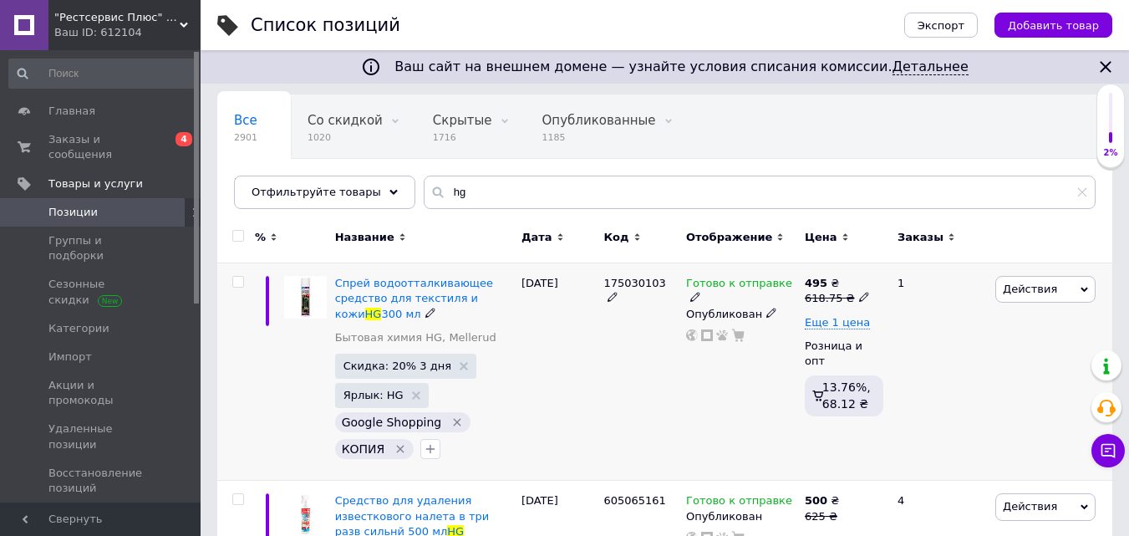
scroll to position [167, 0]
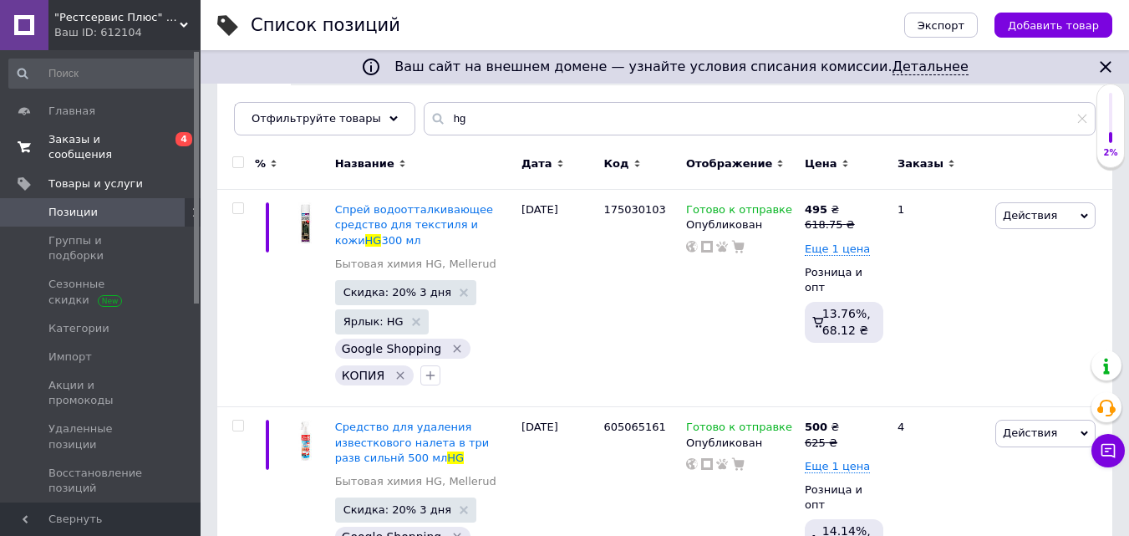
click at [101, 132] on link "Заказы и сообщения 0 4" at bounding box center [103, 146] width 206 height 43
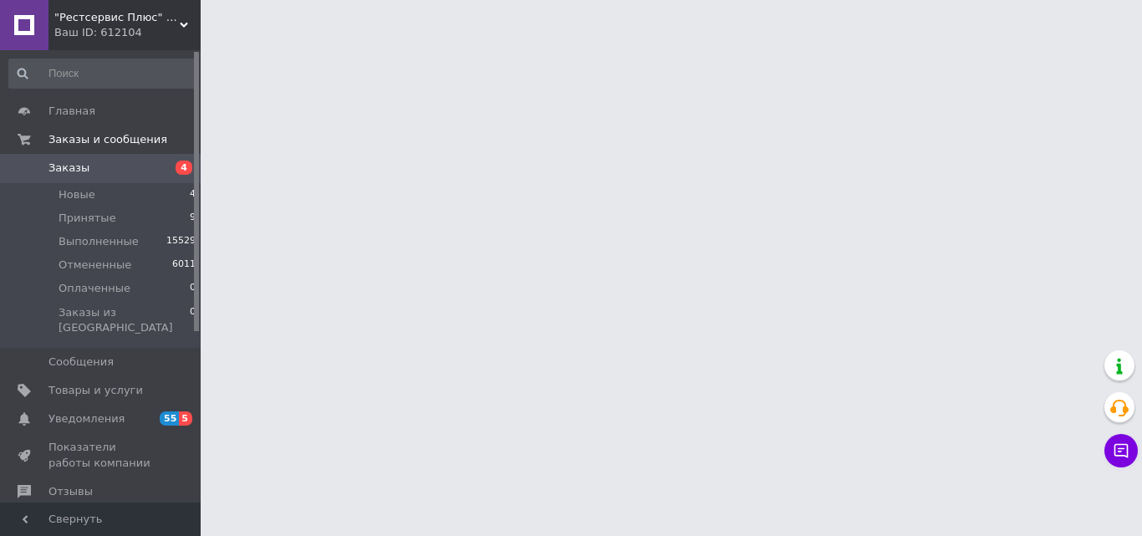
click at [146, 159] on link "Заказы 4" at bounding box center [103, 168] width 206 height 28
click at [135, 174] on span "Заказы" at bounding box center [101, 167] width 106 height 15
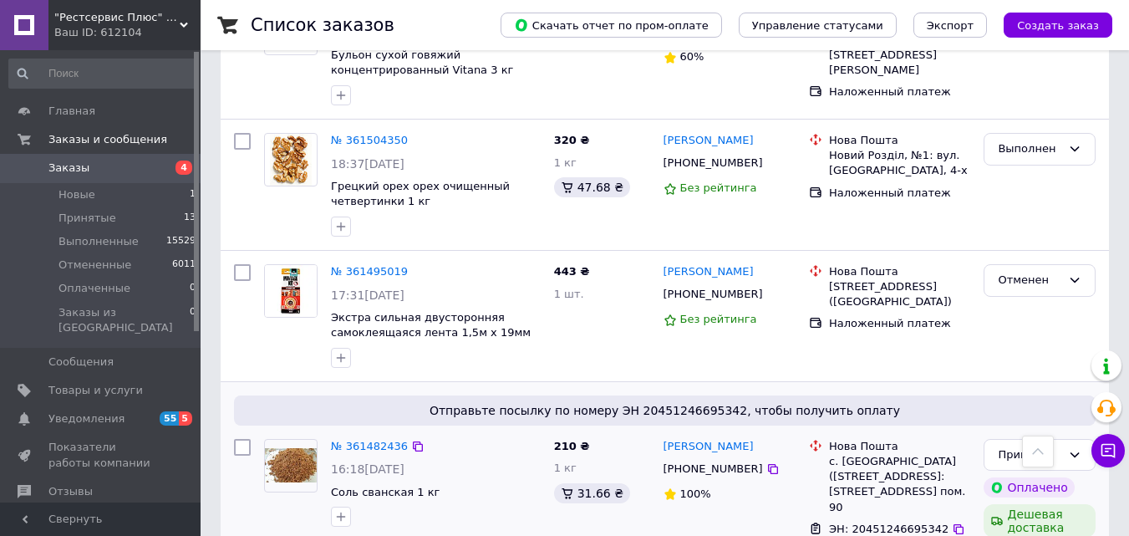
scroll to position [2645, 0]
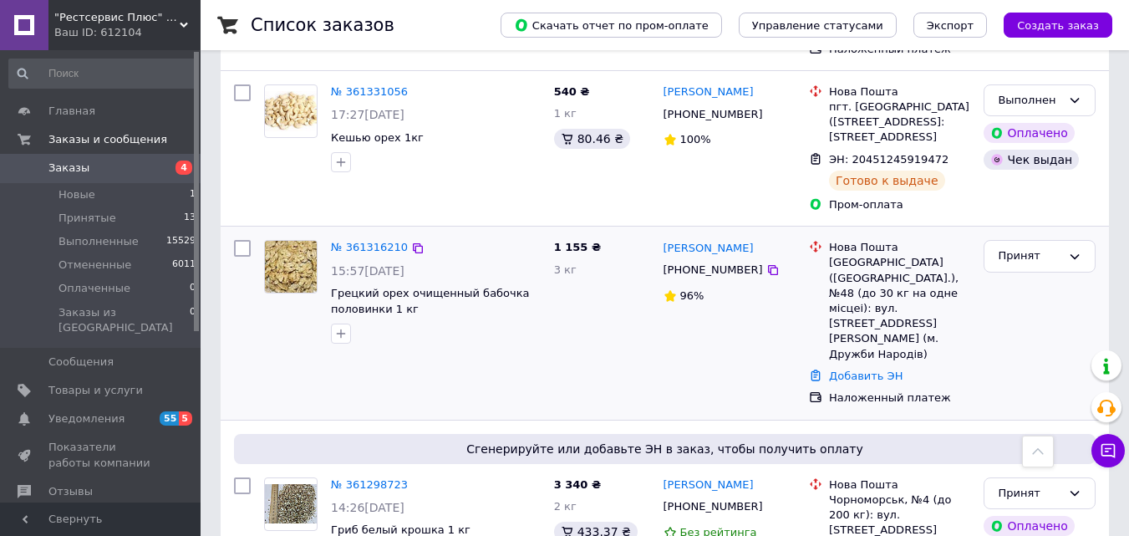
scroll to position [1505, 0]
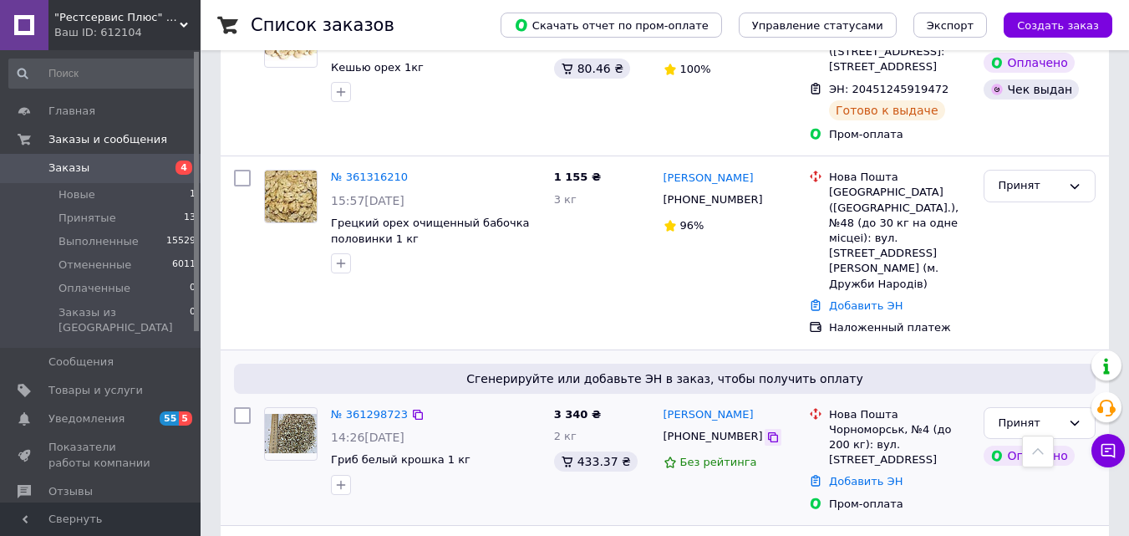
click at [768, 432] on icon at bounding box center [773, 437] width 10 height 10
click at [363, 408] on link "№ 361298723" at bounding box center [369, 414] width 77 height 13
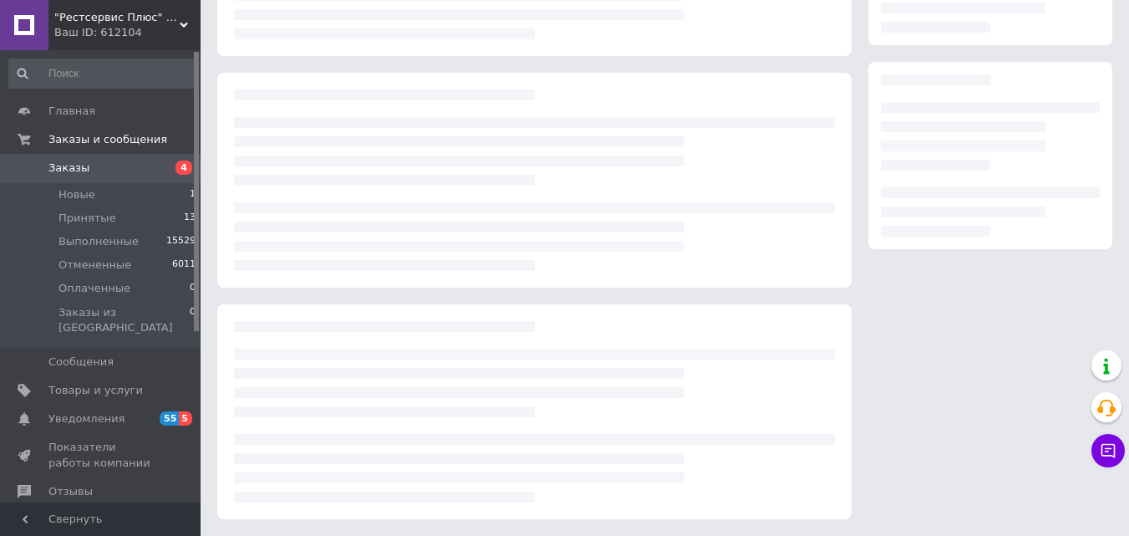
click at [633, 400] on div at bounding box center [534, 411] width 634 height 215
click at [156, 176] on span "4" at bounding box center [178, 167] width 46 height 15
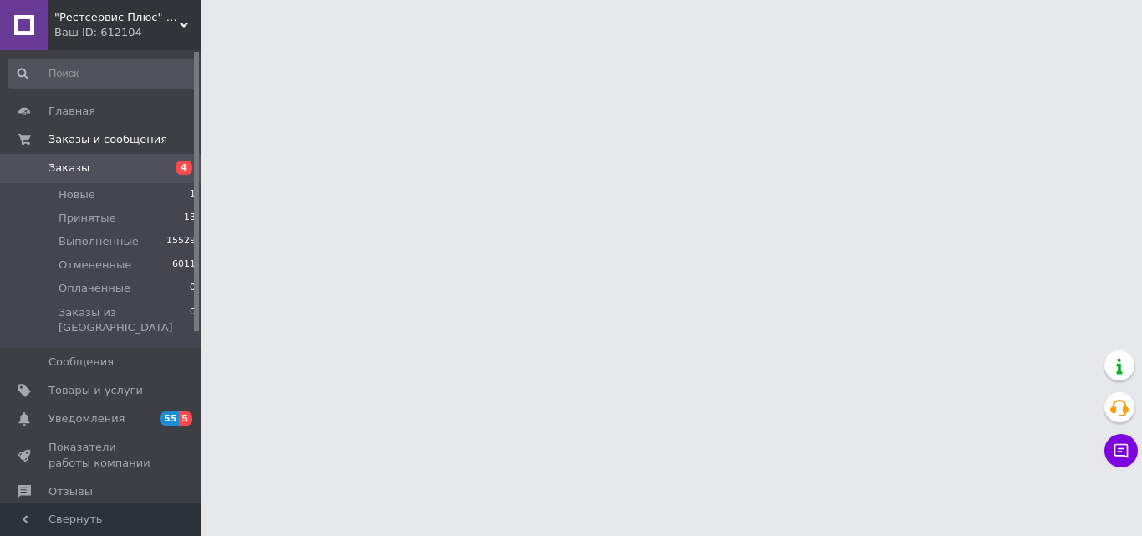
click at [109, 166] on span "Заказы" at bounding box center [101, 167] width 106 height 15
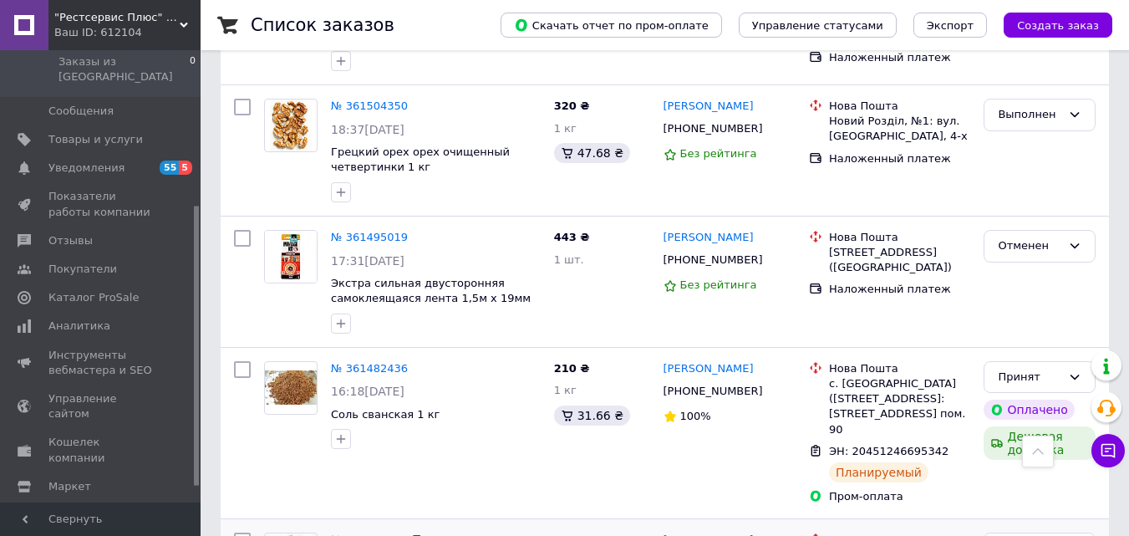
scroll to position [2471, 0]
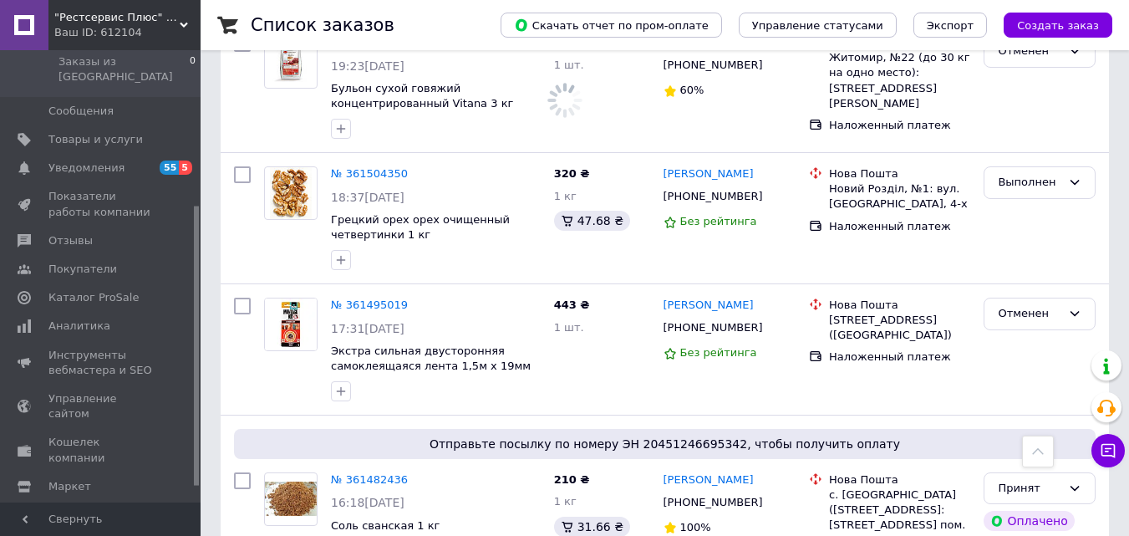
scroll to position [2645, 0]
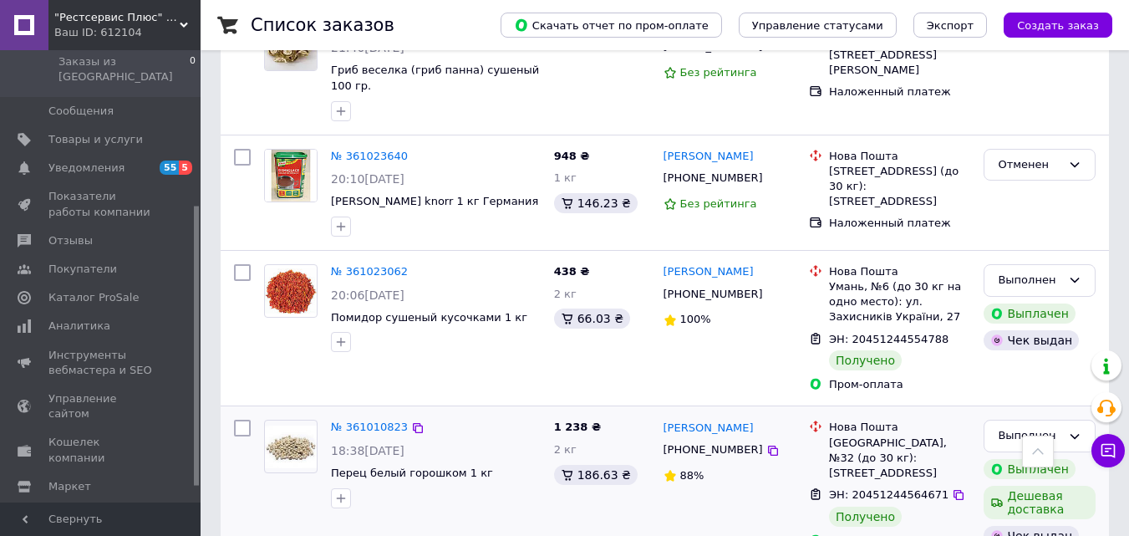
scroll to position [2374, 0]
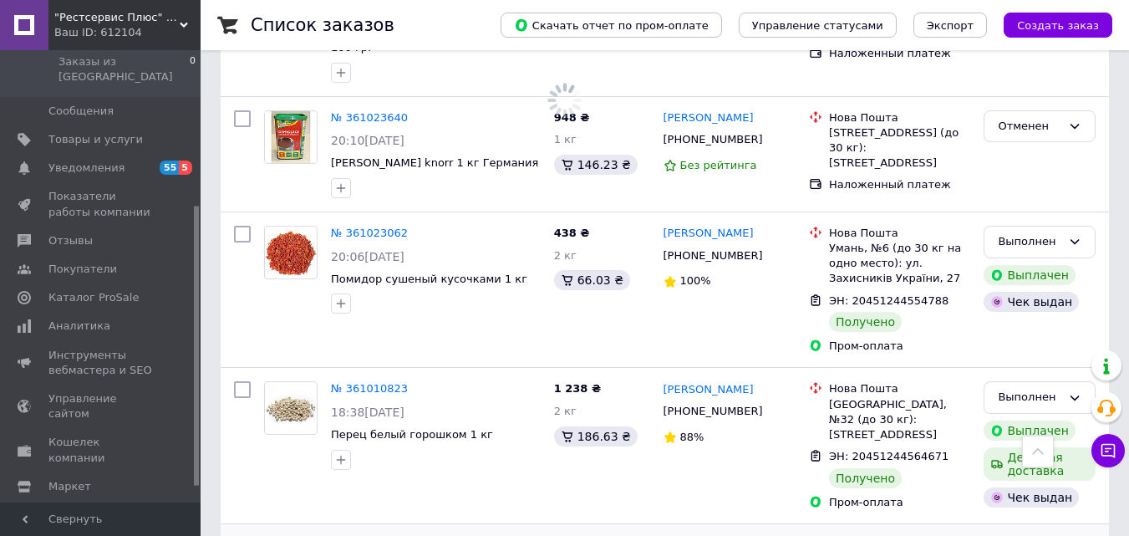
scroll to position [2374, 0]
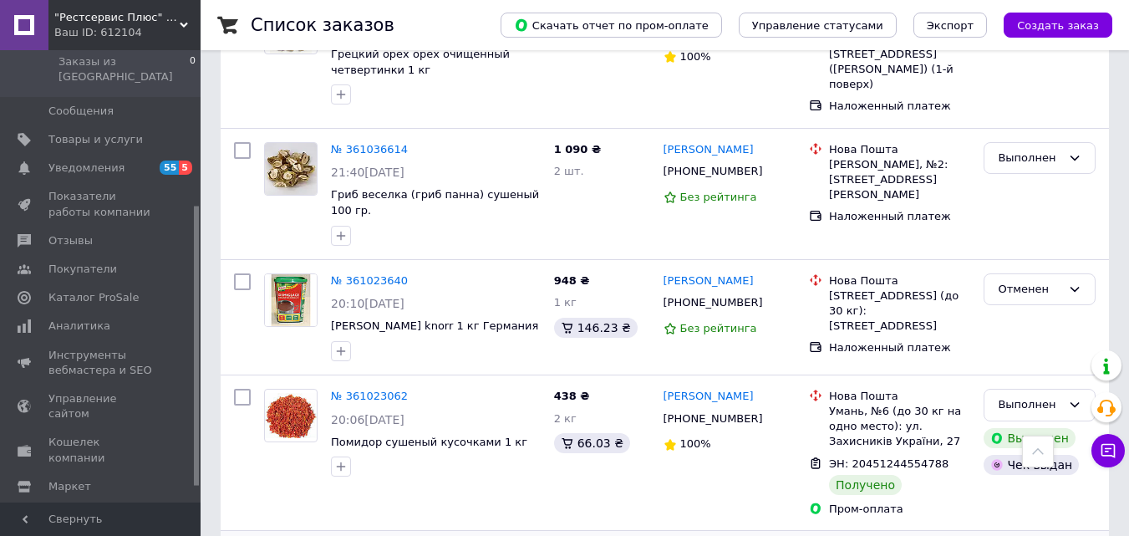
scroll to position [2374, 0]
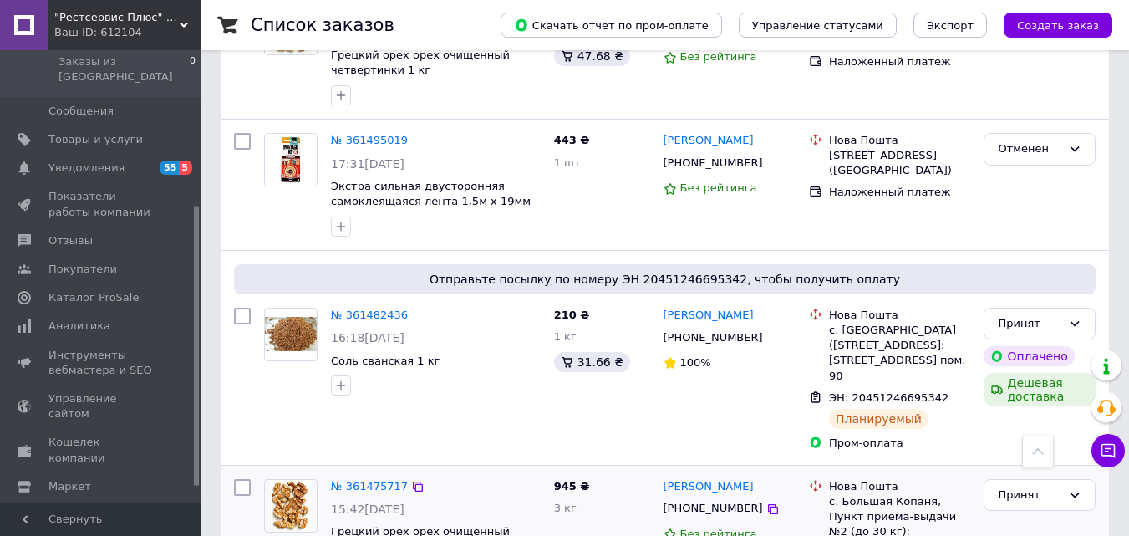
scroll to position [2645, 0]
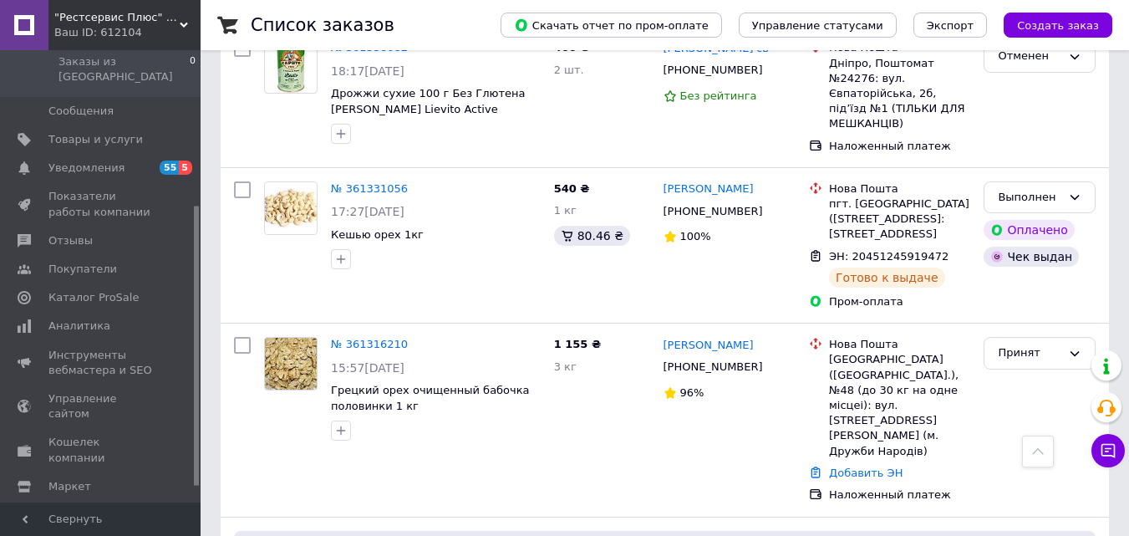
scroll to position [1421, 0]
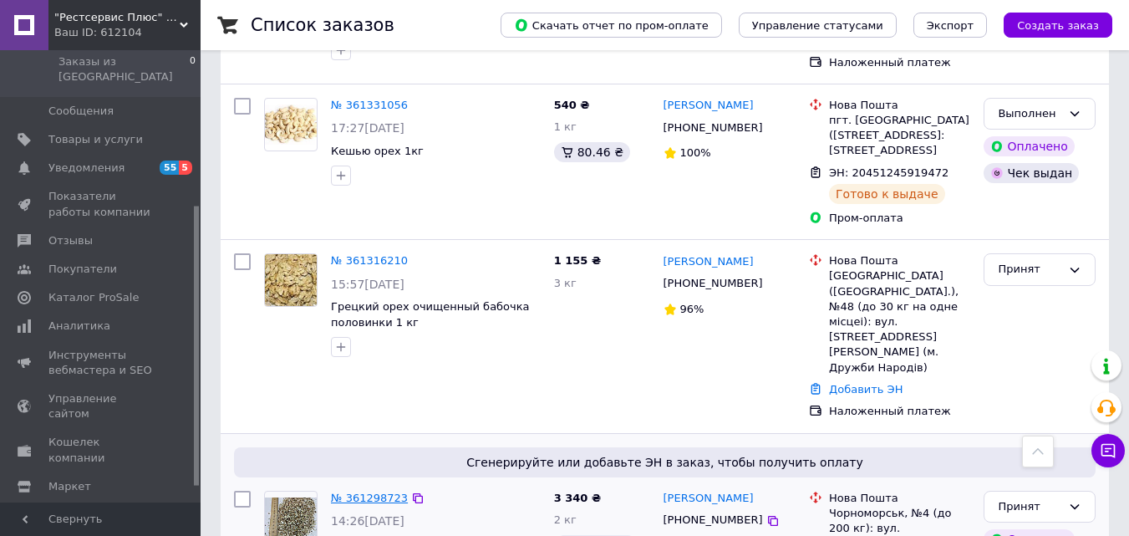
click at [355, 491] on link "№ 361298723" at bounding box center [369, 497] width 77 height 13
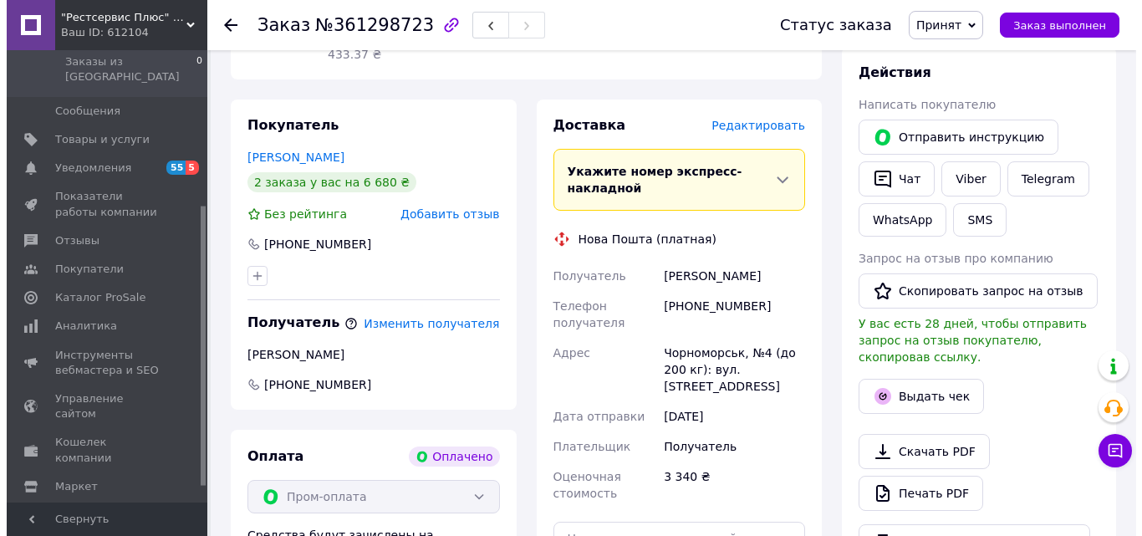
scroll to position [457, 0]
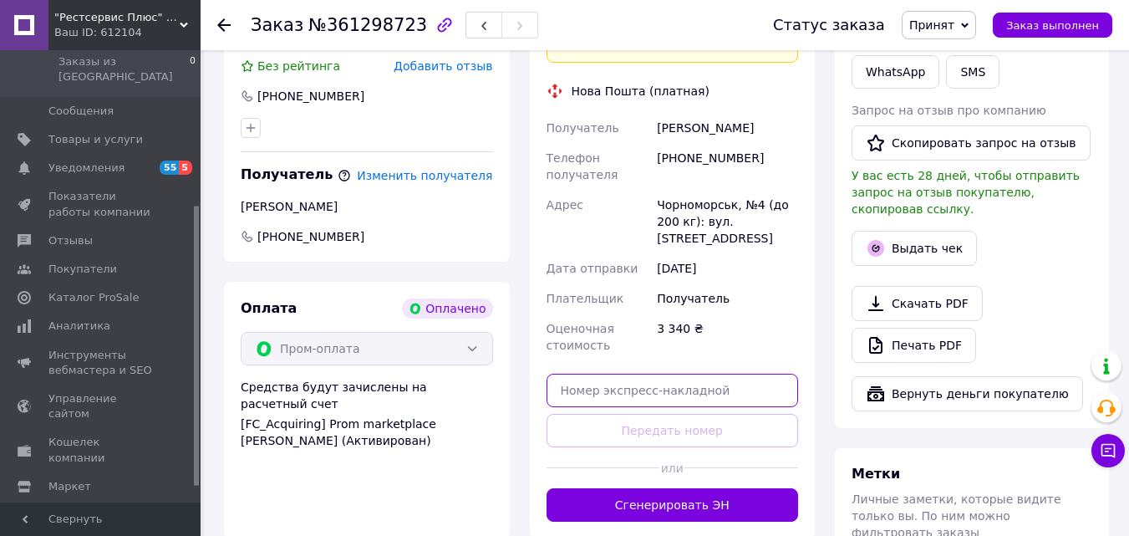
click at [635, 374] on input "text" at bounding box center [673, 390] width 252 height 33
click at [633, 374] on input "text" at bounding box center [673, 390] width 252 height 33
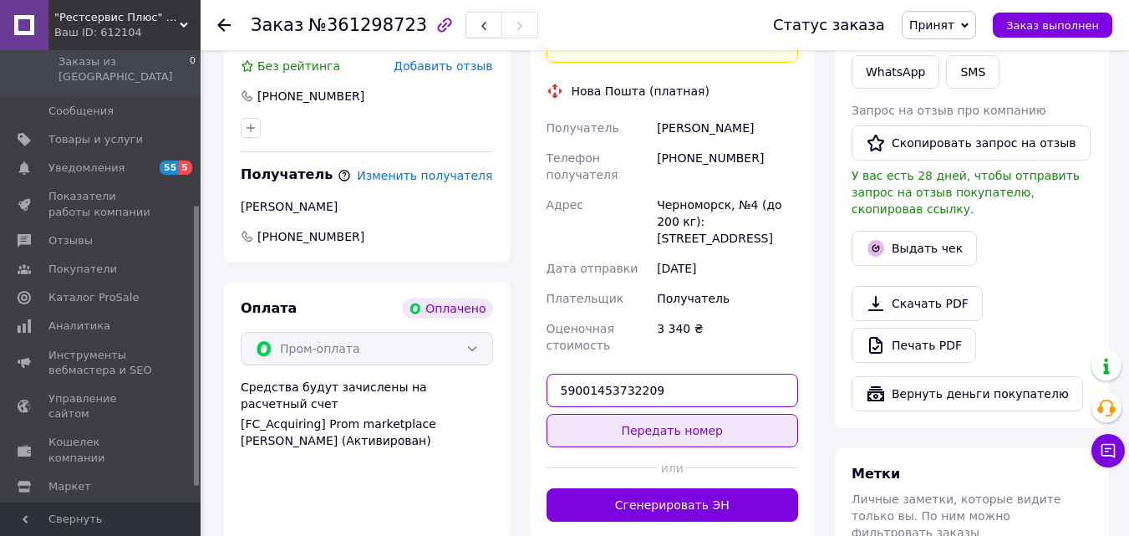
type input "59001453732209"
click at [636, 414] on button "Передать номер" at bounding box center [673, 430] width 252 height 33
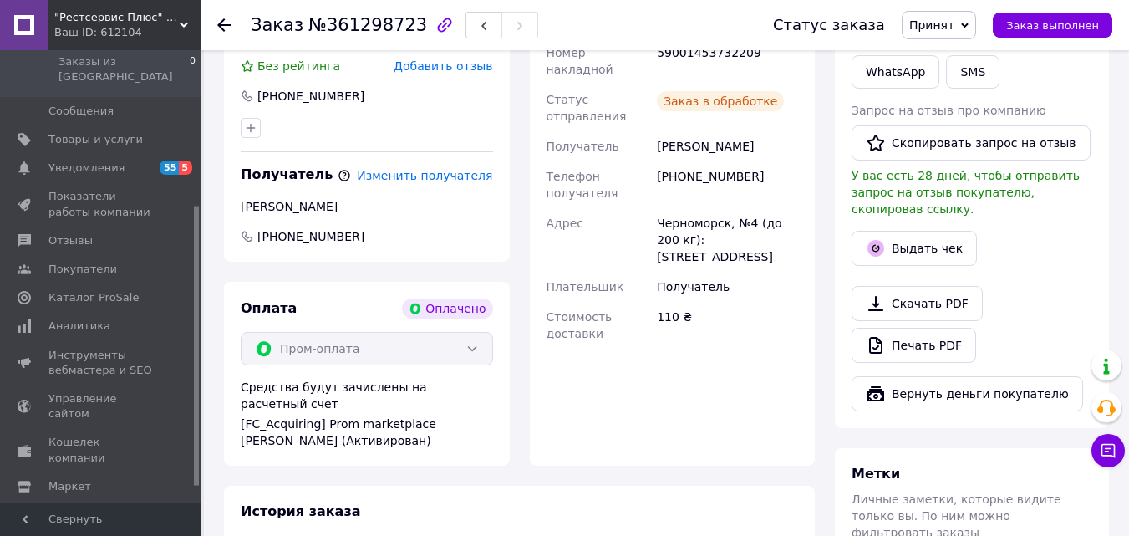
click at [947, 28] on span "Принят" at bounding box center [931, 24] width 45 height 13
click at [941, 56] on li "Выполнен" at bounding box center [947, 58] width 89 height 25
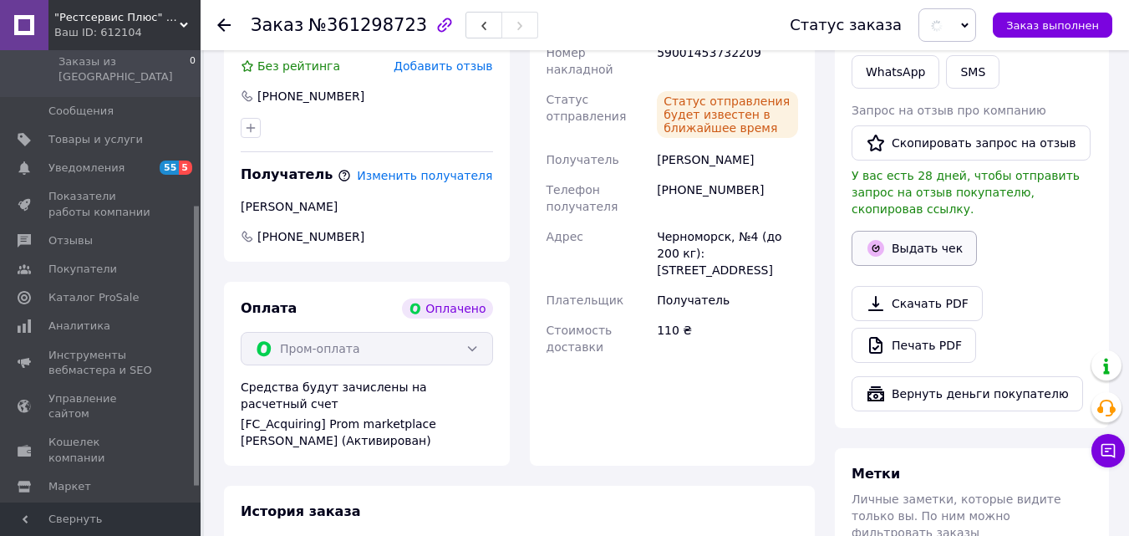
click at [924, 238] on button "Выдать чек" at bounding box center [914, 248] width 125 height 35
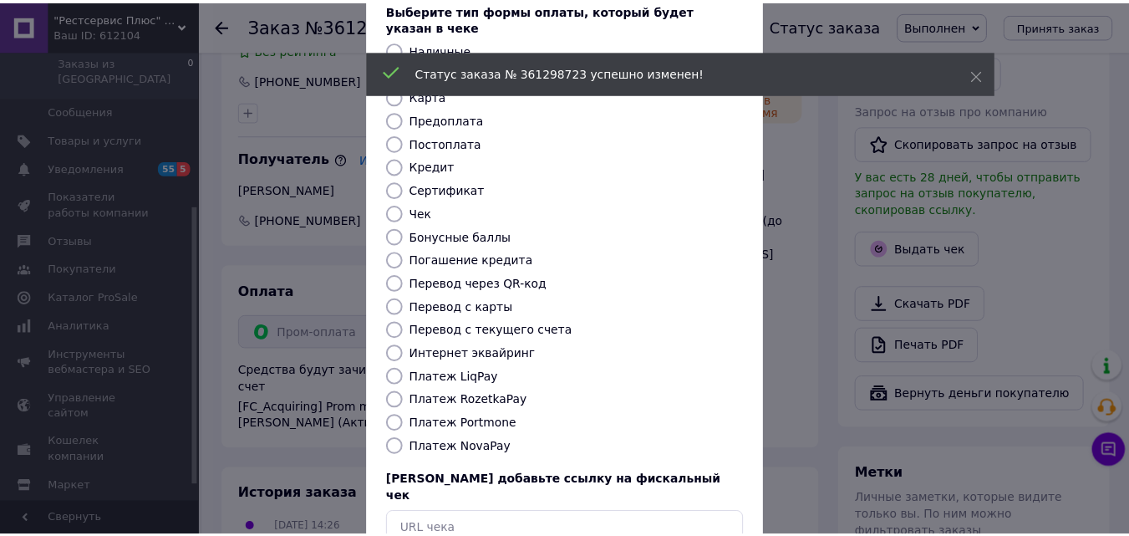
scroll to position [182, 0]
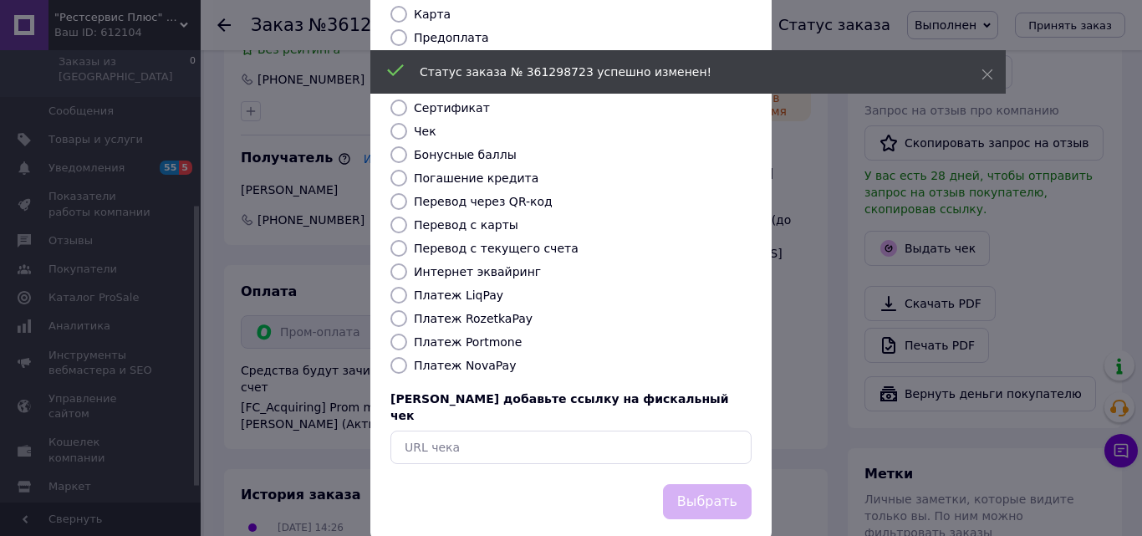
click at [512, 312] on label "Платеж RozetkaPay" at bounding box center [473, 318] width 119 height 13
click at [407, 310] on input "Платеж RozetkaPay" at bounding box center [398, 318] width 17 height 17
radio input "true"
click at [726, 484] on button "Выбрать" at bounding box center [707, 502] width 89 height 36
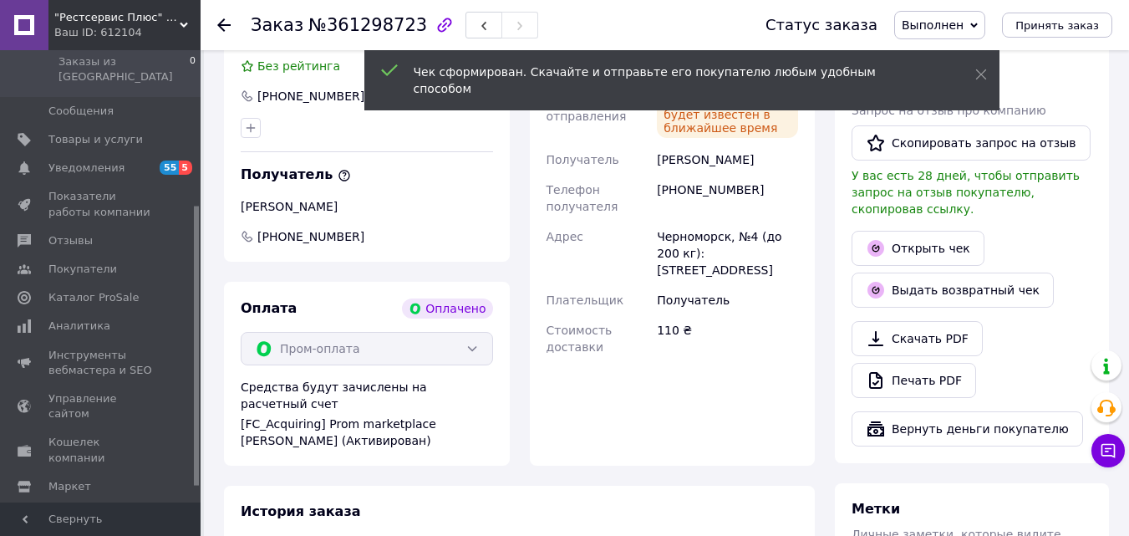
click at [110, 160] on span "Уведомления" at bounding box center [86, 167] width 76 height 15
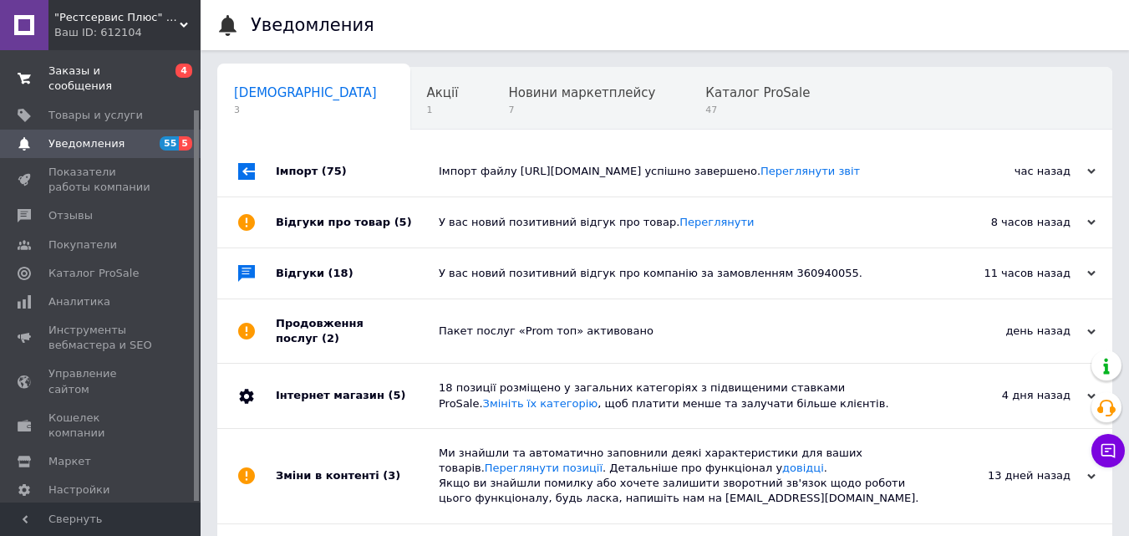
click at [130, 77] on span "Заказы и сообщения" at bounding box center [101, 79] width 106 height 30
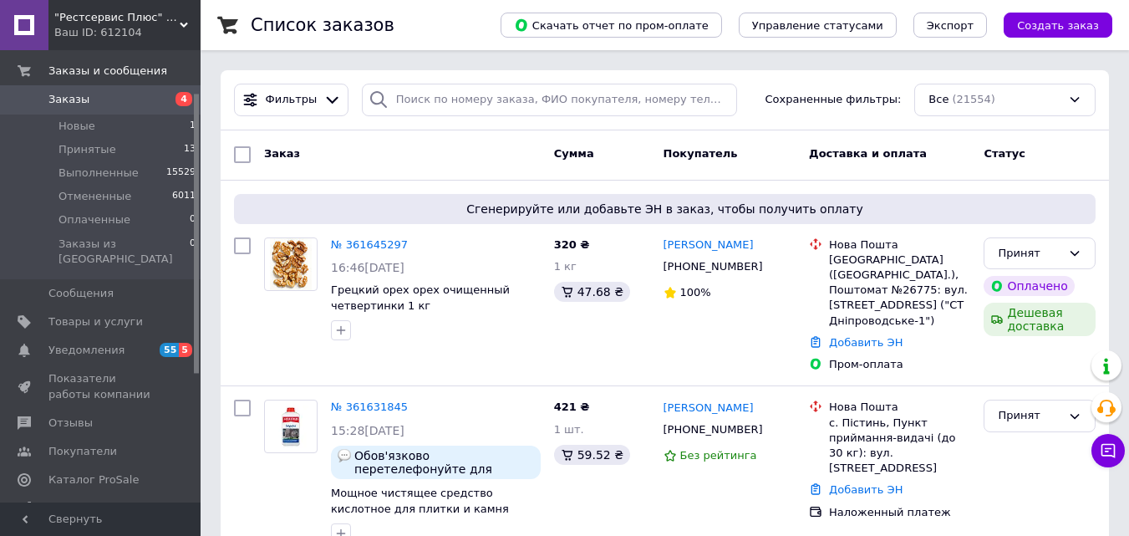
click at [105, 105] on span "Заказы" at bounding box center [101, 99] width 106 height 15
click at [104, 108] on link "Заказы 4" at bounding box center [103, 99] width 206 height 28
